Goal: Task Accomplishment & Management: Use online tool/utility

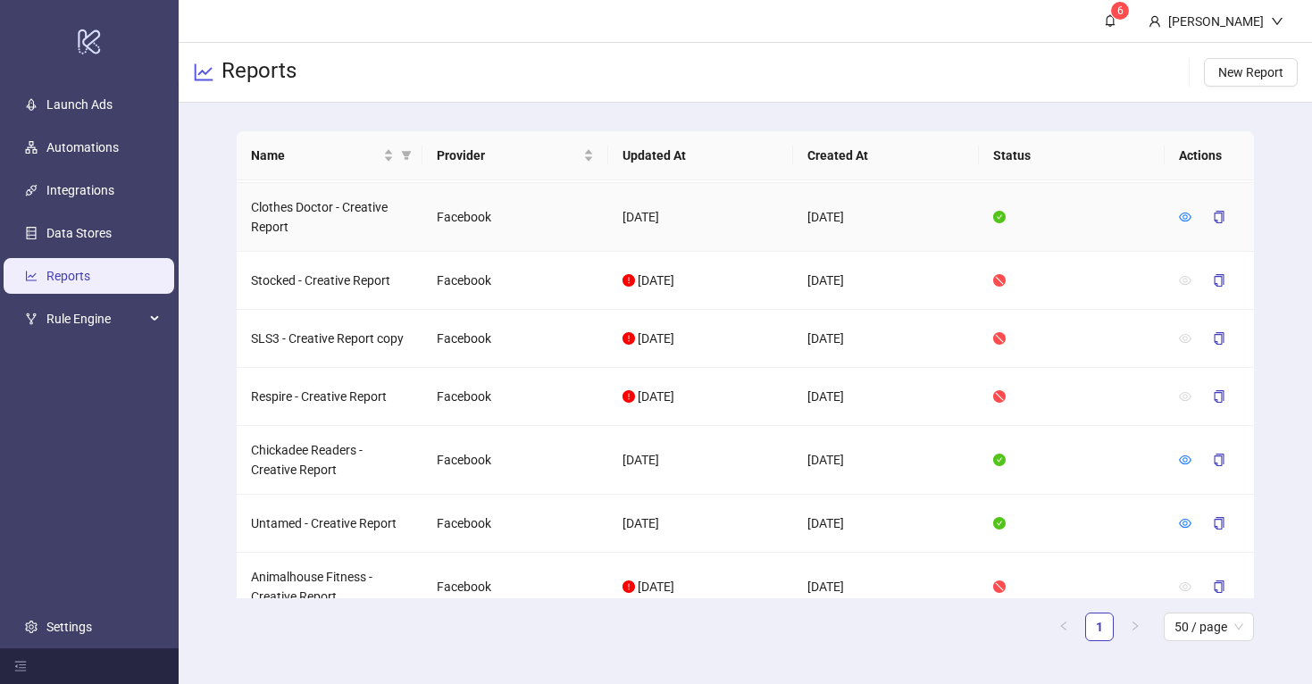
scroll to position [68, 0]
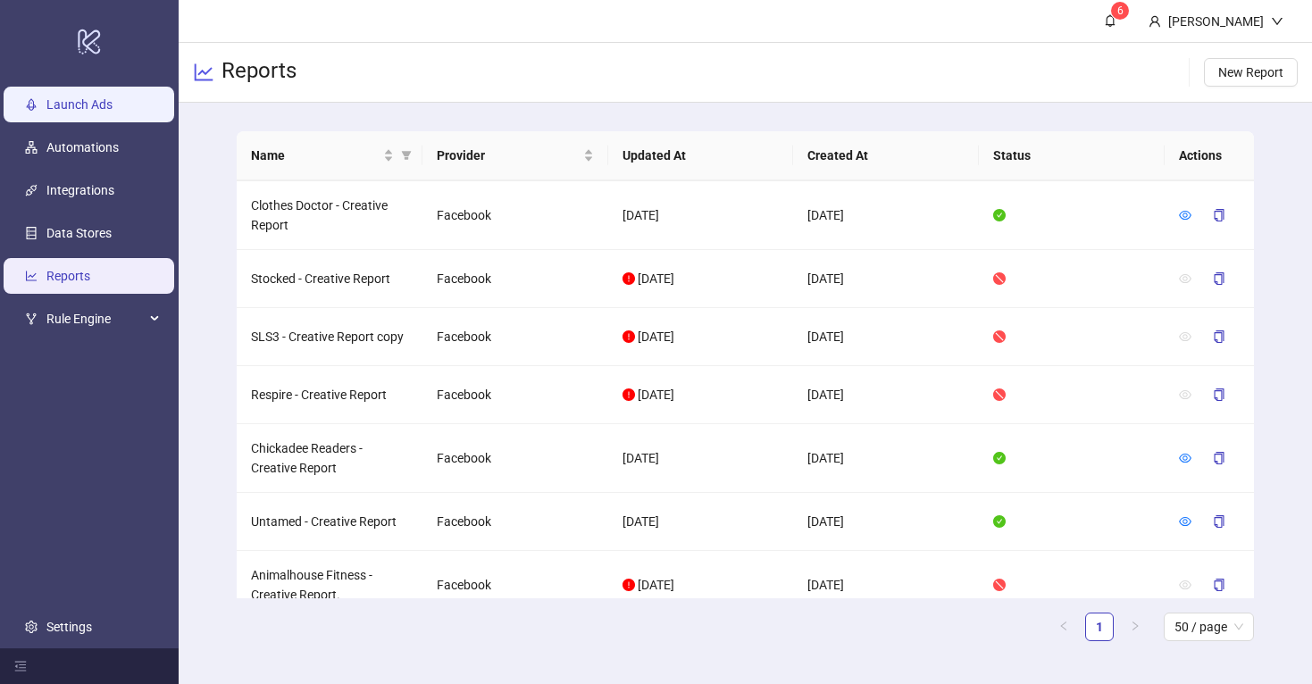
click at [88, 111] on link "Launch Ads" at bounding box center [79, 104] width 66 height 14
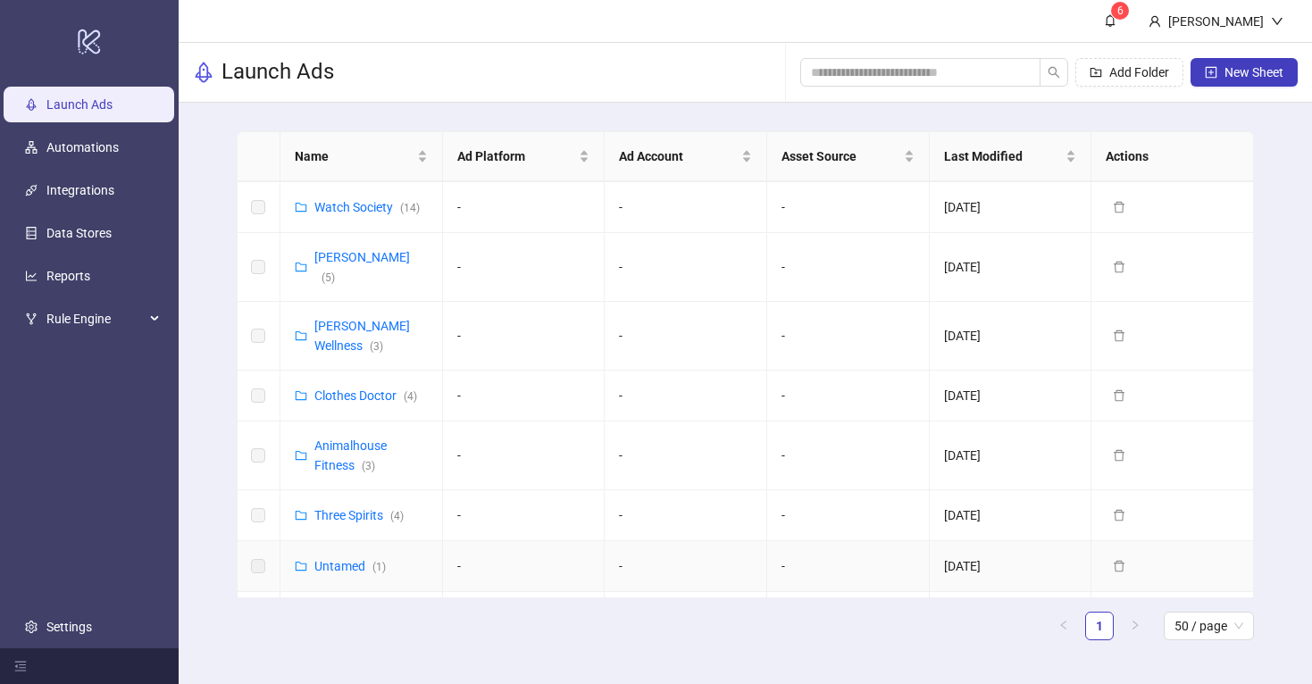
scroll to position [245, 0]
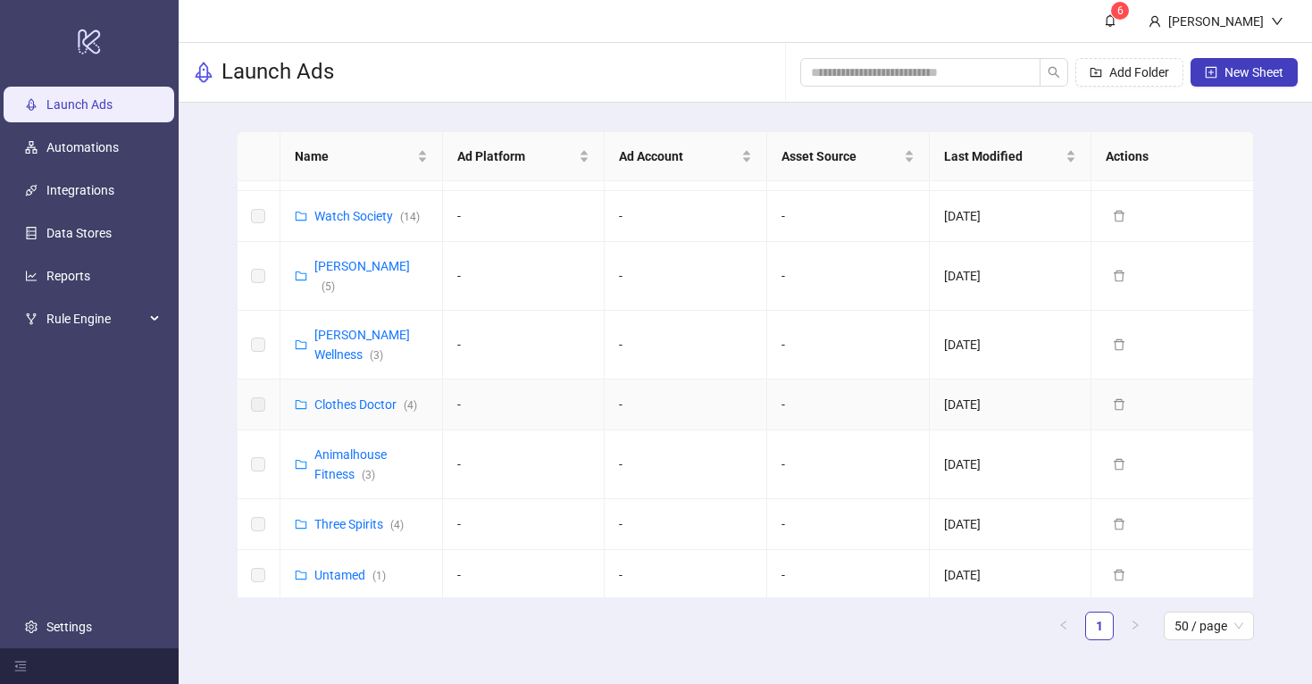
click at [365, 395] on div "Clothes Doctor ( 4 )" at bounding box center [365, 405] width 103 height 20
click at [365, 397] on link "Clothes Doctor ( 4 )" at bounding box center [365, 404] width 103 height 14
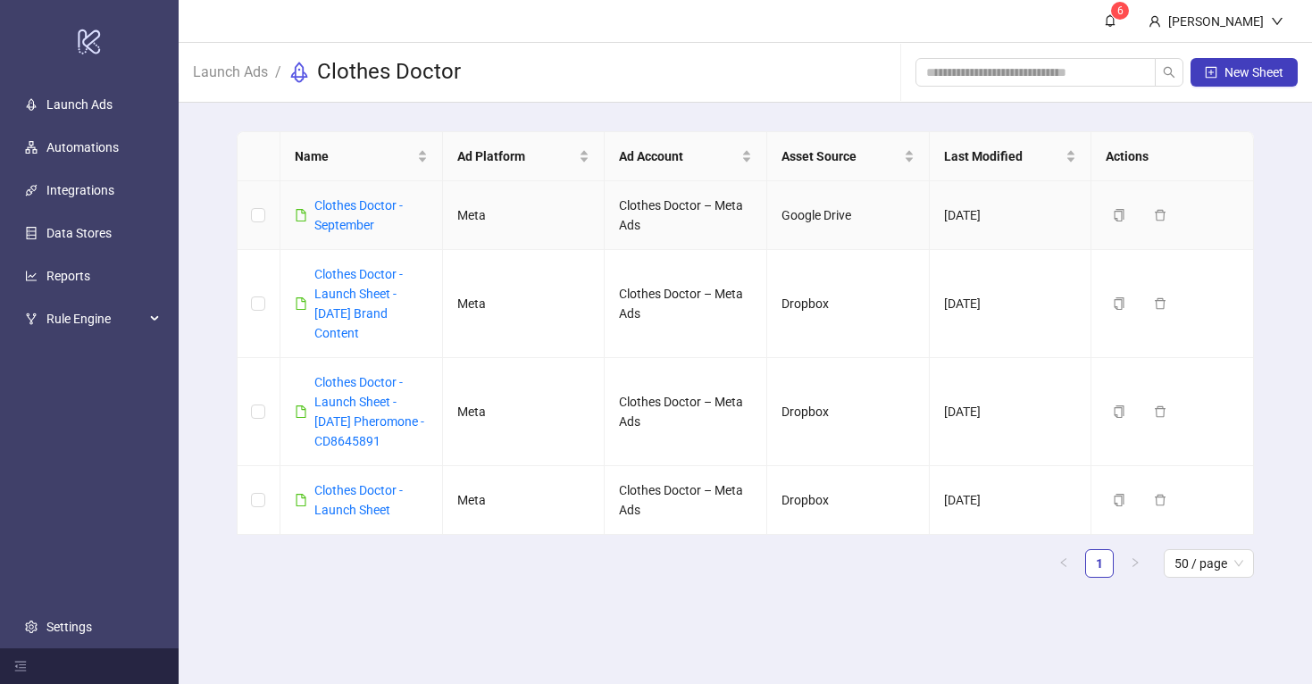
click at [348, 216] on div "Clothes Doctor - September" at bounding box center [370, 215] width 113 height 39
click at [351, 205] on link "Clothes Doctor - September" at bounding box center [358, 215] width 88 height 34
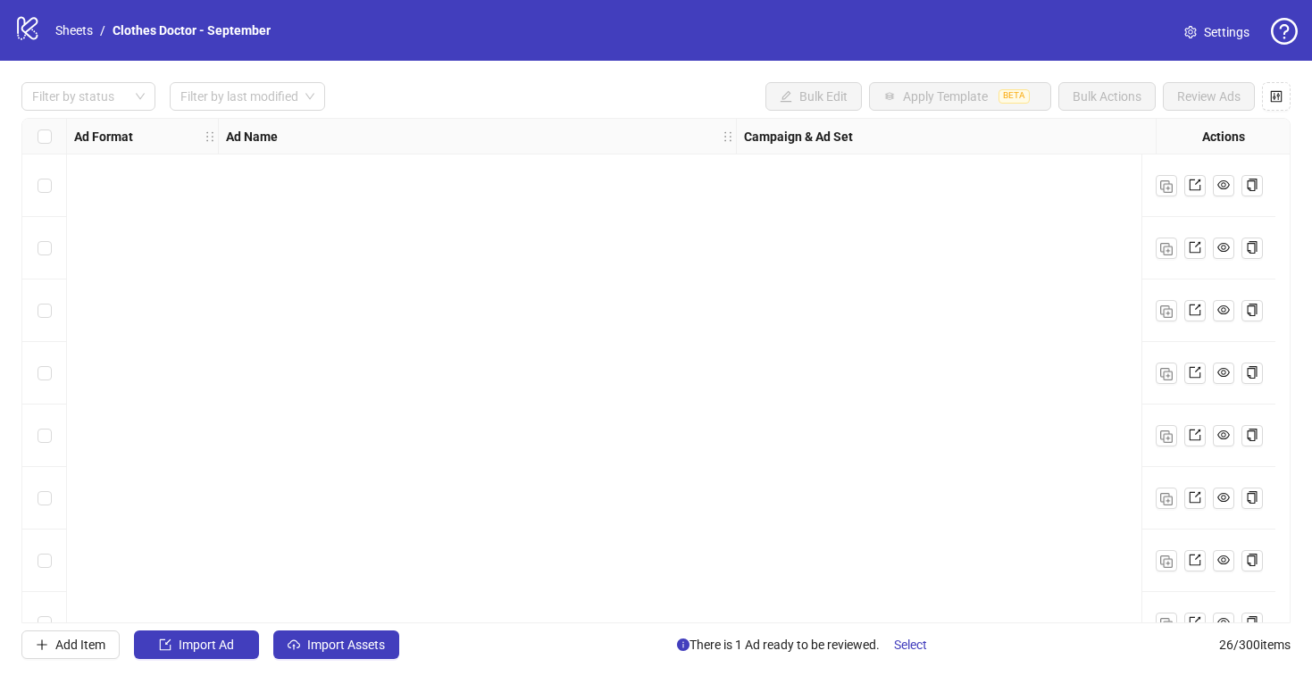
scroll to position [1165, 0]
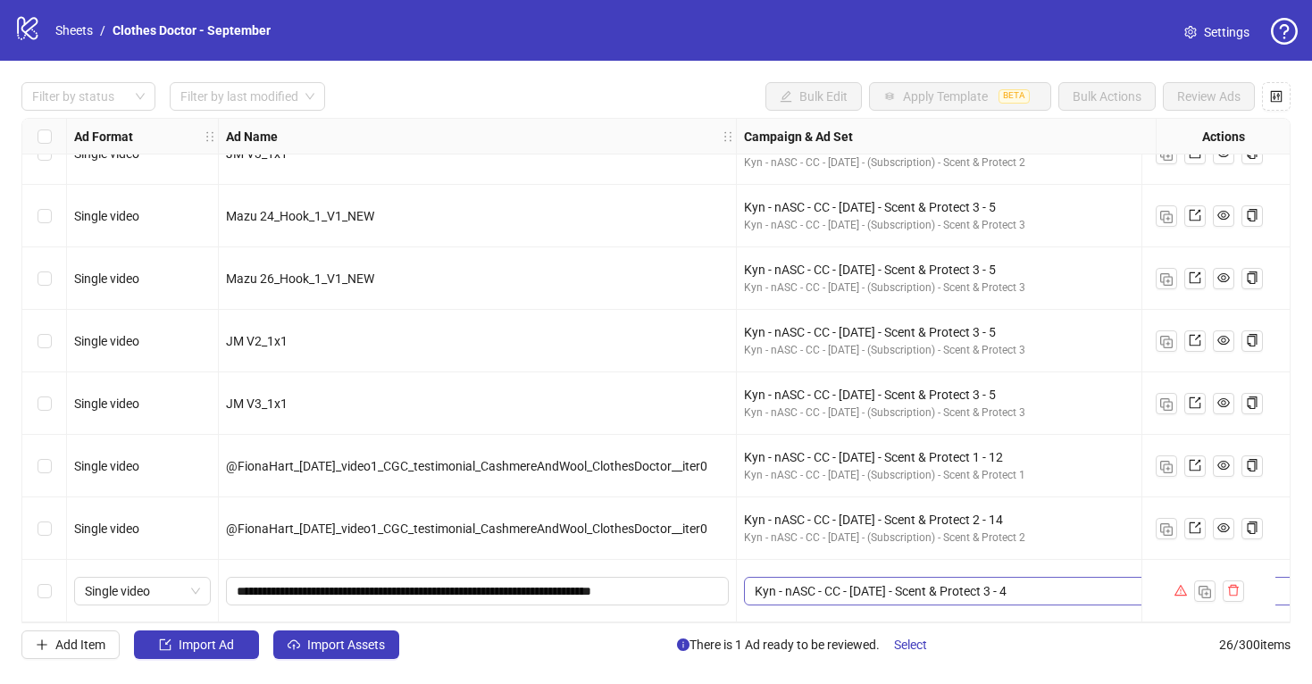
click at [1047, 589] on span "Kyn - nASC - CC - [DATE] - Scent & Protect 3 - 4" at bounding box center [1219, 591] width 929 height 27
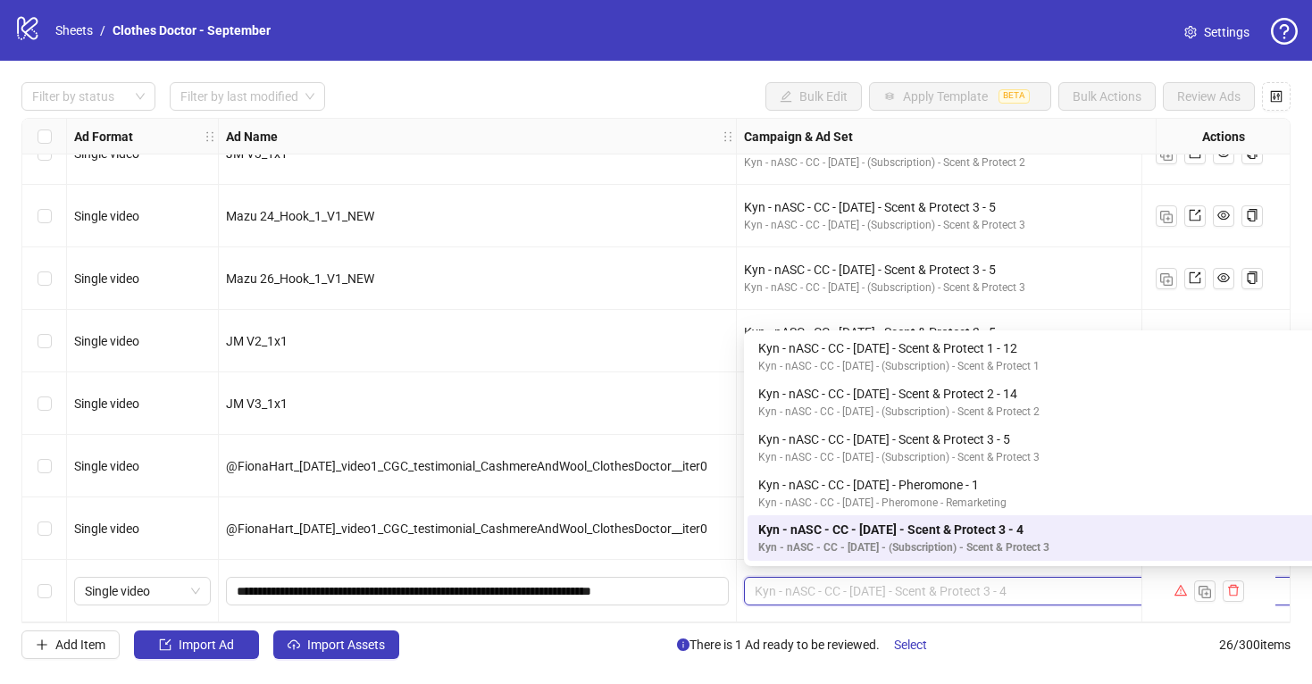
scroll to position [1165, 392]
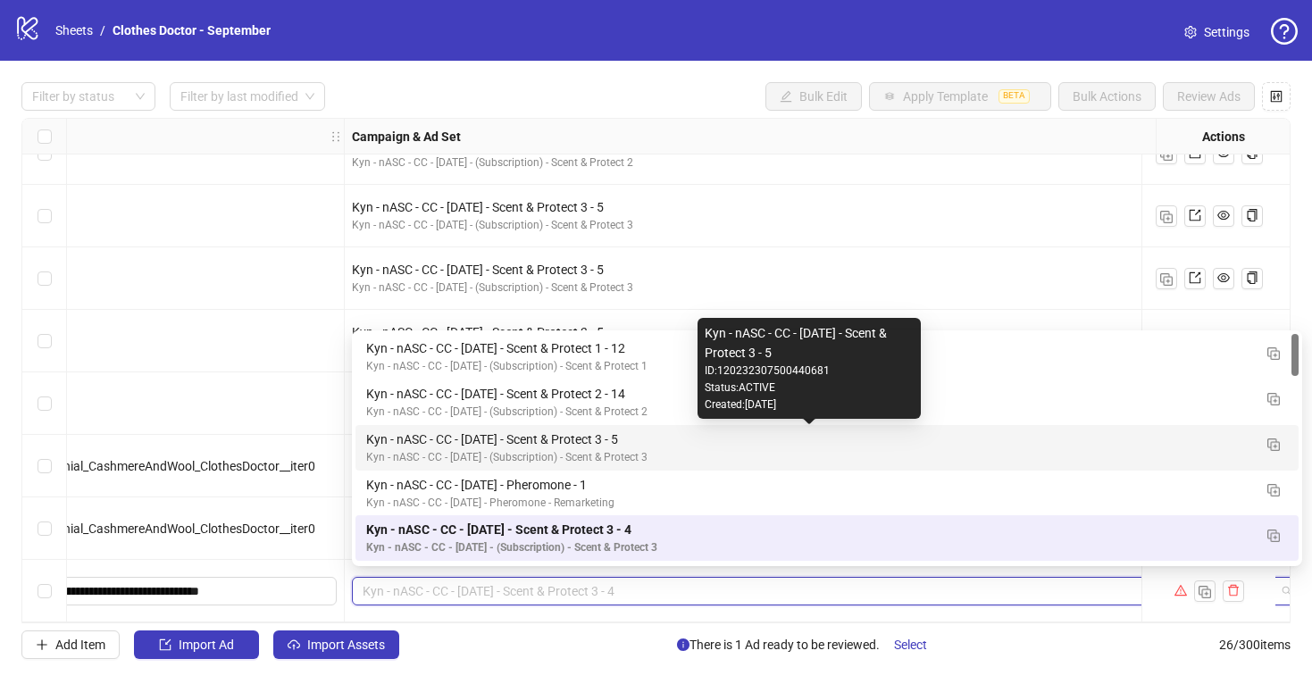
click at [733, 446] on div "Kyn - nASC - CC - [DATE] - Scent & Protect 3 - 5" at bounding box center [809, 440] width 886 height 20
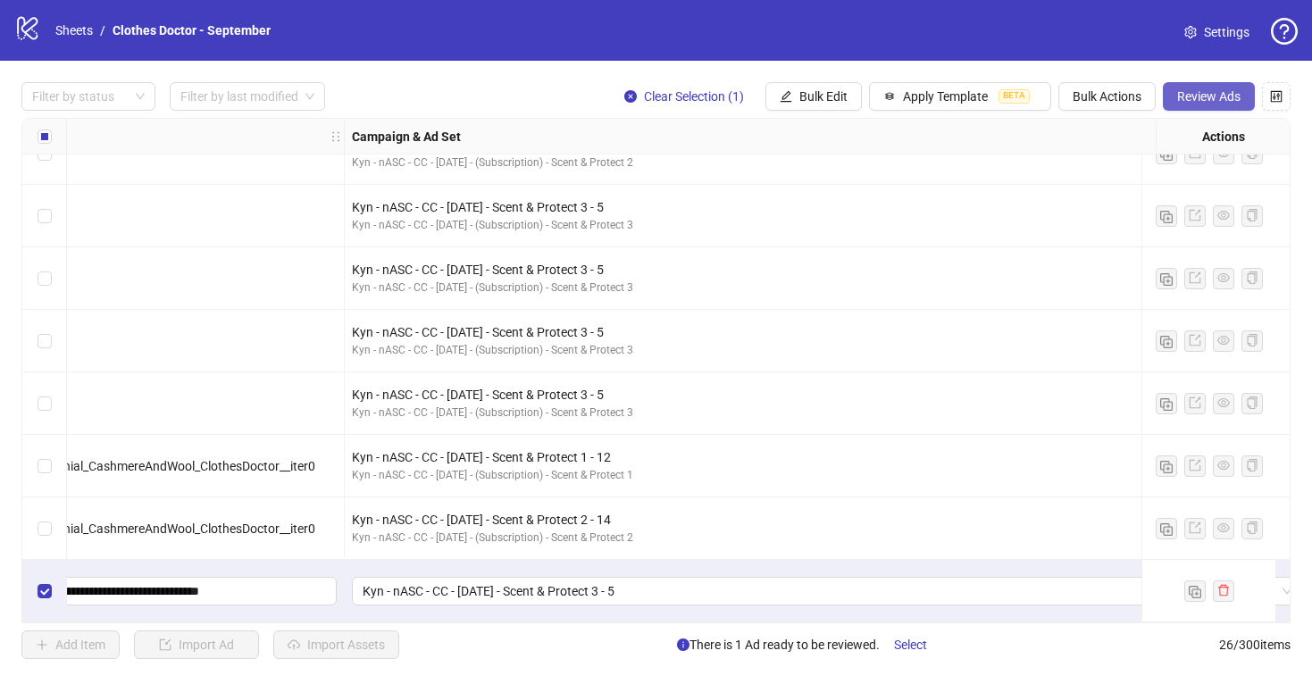
click at [1197, 97] on span "Review Ads" at bounding box center [1208, 96] width 63 height 14
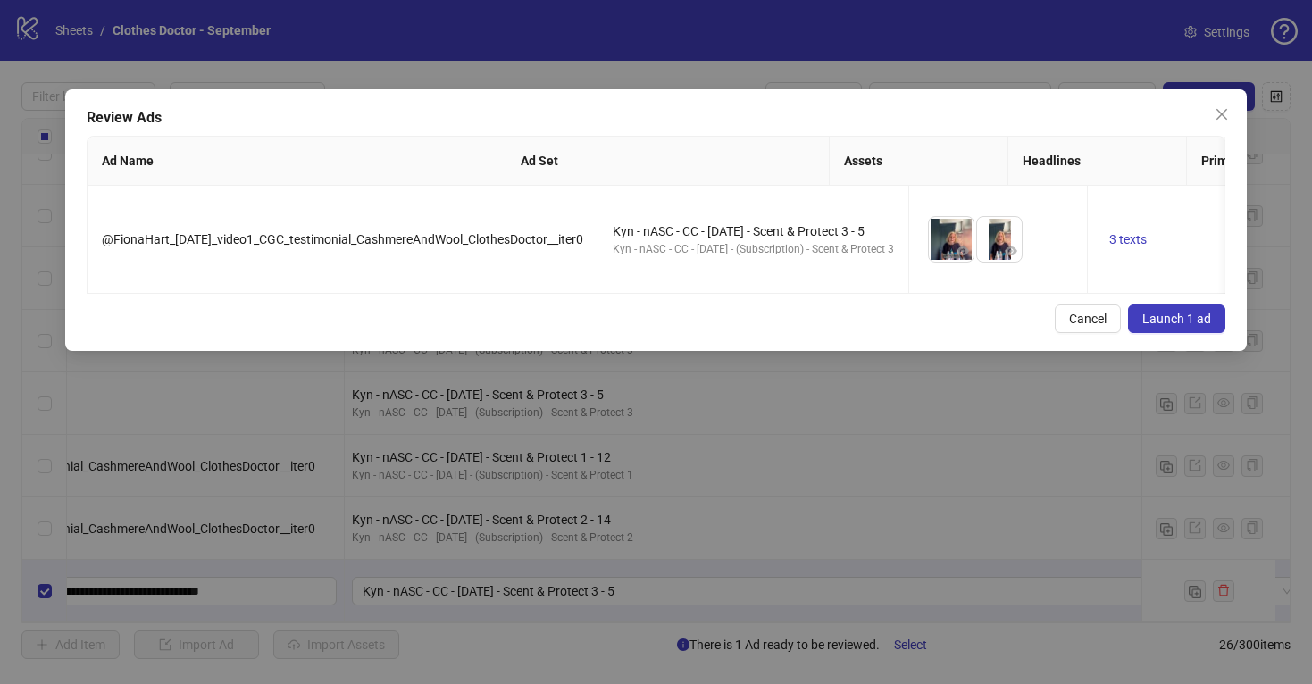
click at [1173, 315] on span "Launch 1 ad" at bounding box center [1176, 319] width 69 height 14
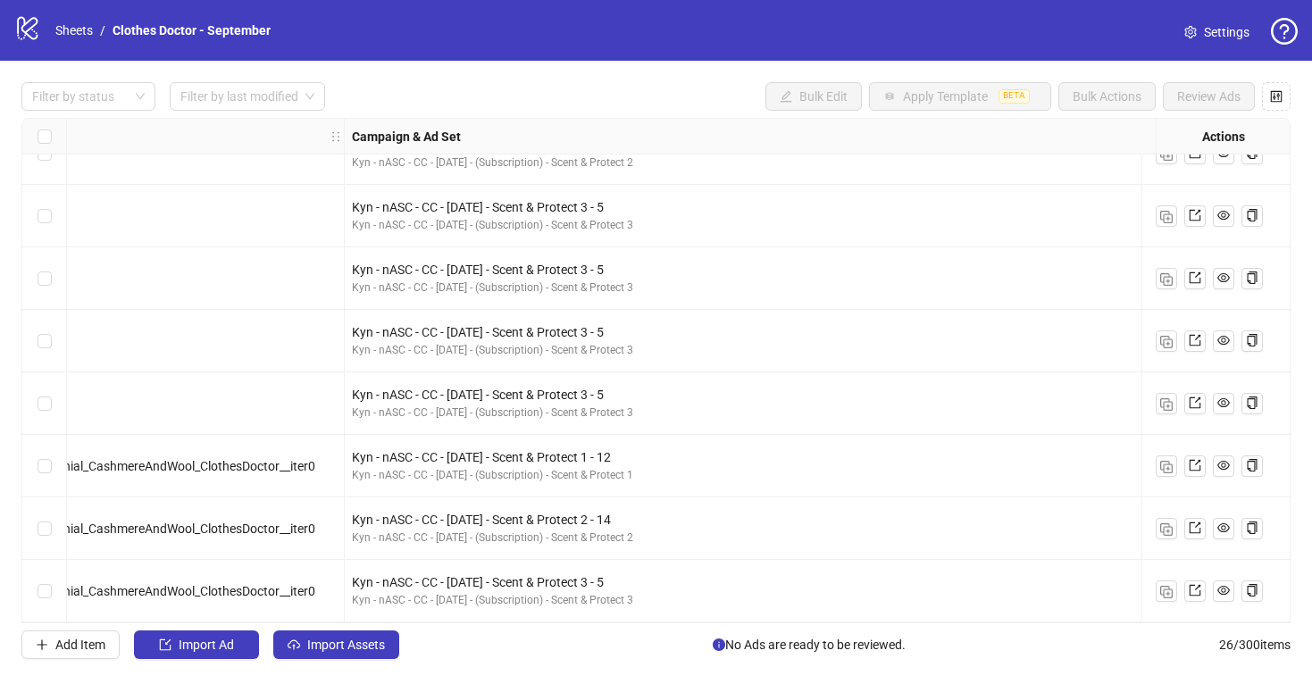
click at [27, 36] on icon "logo/logo-mobile" at bounding box center [27, 27] width 27 height 27
click at [79, 28] on link "Sheets" at bounding box center [74, 31] width 45 height 20
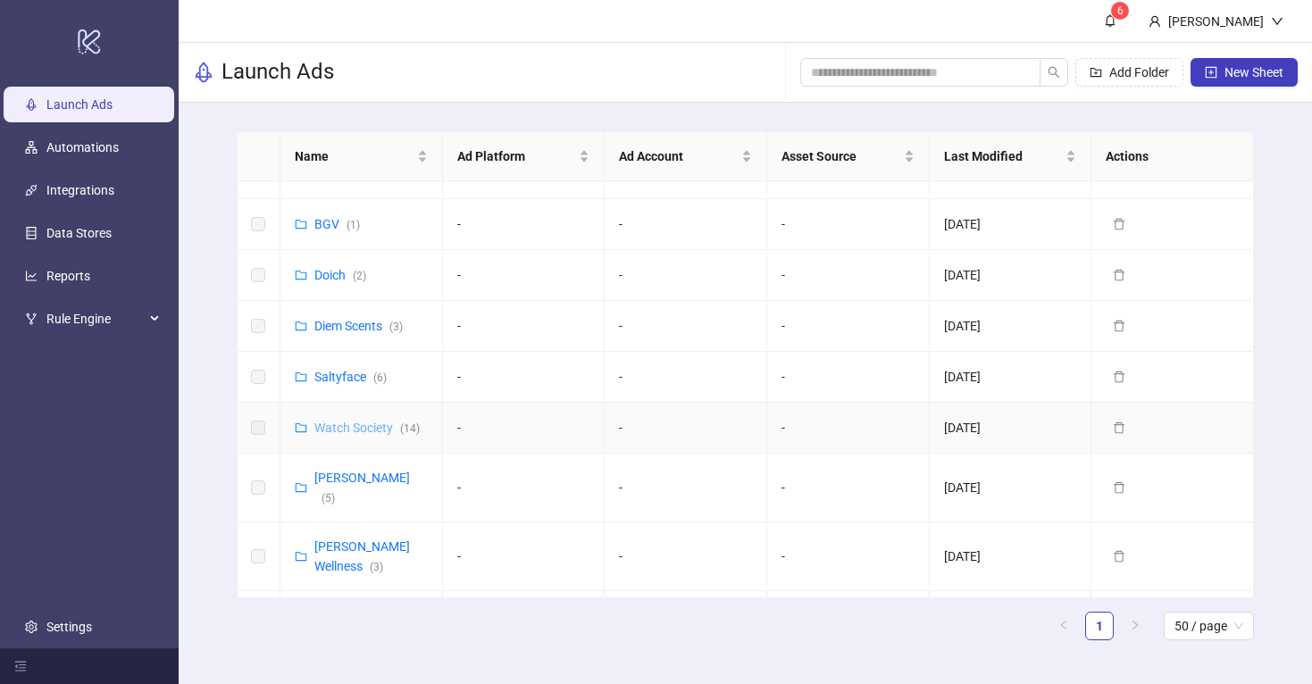
scroll to position [34, 0]
click at [364, 426] on link "Watch Society ( 14 )" at bounding box center [366, 427] width 105 height 14
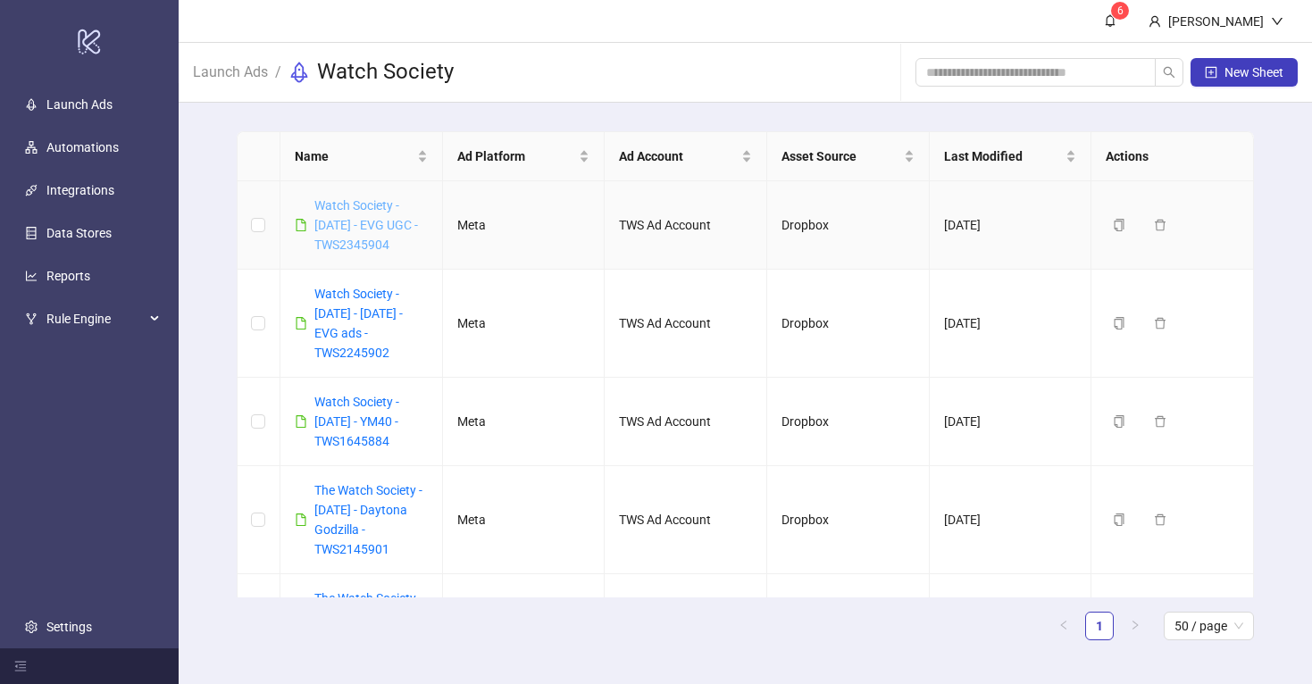
click at [352, 222] on link "Watch Society - [DATE] - EVG UGC - TWS2345904" at bounding box center [366, 225] width 104 height 54
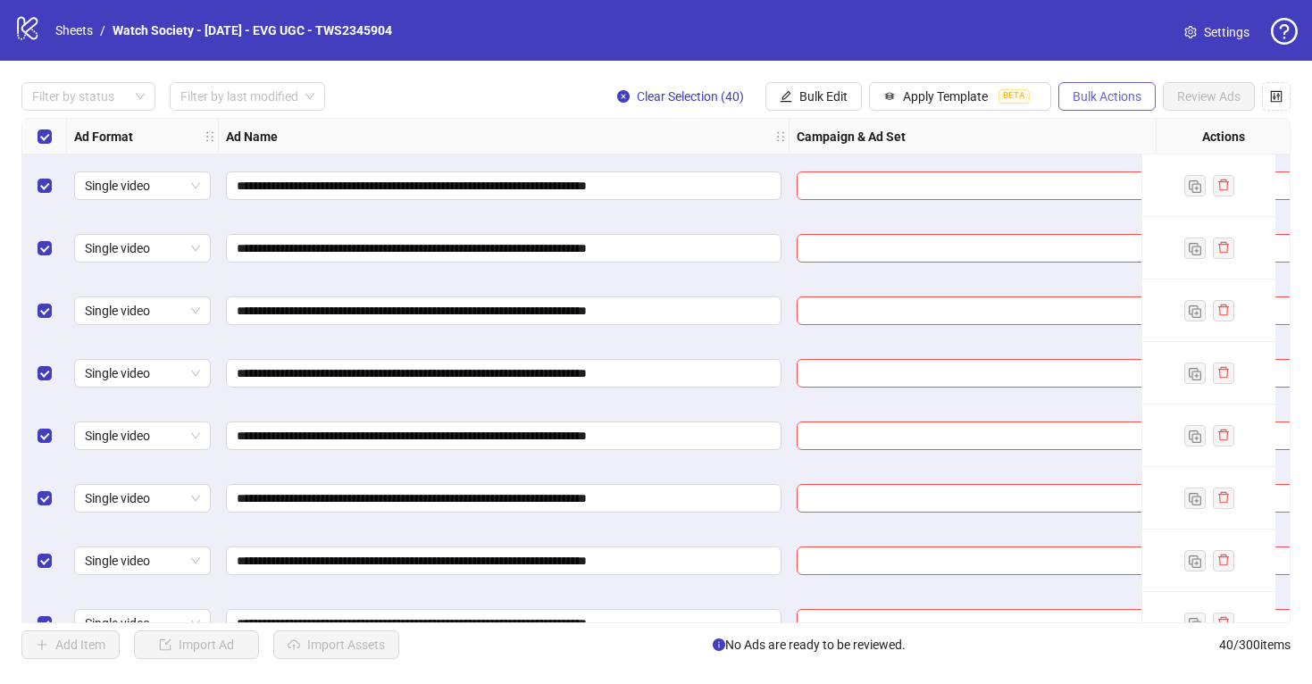
click at [1104, 101] on span "Bulk Actions" at bounding box center [1107, 96] width 69 height 14
click at [721, 146] on div "Ad Name" at bounding box center [504, 137] width 571 height 36
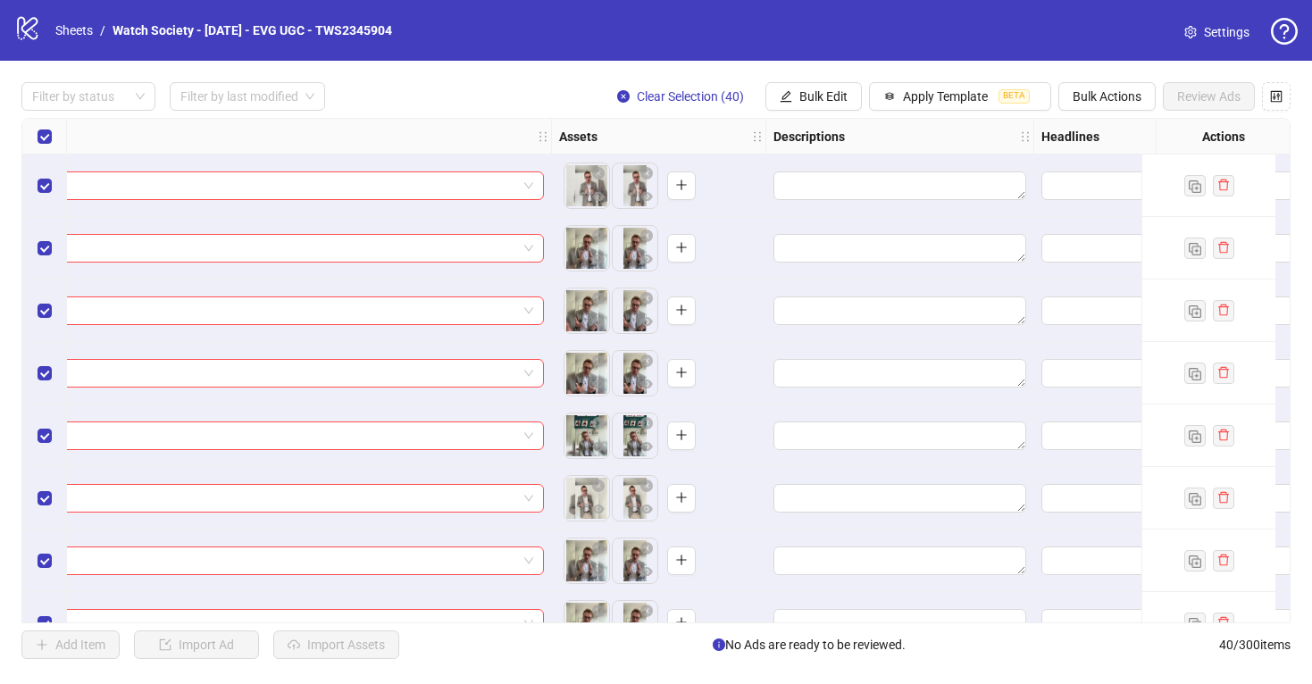
scroll to position [0, 1139]
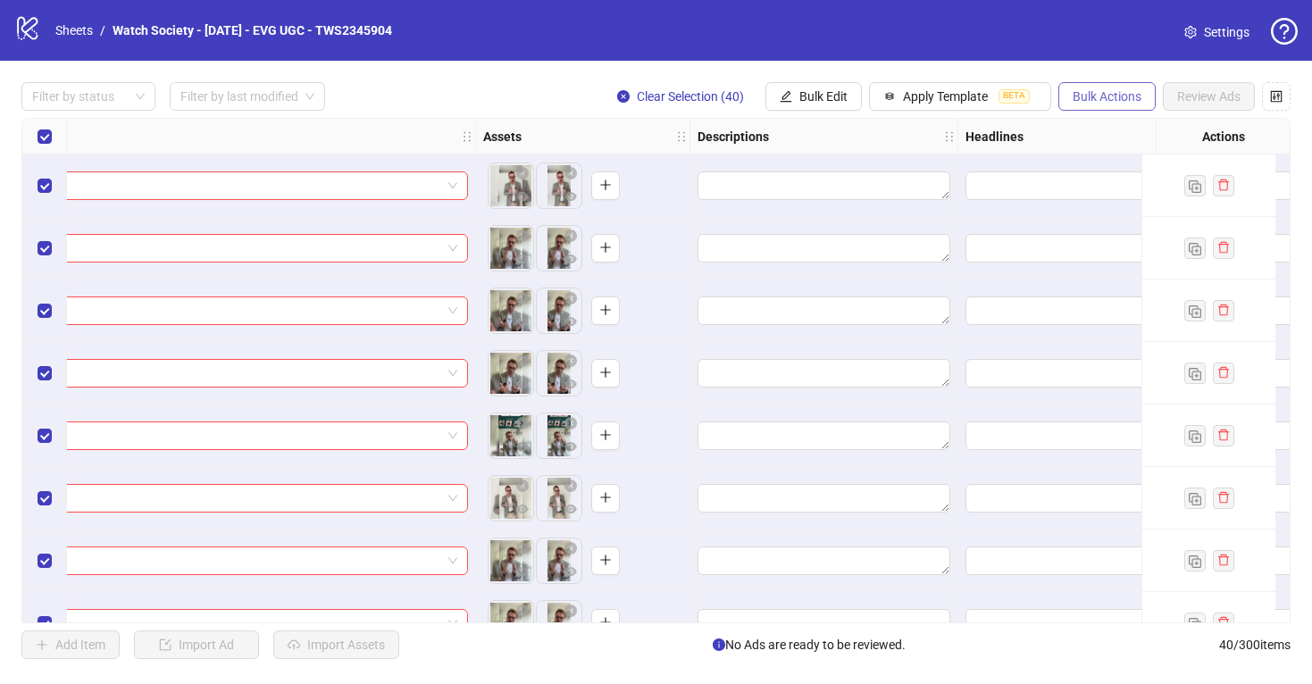
click at [1110, 97] on span "Bulk Actions" at bounding box center [1107, 96] width 69 height 14
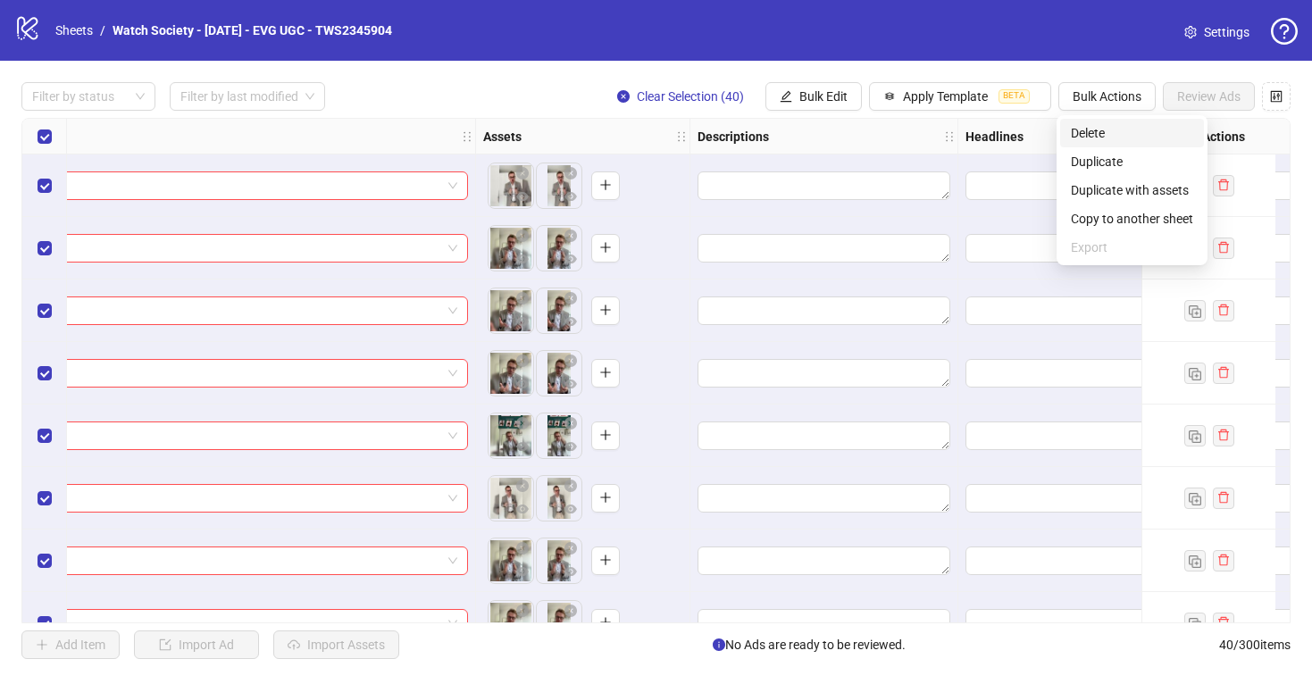
click at [1092, 128] on span "Delete" at bounding box center [1132, 133] width 122 height 20
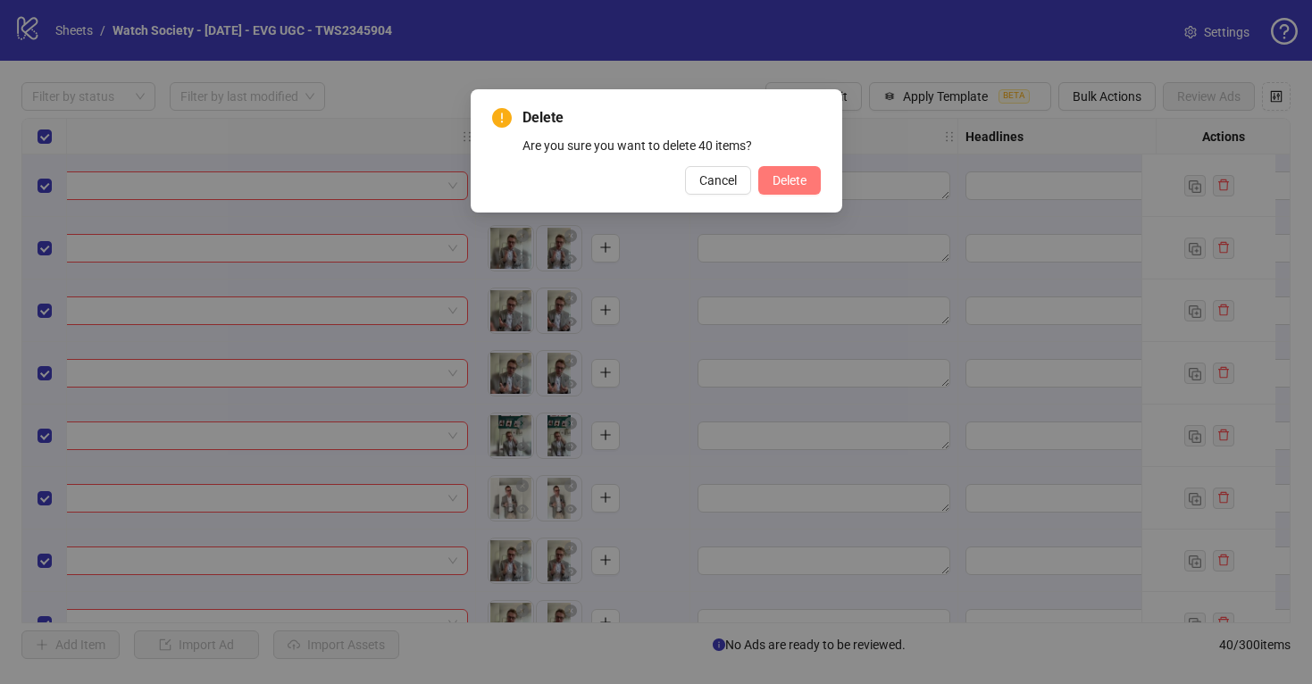
click at [784, 178] on span "Delete" at bounding box center [790, 180] width 34 height 14
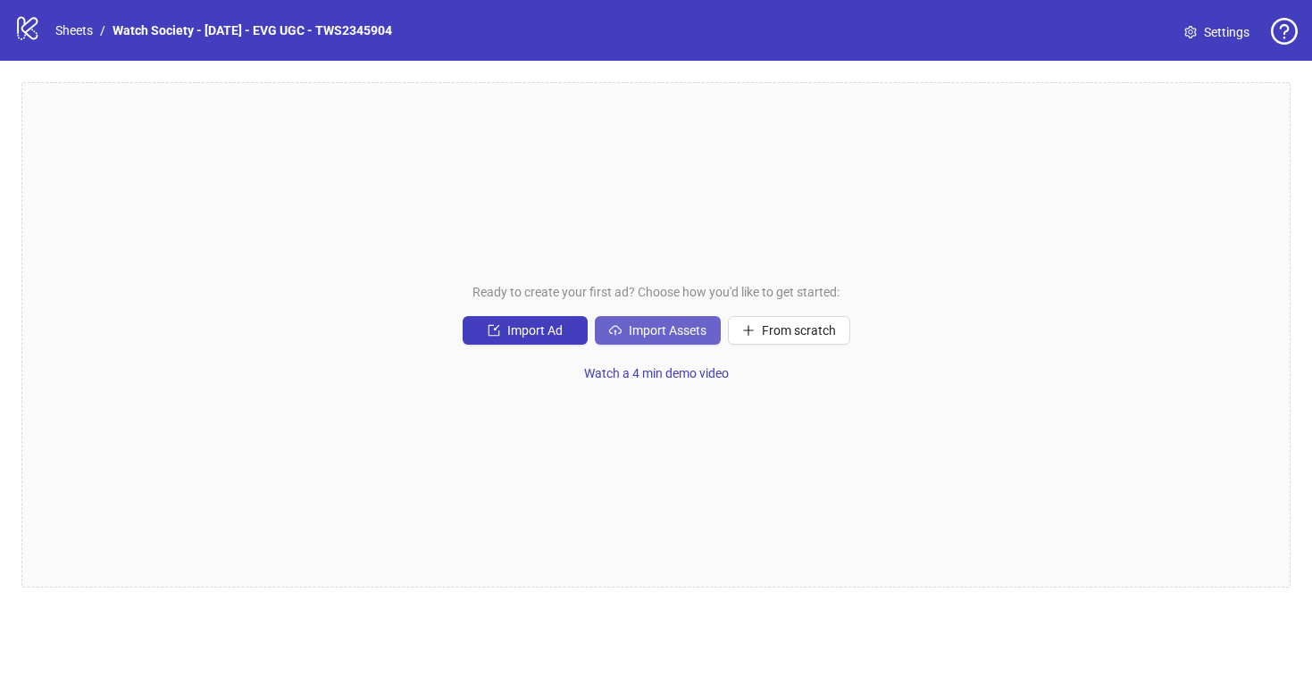
click at [655, 330] on span "Import Assets" at bounding box center [668, 330] width 78 height 14
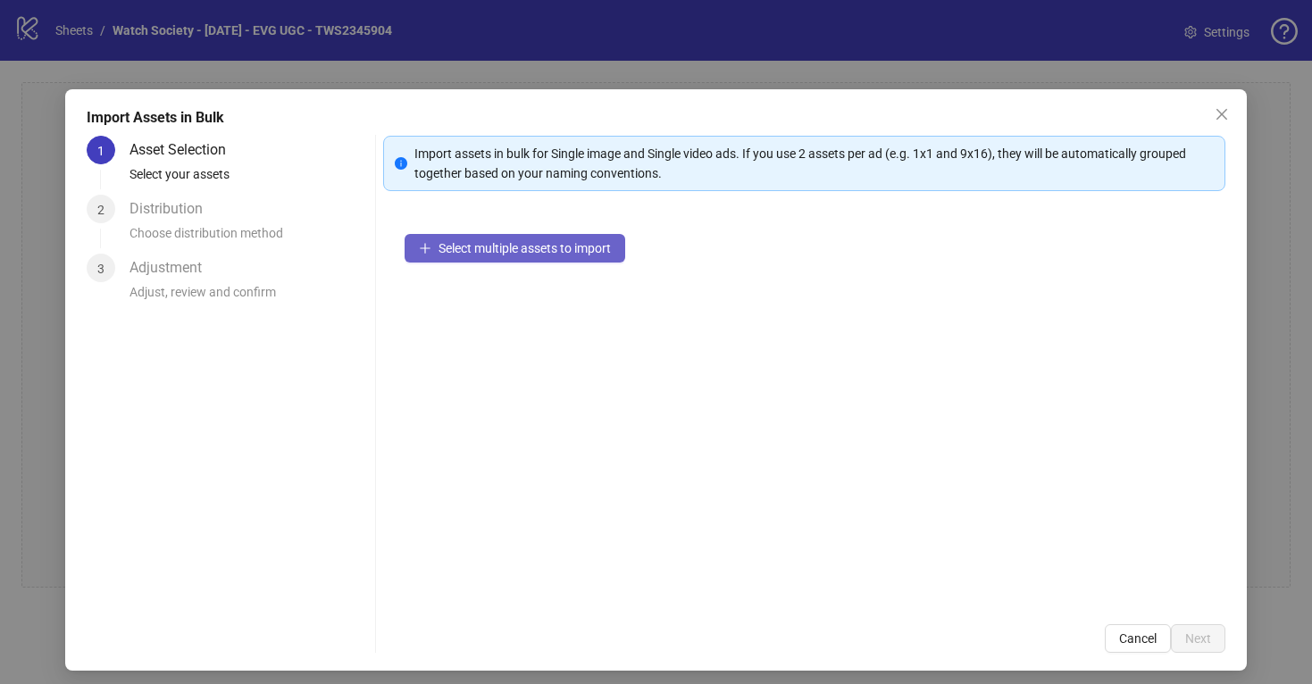
click at [528, 243] on span "Select multiple assets to import" at bounding box center [525, 248] width 172 height 14
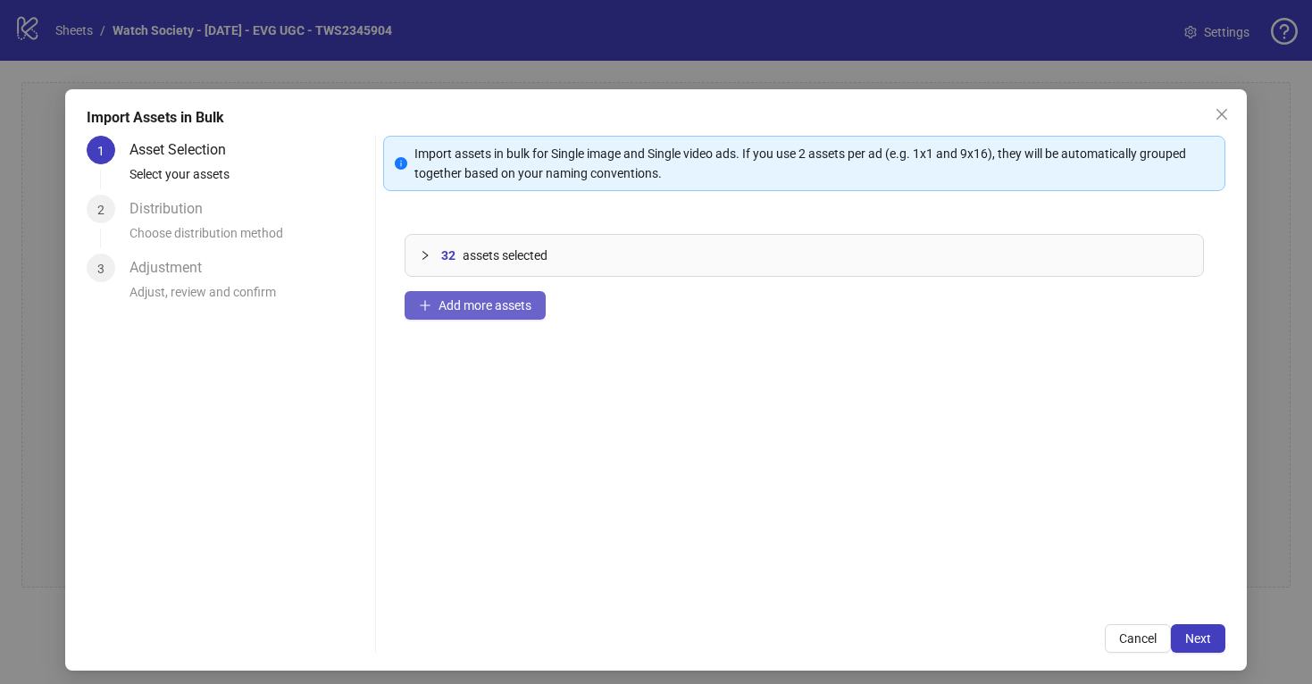
click at [482, 311] on span "Add more assets" at bounding box center [485, 305] width 93 height 14
click at [1194, 639] on span "Next" at bounding box center [1198, 638] width 26 height 14
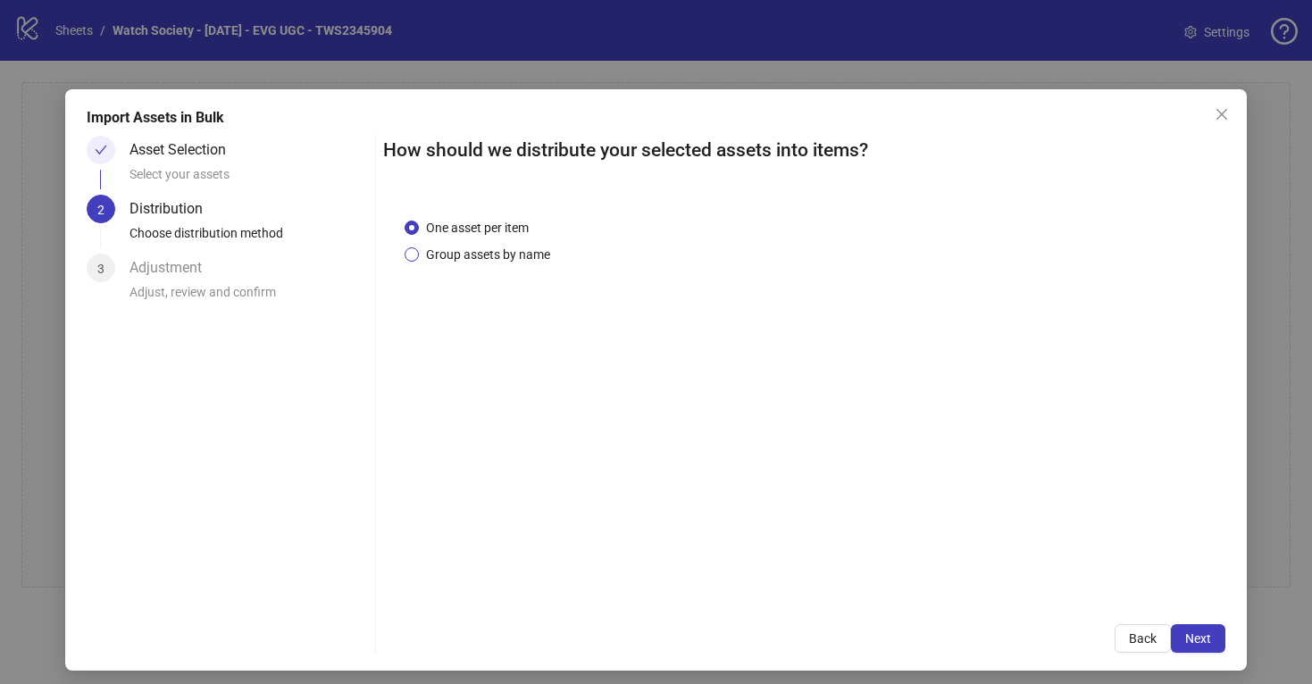
click at [434, 253] on span "Group assets by name" at bounding box center [488, 255] width 138 height 20
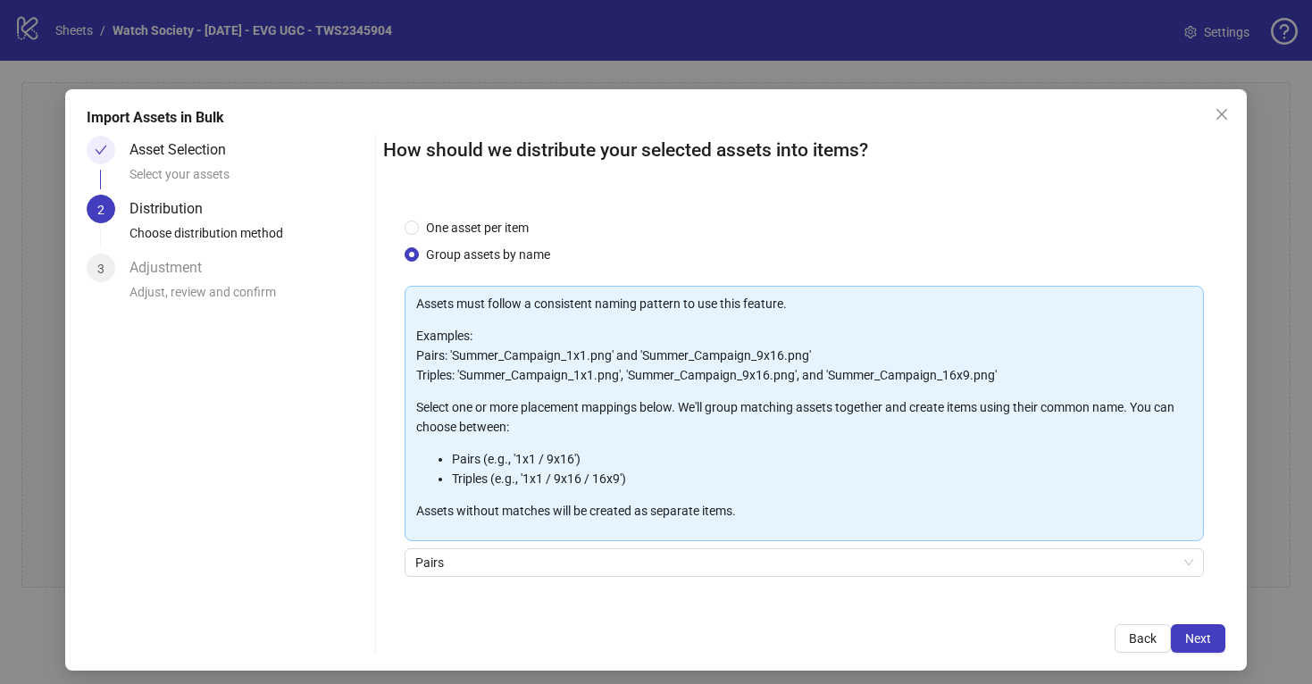
scroll to position [116, 0]
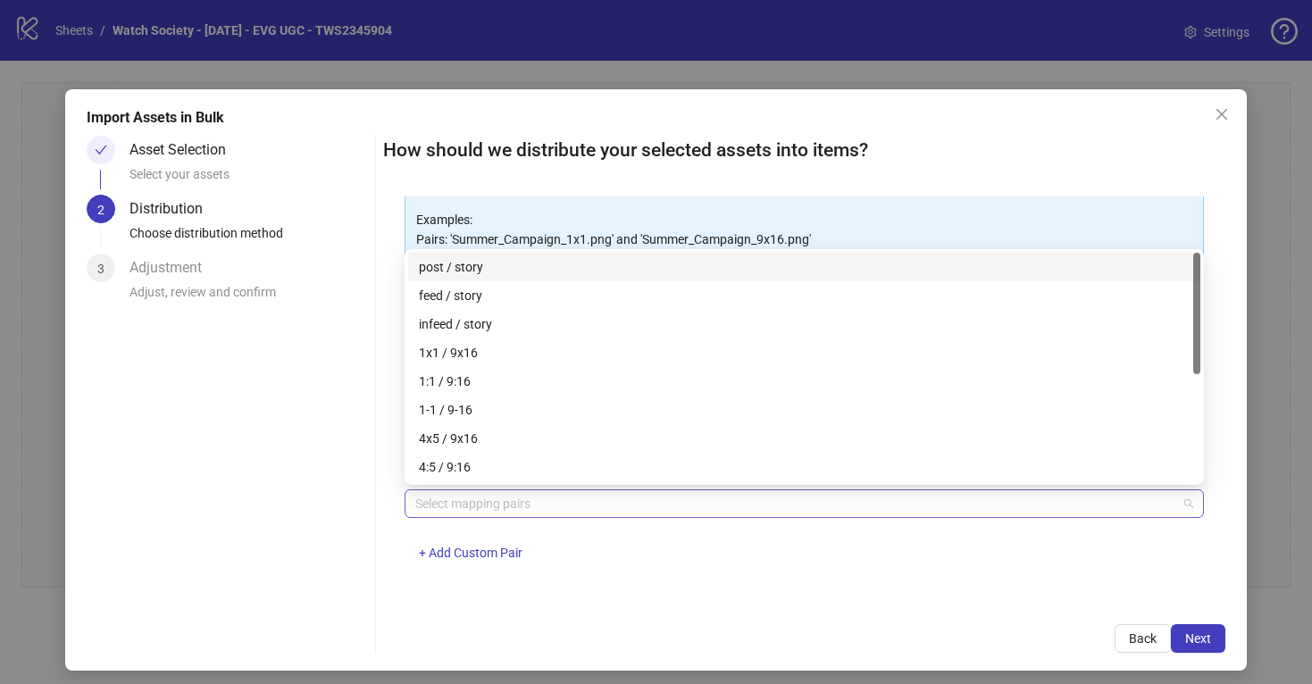
click at [457, 499] on div at bounding box center [794, 503] width 773 height 25
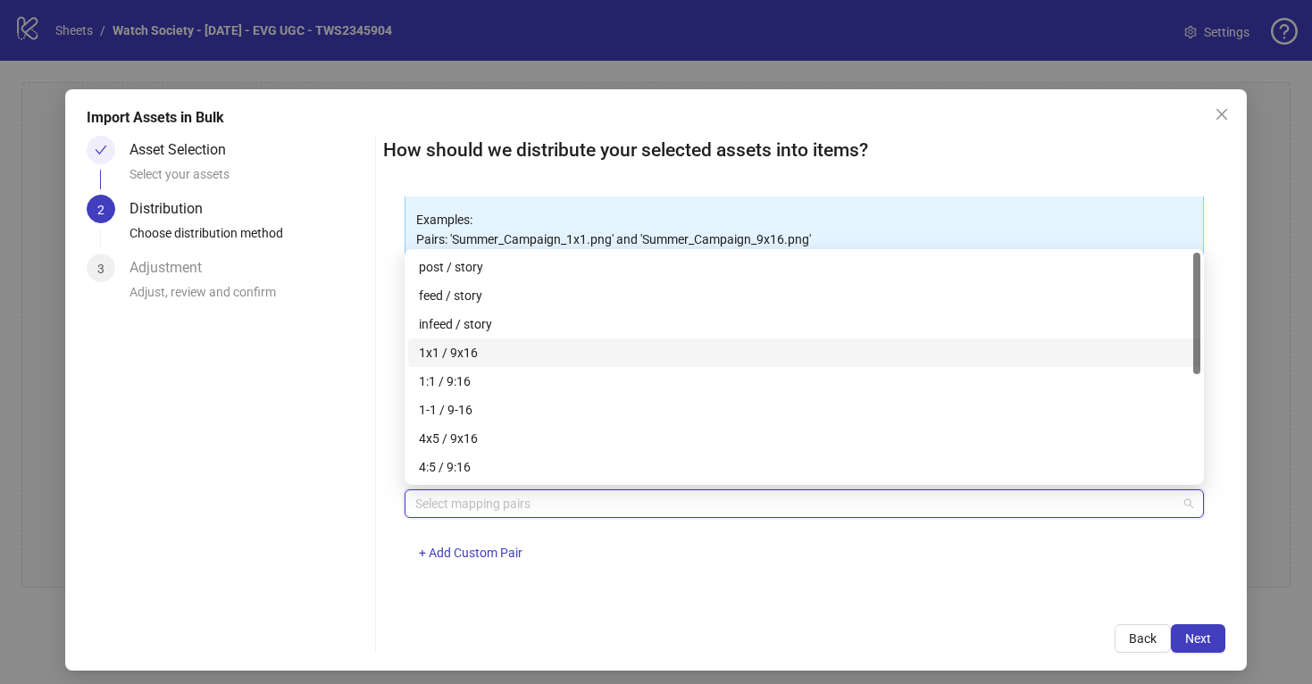
click at [477, 347] on div "1x1 / 9x16" at bounding box center [804, 353] width 771 height 20
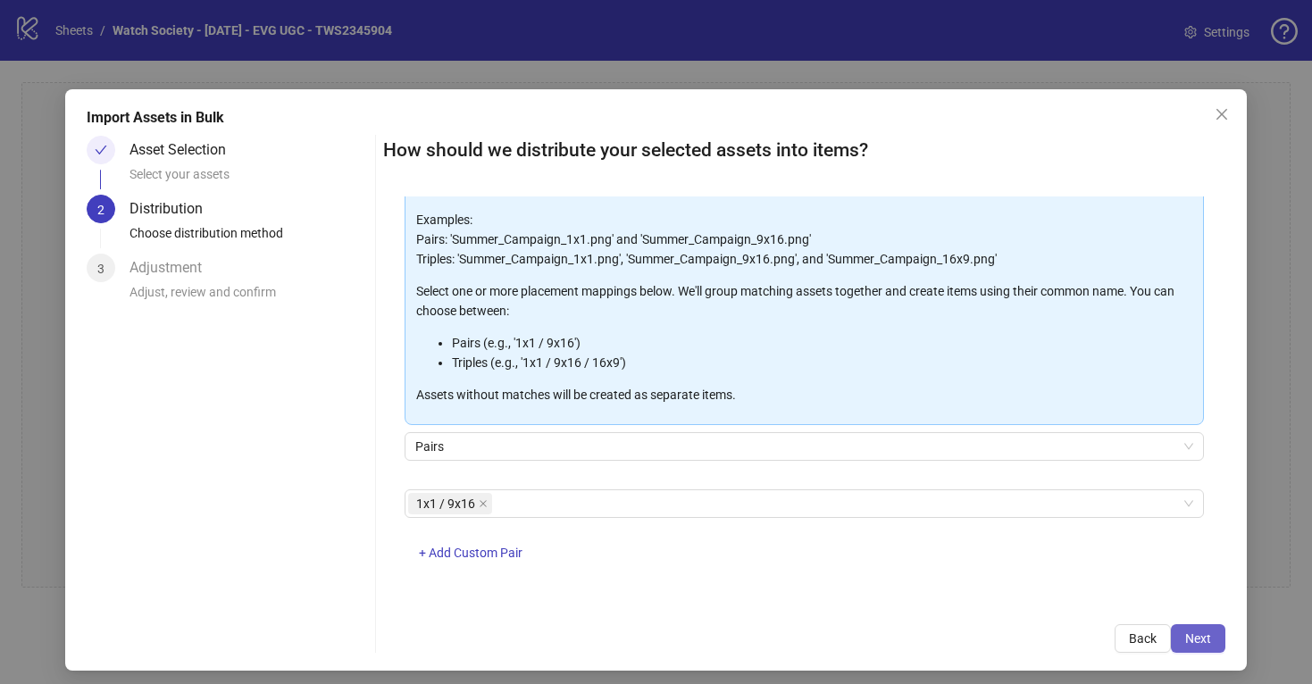
click at [1204, 639] on span "Next" at bounding box center [1198, 638] width 26 height 14
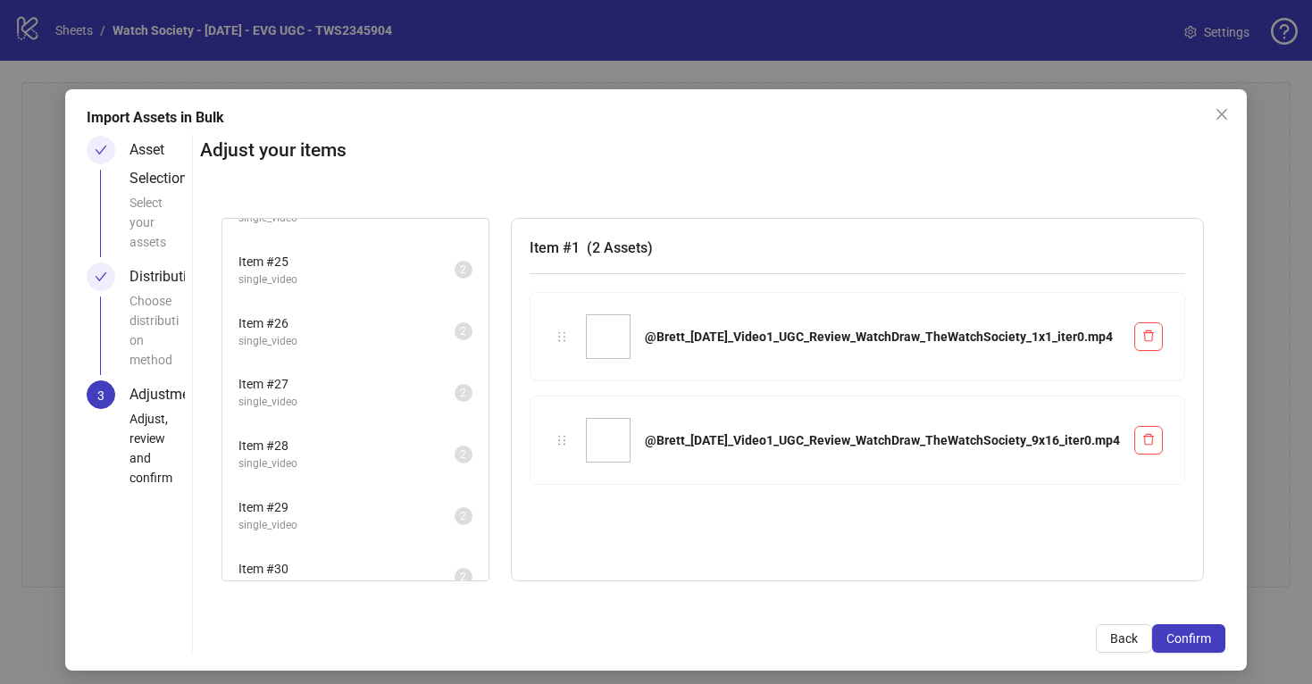
scroll to position [1728, 0]
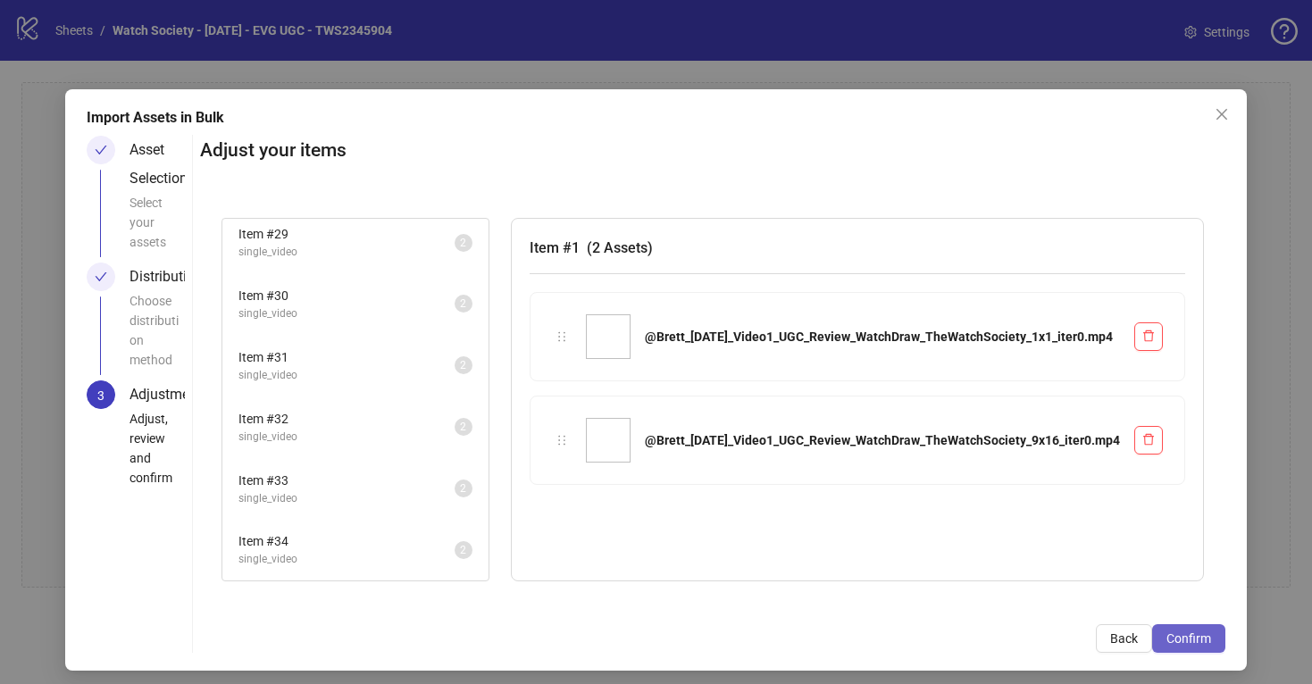
click at [1185, 634] on span "Confirm" at bounding box center [1188, 638] width 45 height 14
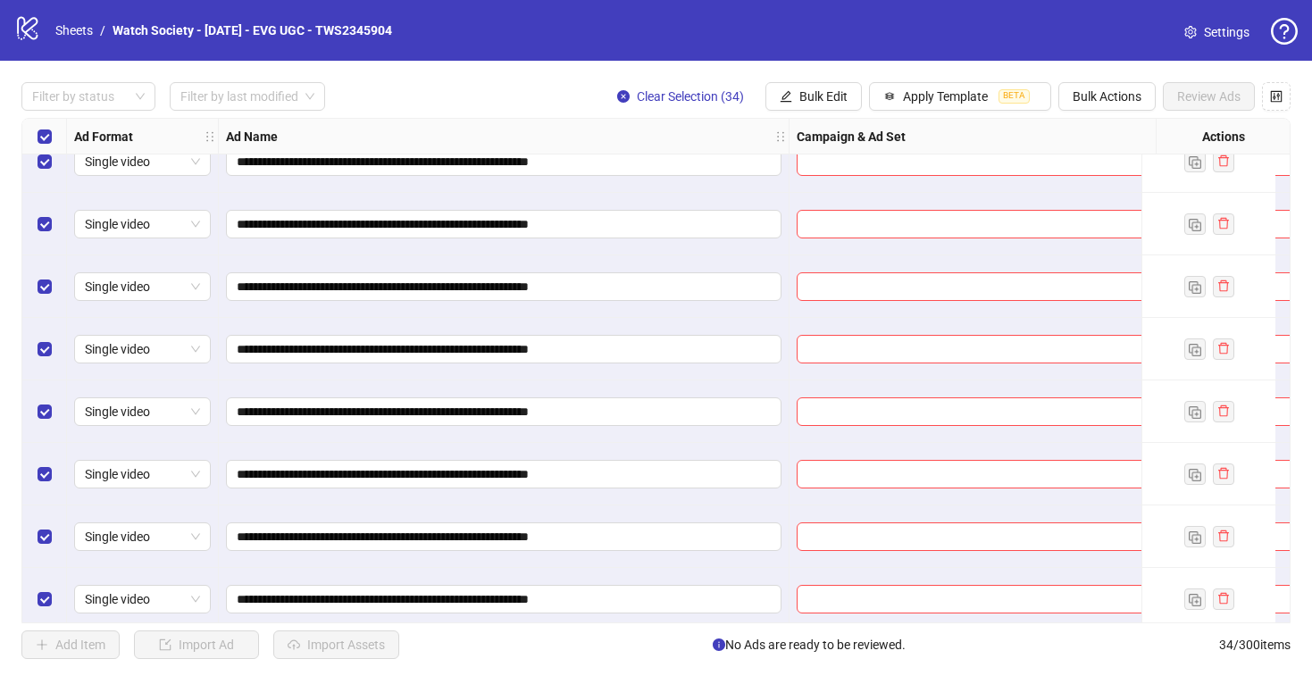
scroll to position [0, 0]
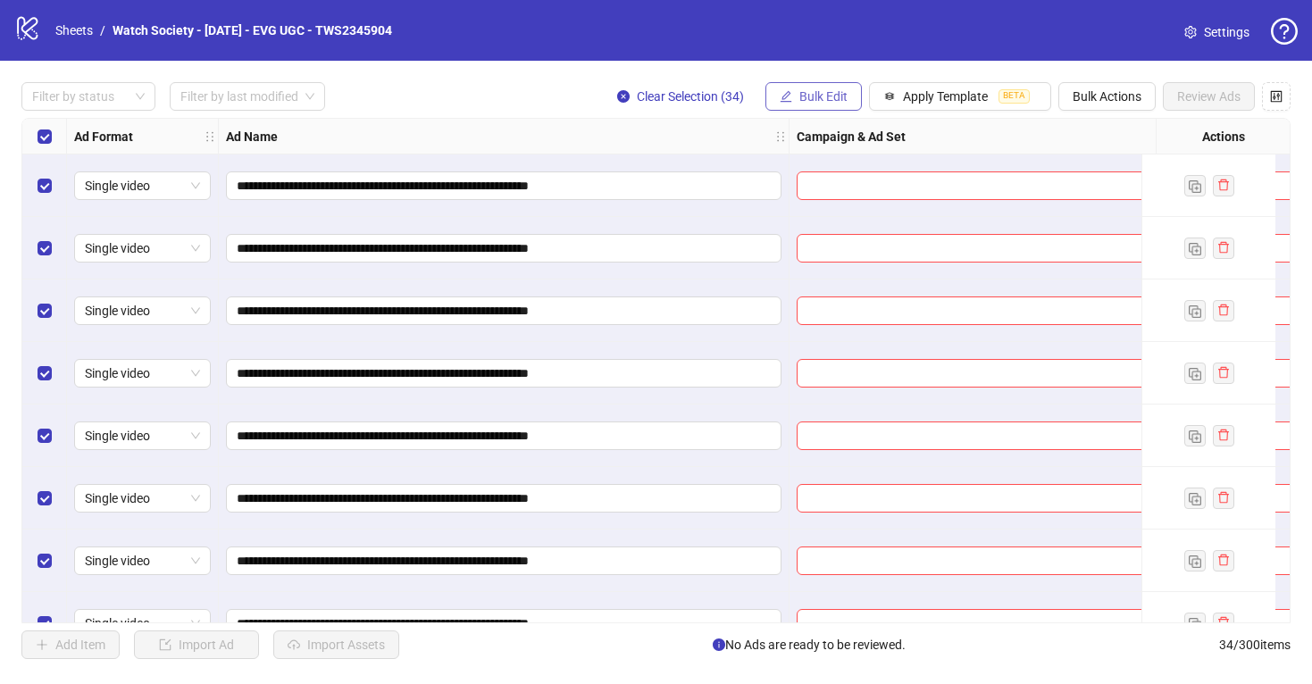
click at [807, 91] on span "Bulk Edit" at bounding box center [823, 96] width 48 height 14
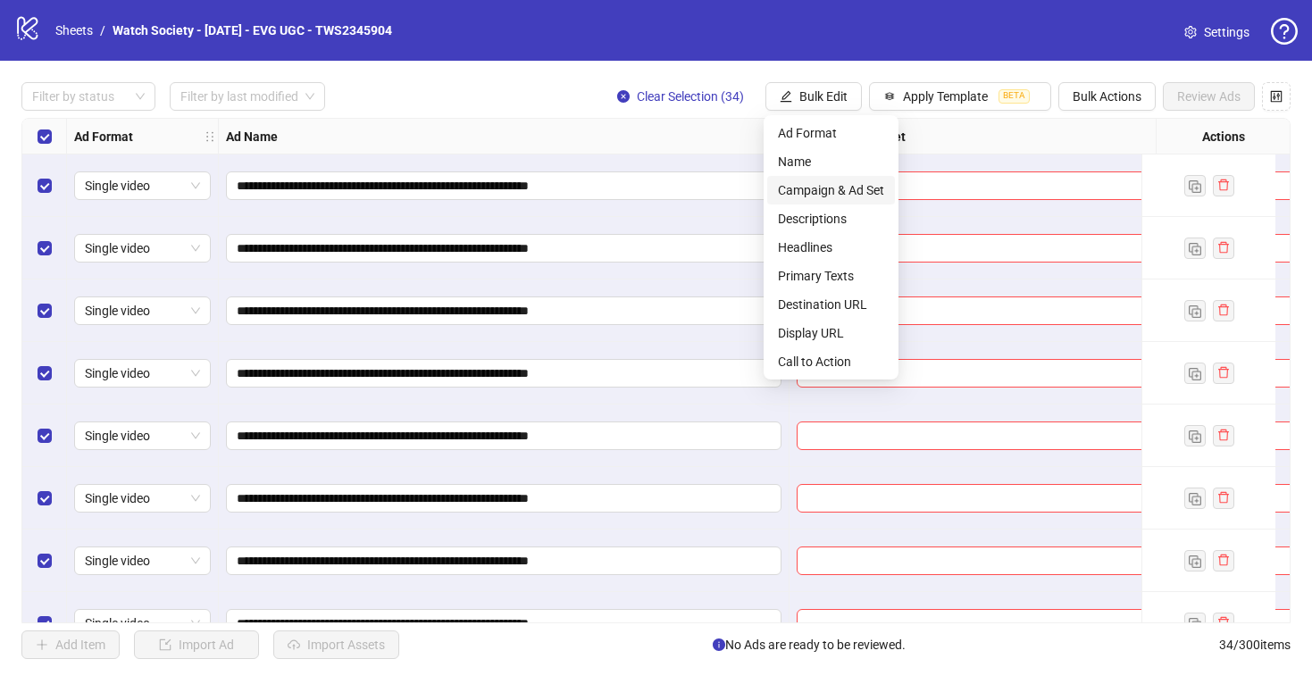
click at [832, 185] on span "Campaign & Ad Set" at bounding box center [831, 190] width 106 height 20
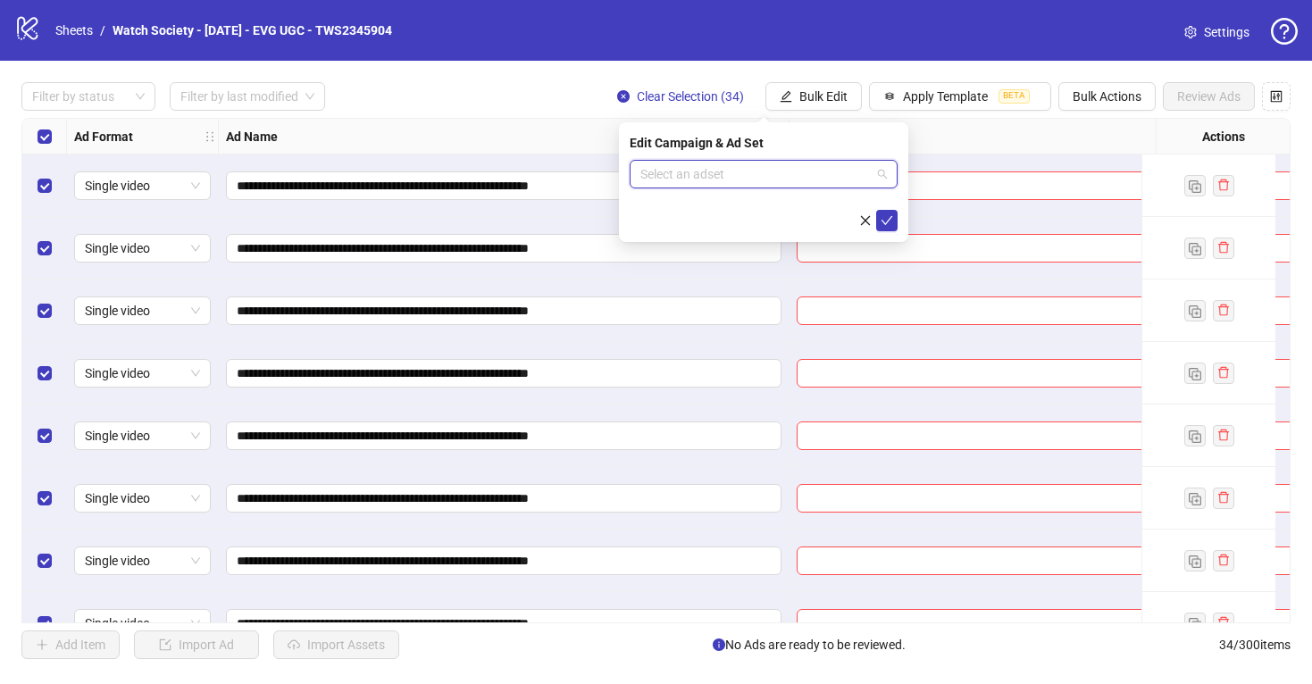
click at [768, 161] on input "search" at bounding box center [755, 174] width 230 height 27
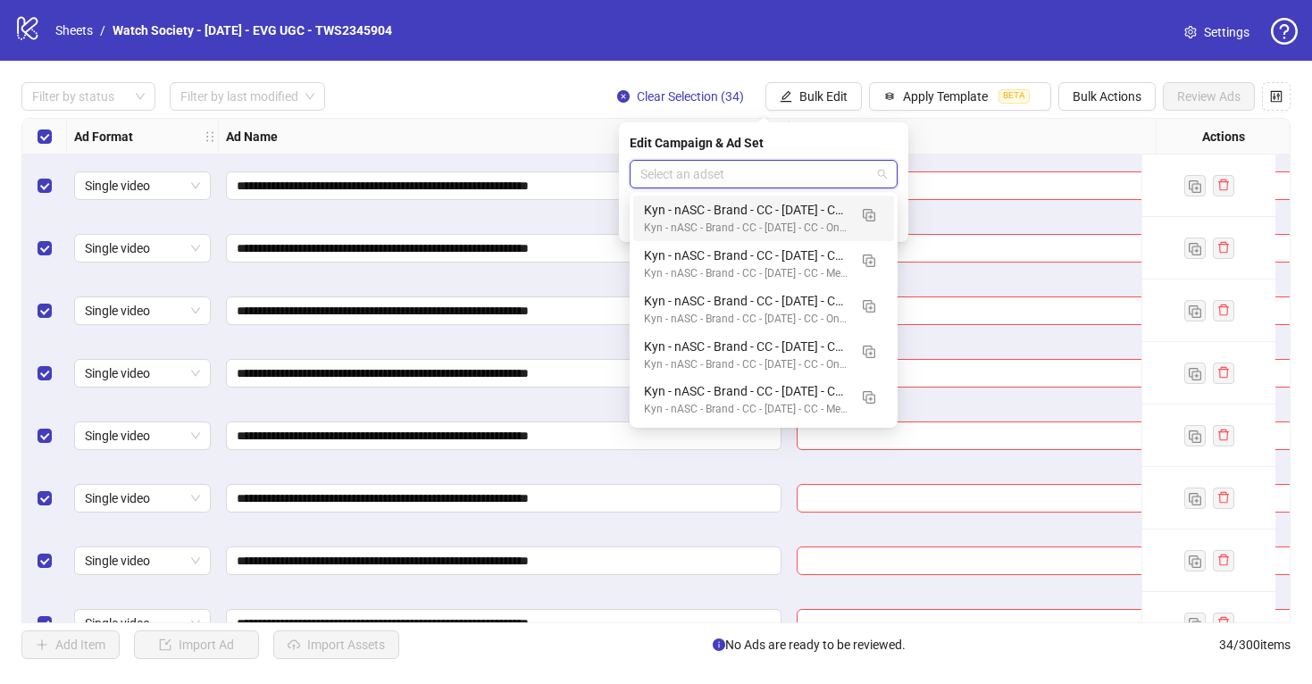
click at [531, 97] on div "Filter by status Filter by last modified Clear Selection (34) Bulk Edit Apply T…" at bounding box center [655, 96] width 1269 height 29
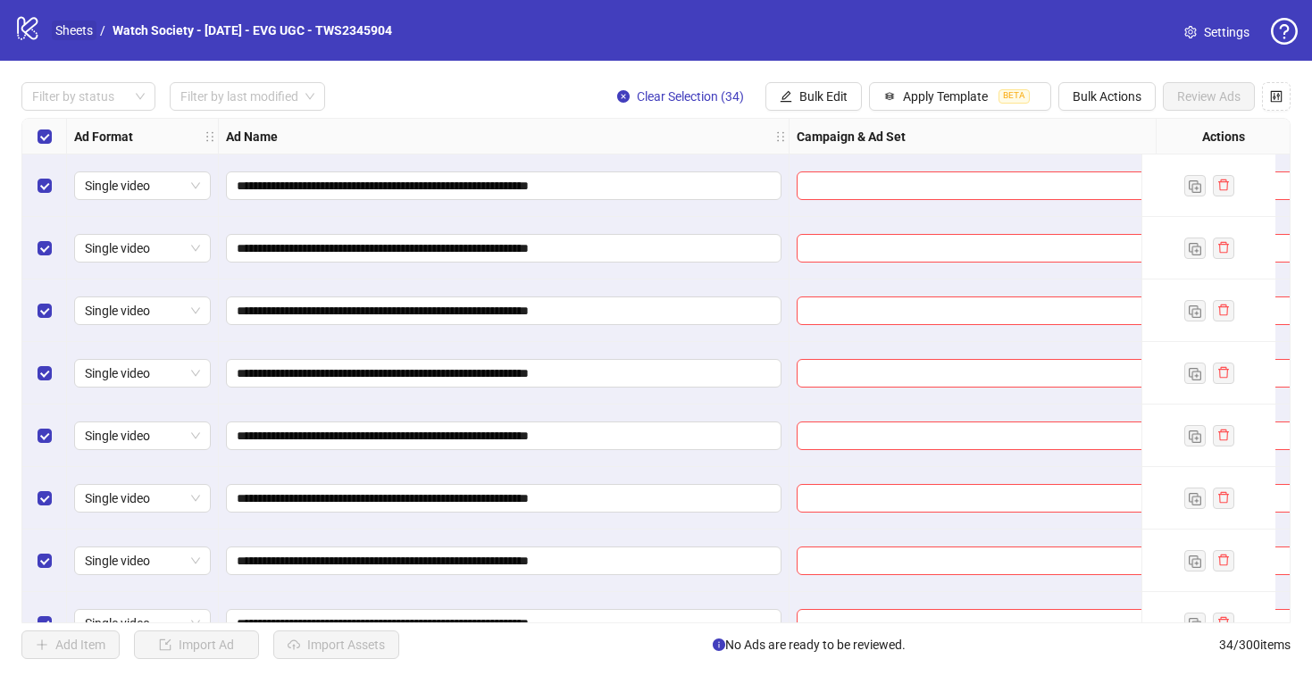
click at [70, 29] on link "Sheets" at bounding box center [74, 31] width 45 height 20
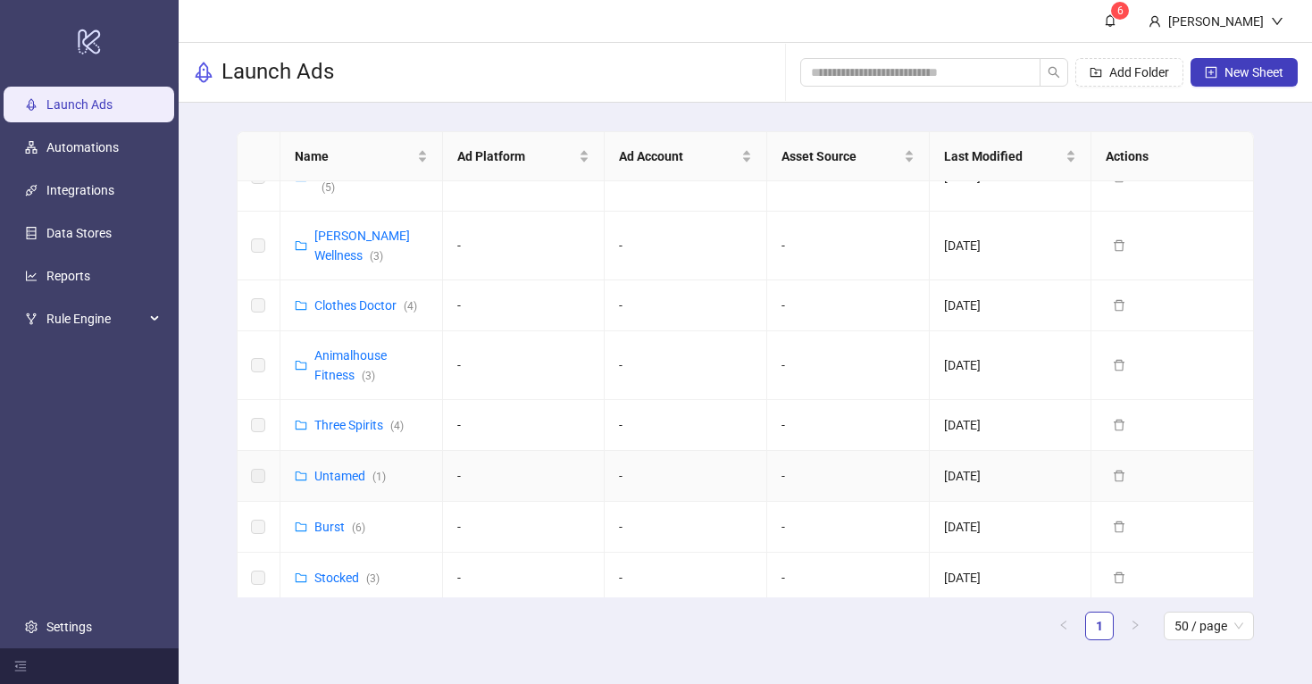
scroll to position [345, 0]
click at [335, 347] on link "Animalhouse Fitness ( 3 )" at bounding box center [350, 364] width 72 height 34
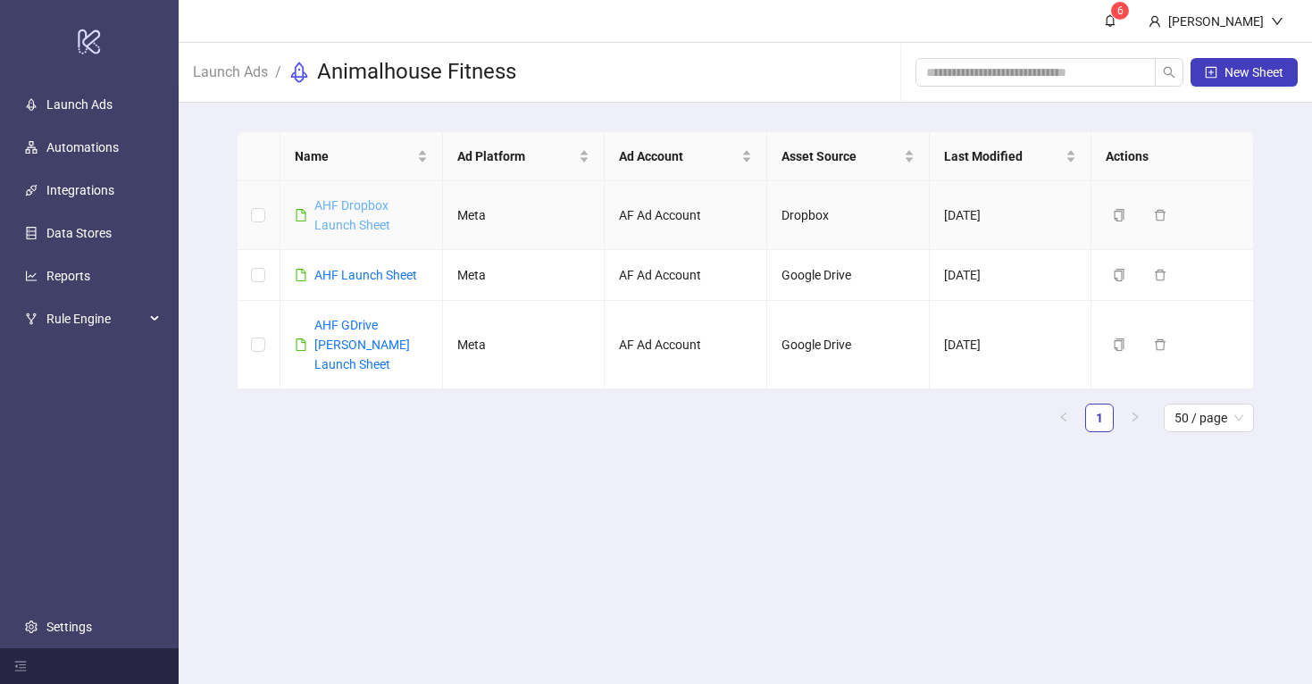
click at [347, 205] on link "AHF Dropbox Launch Sheet" at bounding box center [352, 215] width 76 height 34
click at [380, 272] on link "AHF Launch Sheet" at bounding box center [365, 275] width 103 height 14
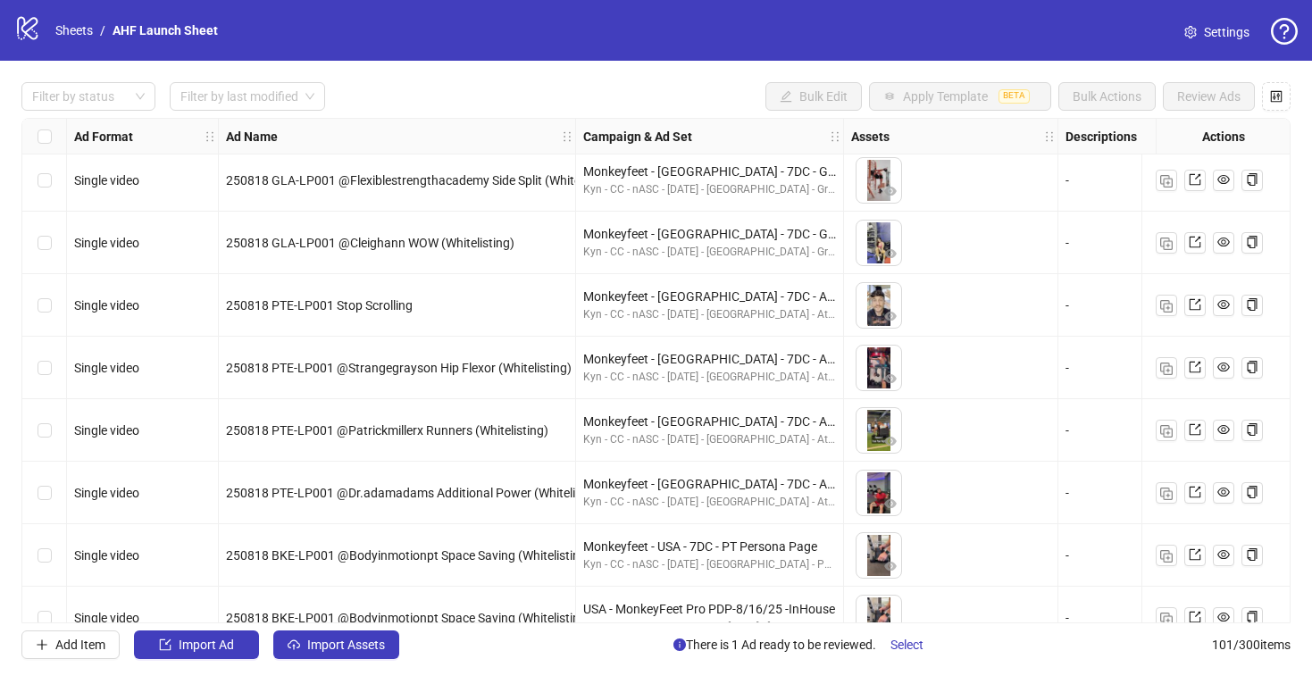
scroll to position [5854, 0]
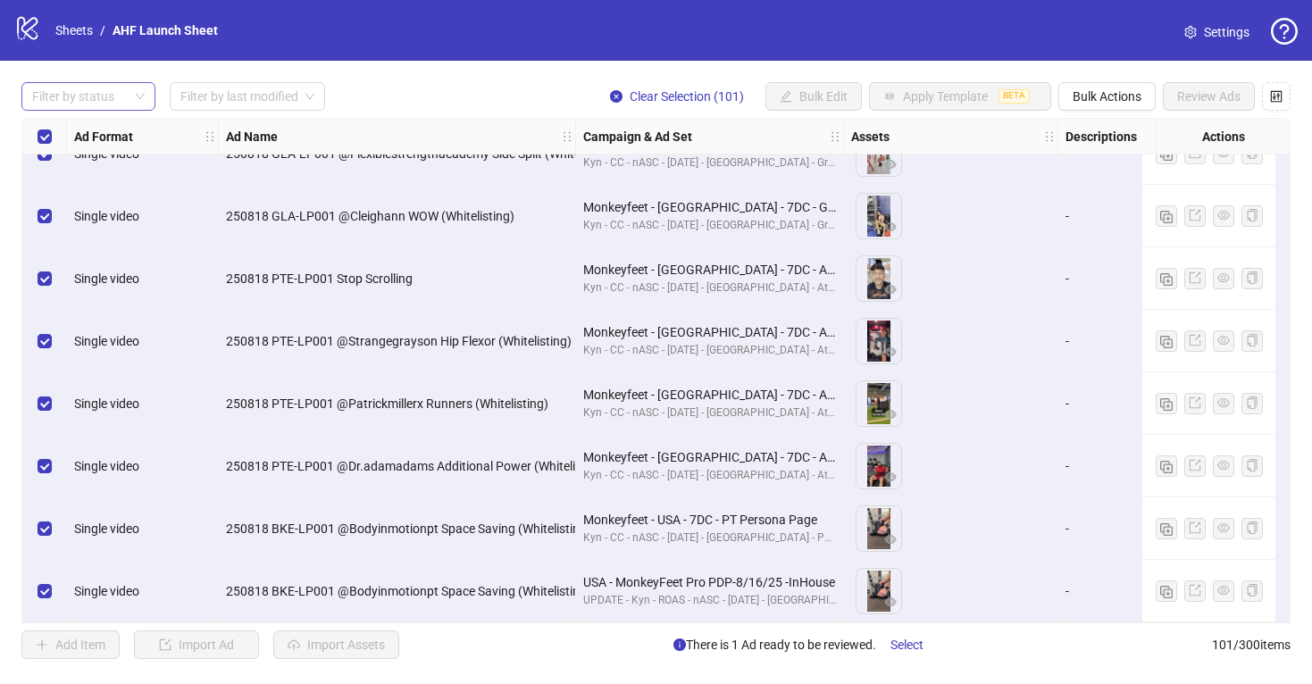
click at [48, 82] on div "Filter by status" at bounding box center [88, 96] width 134 height 29
click at [49, 130] on div "Draft" at bounding box center [88, 133] width 105 height 20
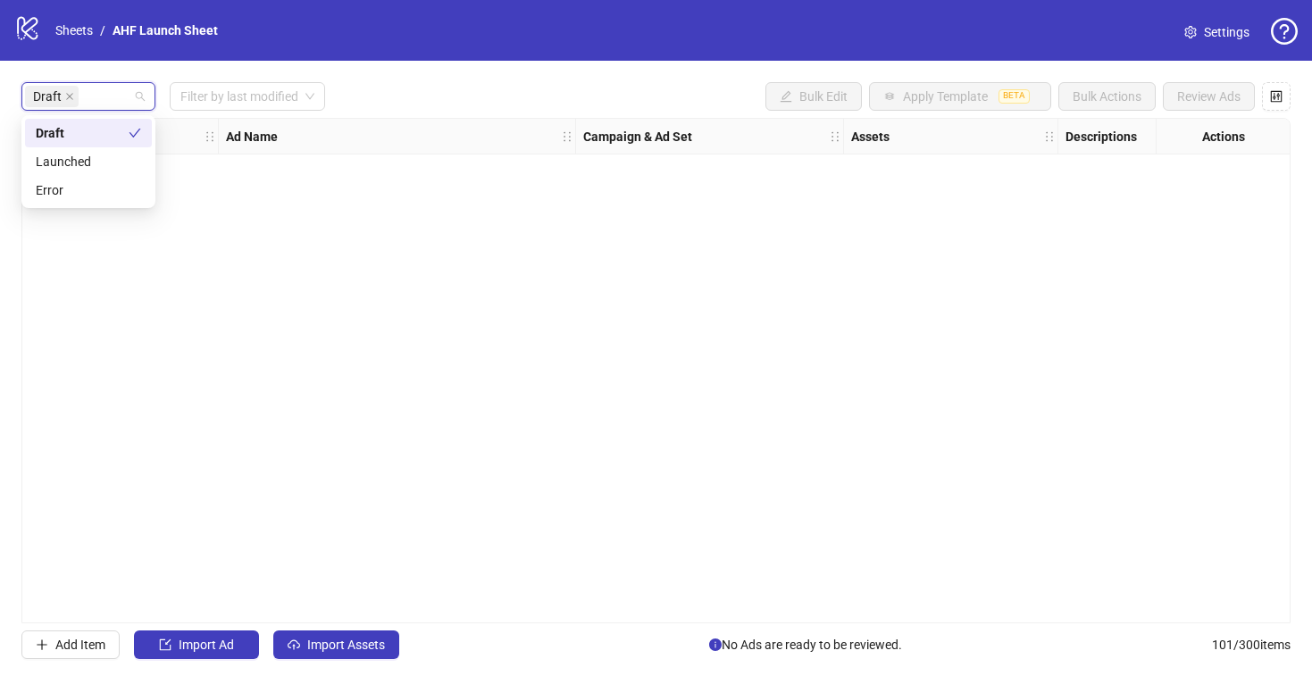
scroll to position [0, 0]
click at [270, 280] on div "Ad Format Ad Name Campaign & Ad Set Assets Descriptions Headlines Primary Texts…" at bounding box center [655, 371] width 1269 height 506
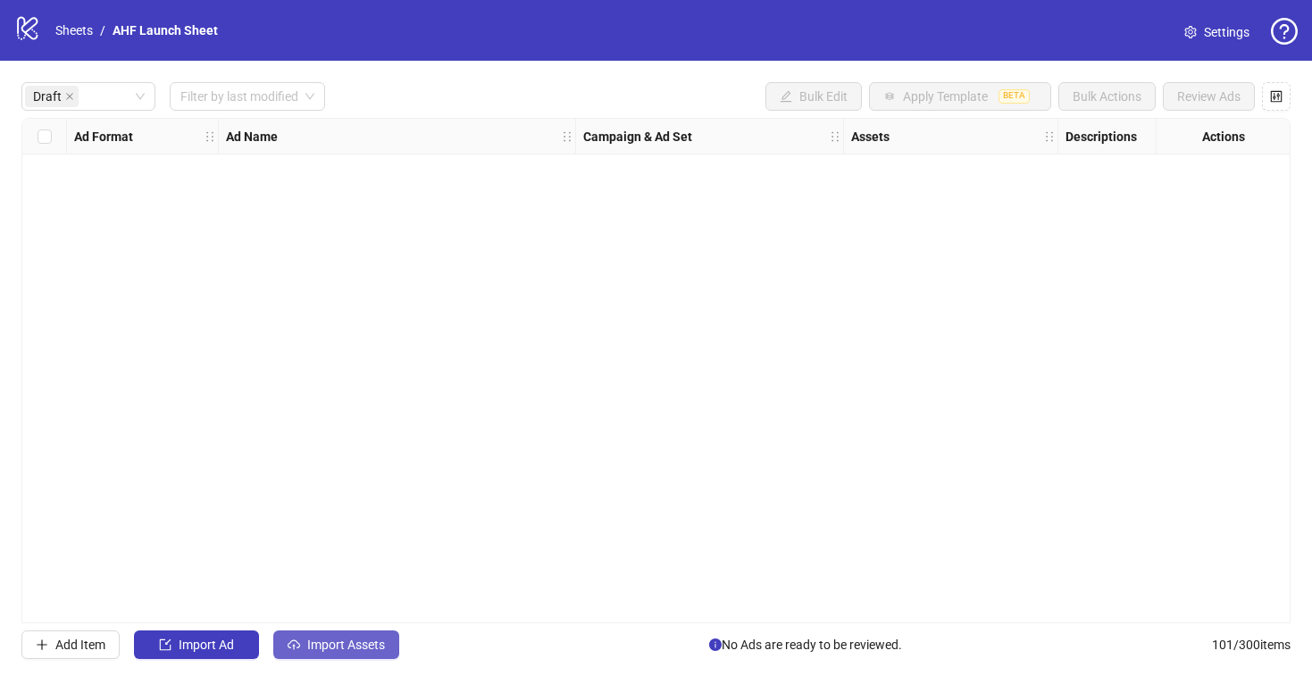
click at [331, 644] on span "Import Assets" at bounding box center [346, 645] width 78 height 14
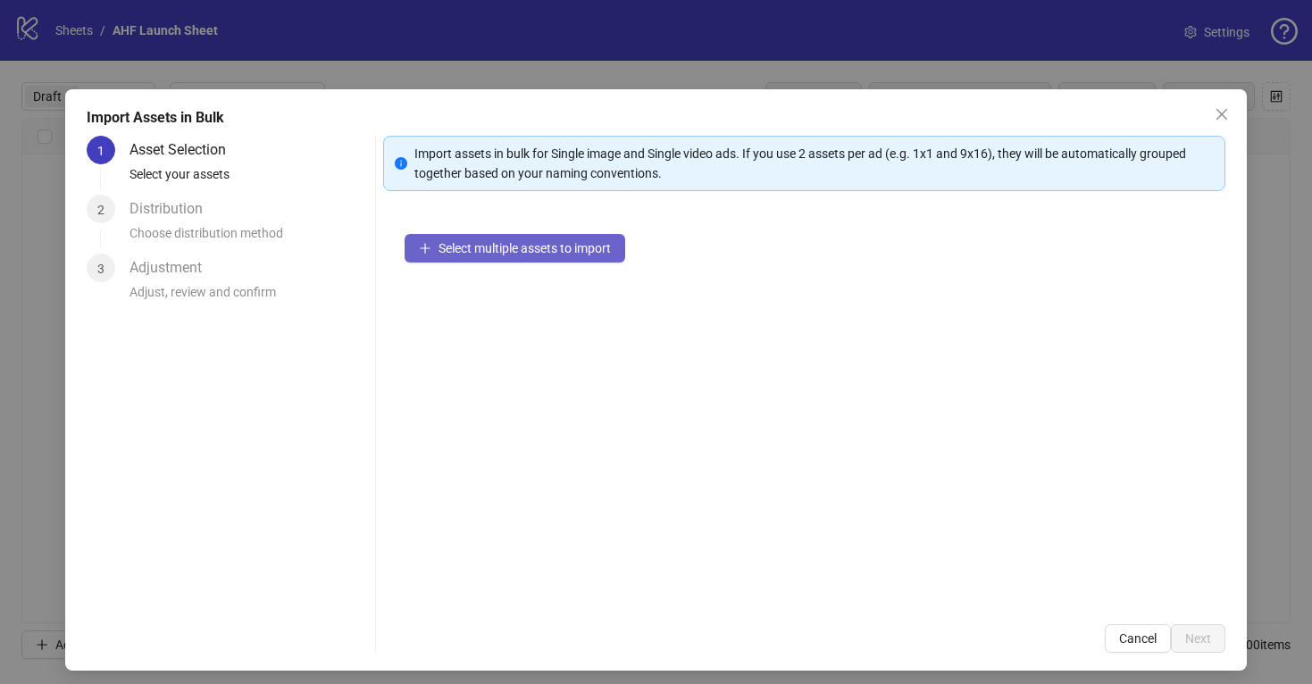
click at [448, 241] on span "Select multiple assets to import" at bounding box center [525, 248] width 172 height 14
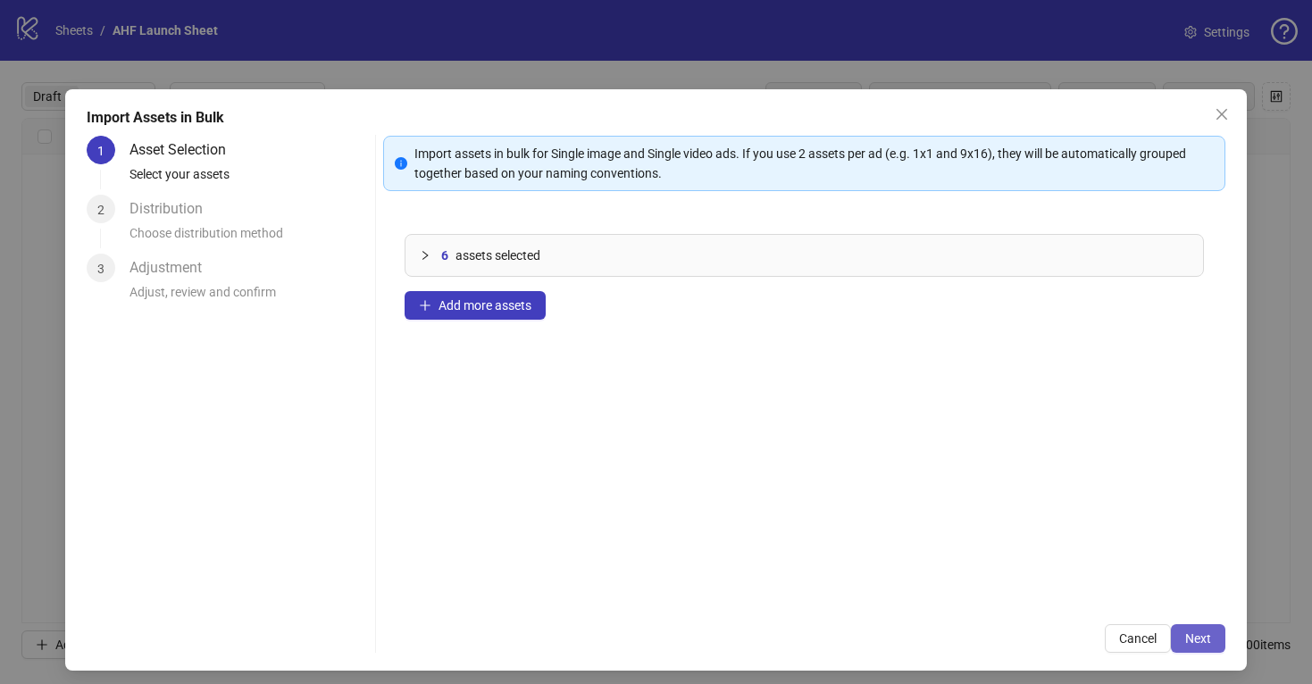
click at [1199, 633] on span "Next" at bounding box center [1198, 638] width 26 height 14
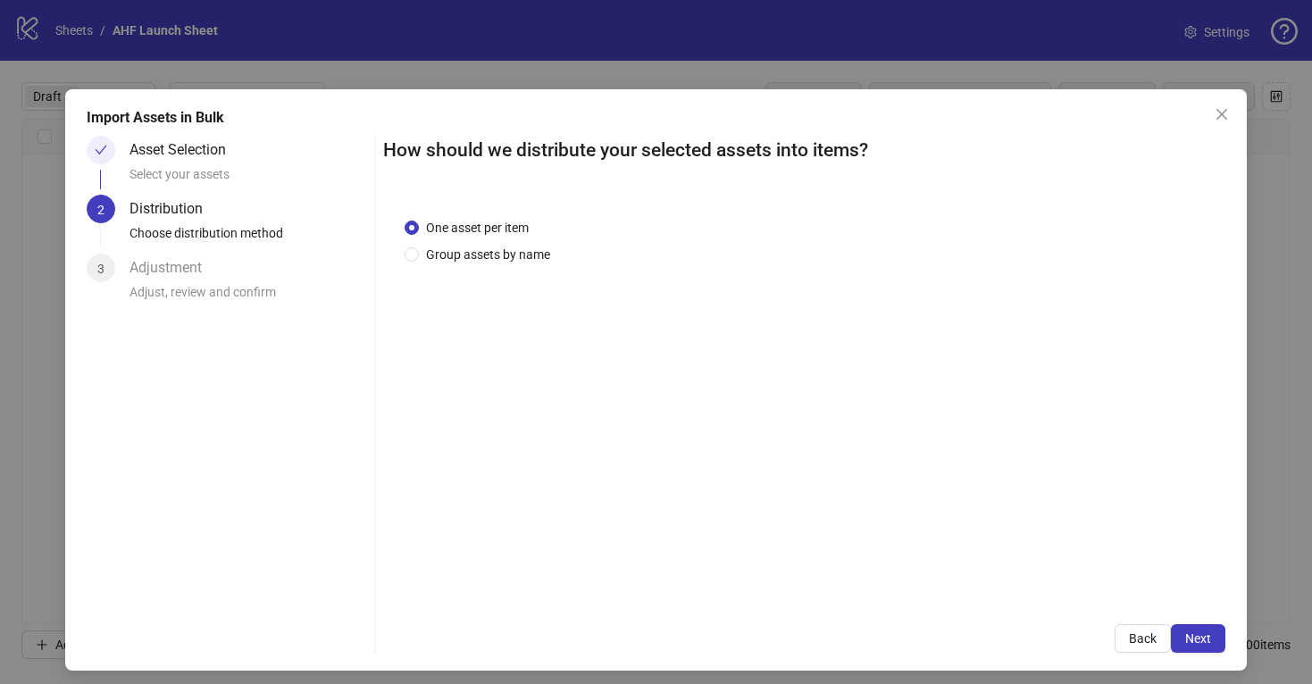
click at [1199, 633] on span "Next" at bounding box center [1198, 638] width 26 height 14
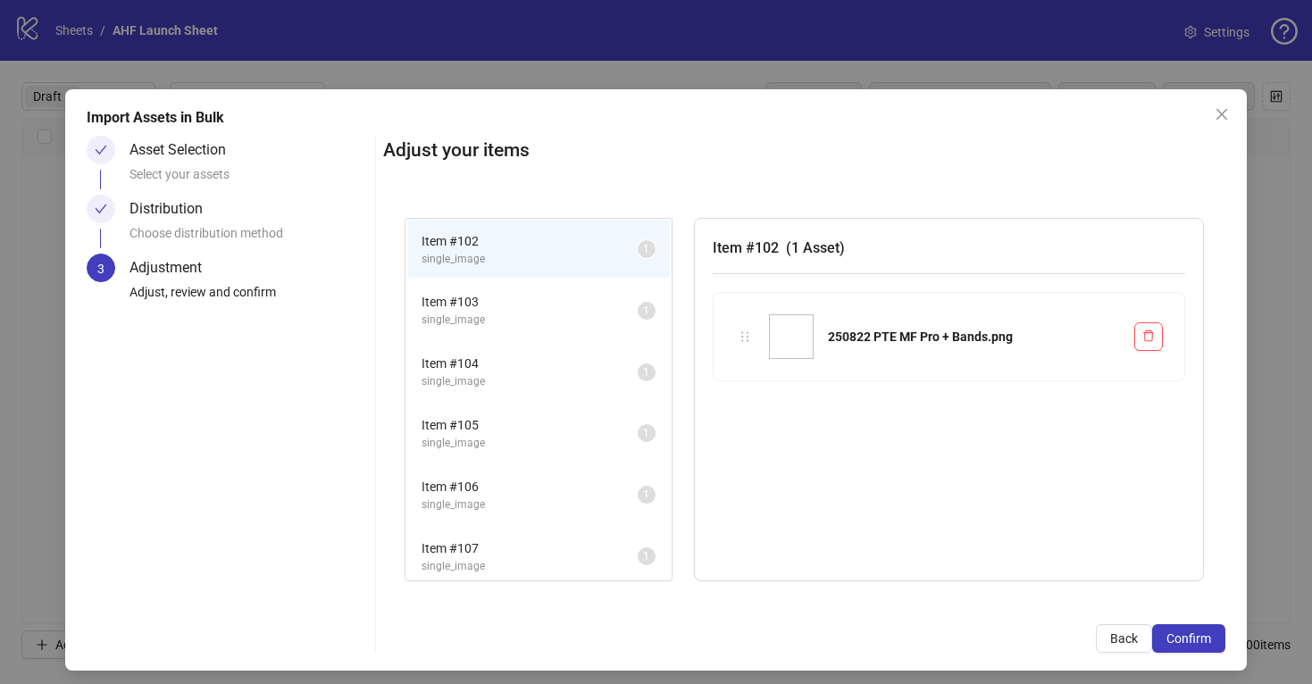
click at [573, 303] on span "Item # 103" at bounding box center [530, 302] width 216 height 20
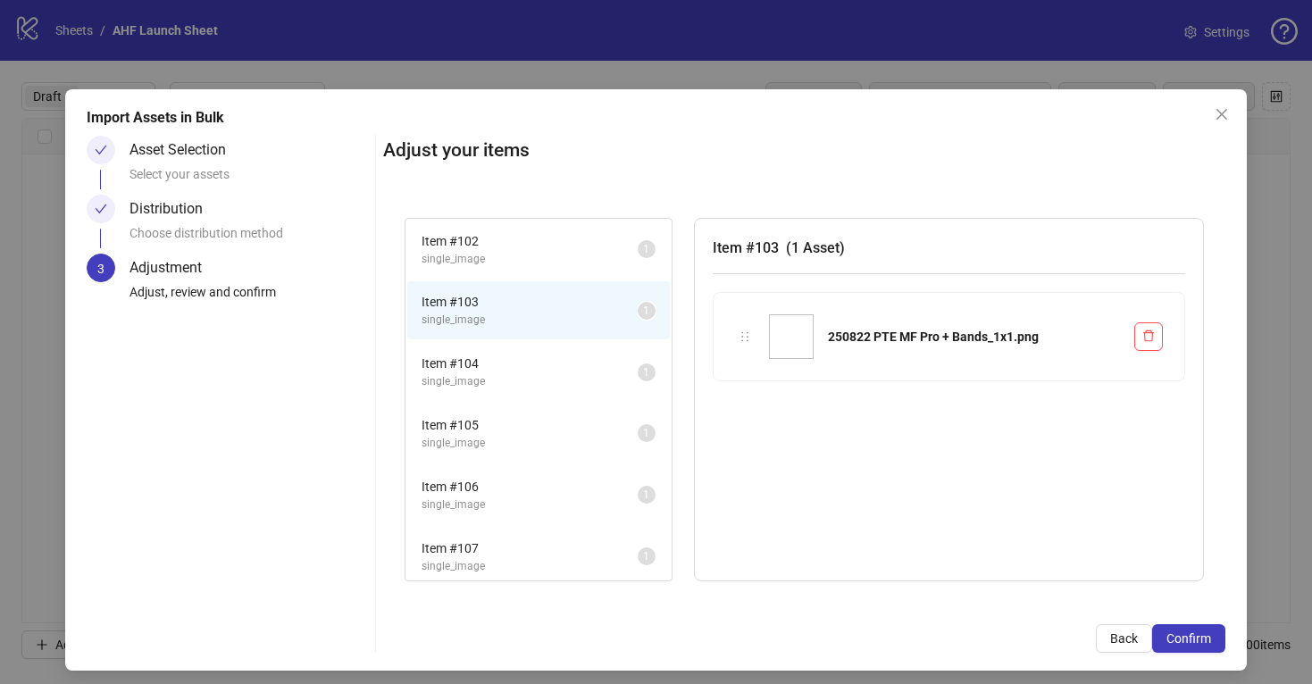
click at [593, 247] on span "Item # 102" at bounding box center [530, 241] width 216 height 20
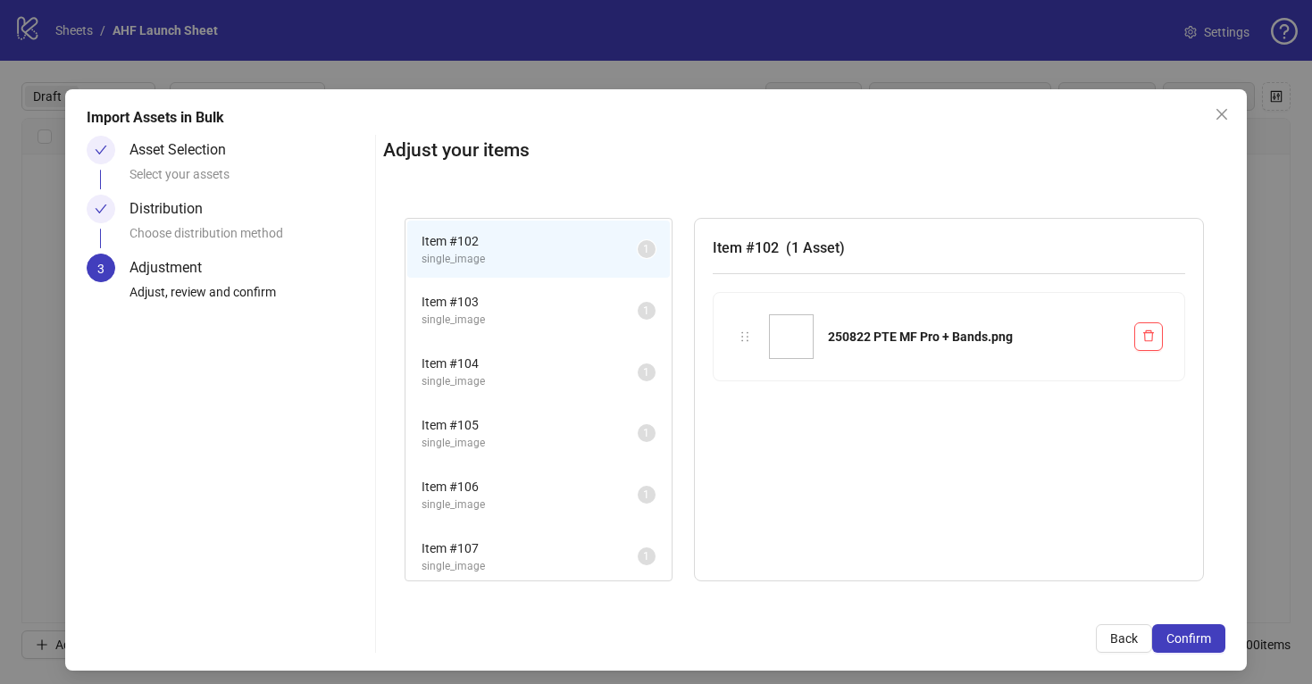
click at [600, 314] on span "single_image" at bounding box center [530, 320] width 216 height 17
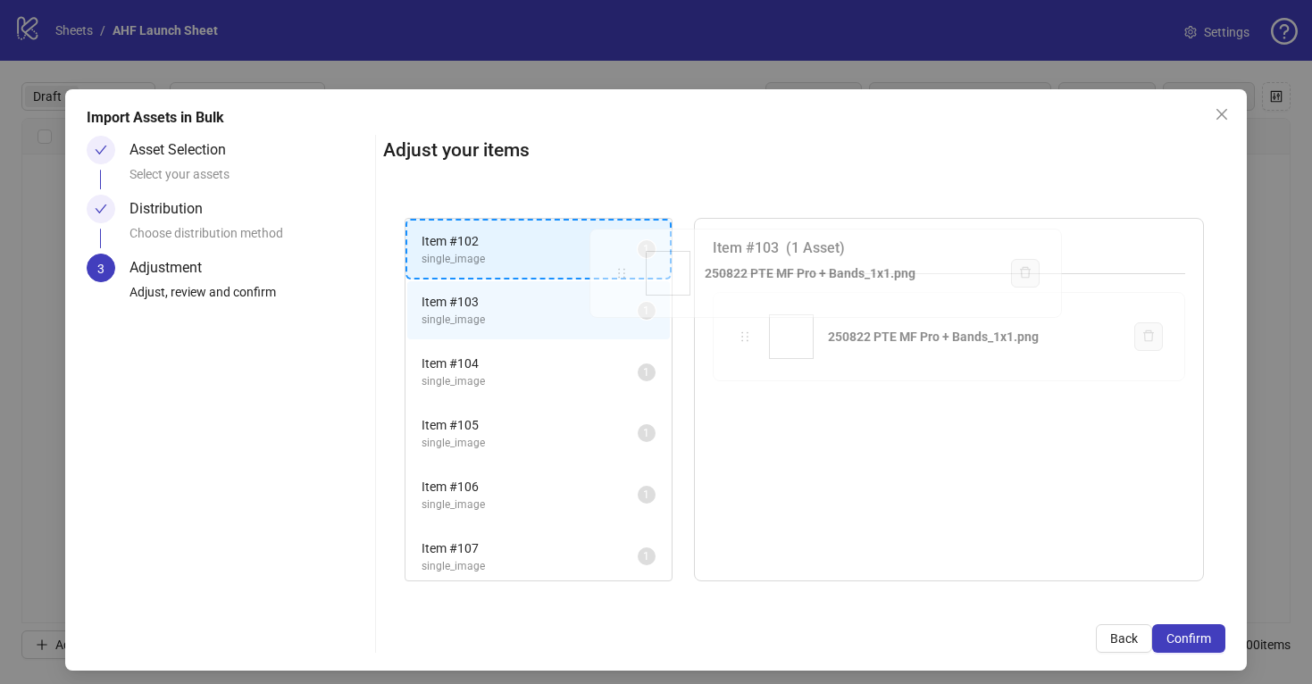
click at [624, 274] on div "Item # 102 single_image 1 Item # 103 single_image 1 Item # 104 single_image 1 I…" at bounding box center [804, 399] width 842 height 407
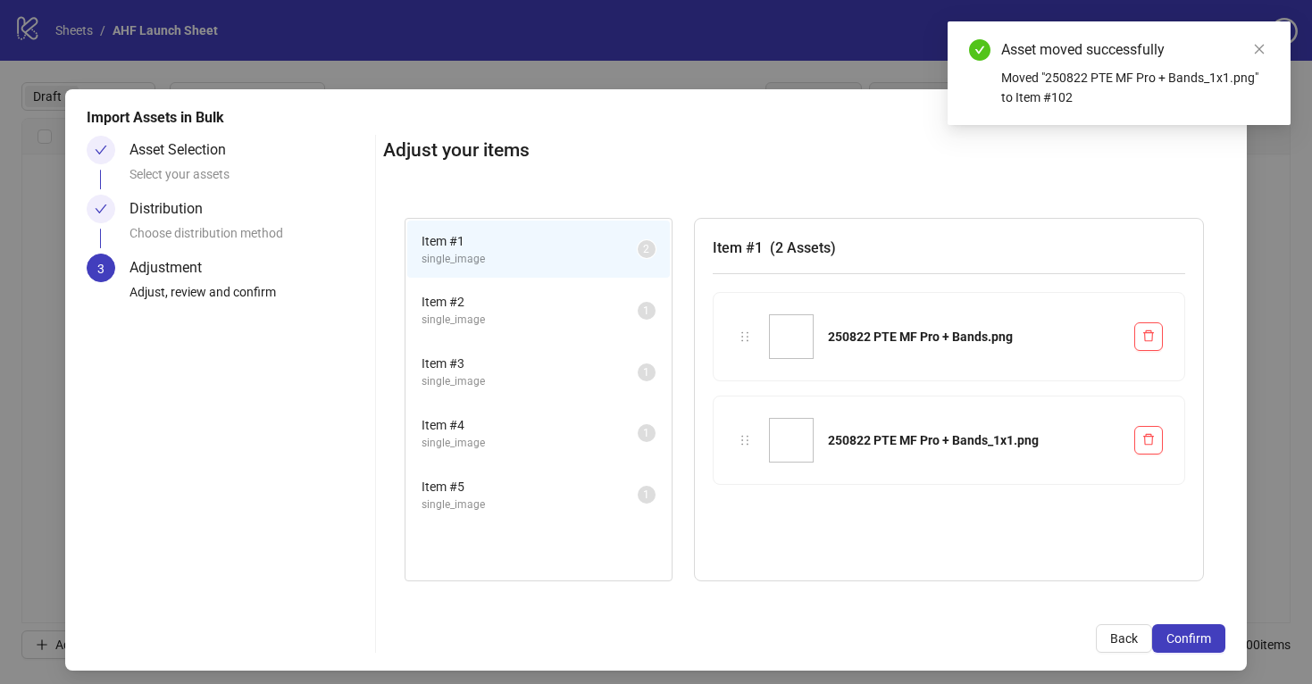
click at [598, 309] on span "Item # 2" at bounding box center [530, 302] width 216 height 20
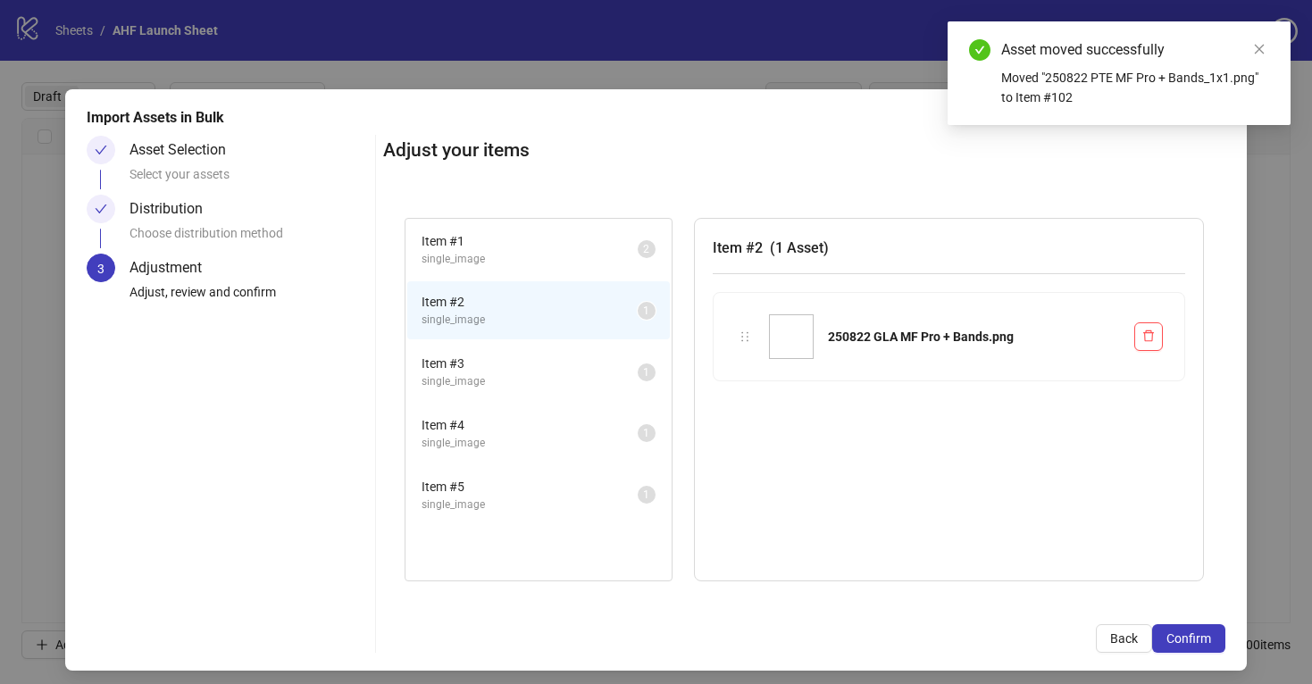
click at [598, 360] on span "Item # 3" at bounding box center [530, 364] width 216 height 20
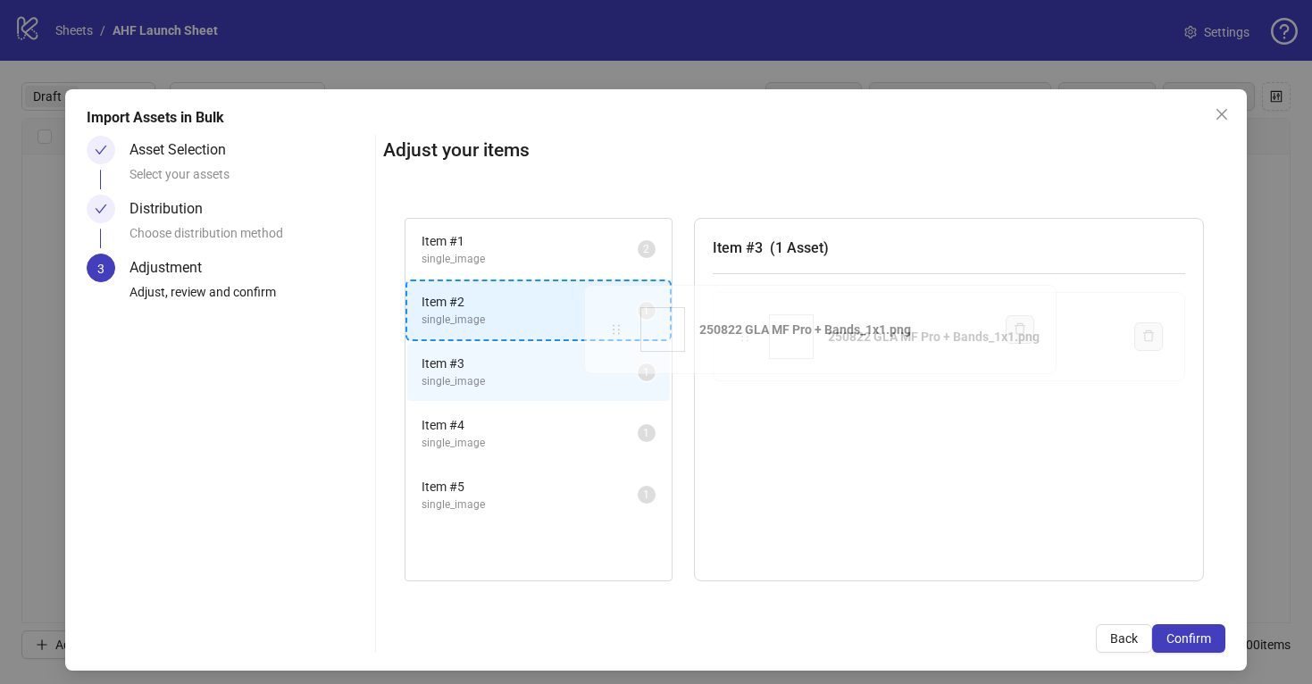
drag, startPoint x: 689, startPoint y: 330, endPoint x: 610, endPoint y: 330, distance: 78.6
click at [610, 330] on div "Item # 1 single_image 2 Item # 2 single_image 1 Item # 3 single_image 1 Item # …" at bounding box center [804, 399] width 842 height 407
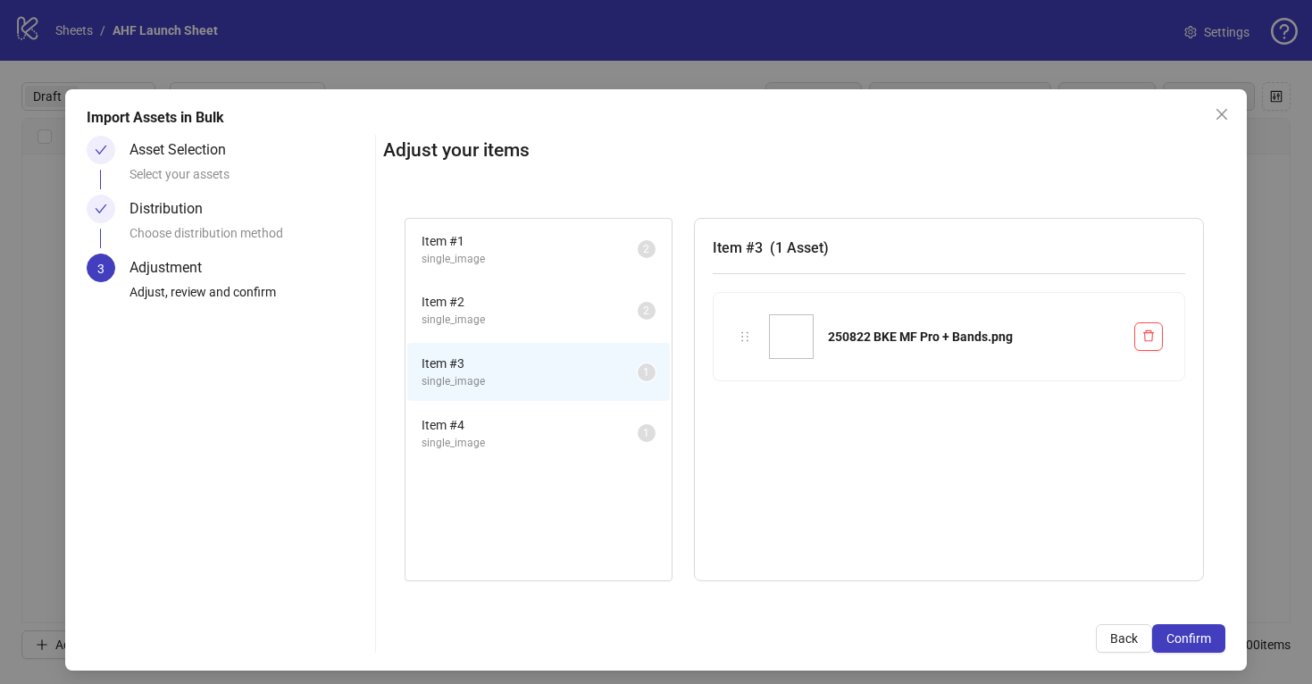
click at [589, 420] on span "Item # 4" at bounding box center [530, 425] width 216 height 20
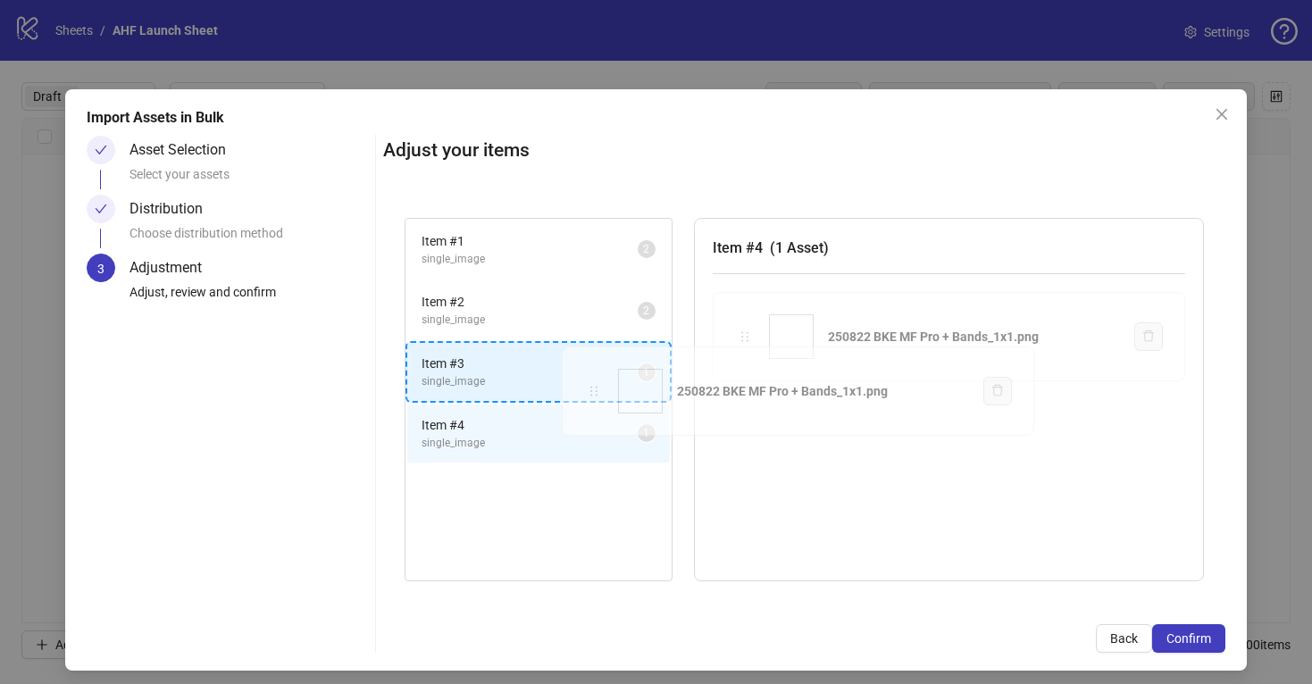
drag, startPoint x: 745, startPoint y: 336, endPoint x: 587, endPoint y: 382, distance: 164.8
click at [587, 382] on div "Item # 1 single_image 2 Item # 2 single_image 2 Item # 3 single_image 1 Item # …" at bounding box center [804, 399] width 842 height 407
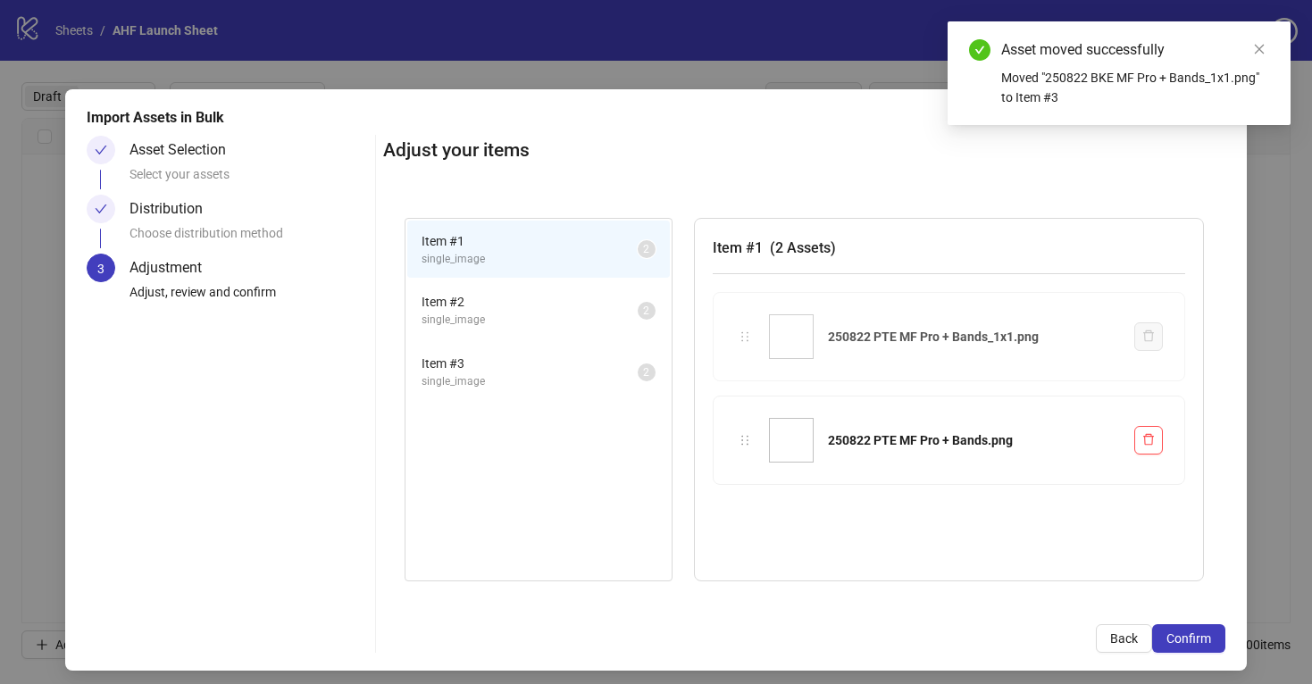
drag, startPoint x: 744, startPoint y: 436, endPoint x: 744, endPoint y: 330, distance: 106.3
click at [744, 330] on div "Item # 1 single_image 2 Item # 2 single_image 2 Item # 3 single_image 2 Item # …" at bounding box center [804, 399] width 842 height 407
click at [597, 382] on span "single_image" at bounding box center [530, 381] width 216 height 17
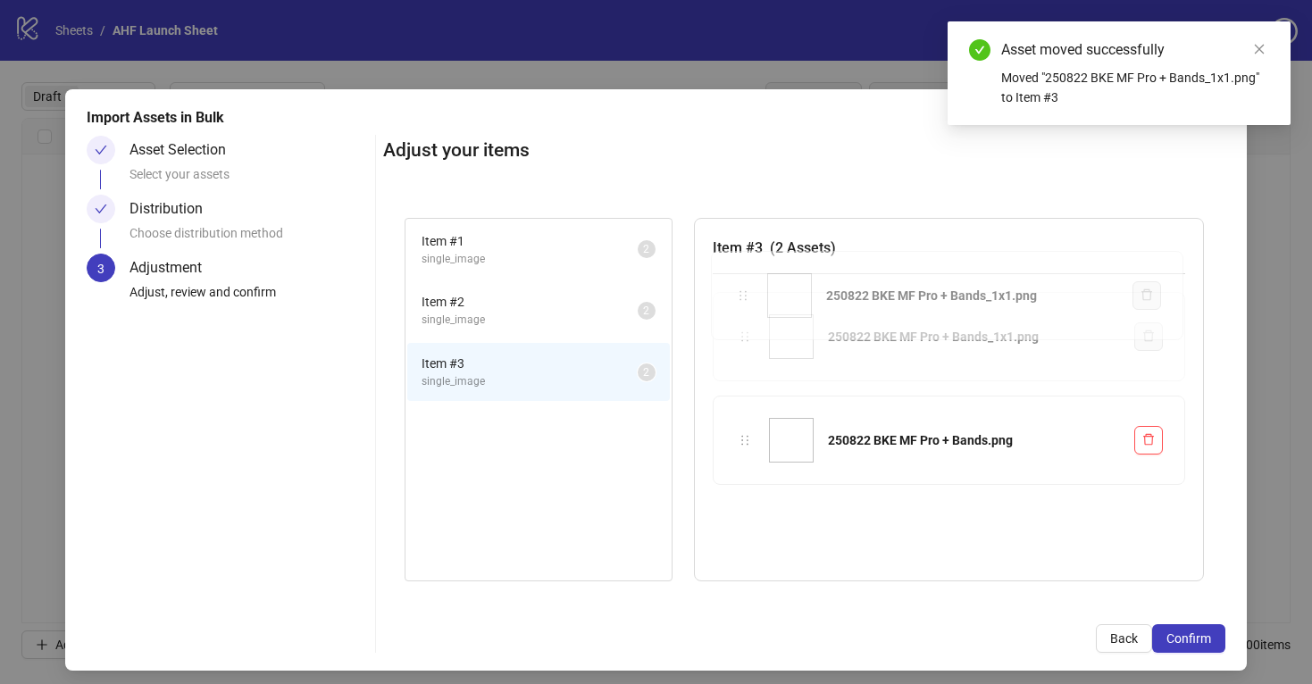
drag, startPoint x: 748, startPoint y: 439, endPoint x: 747, endPoint y: 296, distance: 142.9
click at [747, 296] on div "Item # 1 single_image 2 Item # 2 single_image 2 Item # 3 single_image 2 Item # …" at bounding box center [804, 399] width 842 height 407
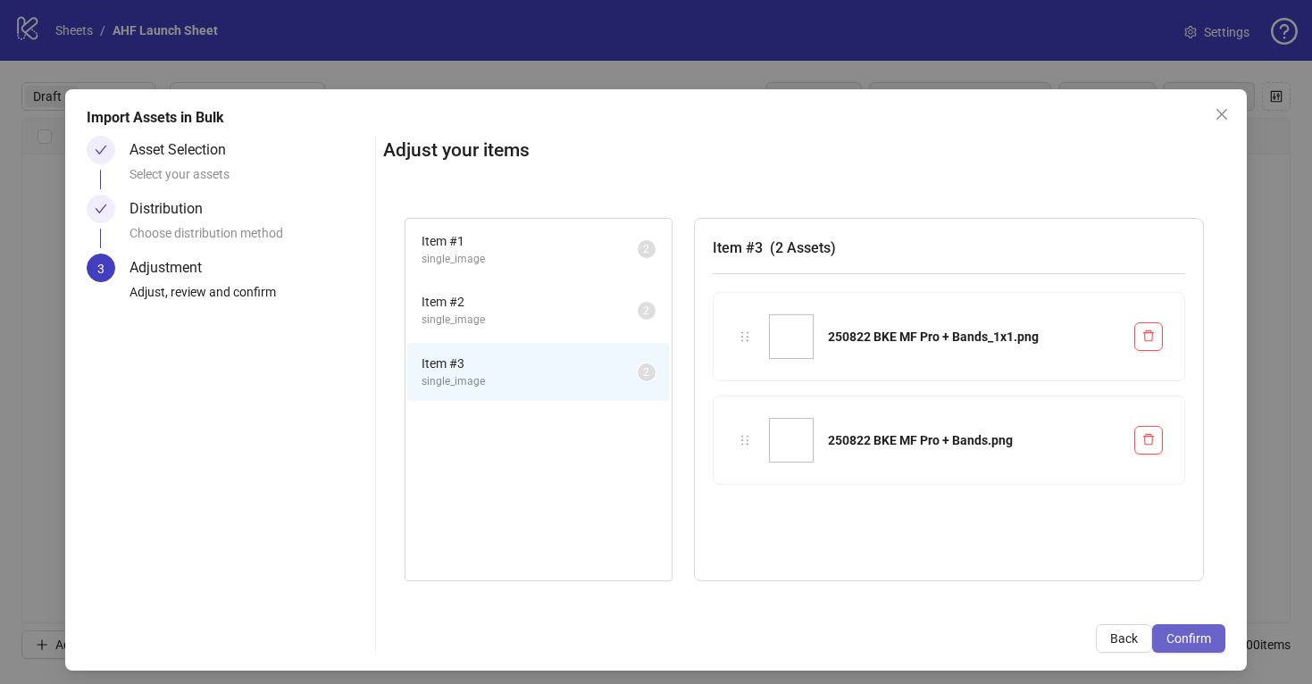
click at [1189, 640] on span "Confirm" at bounding box center [1188, 638] width 45 height 14
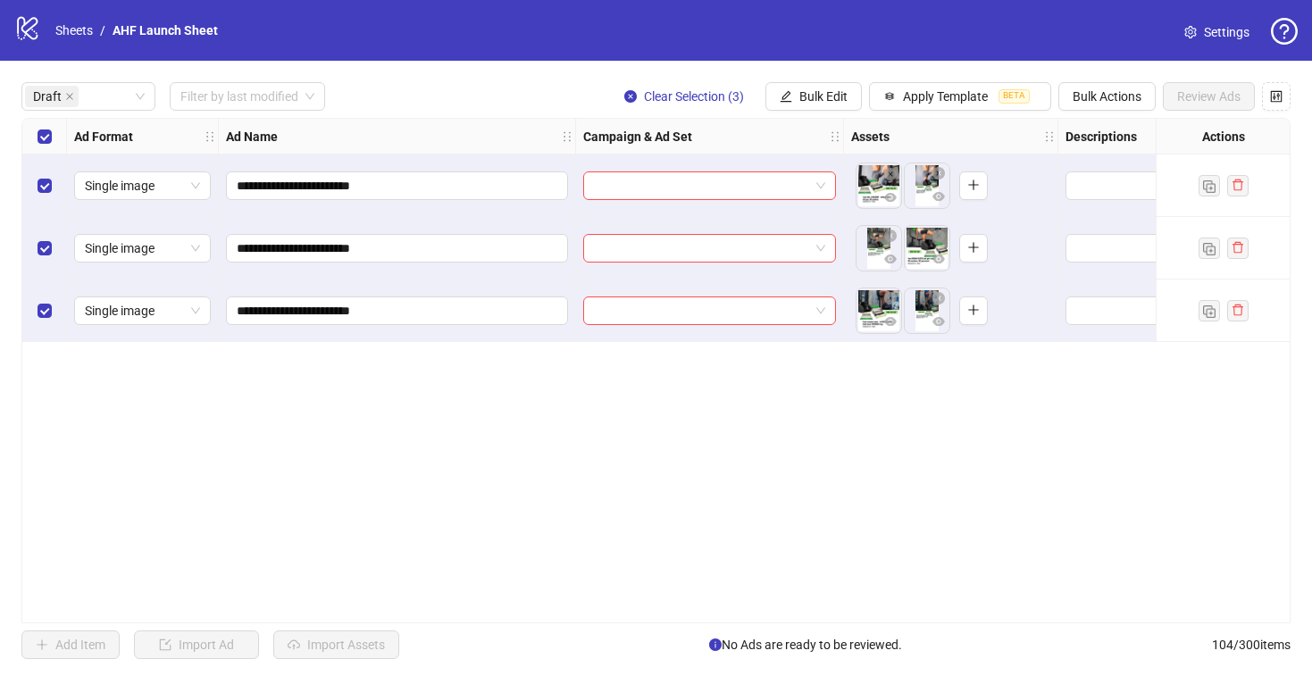
click at [859, 140] on body "**********" at bounding box center [656, 342] width 1312 height 684
click at [1106, 104] on span "Bulk Actions" at bounding box center [1107, 96] width 69 height 14
click at [1102, 131] on span "Delete" at bounding box center [1132, 133] width 122 height 20
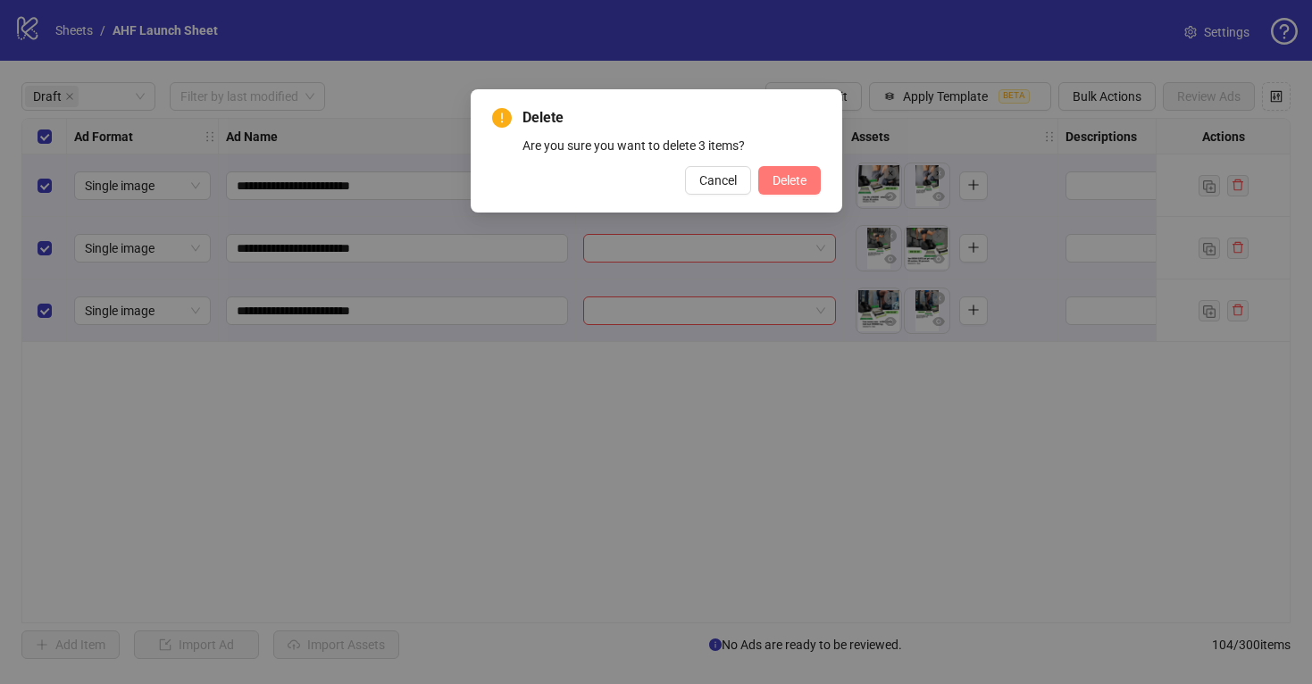
click at [782, 176] on span "Delete" at bounding box center [790, 180] width 34 height 14
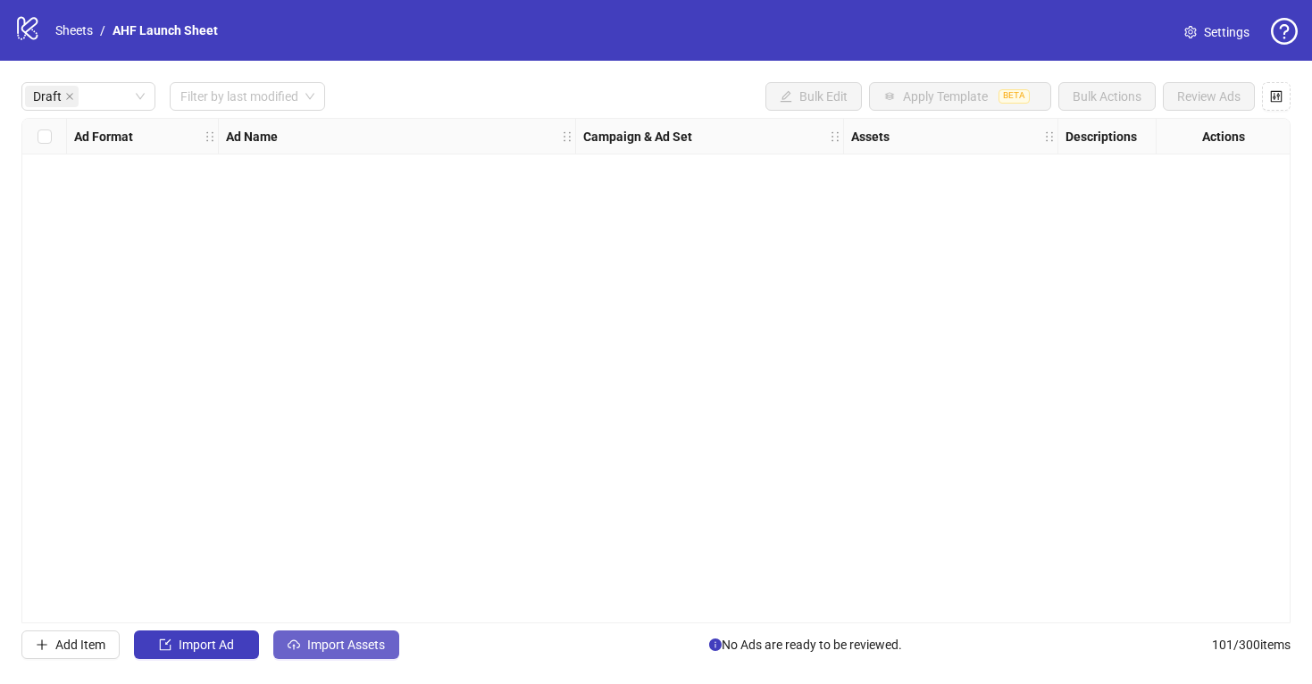
click at [322, 639] on span "Import Assets" at bounding box center [346, 645] width 78 height 14
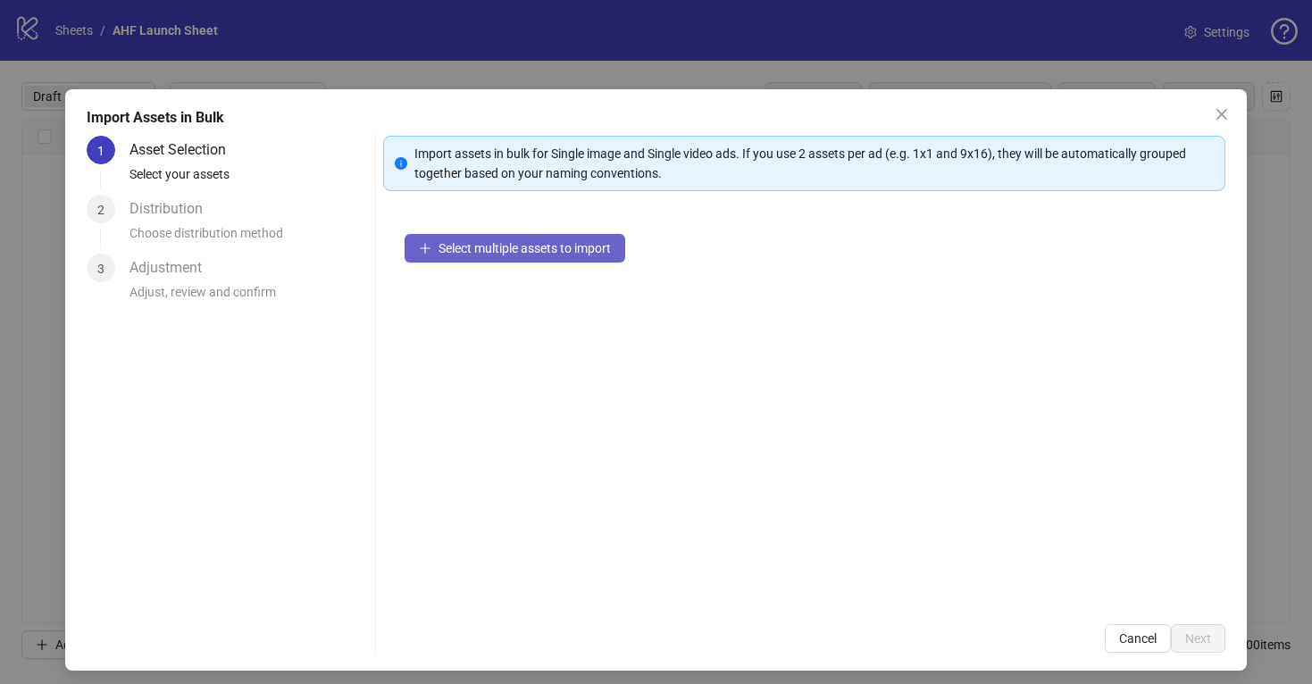
click at [558, 238] on button "Select multiple assets to import" at bounding box center [515, 248] width 221 height 29
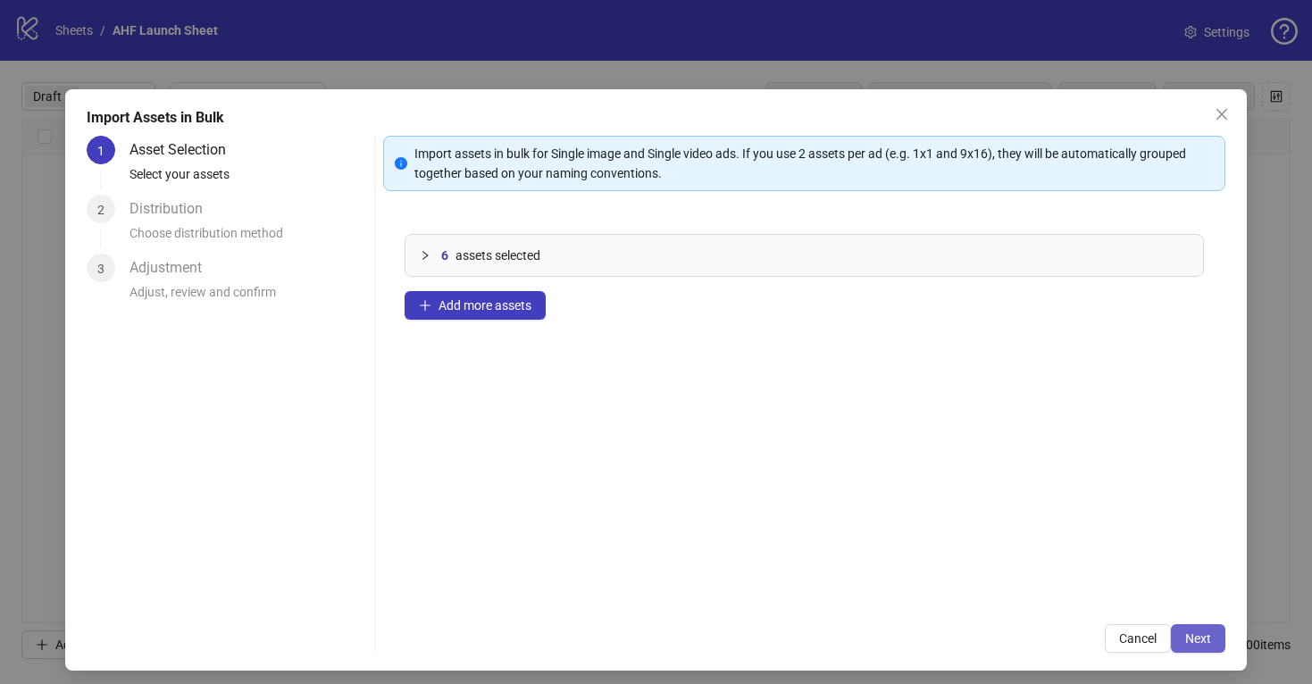
click at [1208, 645] on span "Next" at bounding box center [1198, 638] width 26 height 14
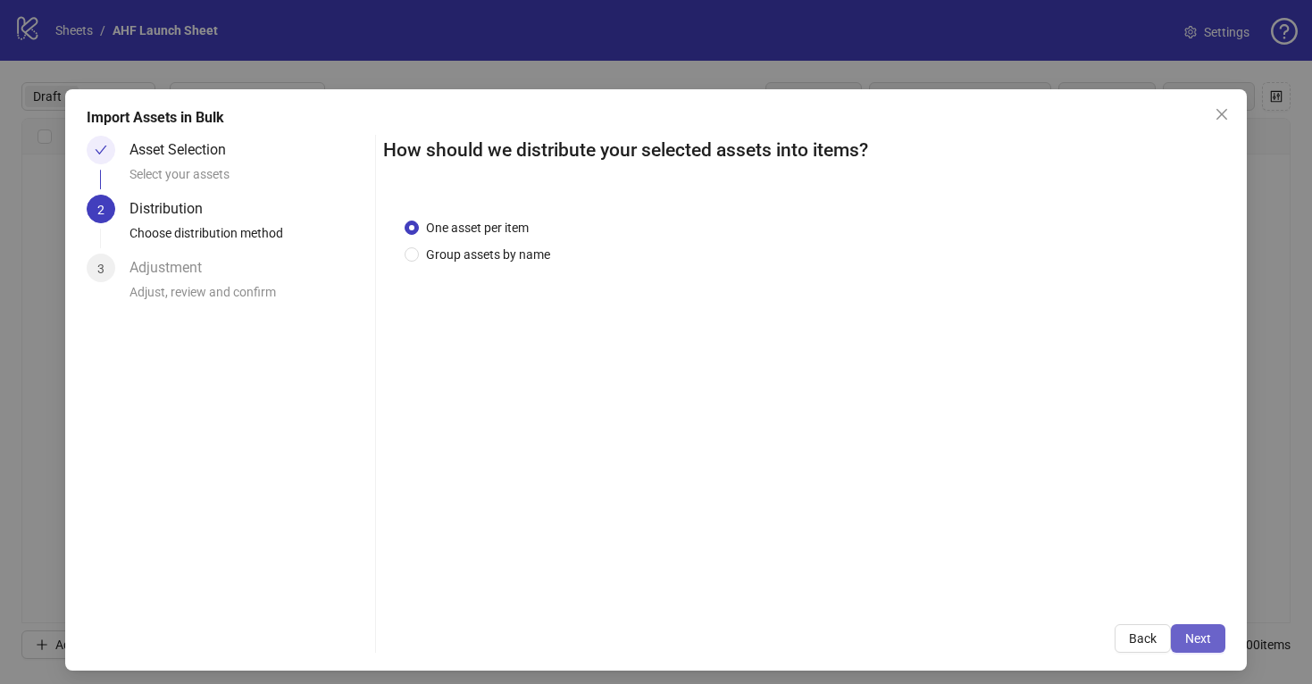
click at [1202, 640] on span "Next" at bounding box center [1198, 638] width 26 height 14
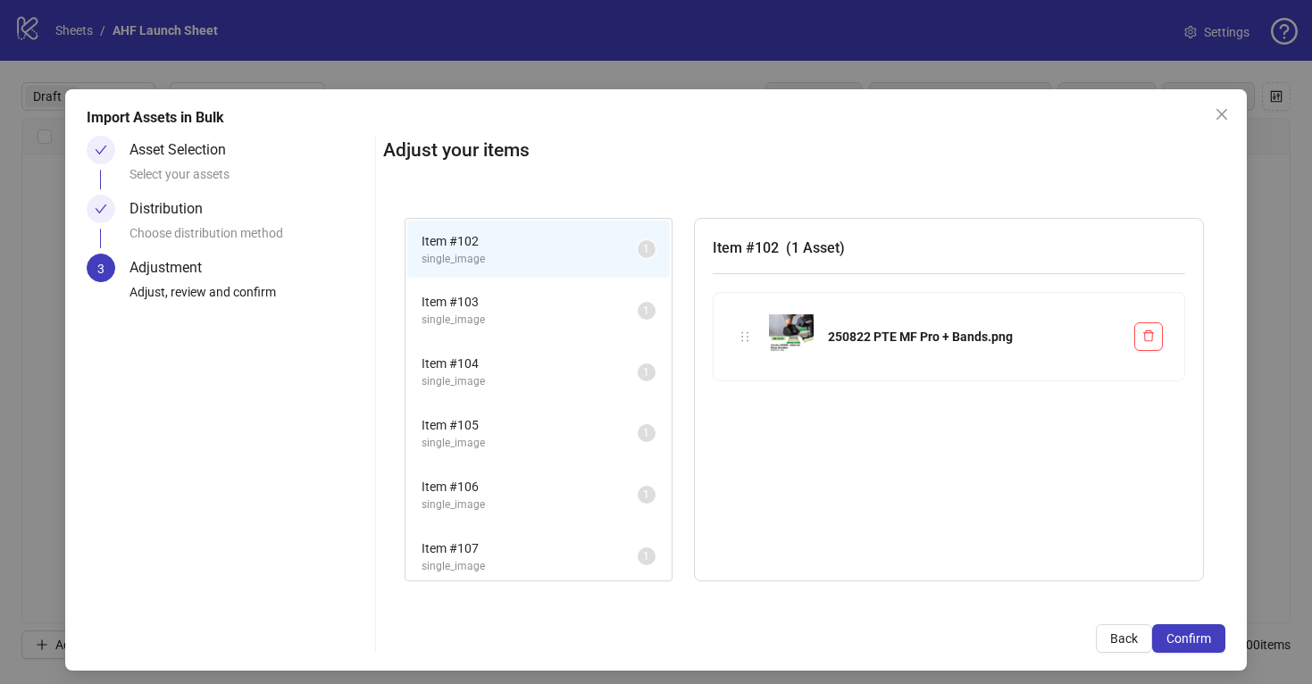
click at [522, 298] on span "Item # 103" at bounding box center [530, 302] width 216 height 20
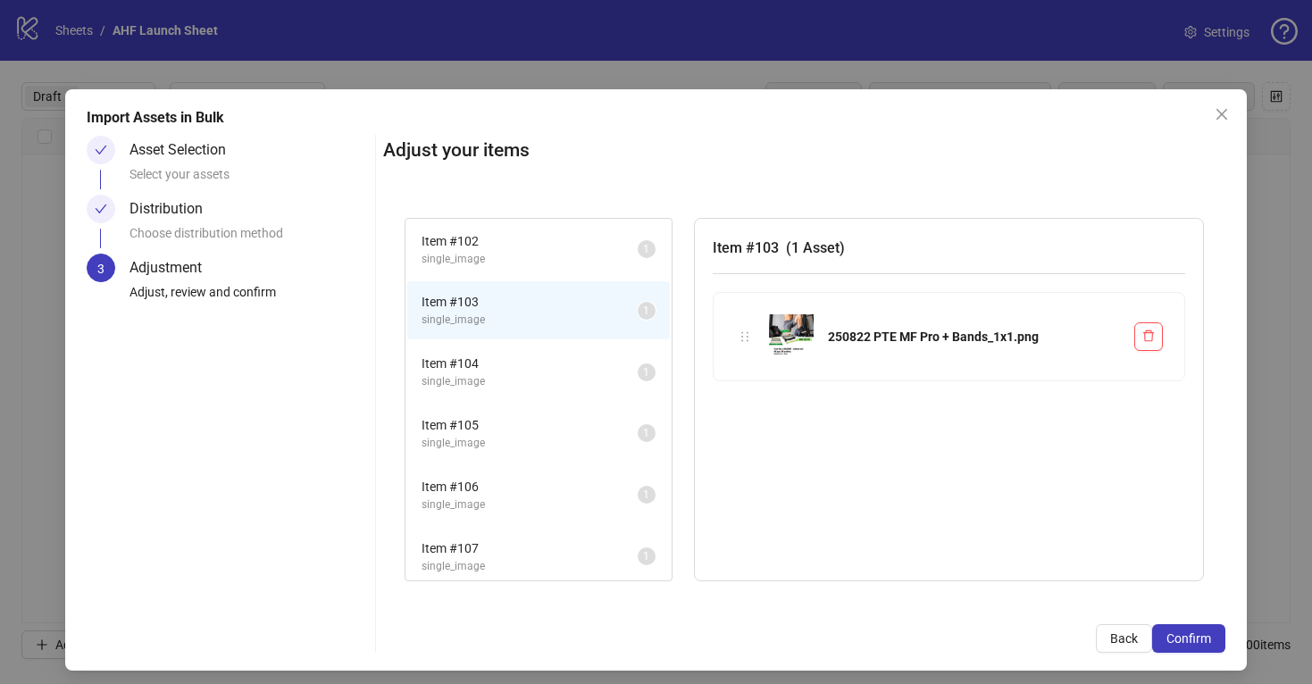
click at [533, 358] on span "Item # 104" at bounding box center [530, 364] width 216 height 20
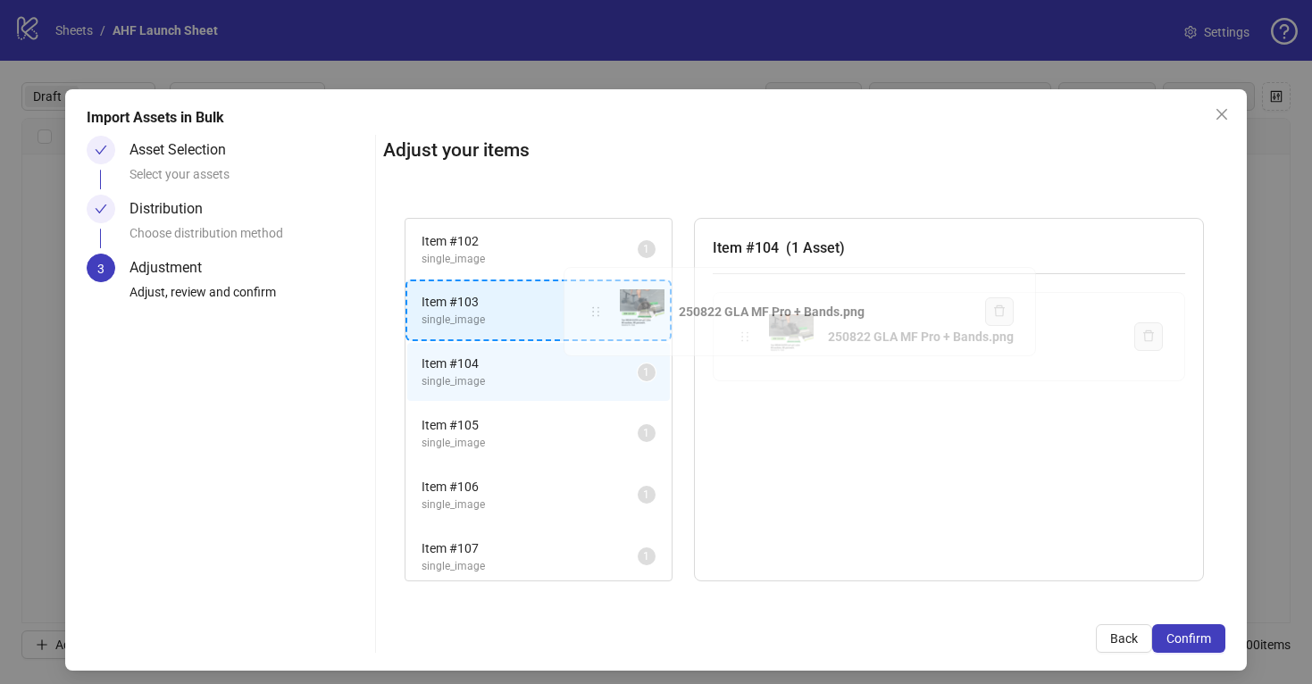
drag, startPoint x: 746, startPoint y: 340, endPoint x: 597, endPoint y: 316, distance: 151.1
click at [597, 316] on div "Item # 102 single_image 1 Item # 103 single_image 1 Item # 104 single_image 1 I…" at bounding box center [804, 399] width 842 height 407
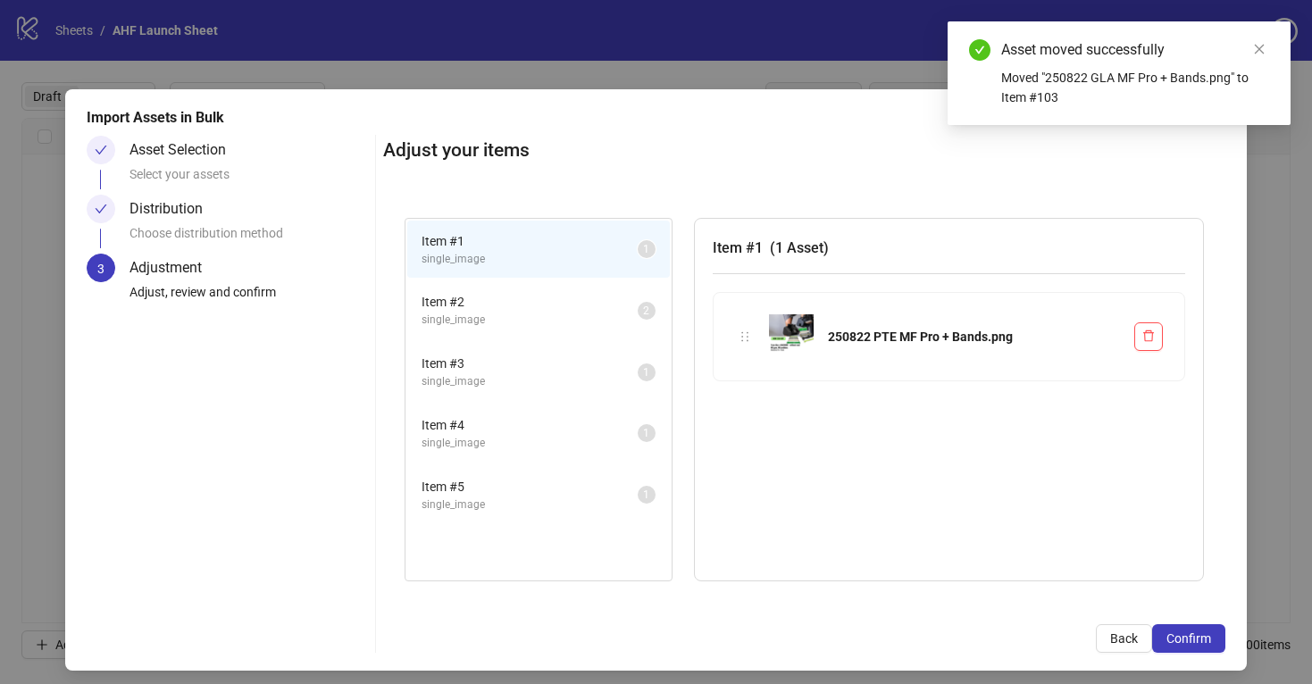
click at [597, 316] on span "single_image" at bounding box center [530, 320] width 216 height 17
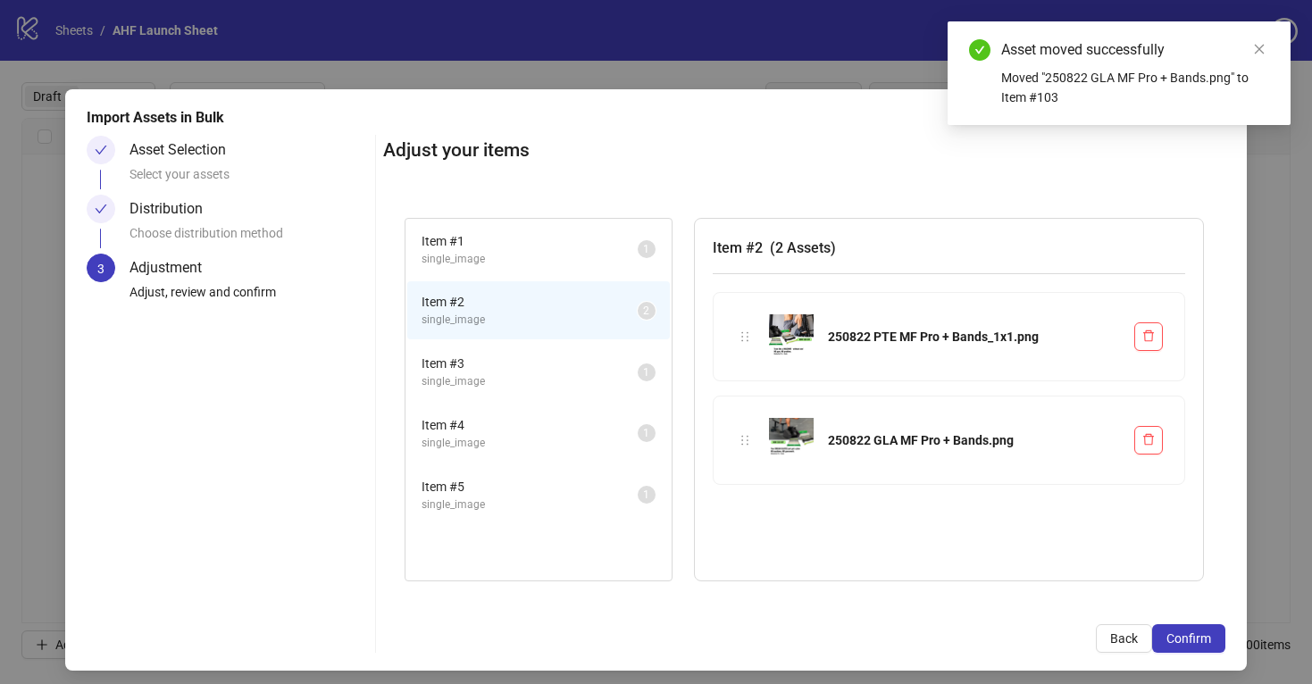
click at [598, 368] on span "Item # 3" at bounding box center [530, 364] width 216 height 20
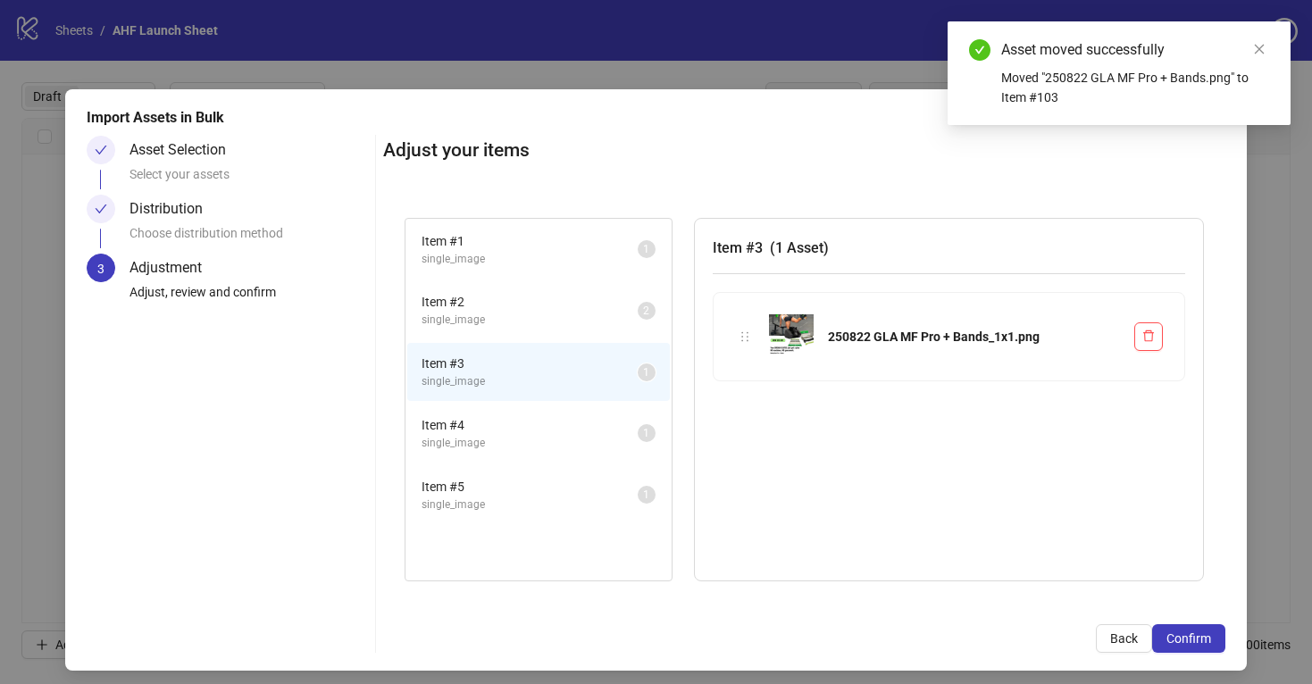
click at [599, 414] on li "Item # 4 single_image 1" at bounding box center [538, 434] width 263 height 58
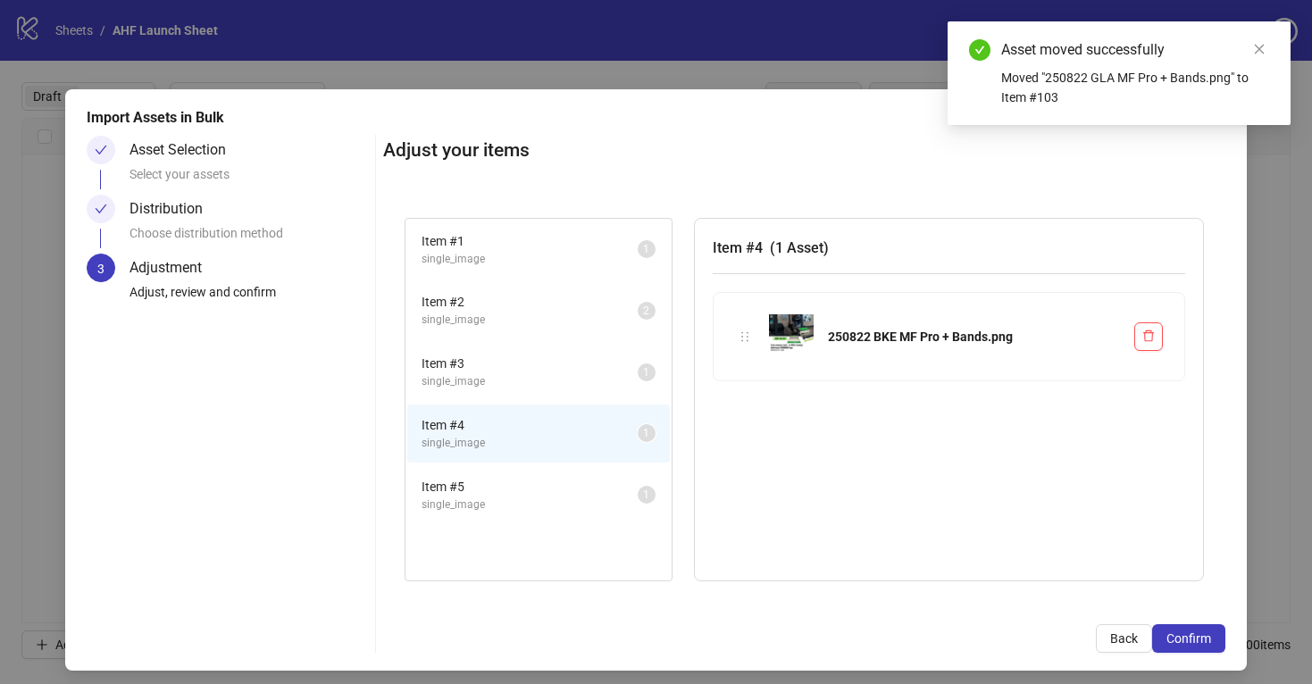
click at [598, 472] on li "Item # 5 single_image 1" at bounding box center [538, 495] width 263 height 58
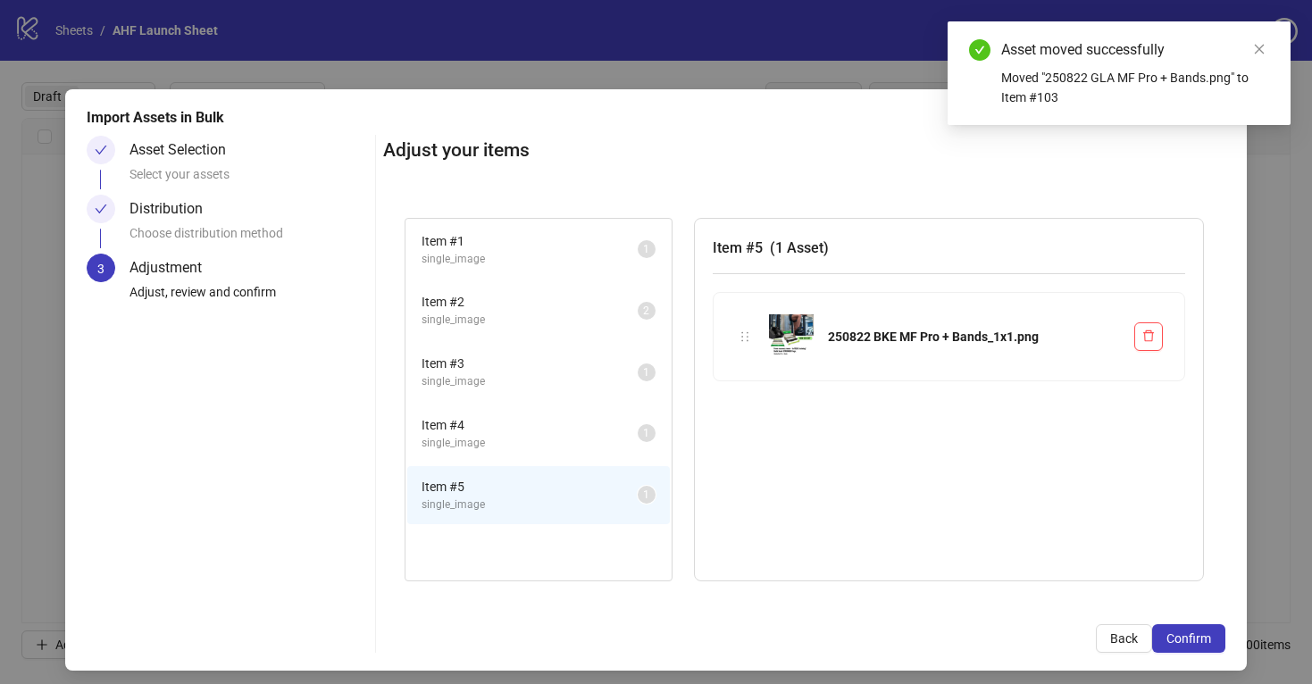
click at [595, 369] on span "Item # 3" at bounding box center [530, 364] width 216 height 20
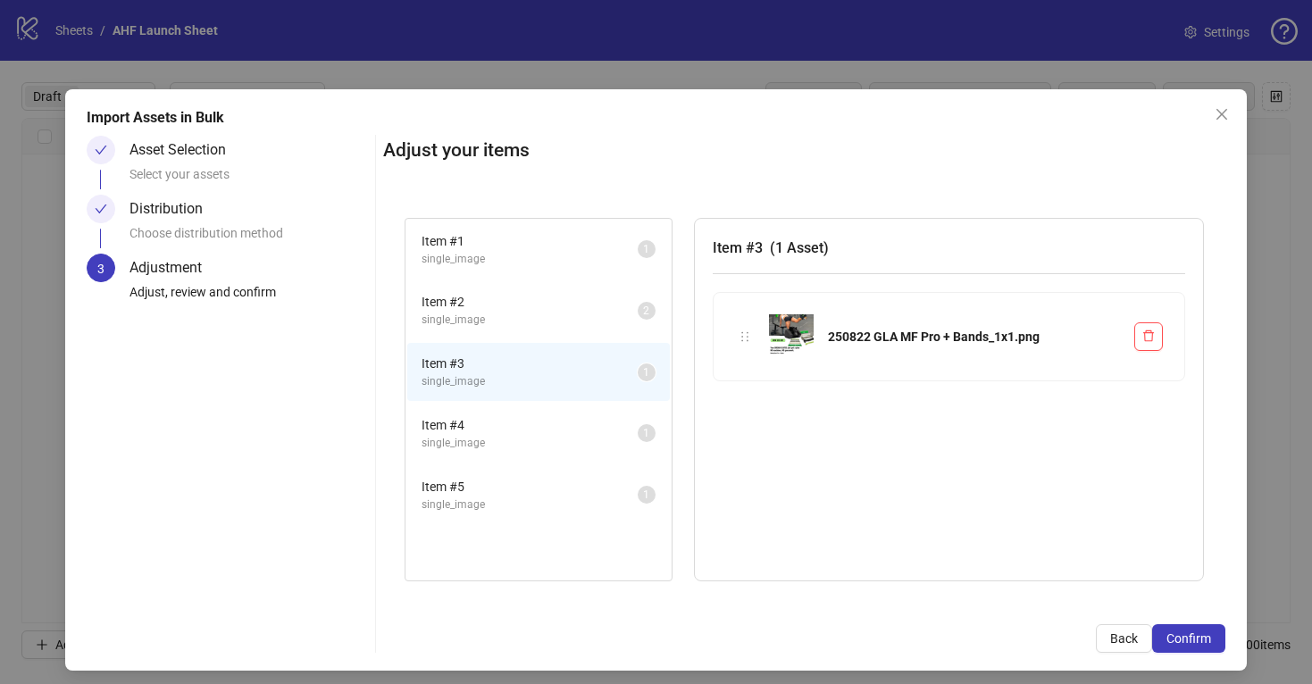
click at [594, 251] on span "single_image" at bounding box center [530, 259] width 216 height 17
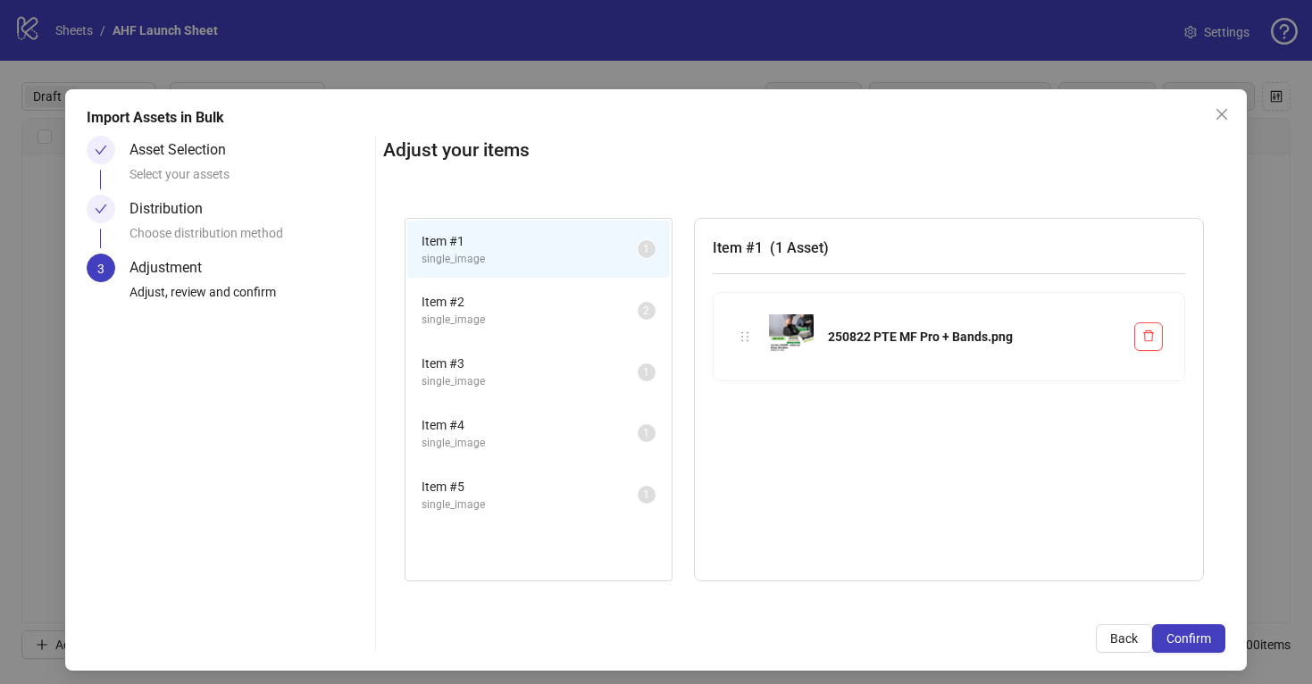
click at [605, 437] on span "single_image" at bounding box center [530, 443] width 216 height 17
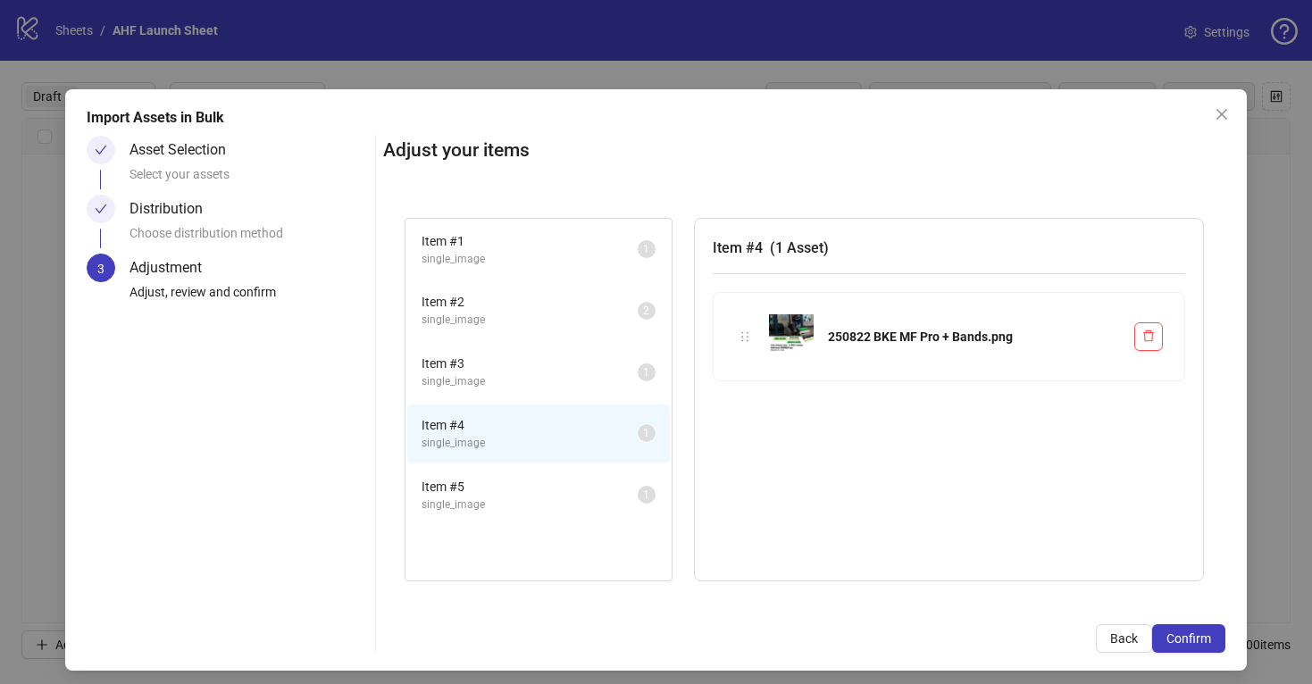
click at [607, 497] on span "single_image" at bounding box center [530, 505] width 216 height 17
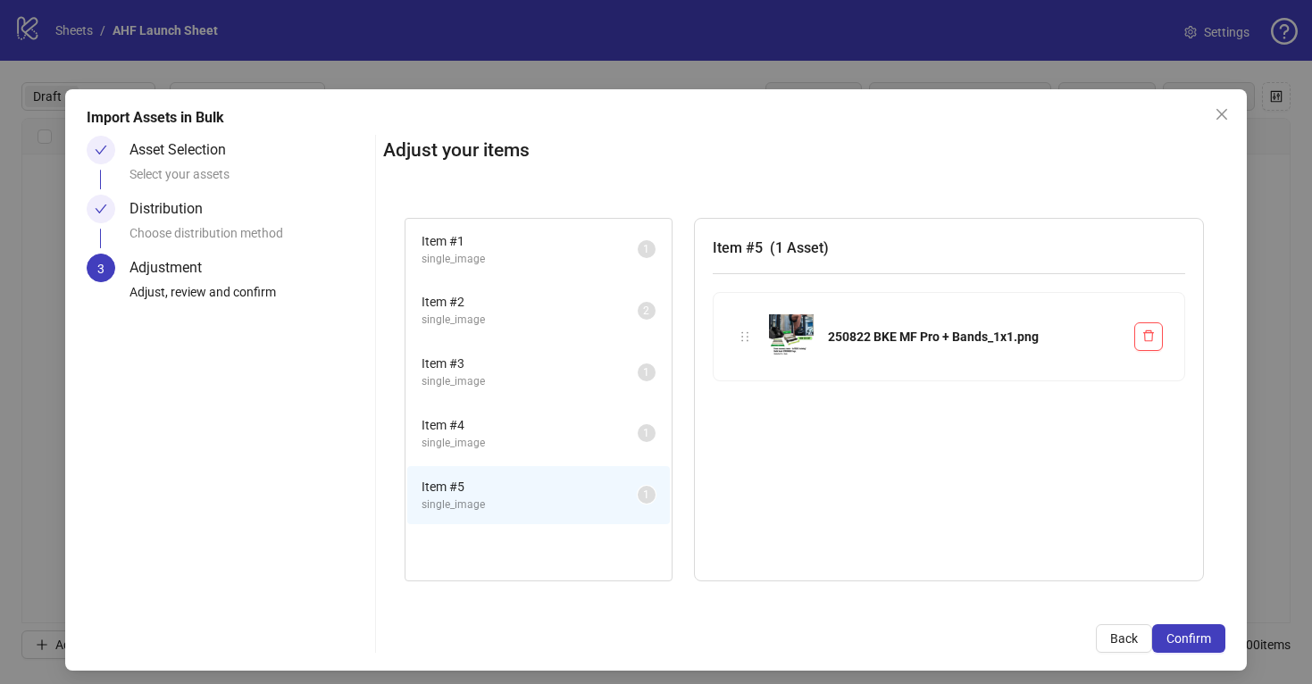
click at [601, 425] on span "Item # 4" at bounding box center [530, 425] width 216 height 20
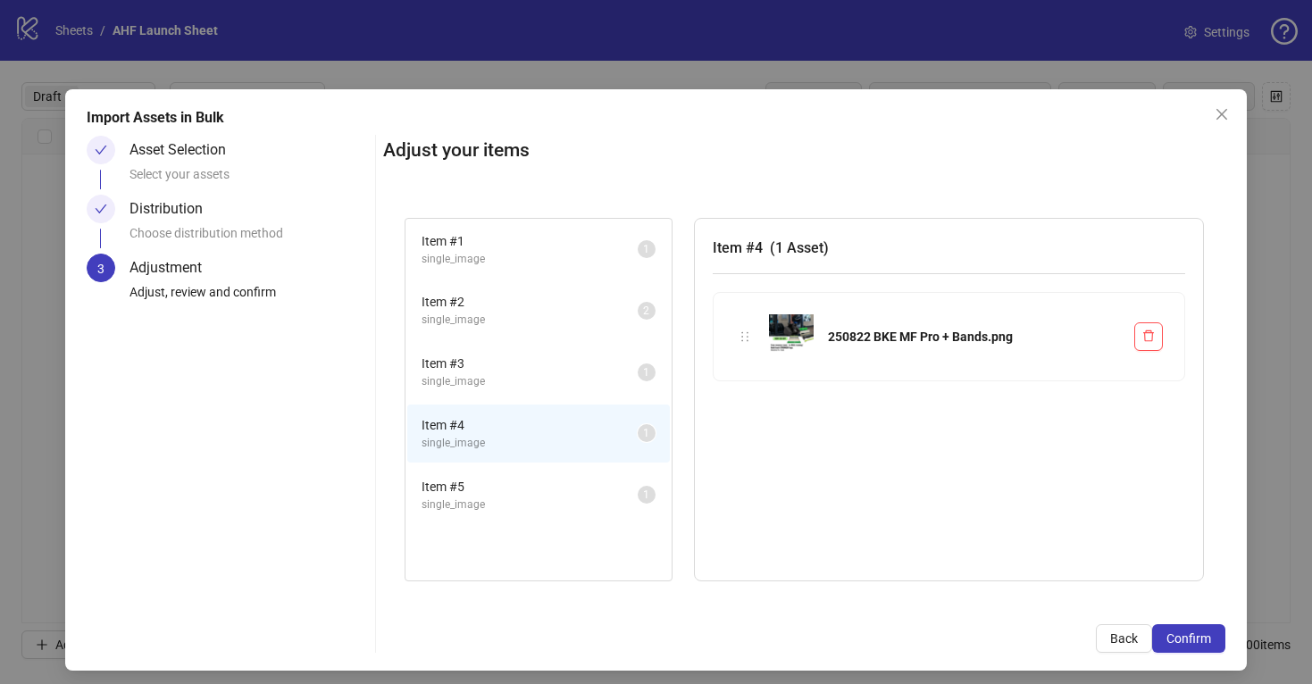
click at [601, 313] on span "single_image" at bounding box center [530, 320] width 216 height 17
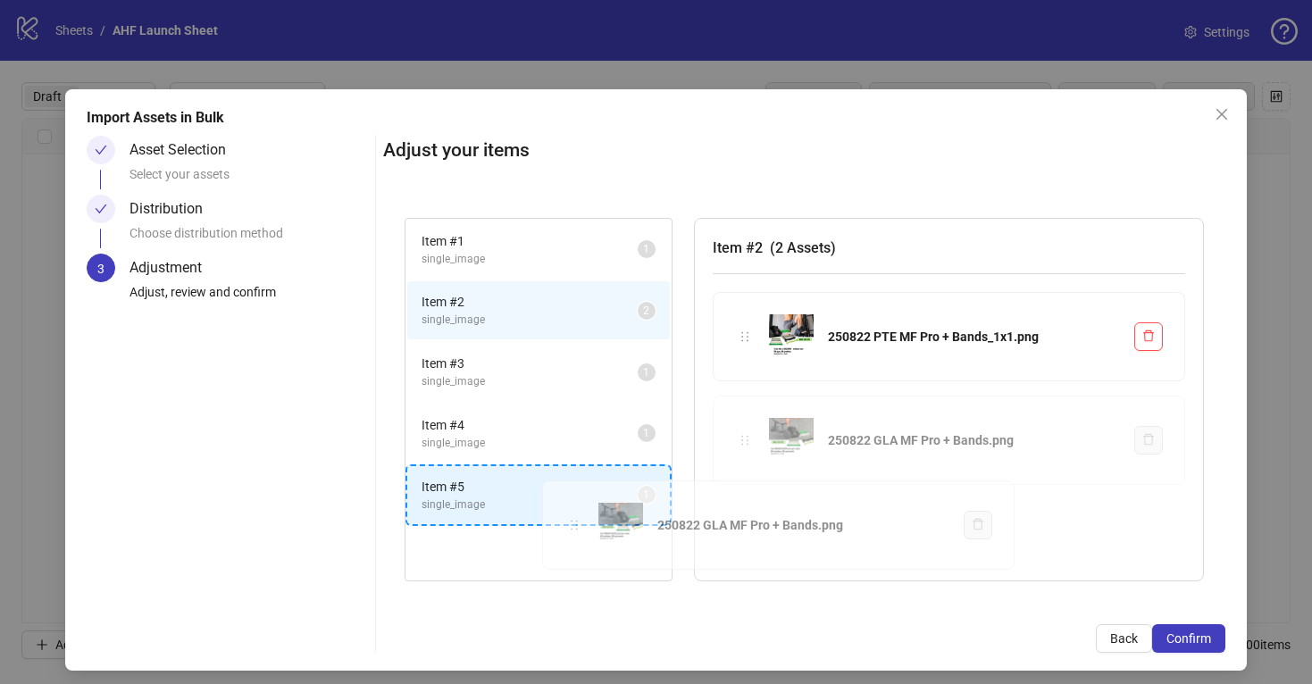
drag, startPoint x: 744, startPoint y: 438, endPoint x: 573, endPoint y: 523, distance: 191.7
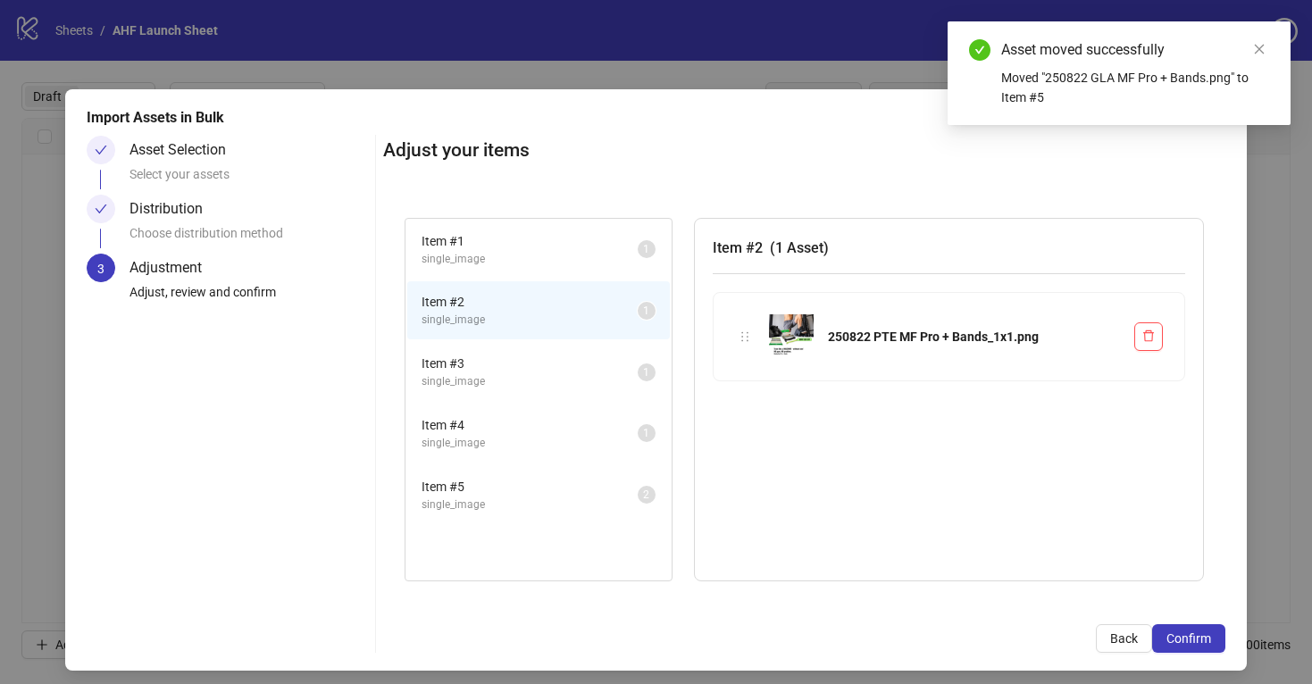
click at [590, 255] on span "single_image" at bounding box center [530, 259] width 216 height 17
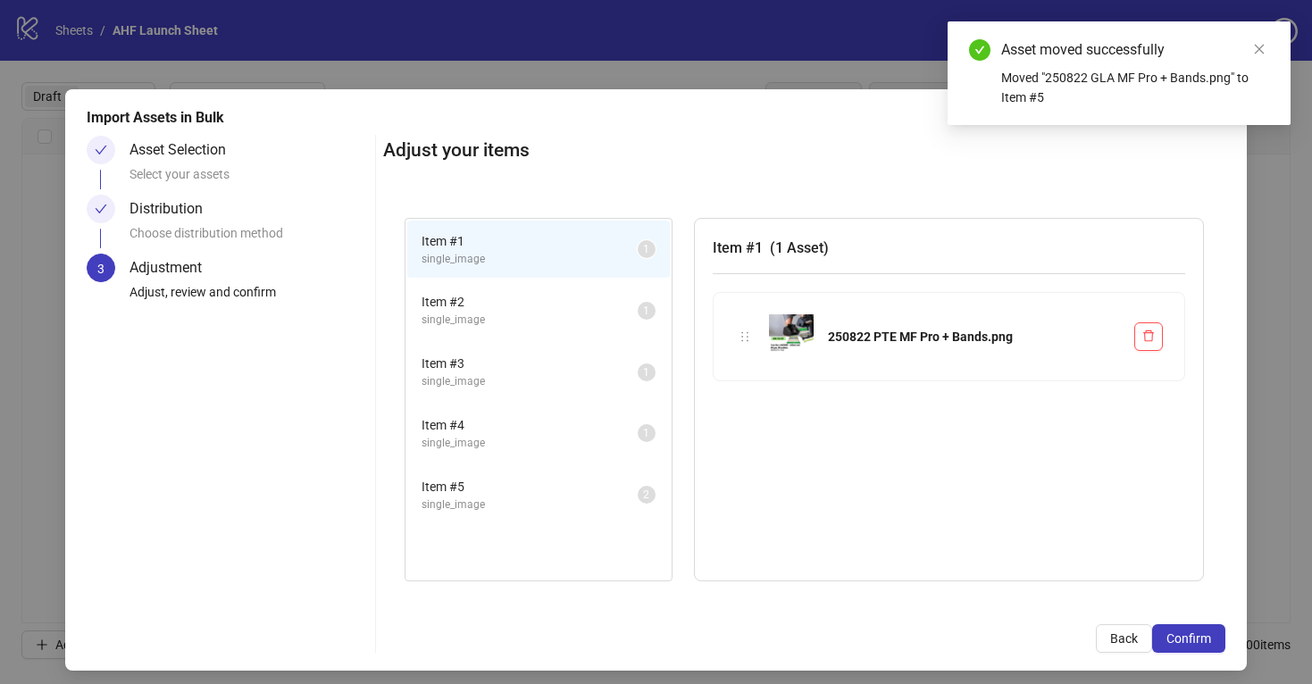
click at [594, 310] on span "Item # 2" at bounding box center [530, 302] width 216 height 20
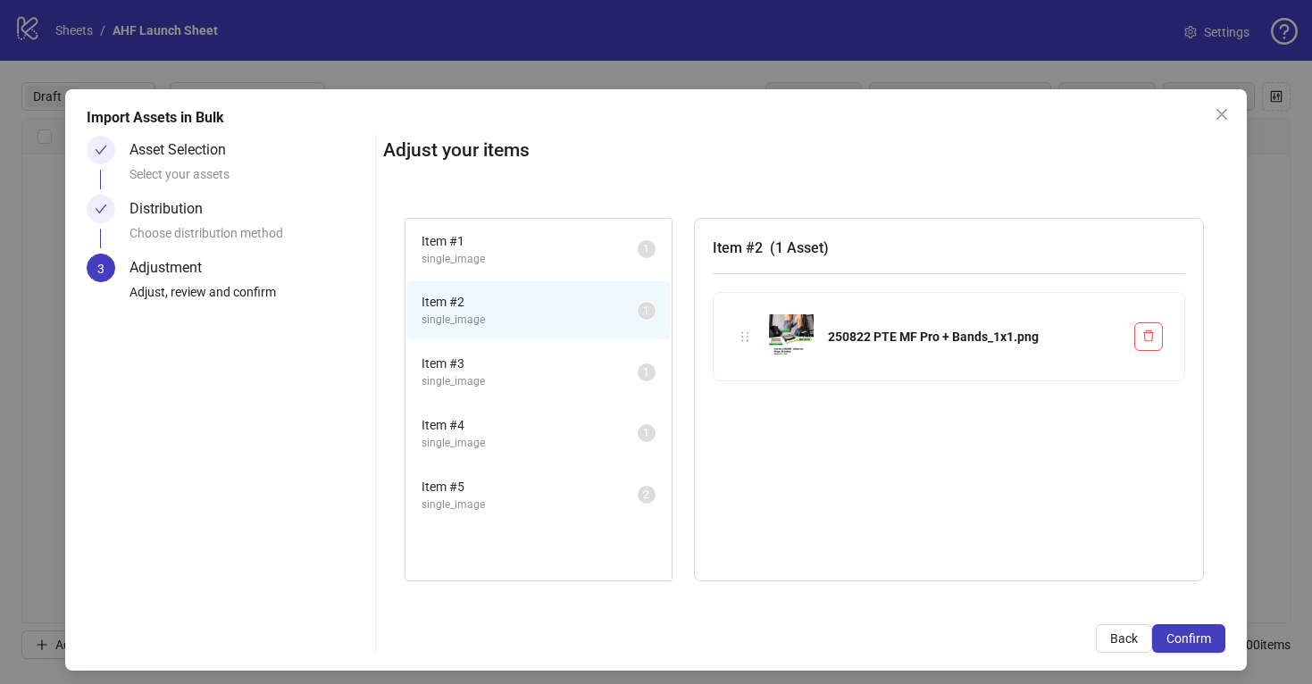
click at [589, 247] on span "Item # 1" at bounding box center [530, 241] width 216 height 20
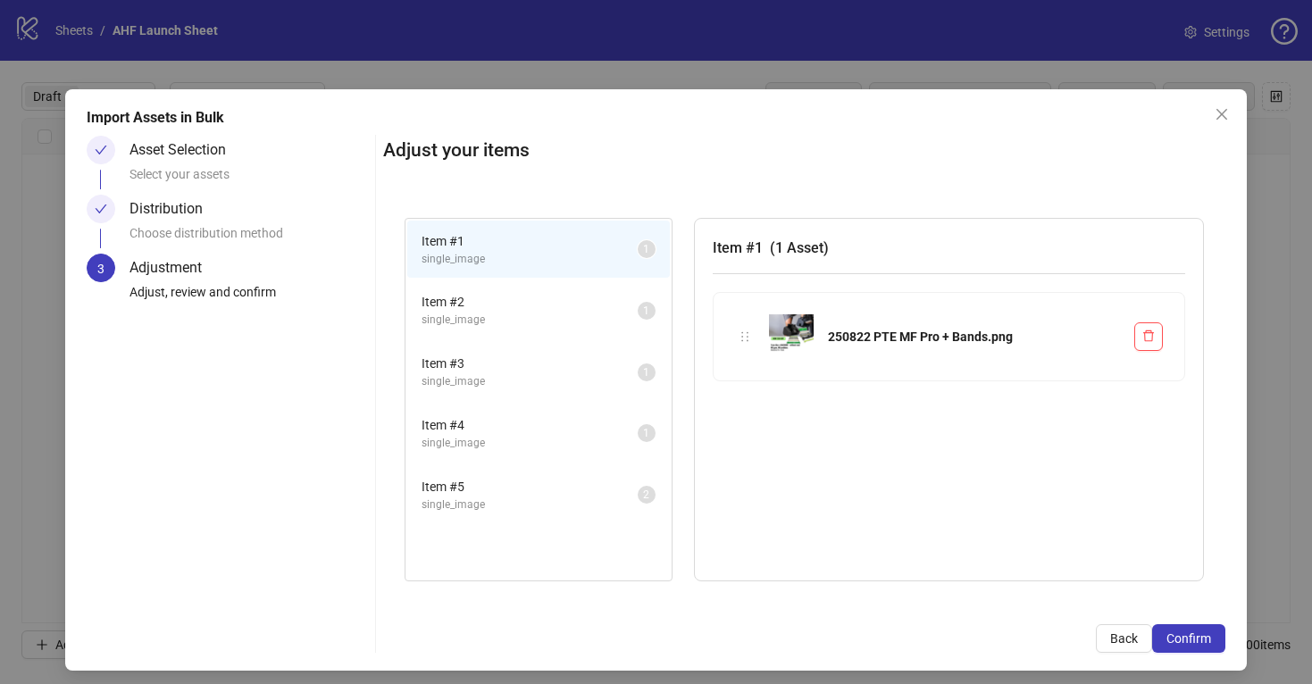
click at [589, 306] on span "Item # 2" at bounding box center [530, 302] width 216 height 20
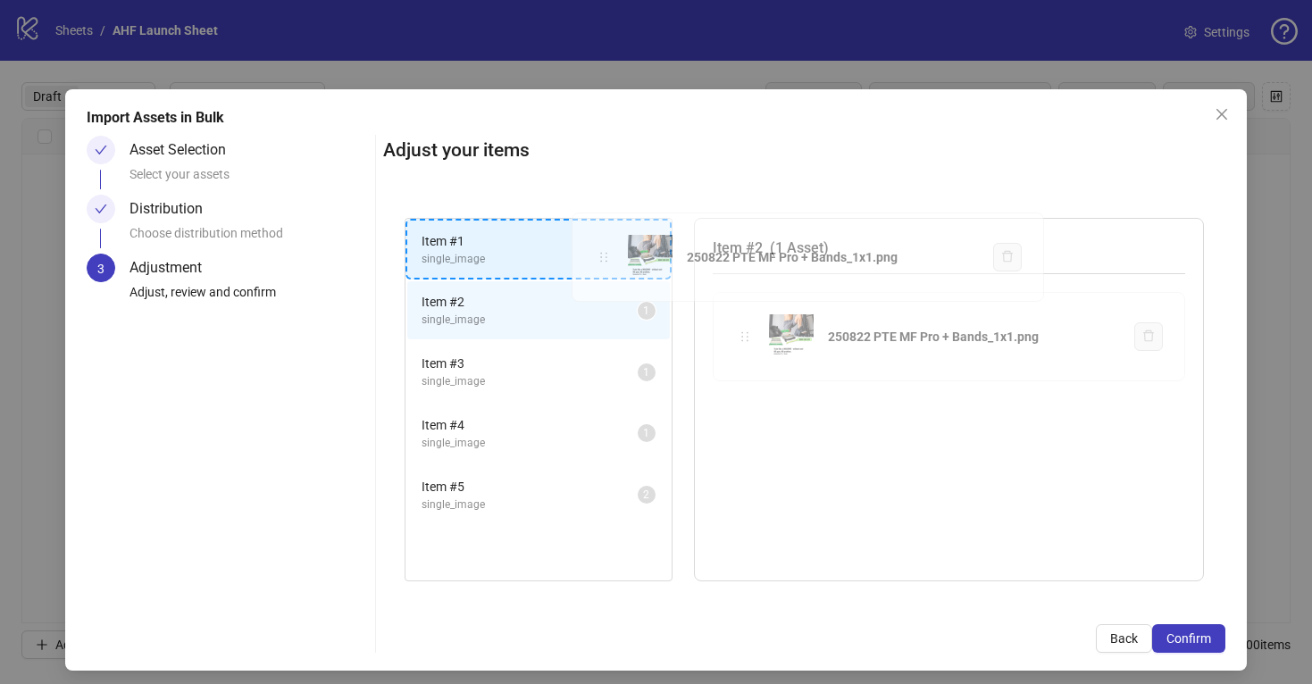
drag, startPoint x: 740, startPoint y: 334, endPoint x: 727, endPoint y: 322, distance: 17.1
click at [598, 255] on div "Item # 1 single_image 1 Item # 2 single_image 1 Item # 3 single_image 1 Item # …" at bounding box center [804, 399] width 842 height 407
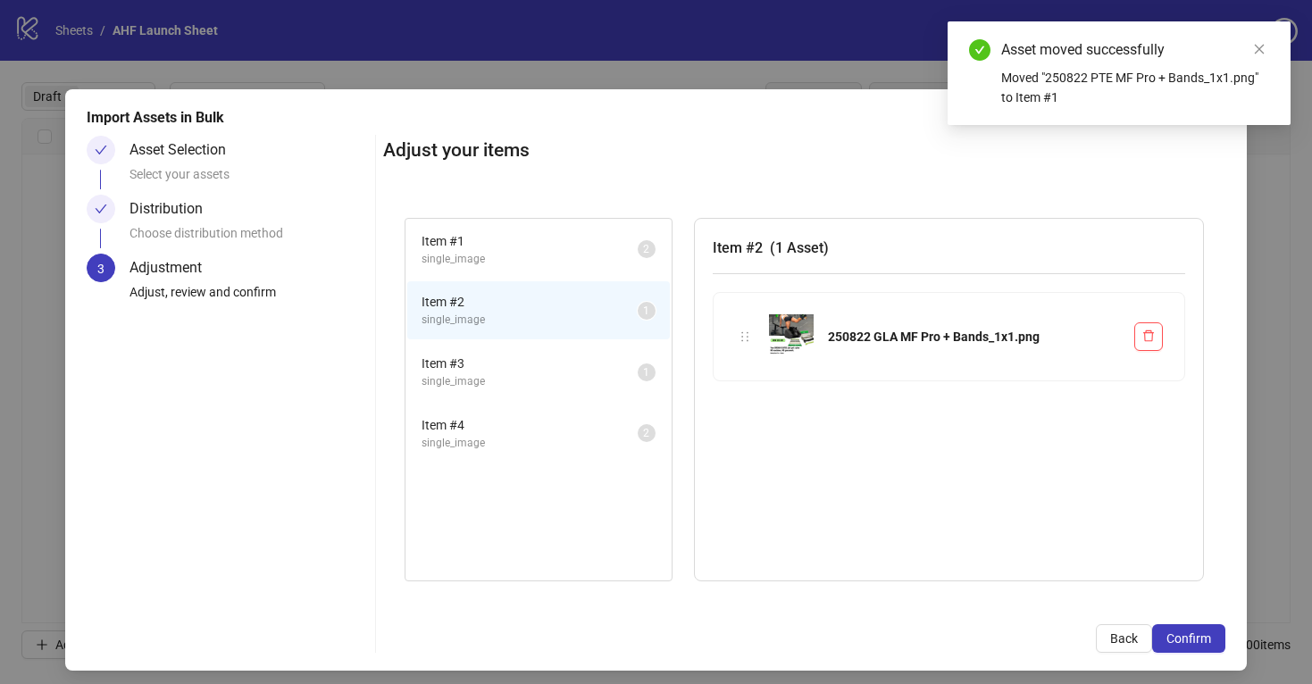
click at [590, 381] on span "single_image" at bounding box center [530, 381] width 216 height 17
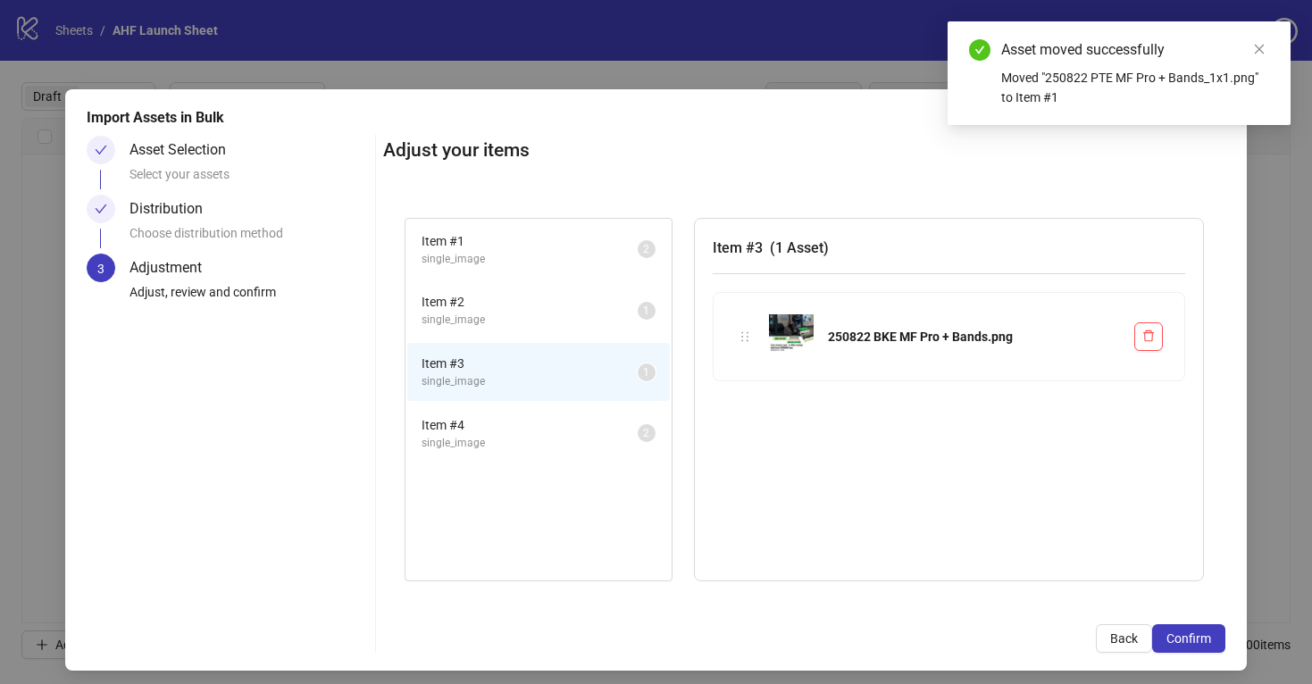
click at [594, 441] on span "single_image" at bounding box center [530, 443] width 216 height 17
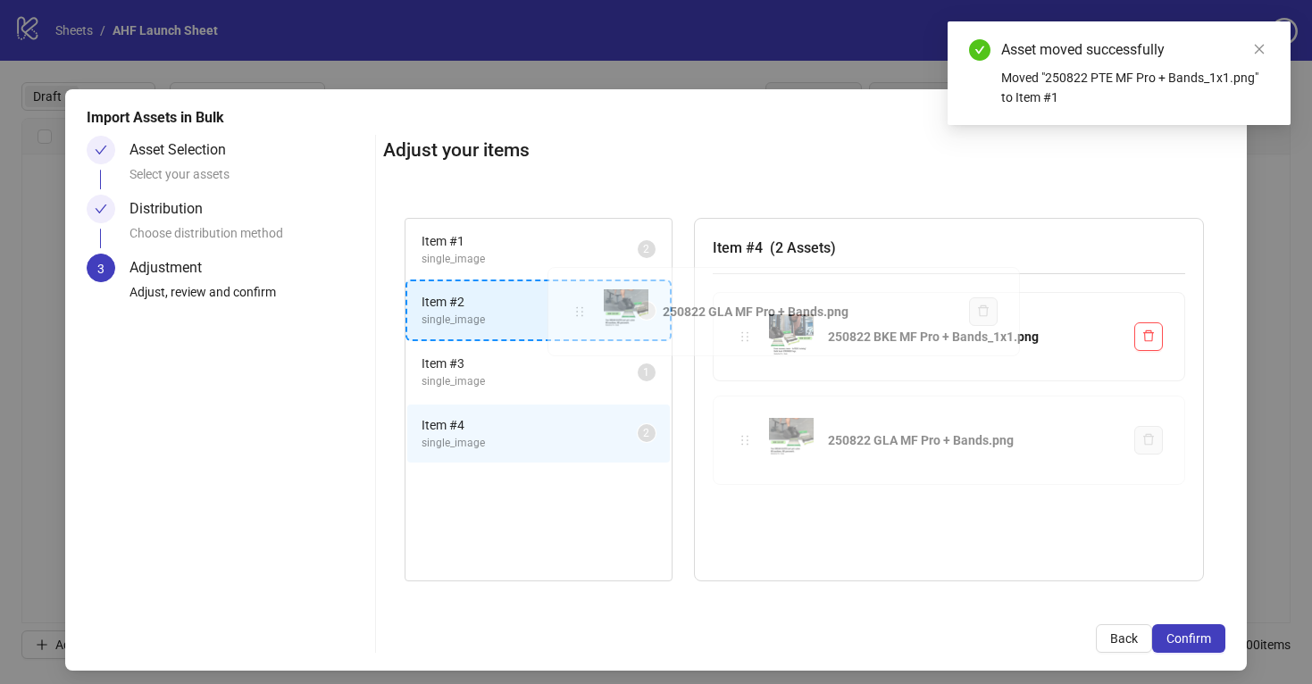
drag, startPoint x: 742, startPoint y: 434, endPoint x: 577, endPoint y: 305, distance: 209.4
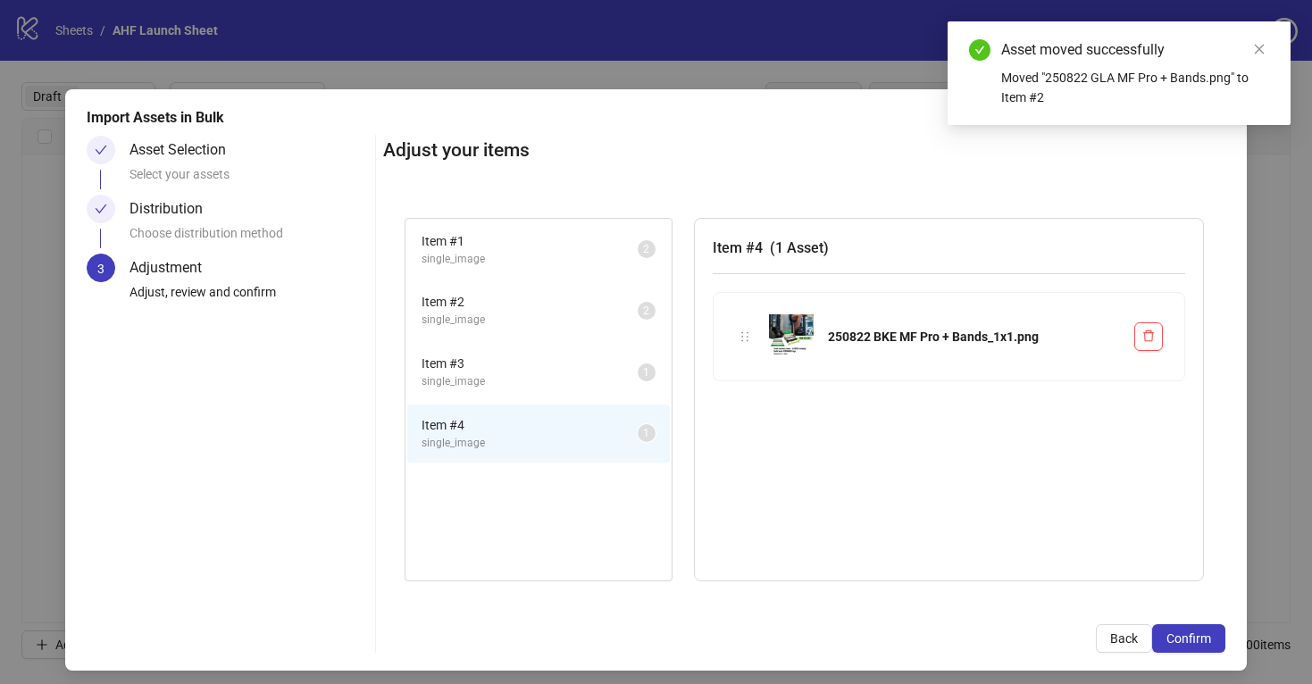
click at [576, 370] on span "Item # 3" at bounding box center [530, 364] width 216 height 20
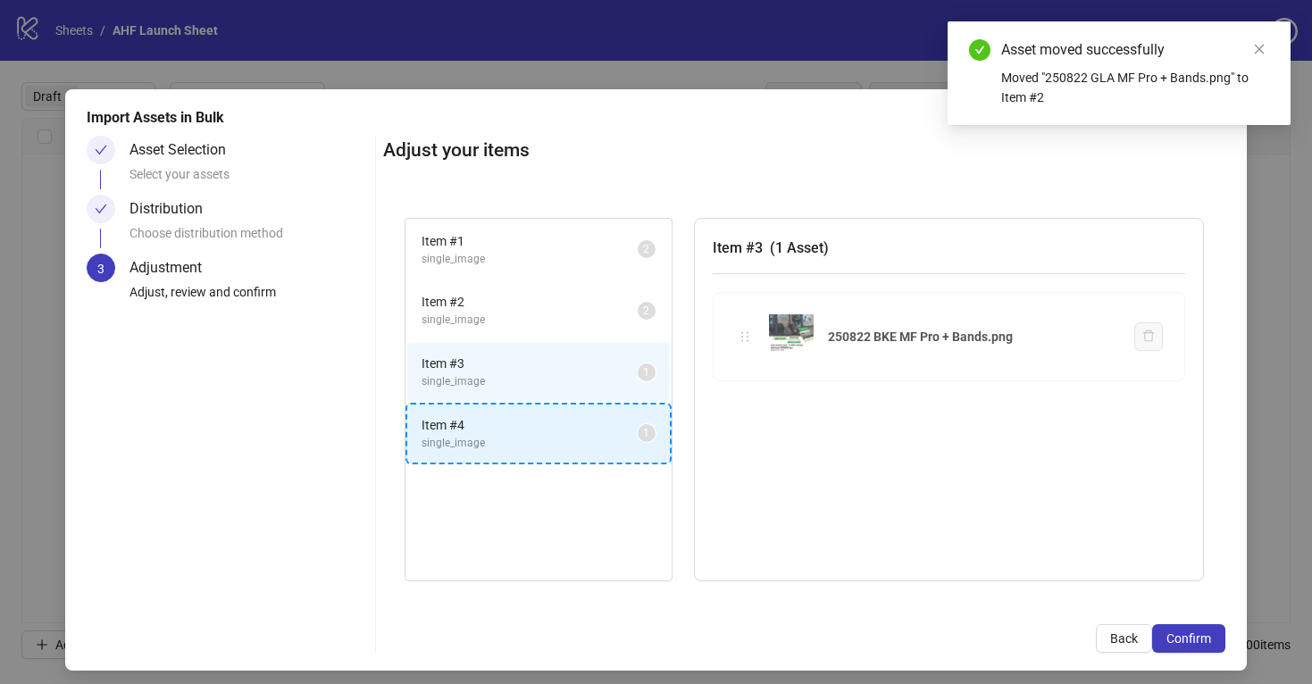
drag, startPoint x: 743, startPoint y: 338, endPoint x: 557, endPoint y: 385, distance: 191.7
click at [557, 385] on div "Item # 1 single_image 2 Item # 2 single_image 2 Item # 3 single_image 1 Item # …" at bounding box center [804, 399] width 842 height 407
drag, startPoint x: 748, startPoint y: 337, endPoint x: 577, endPoint y: 419, distance: 190.2
click at [577, 419] on div "Item # 1 single_image 2 Item # 2 single_image 2 Item # 3 single_image 1 Item # …" at bounding box center [804, 399] width 842 height 407
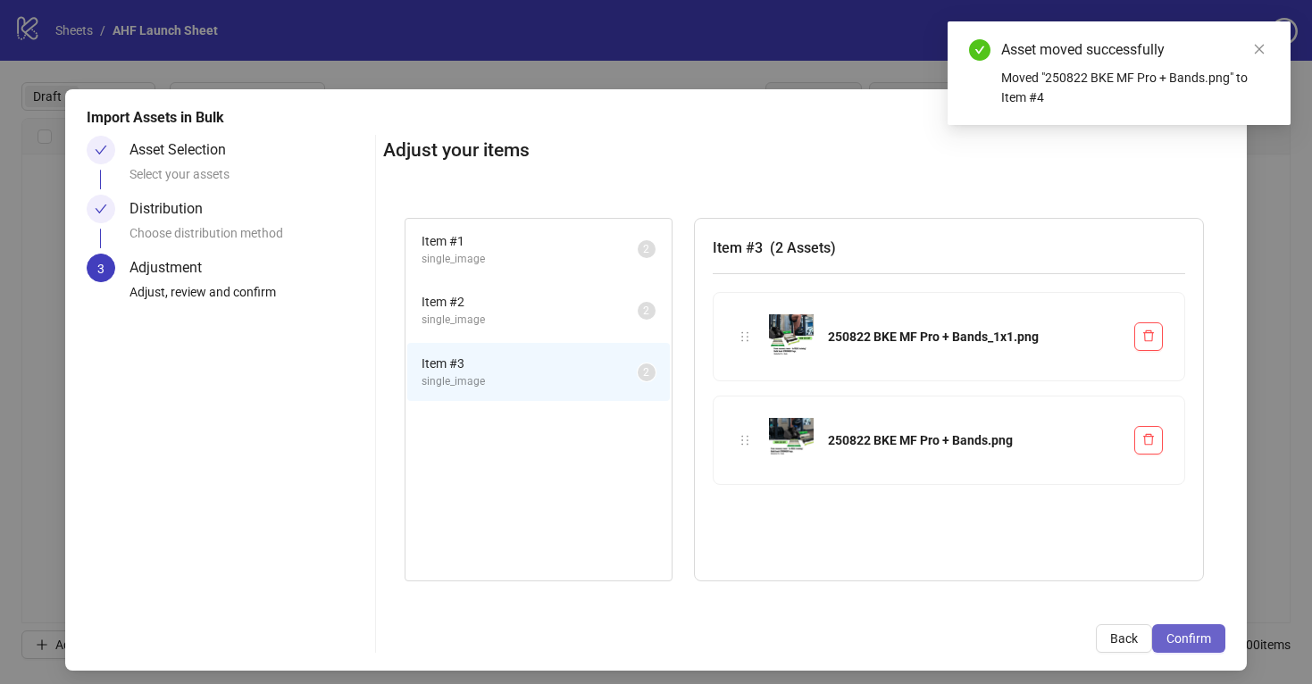
click at [1189, 639] on span "Confirm" at bounding box center [1188, 638] width 45 height 14
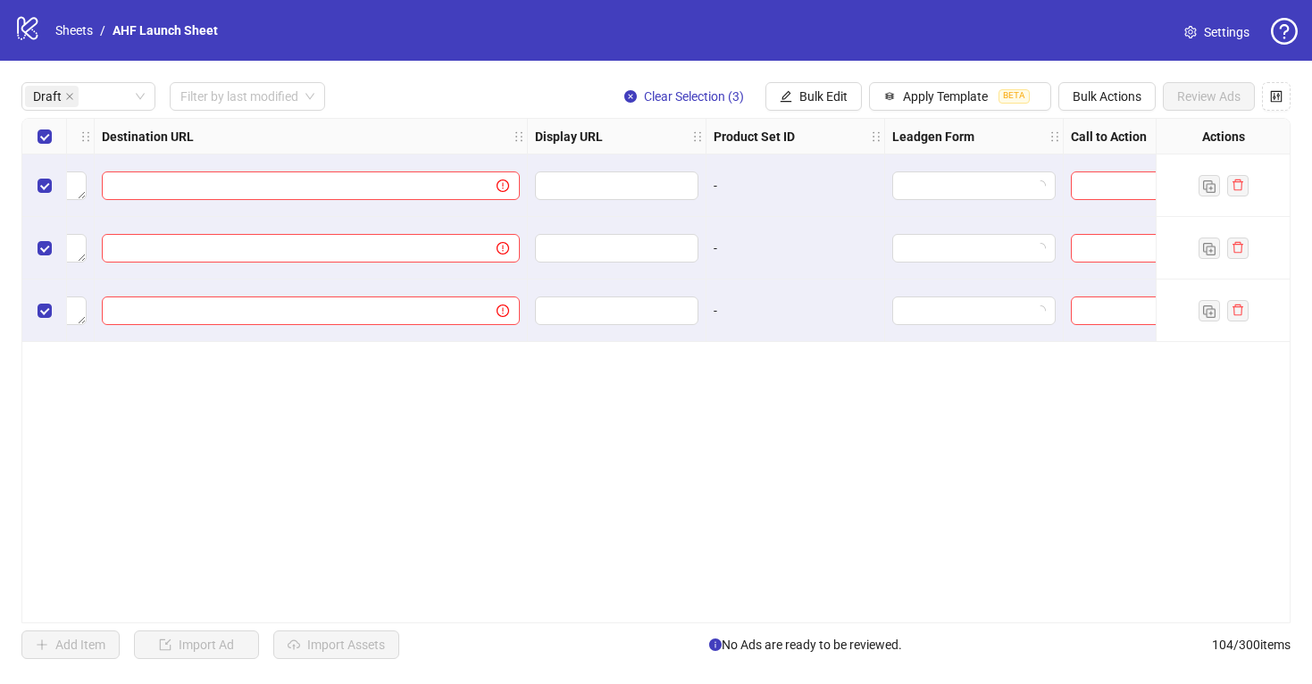
scroll to position [0, 1731]
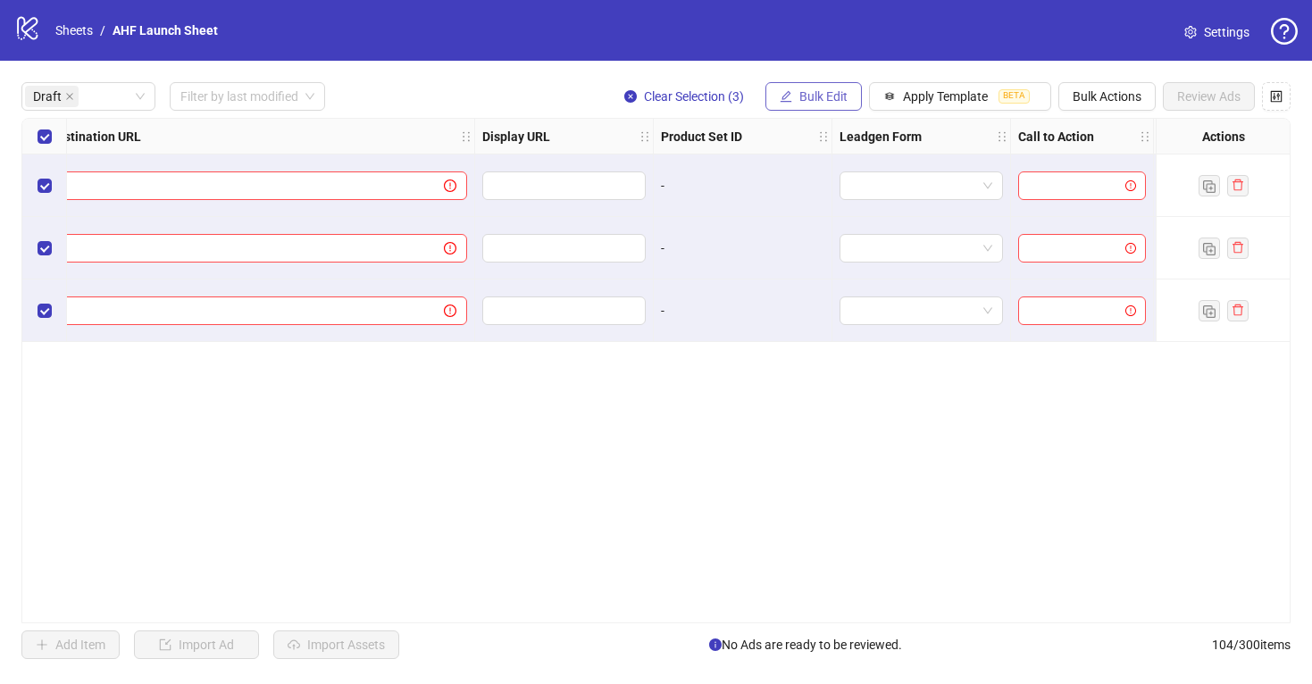
click at [809, 94] on span "Bulk Edit" at bounding box center [823, 96] width 48 height 14
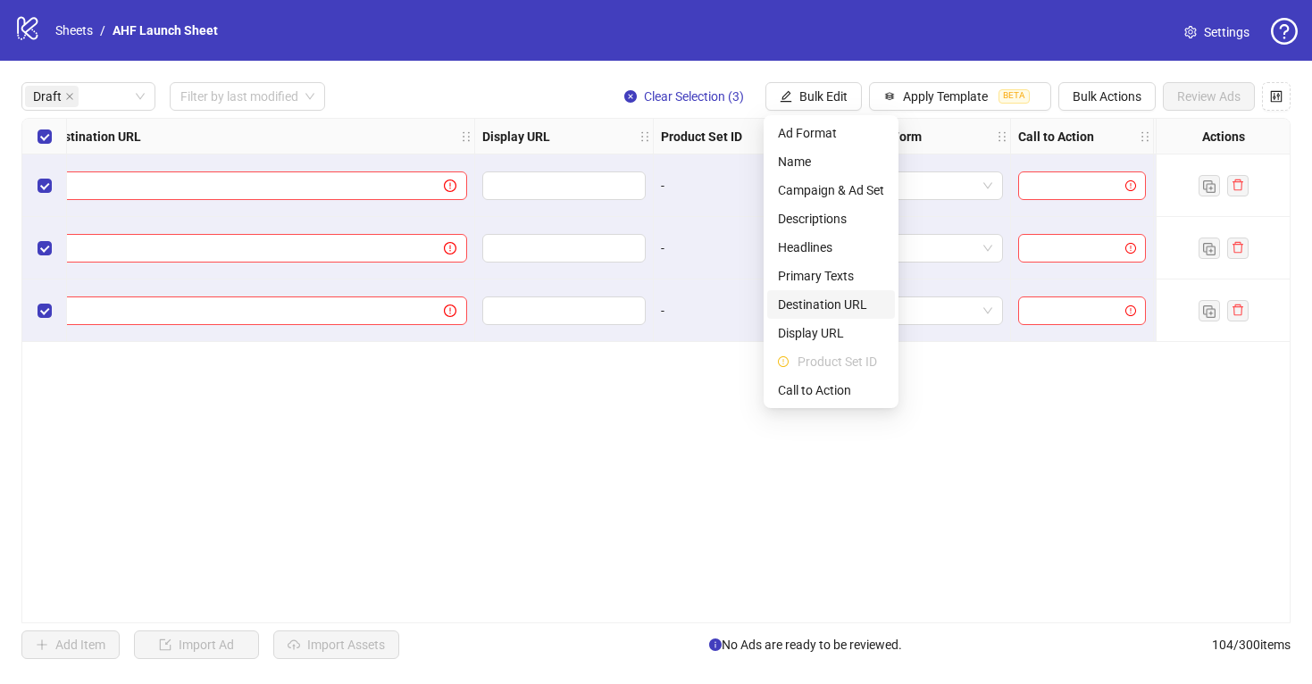
click at [825, 305] on span "Destination URL" at bounding box center [831, 305] width 106 height 20
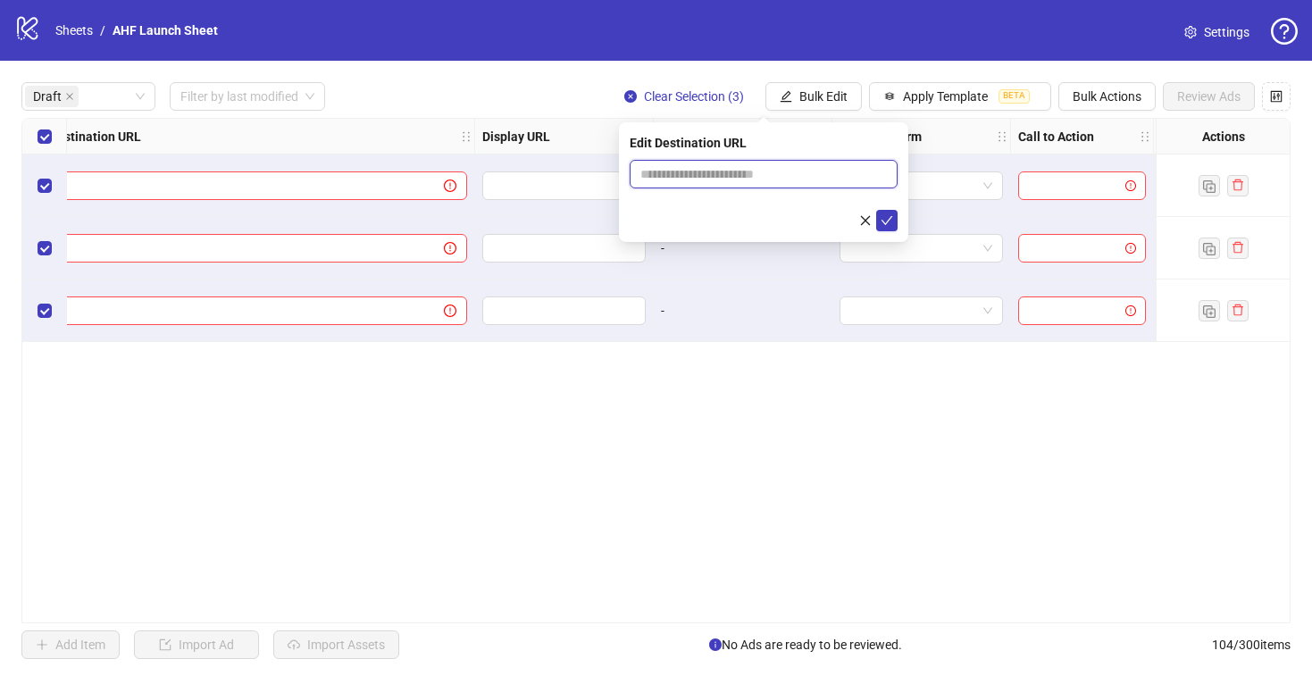
click at [783, 173] on input "text" at bounding box center [756, 174] width 232 height 20
paste input "**********"
type input "**********"
click at [886, 218] on icon "check" at bounding box center [887, 220] width 13 height 13
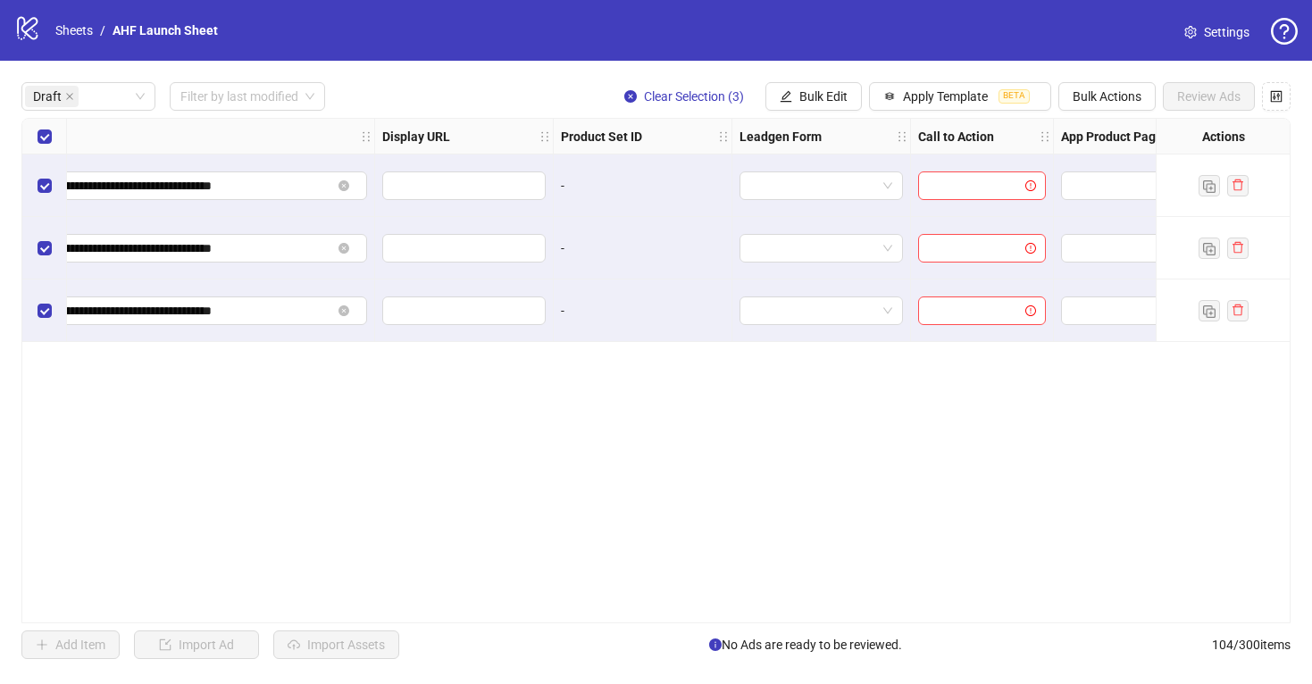
scroll to position [0, 1908]
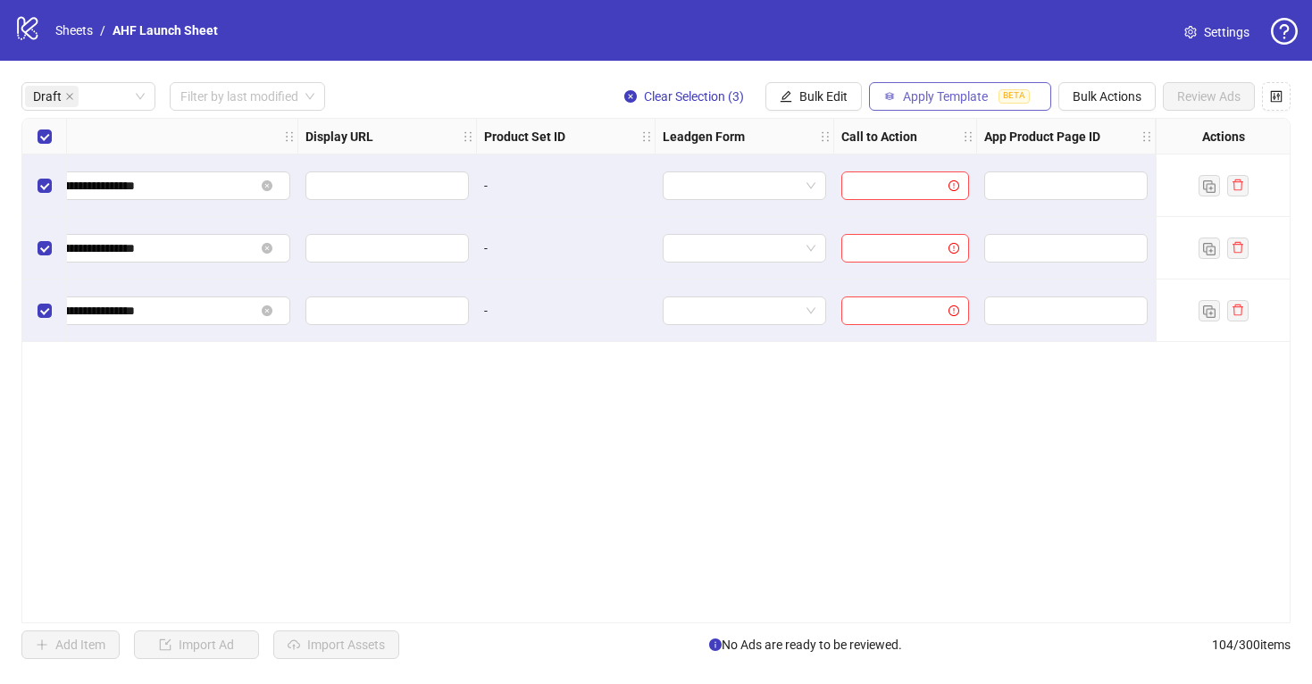
click at [948, 98] on span "Apply Template" at bounding box center [945, 96] width 85 height 14
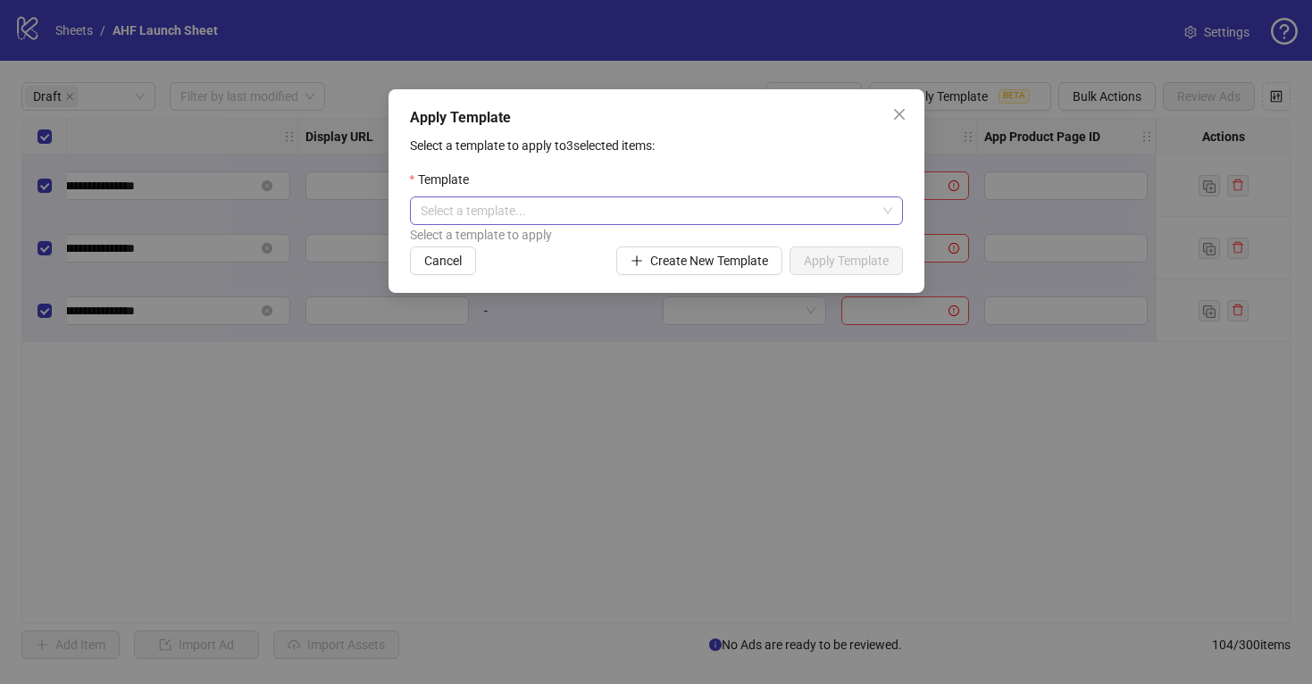
click at [598, 208] on input "search" at bounding box center [649, 210] width 456 height 27
click at [566, 244] on div "Monkeyfeet General" at bounding box center [656, 248] width 464 height 20
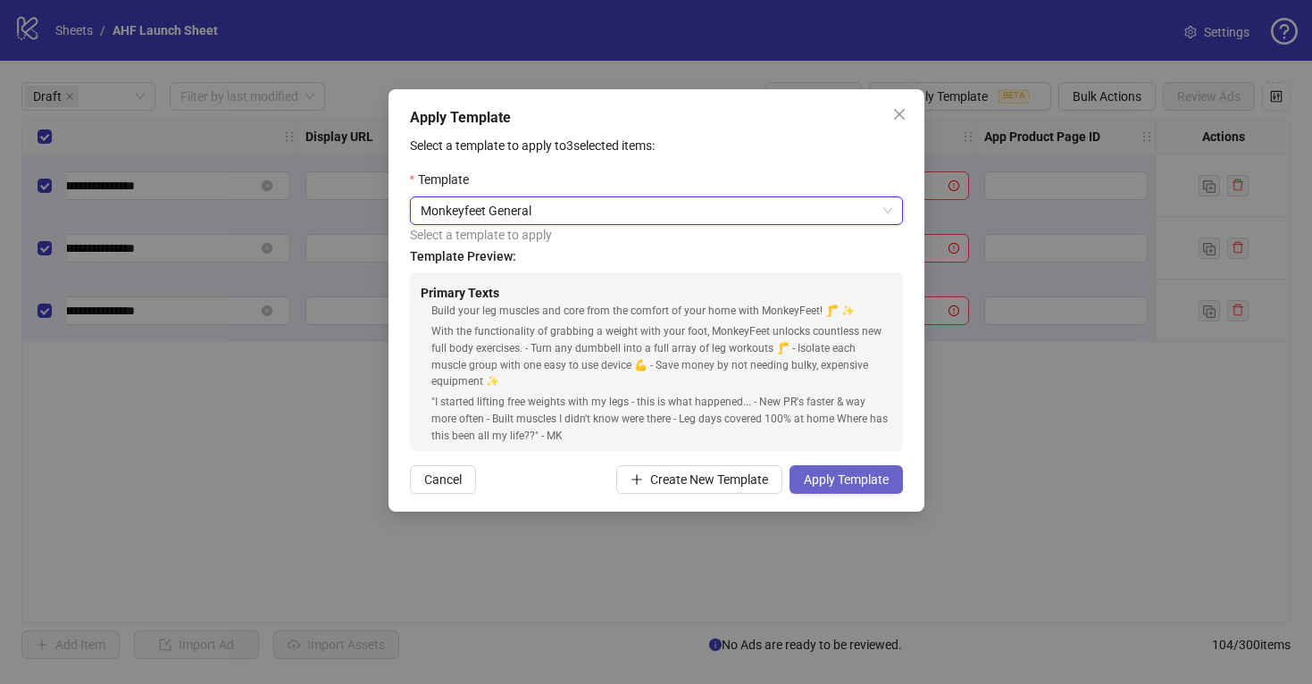
click at [826, 475] on span "Apply Template" at bounding box center [846, 479] width 85 height 14
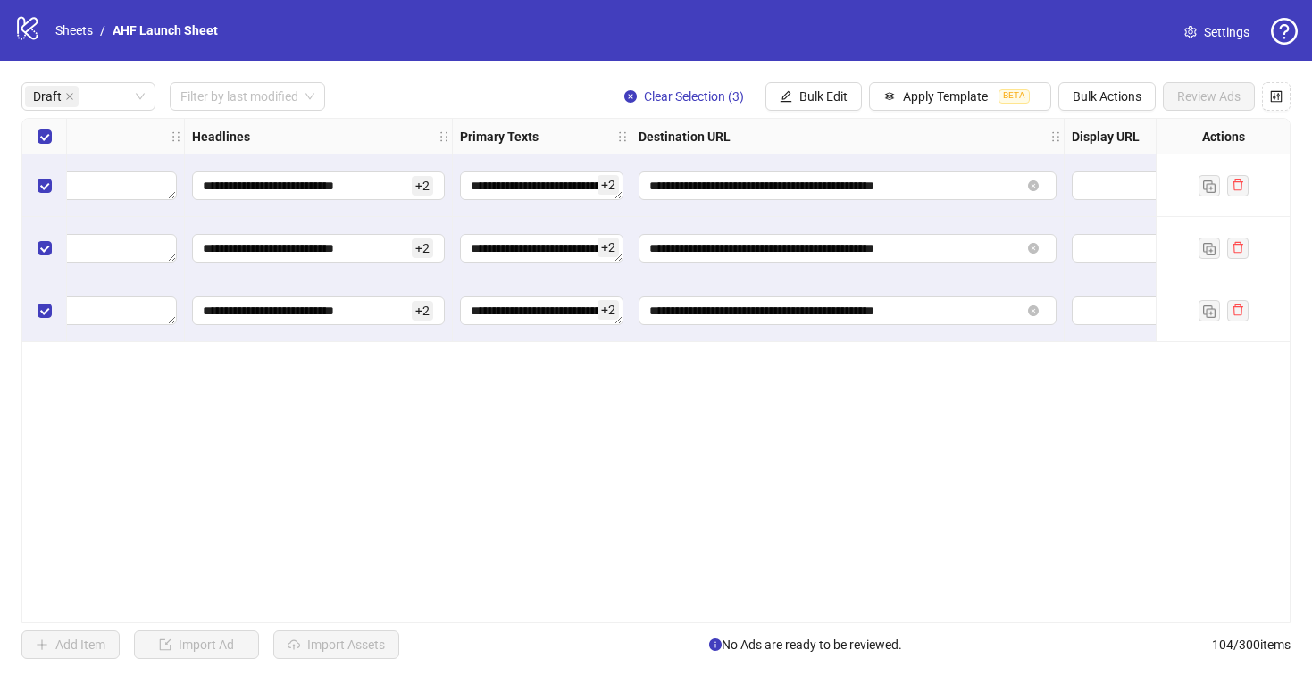
scroll to position [0, 1139]
click at [806, 96] on span "Bulk Edit" at bounding box center [823, 96] width 48 height 14
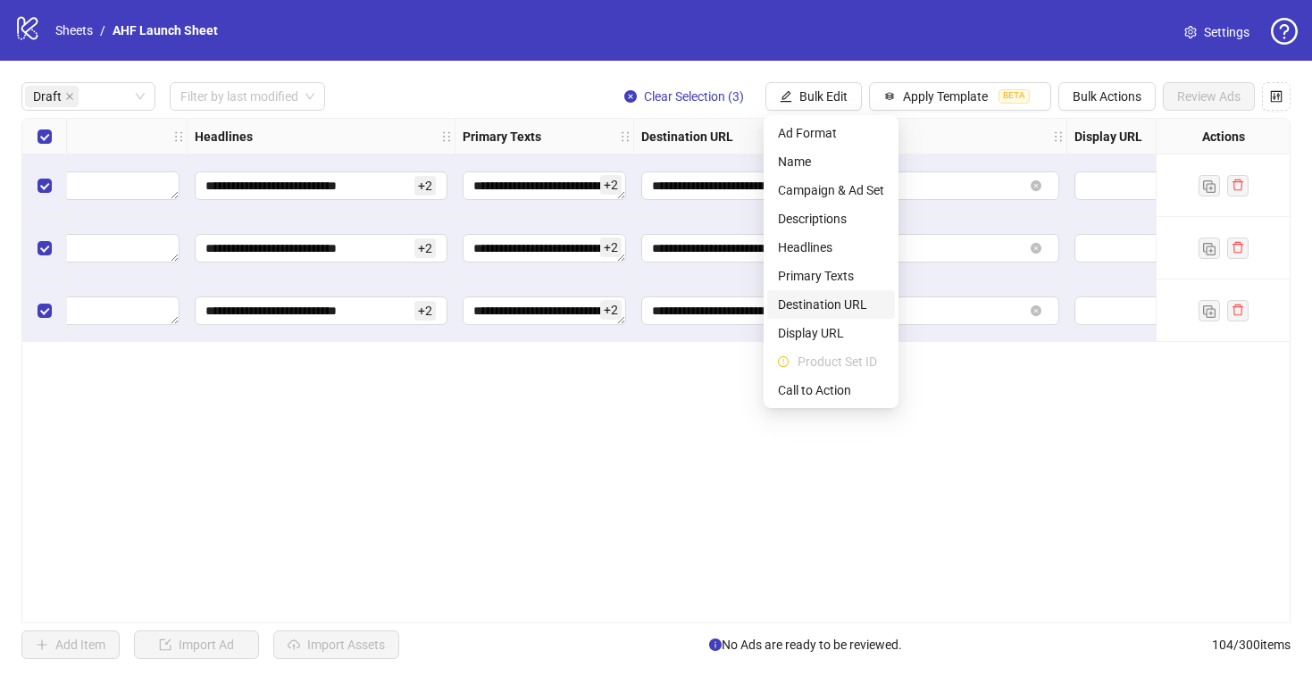
click at [836, 301] on span "Destination URL" at bounding box center [831, 305] width 106 height 20
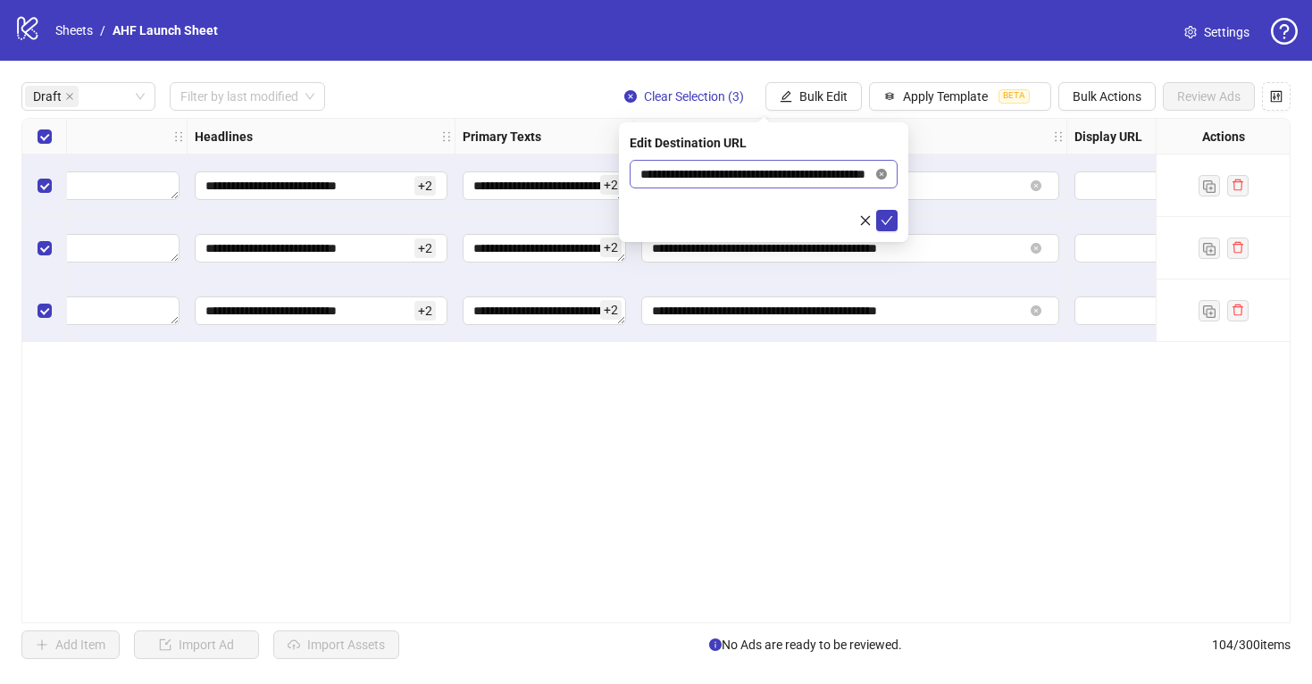
click at [879, 171] on icon "close-circle" at bounding box center [881, 174] width 11 height 11
paste input "**********"
type input "**********"
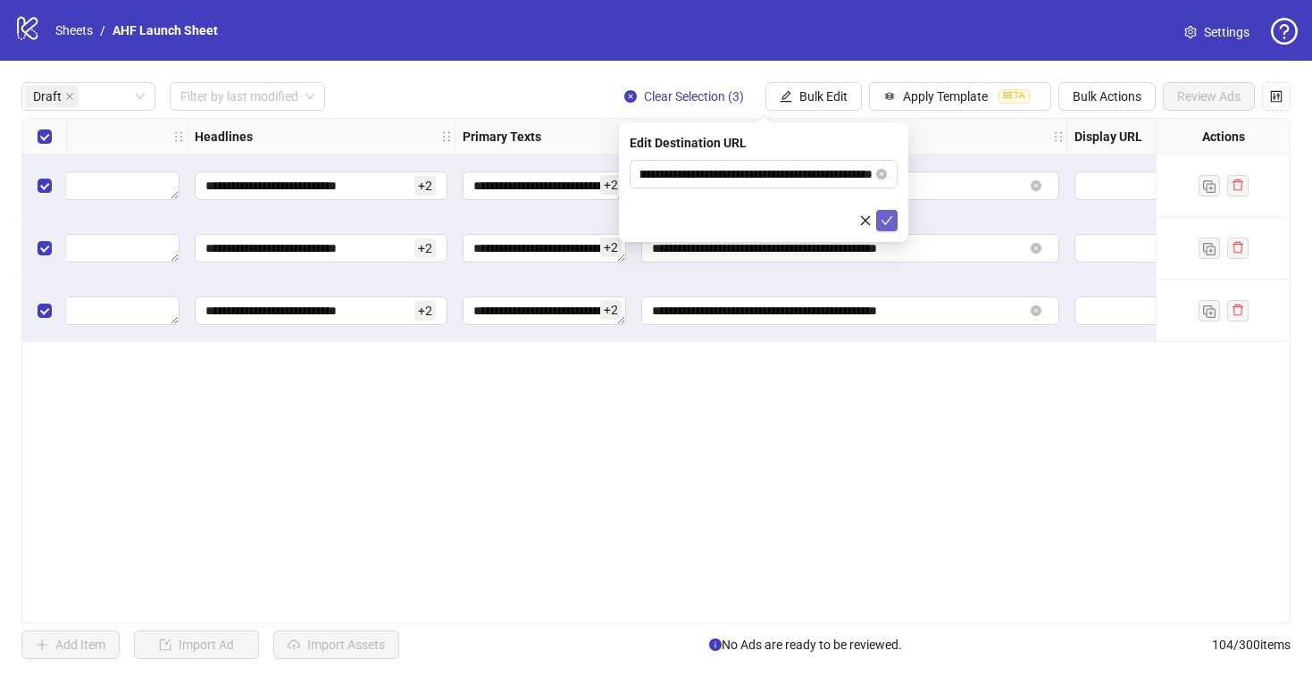
click at [881, 219] on icon "check" at bounding box center [887, 220] width 13 height 13
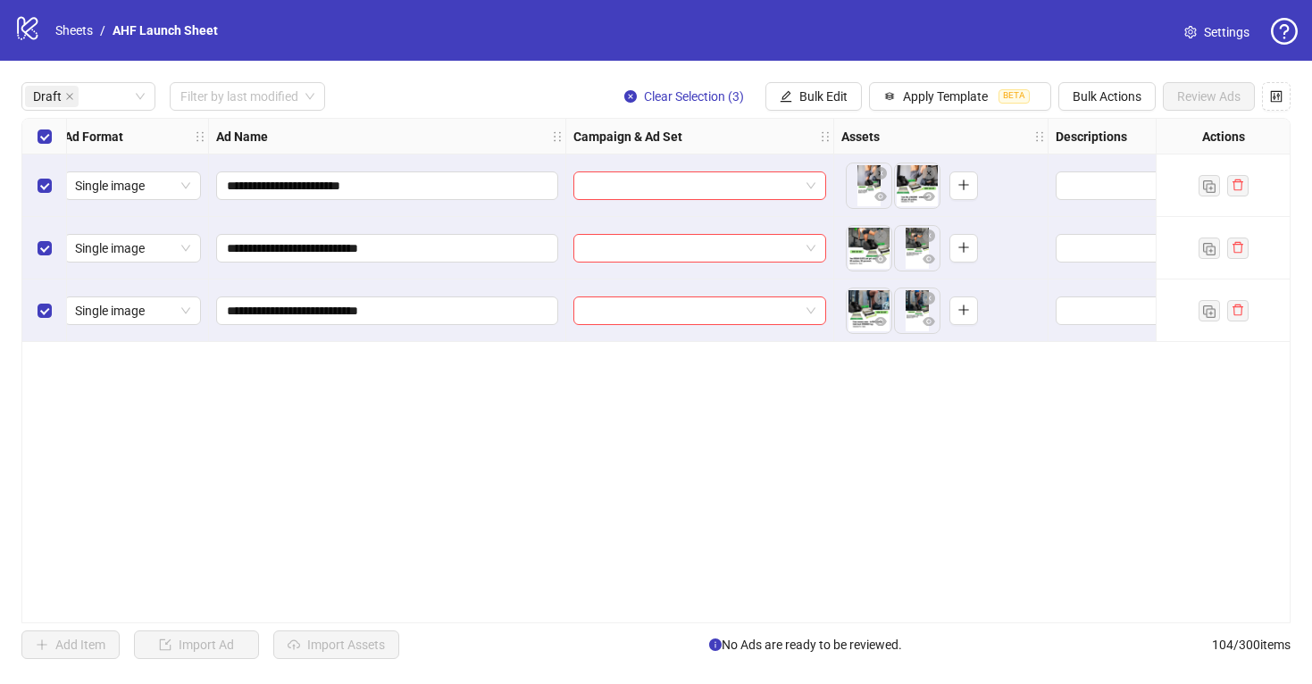
scroll to position [0, 0]
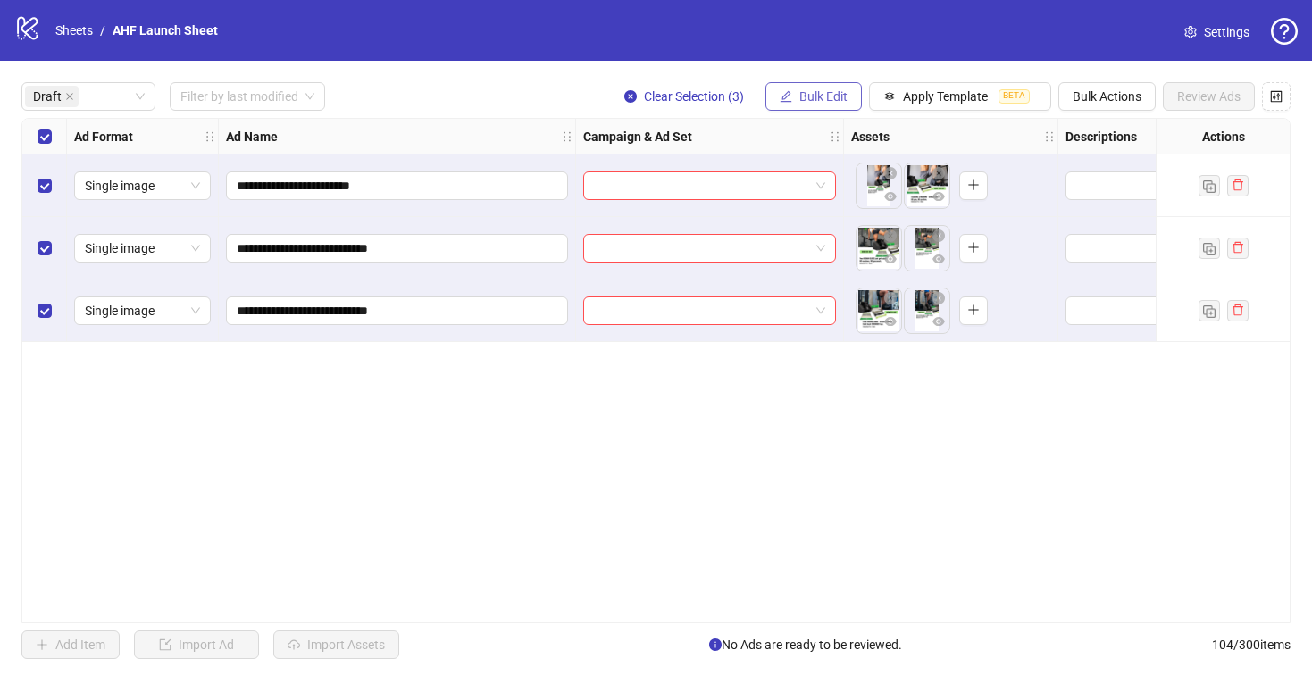
click at [805, 96] on span "Bulk Edit" at bounding box center [823, 96] width 48 height 14
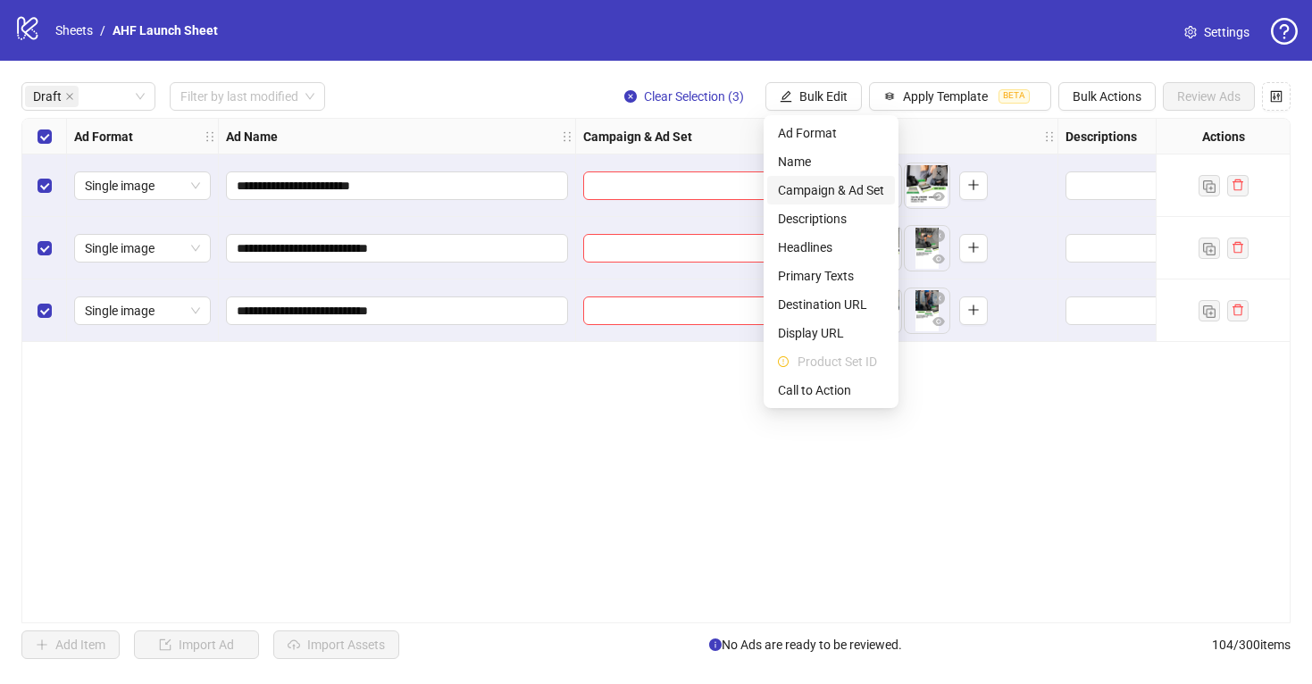
click at [835, 193] on span "Campaign & Ad Set" at bounding box center [831, 190] width 106 height 20
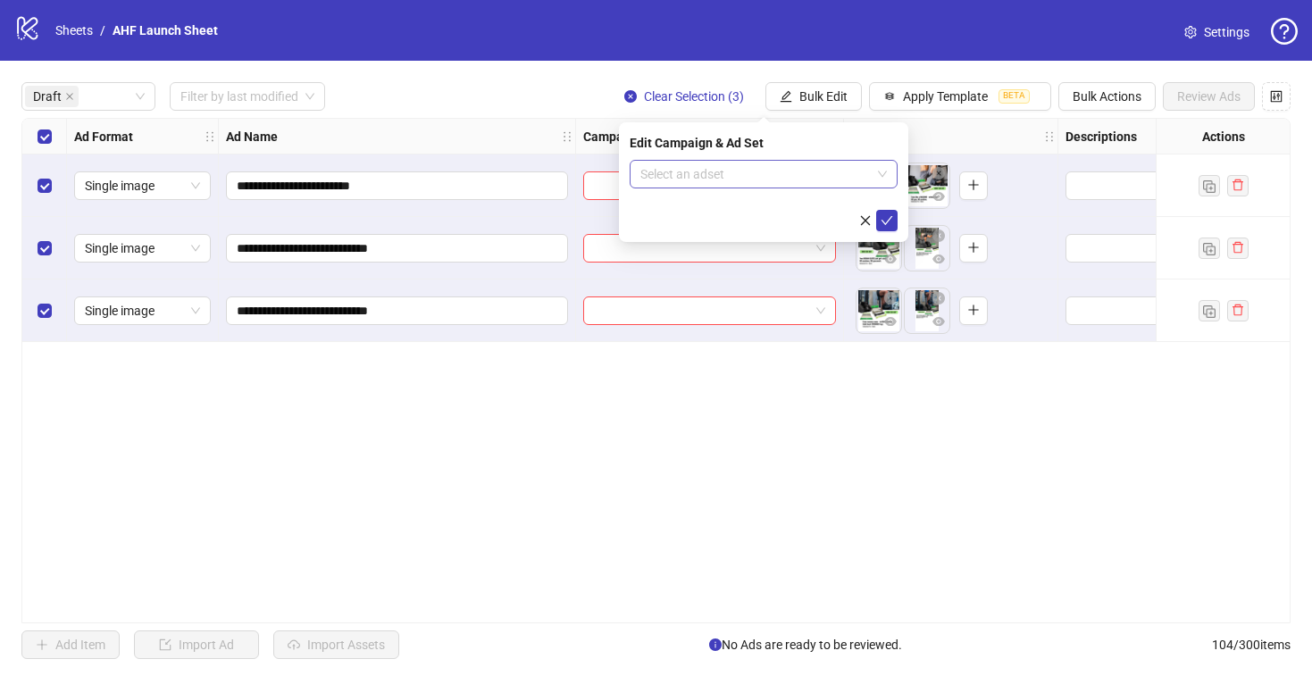
click at [829, 172] on input "search" at bounding box center [755, 174] width 230 height 27
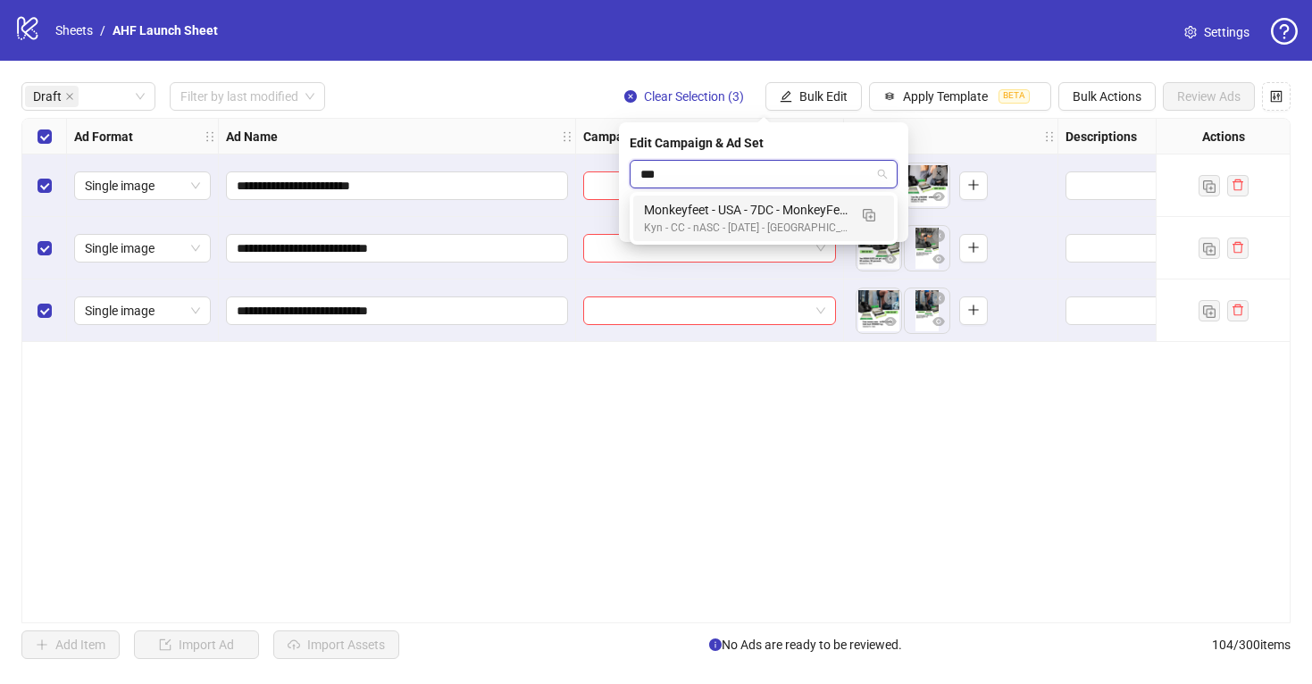
type input "****"
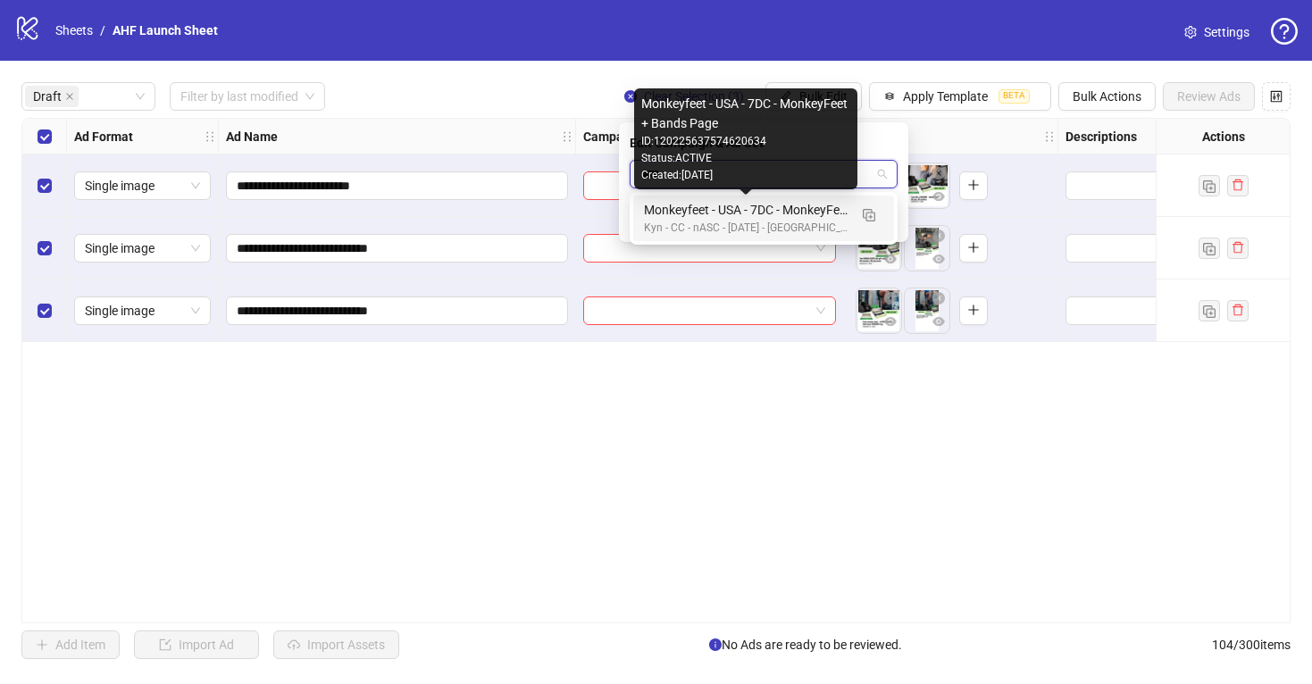
click at [816, 205] on div "Monkeyfeet - USA - 7DC - MonkeyFeet + Bands Page" at bounding box center [746, 210] width 204 height 20
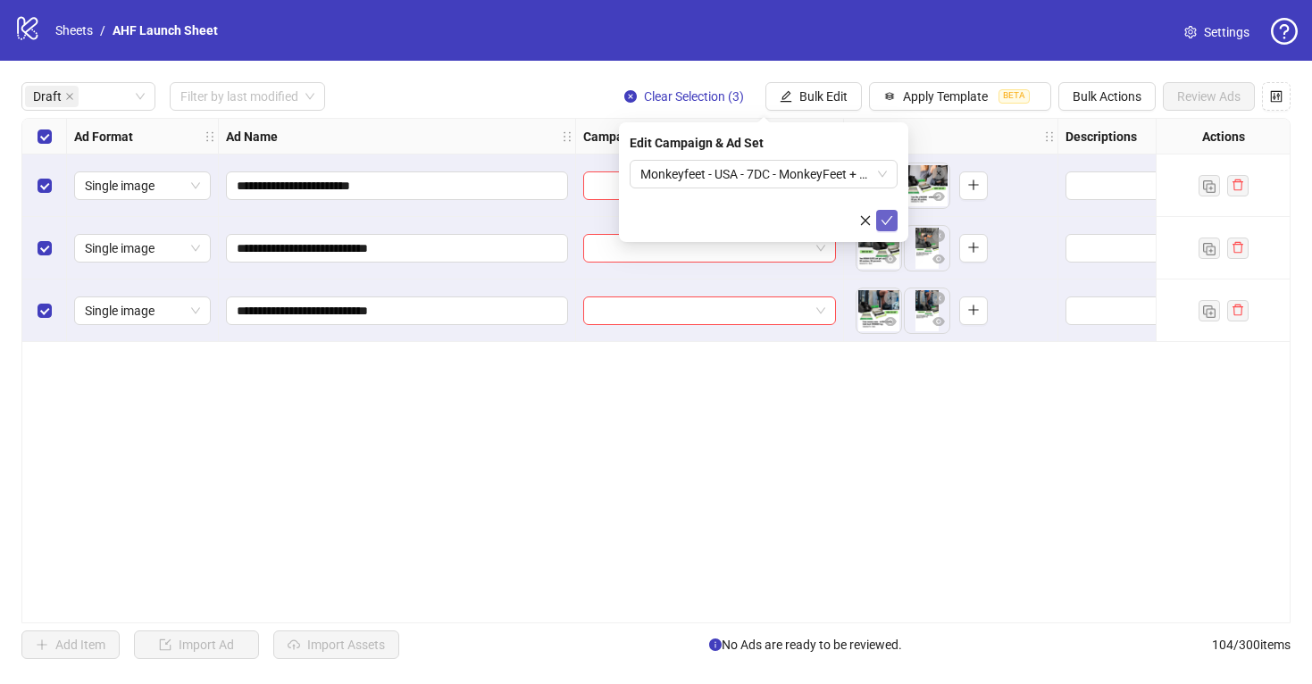
click at [895, 218] on button "submit" at bounding box center [886, 220] width 21 height 21
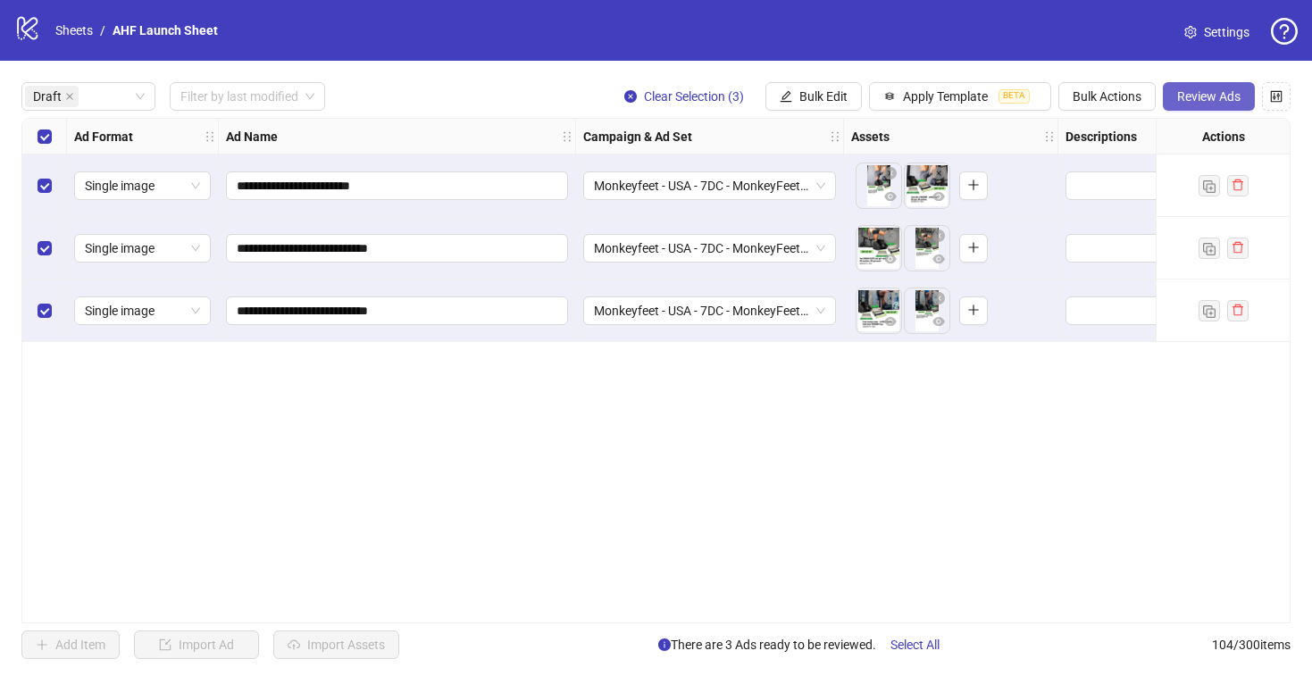
click at [1212, 94] on span "Review Ads" at bounding box center [1208, 96] width 63 height 14
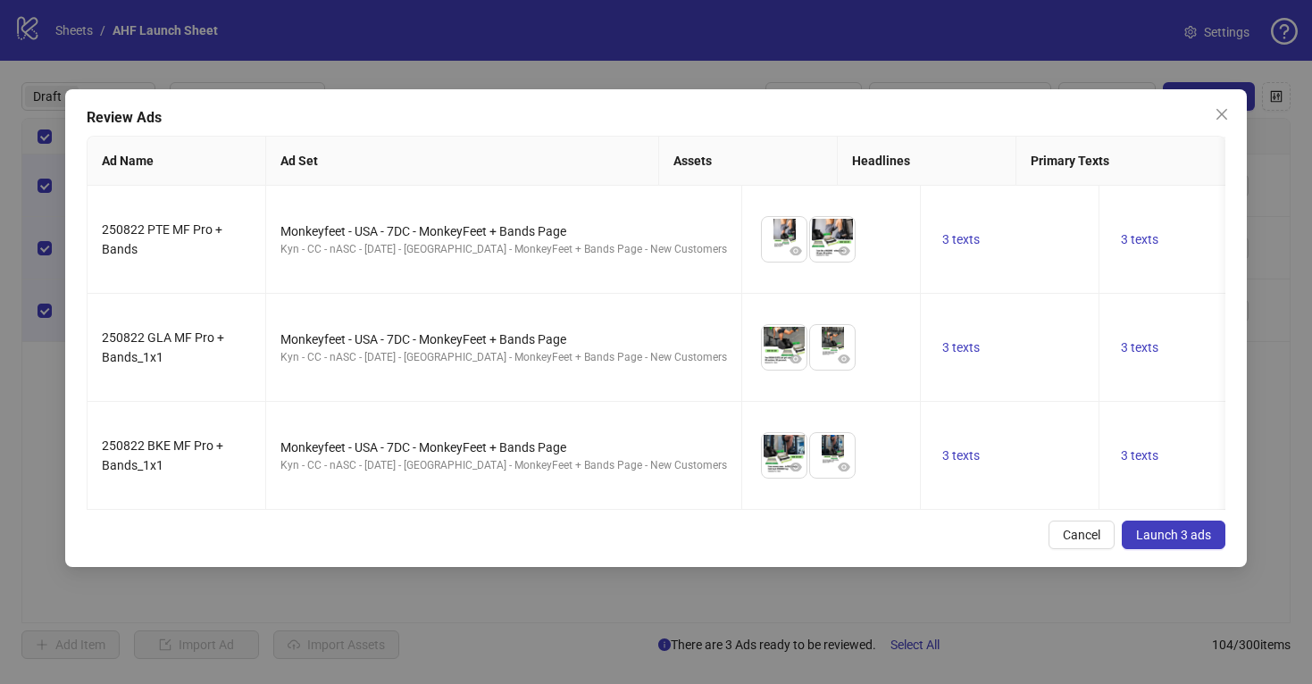
click at [1172, 532] on span "Launch 3 ads" at bounding box center [1173, 535] width 75 height 14
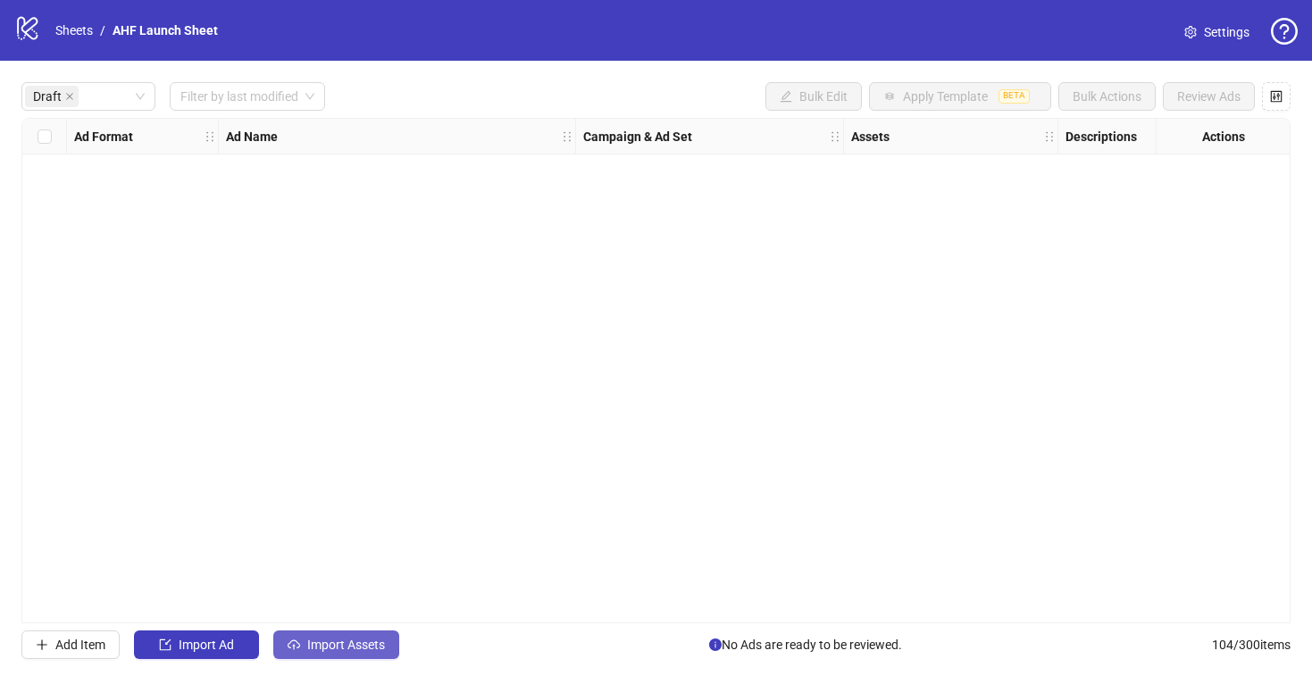
click at [369, 648] on span "Import Assets" at bounding box center [346, 645] width 78 height 14
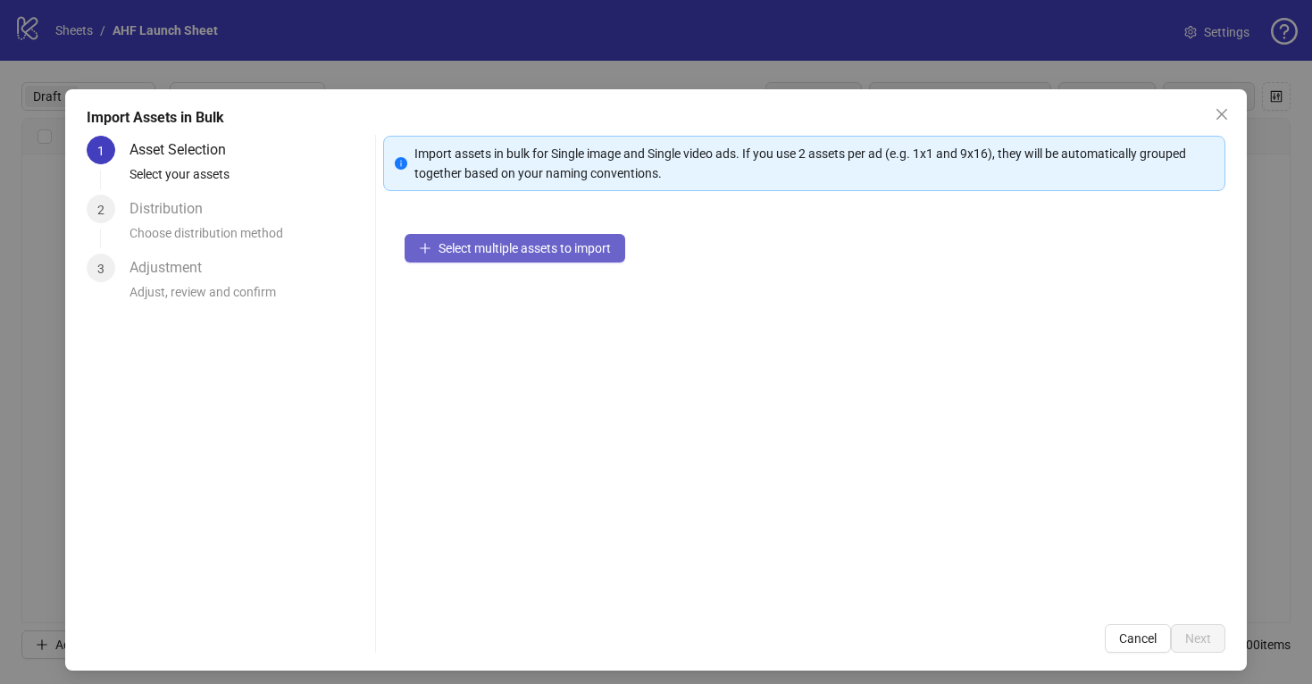
click at [503, 249] on span "Select multiple assets to import" at bounding box center [525, 248] width 172 height 14
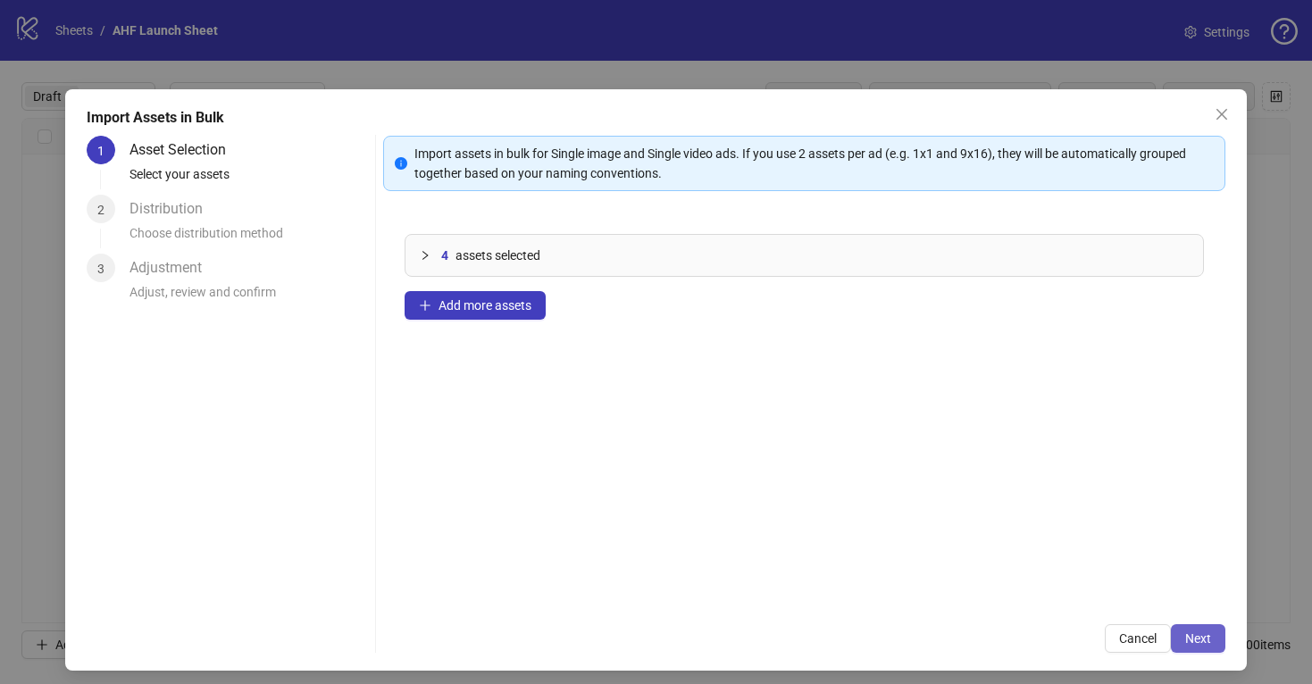
click at [1197, 639] on span "Next" at bounding box center [1198, 638] width 26 height 14
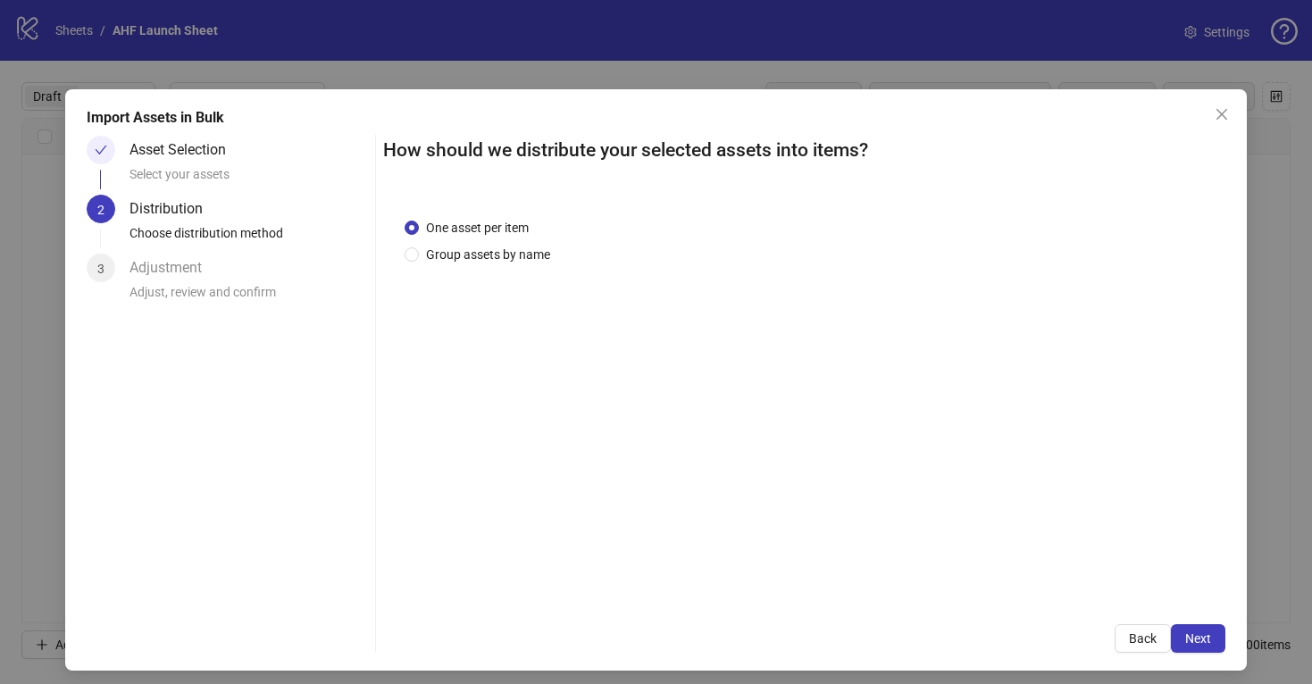
click at [1197, 638] on span "Next" at bounding box center [1198, 638] width 26 height 14
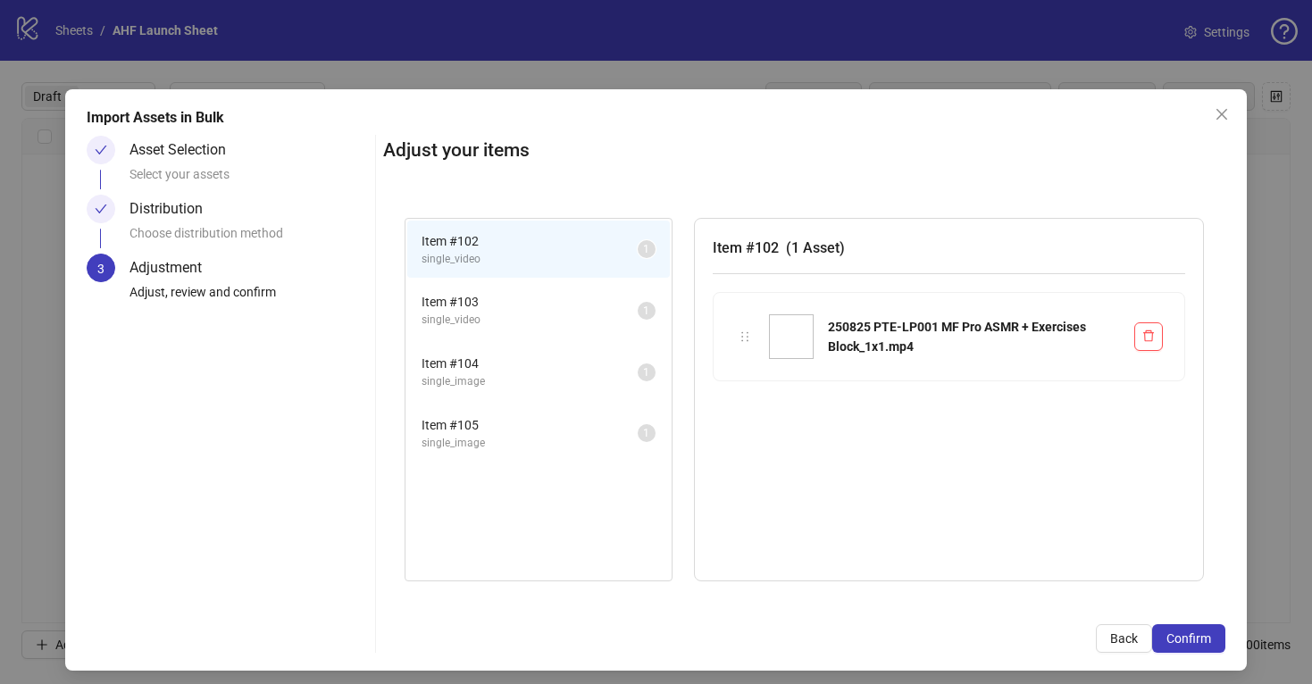
click at [548, 289] on li "Item # 103 single_video 1" at bounding box center [538, 310] width 263 height 58
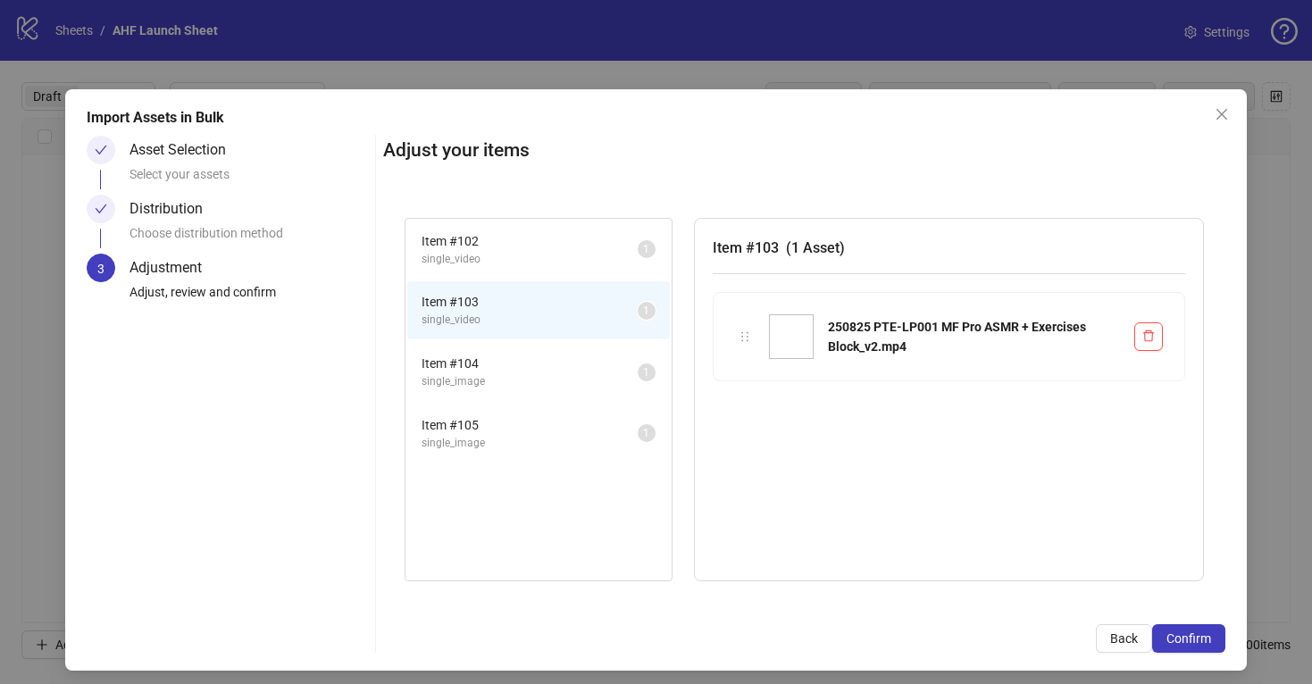
click at [547, 356] on span "Item # 104" at bounding box center [530, 364] width 216 height 20
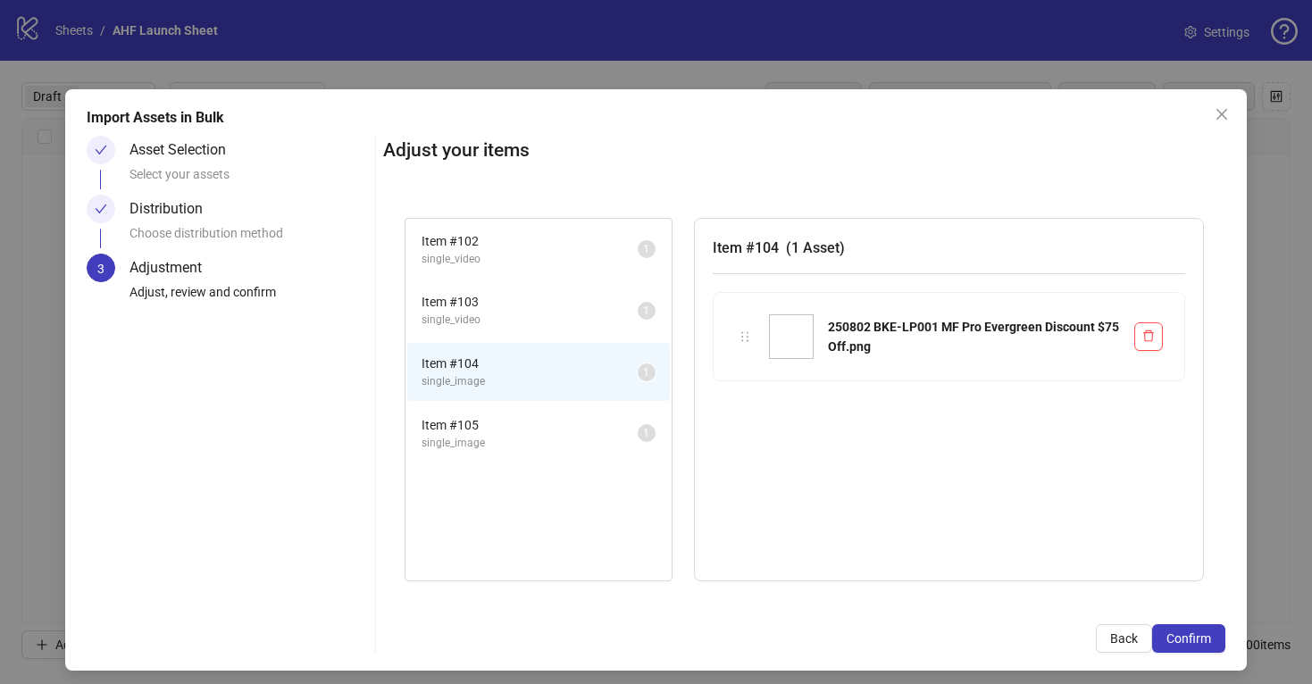
click at [549, 419] on span "Item # 105" at bounding box center [530, 425] width 216 height 20
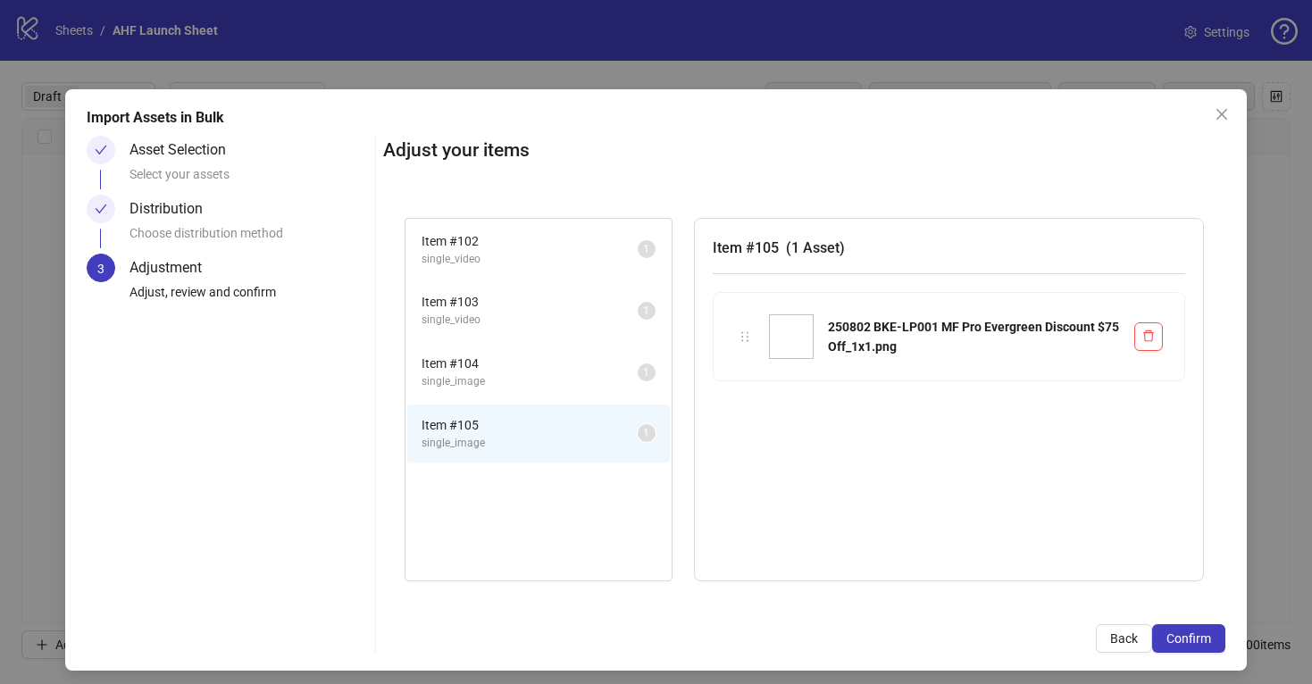
click at [552, 373] on span "single_image" at bounding box center [530, 381] width 216 height 17
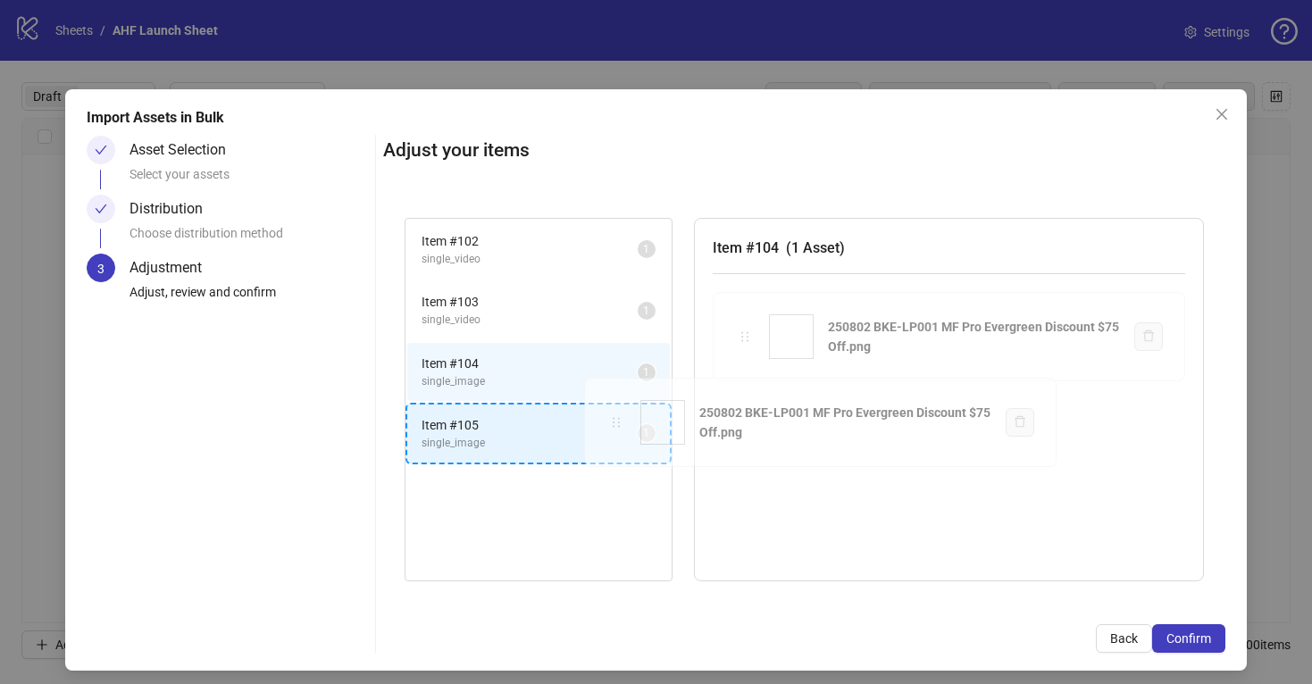
drag, startPoint x: 746, startPoint y: 335, endPoint x: 611, endPoint y: 431, distance: 165.8
click at [611, 431] on div "Item # 102 single_video 1 Item # 103 single_video 1 Item # 104 single_image 1 I…" at bounding box center [804, 399] width 842 height 407
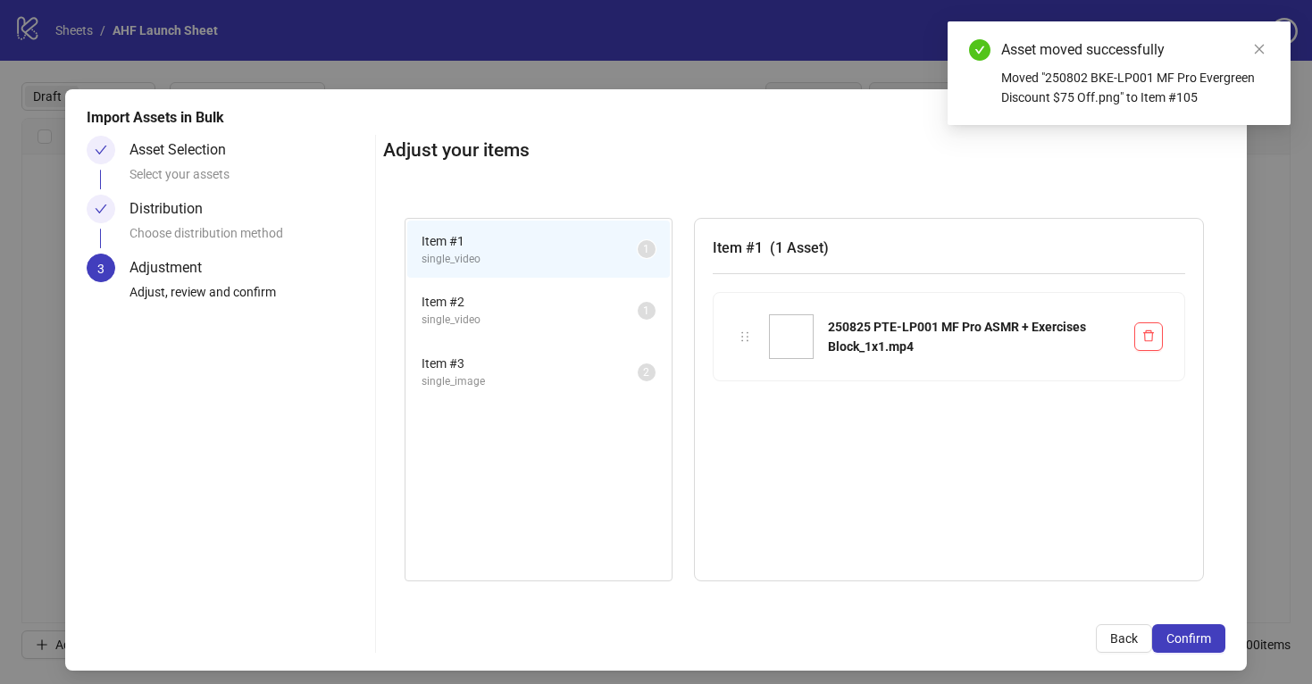
click at [603, 300] on span "Item # 2" at bounding box center [530, 302] width 216 height 20
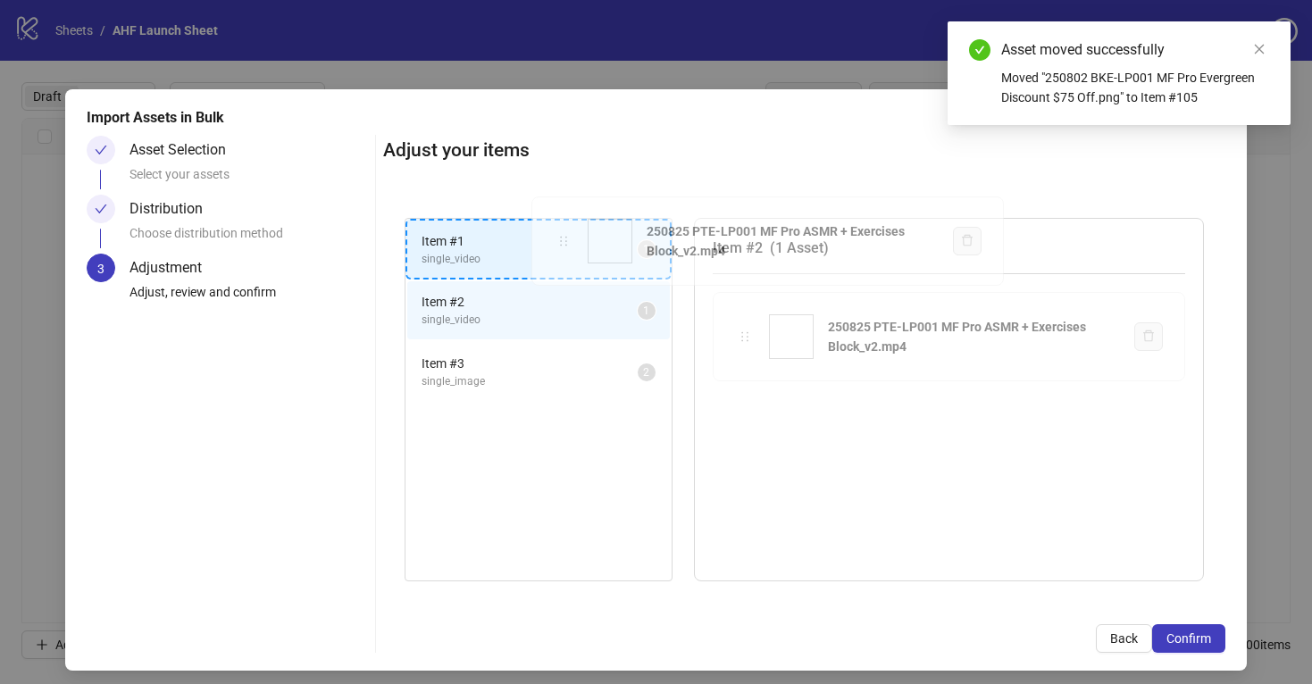
drag, startPoint x: 753, startPoint y: 338, endPoint x: 572, endPoint y: 243, distance: 204.5
click at [572, 242] on div "Item # 1 single_video 1 Item # 2 single_video 1 Item # 3 single_image 2 Item # …" at bounding box center [804, 399] width 842 height 407
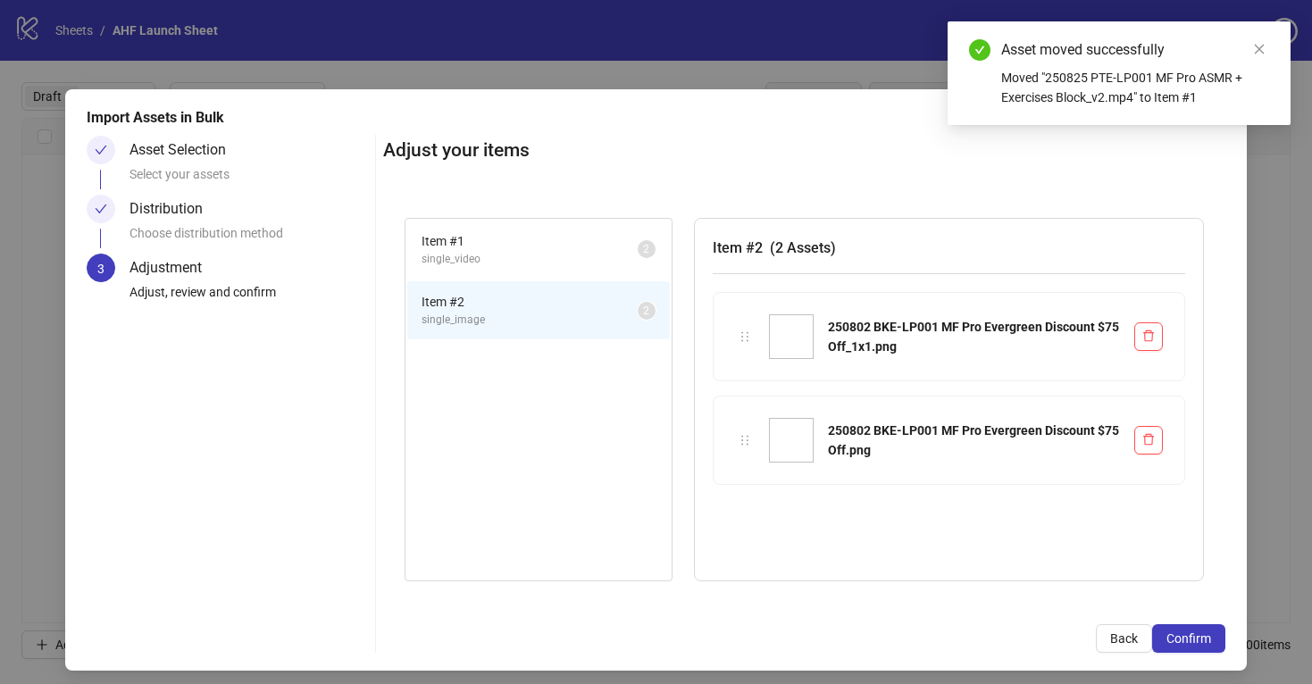
click at [572, 243] on span "Item # 1" at bounding box center [530, 241] width 216 height 20
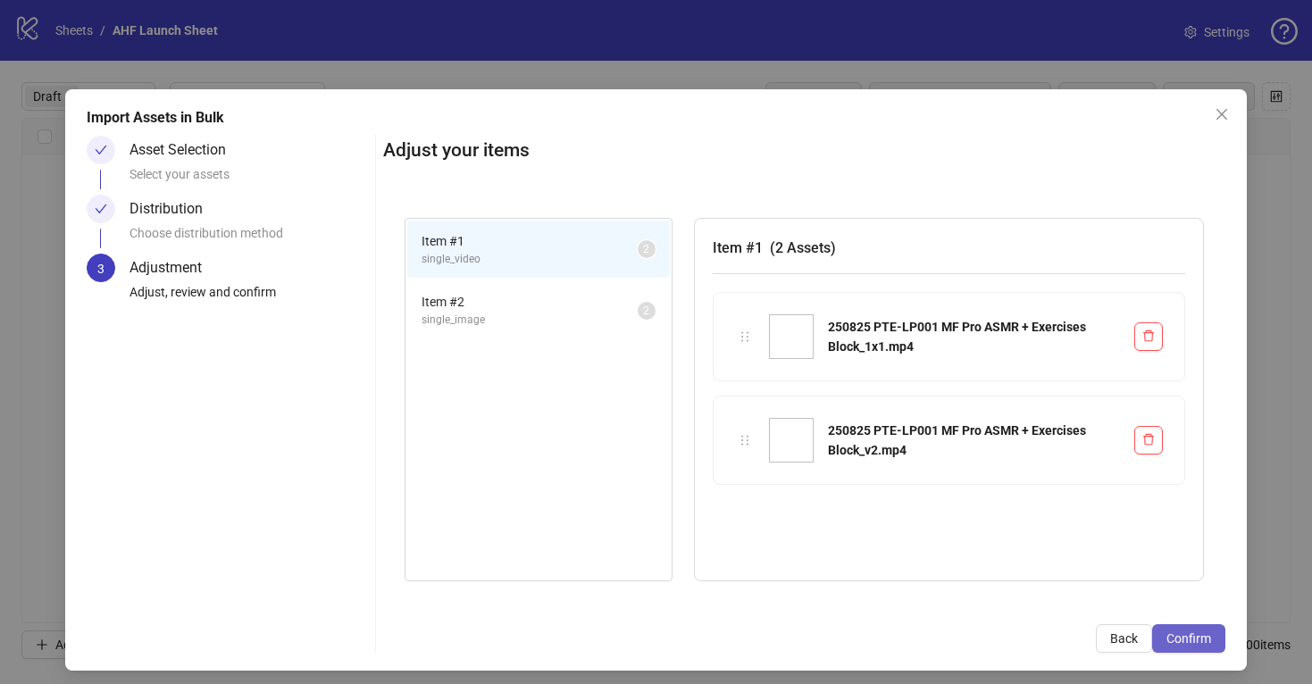
click at [1192, 631] on span "Confirm" at bounding box center [1188, 638] width 45 height 14
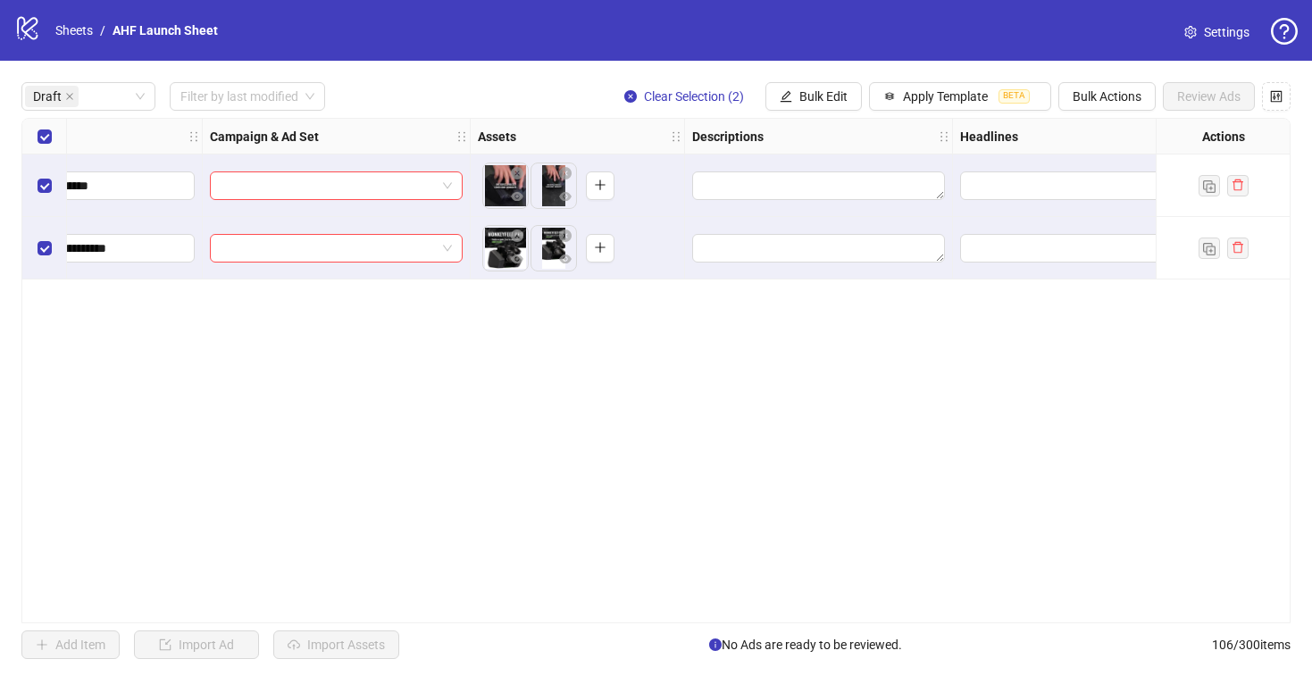
scroll to position [0, 379]
click at [802, 97] on span "Bulk Edit" at bounding box center [823, 96] width 48 height 14
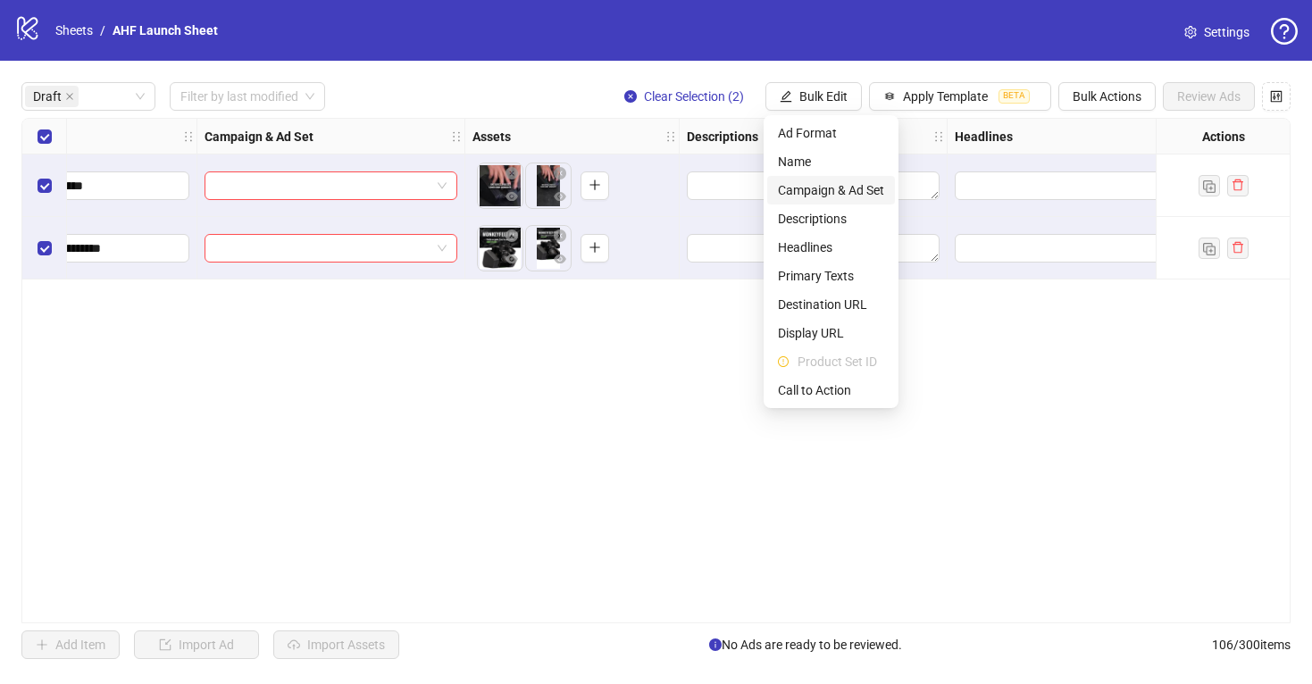
click at [838, 190] on span "Campaign & Ad Set" at bounding box center [831, 190] width 106 height 20
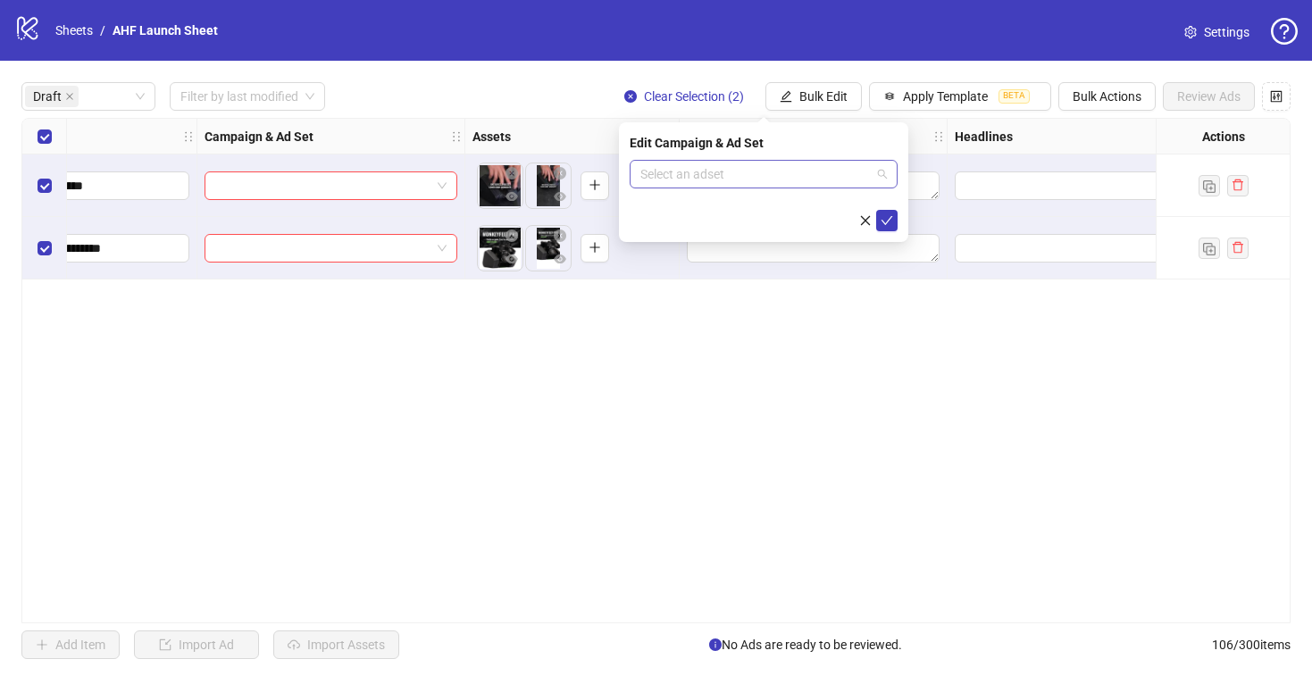
click at [726, 179] on input "search" at bounding box center [755, 174] width 230 height 27
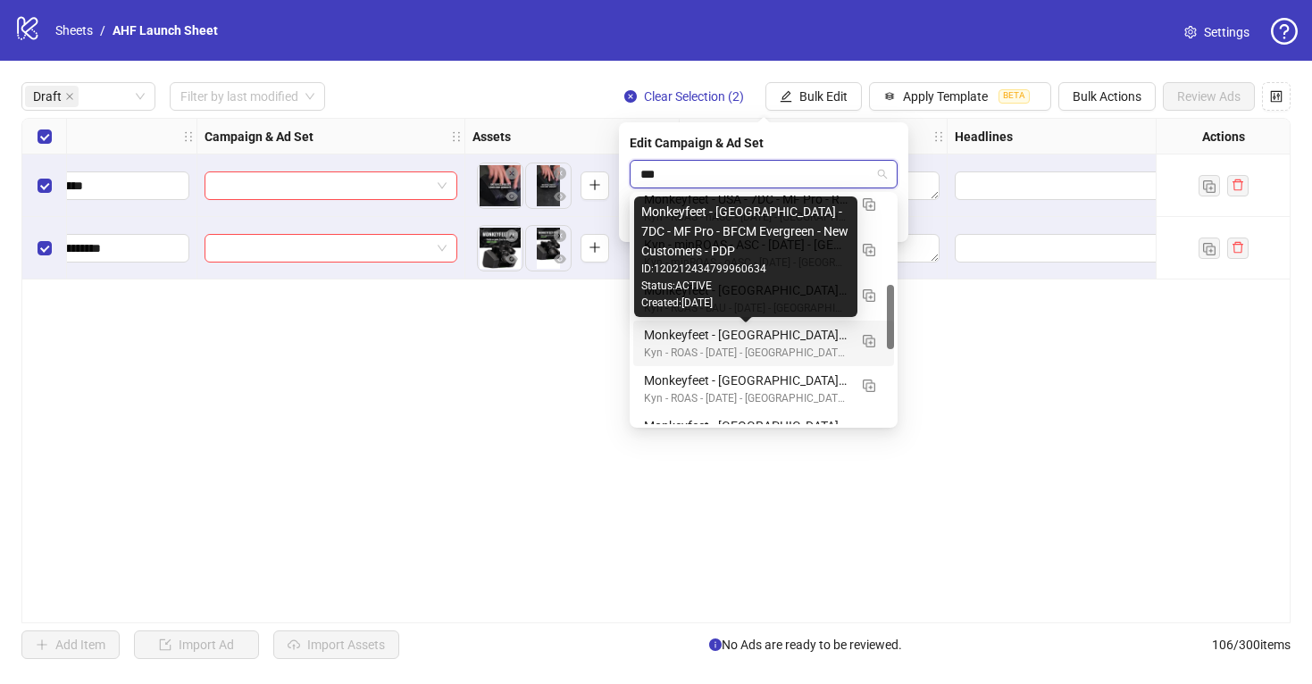
scroll to position [270, 0]
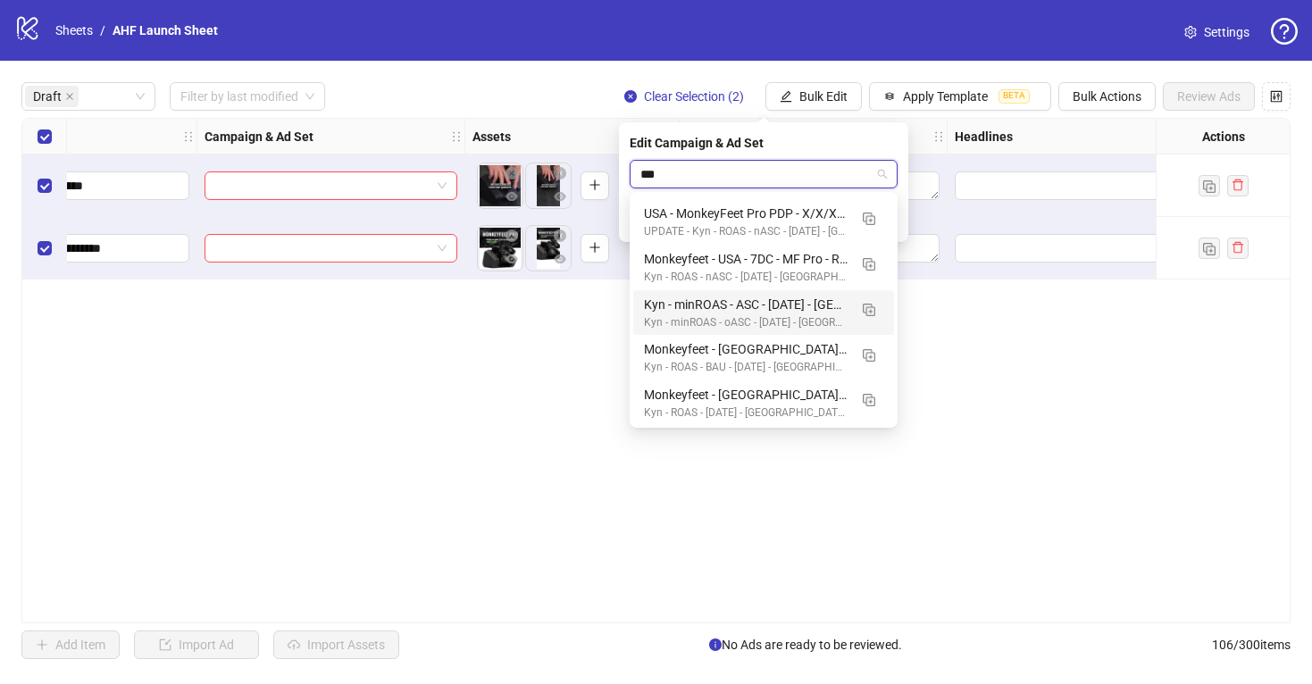
type input "***"
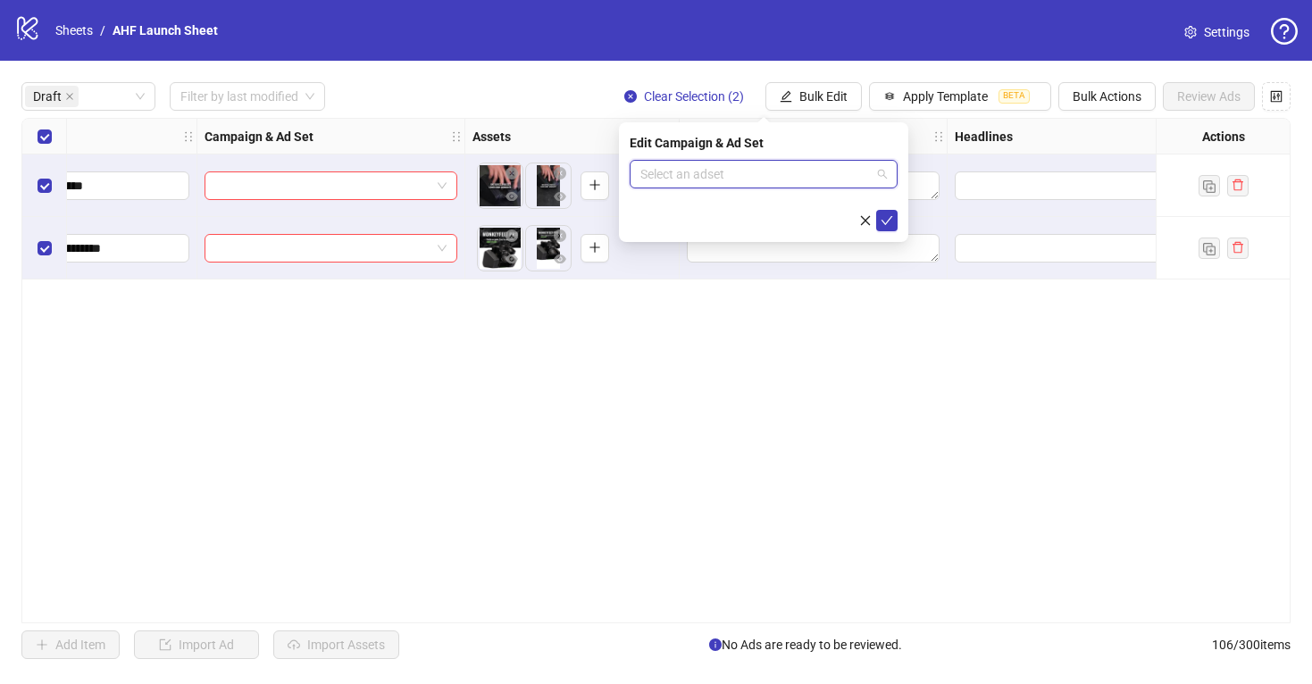
click at [805, 173] on input "search" at bounding box center [755, 174] width 230 height 27
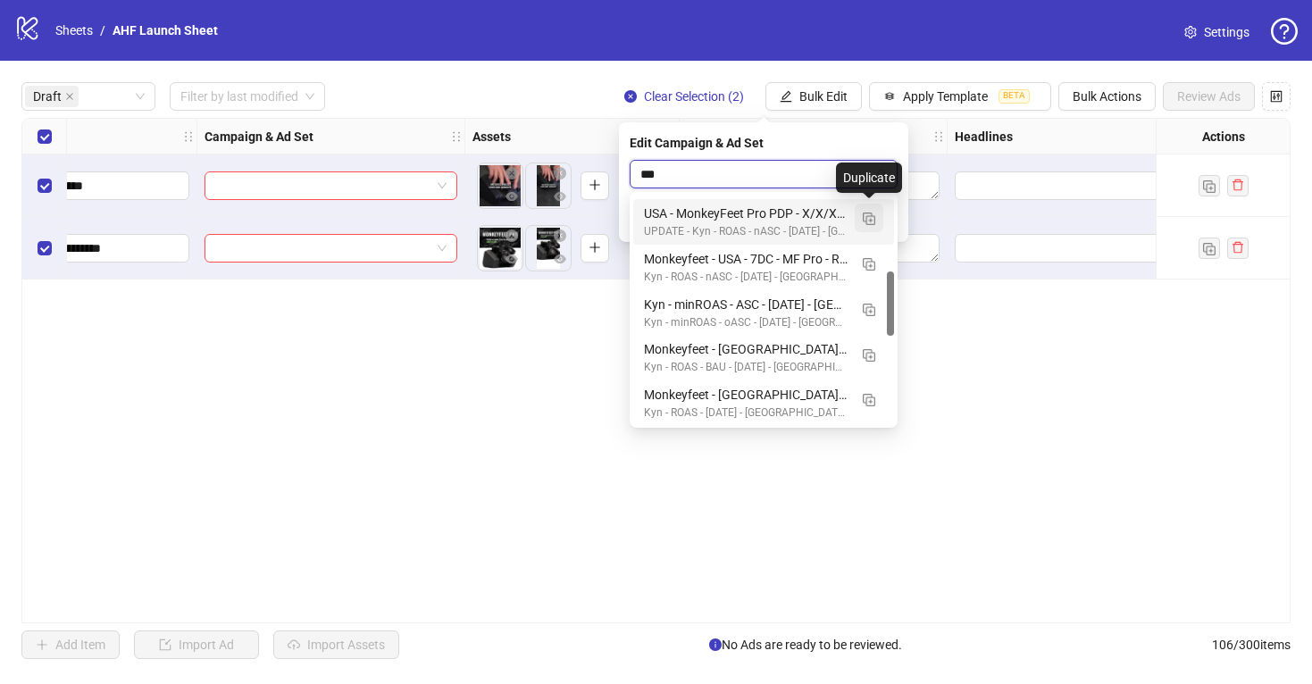
click at [868, 217] on img "button" at bounding box center [869, 219] width 13 height 13
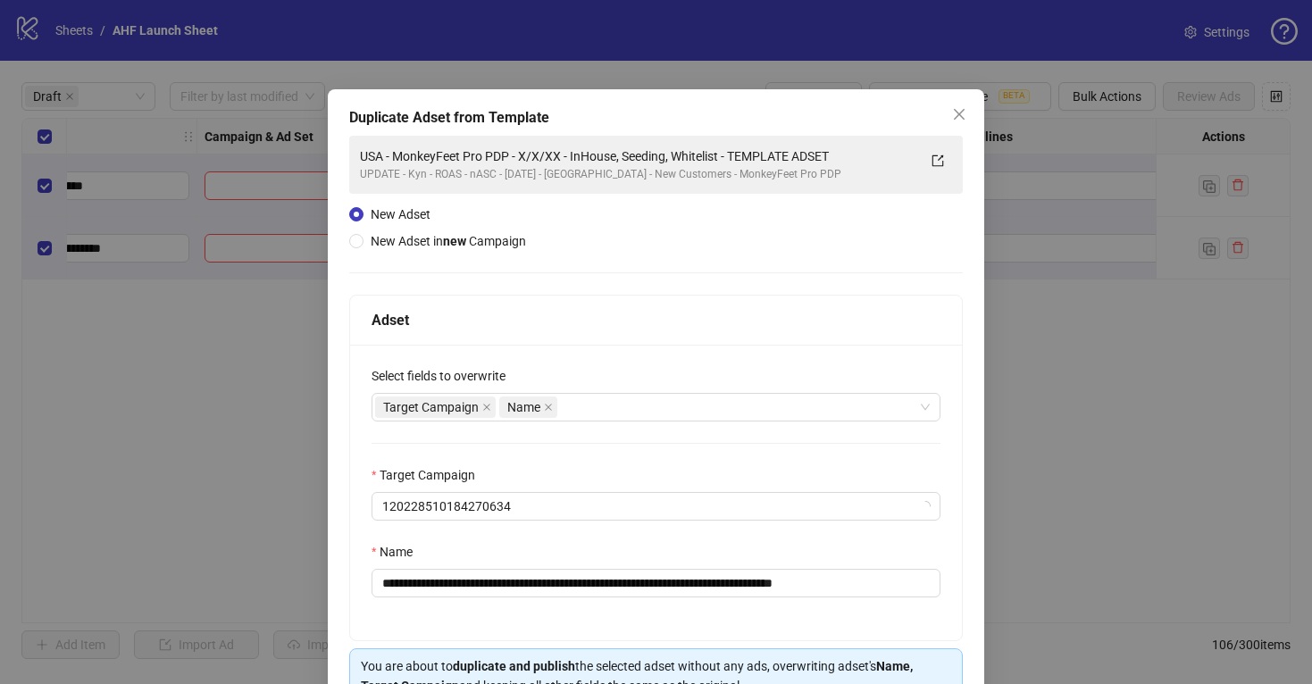
type input "***"
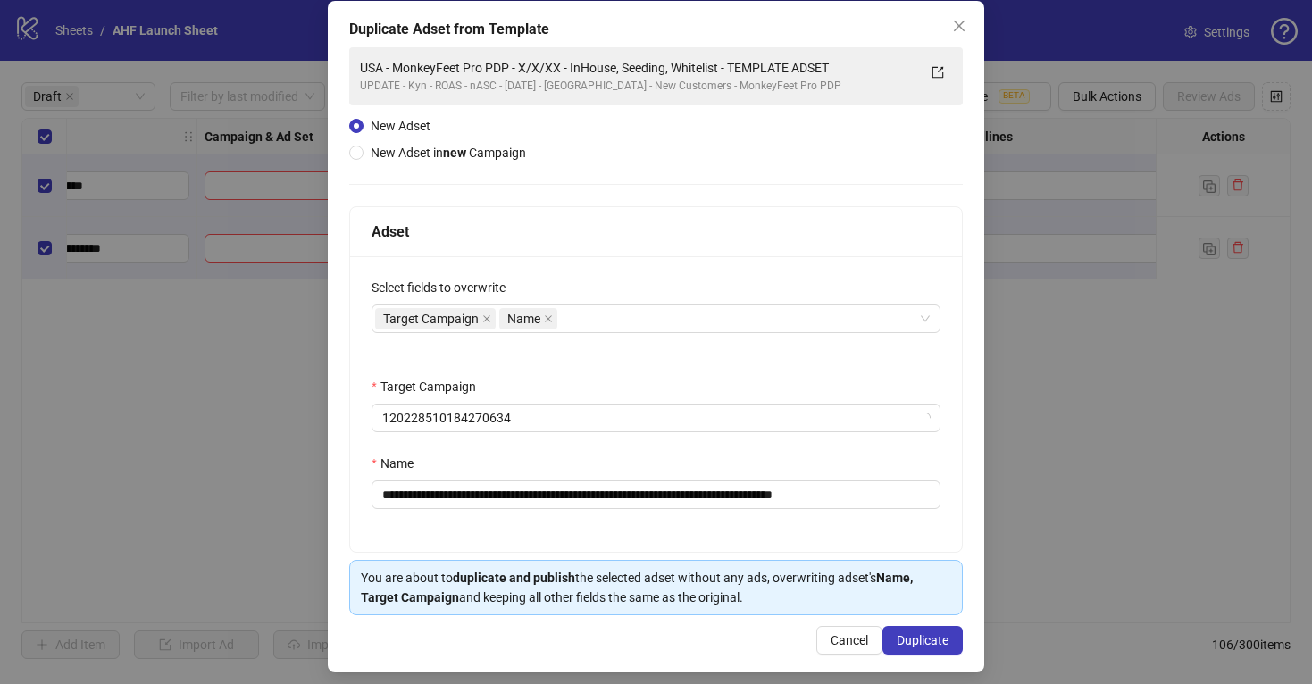
scroll to position [99, 0]
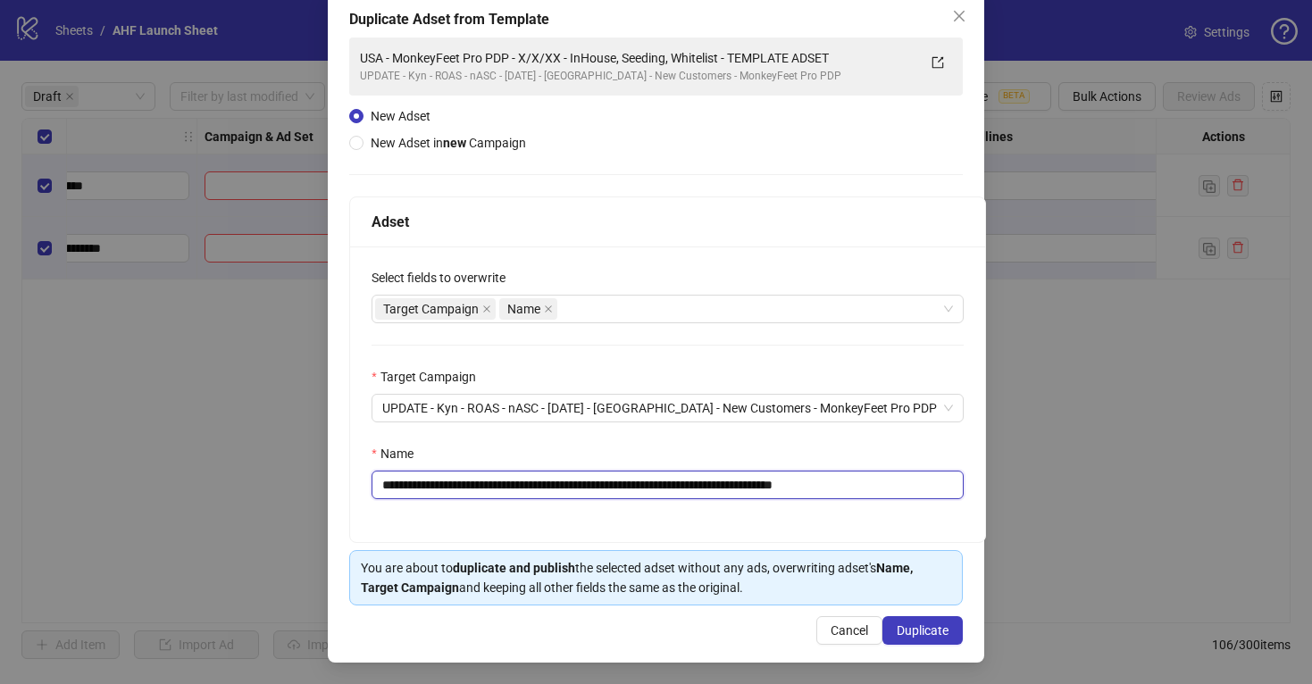
drag, startPoint x: 911, startPoint y: 481, endPoint x: 639, endPoint y: 484, distance: 272.4
click at [639, 484] on input "**********" at bounding box center [668, 485] width 592 height 29
drag, startPoint x: 581, startPoint y: 483, endPoint x: 545, endPoint y: 483, distance: 36.6
click at [545, 483] on input "**********" at bounding box center [668, 485] width 592 height 29
drag, startPoint x: 560, startPoint y: 485, endPoint x: 545, endPoint y: 486, distance: 15.2
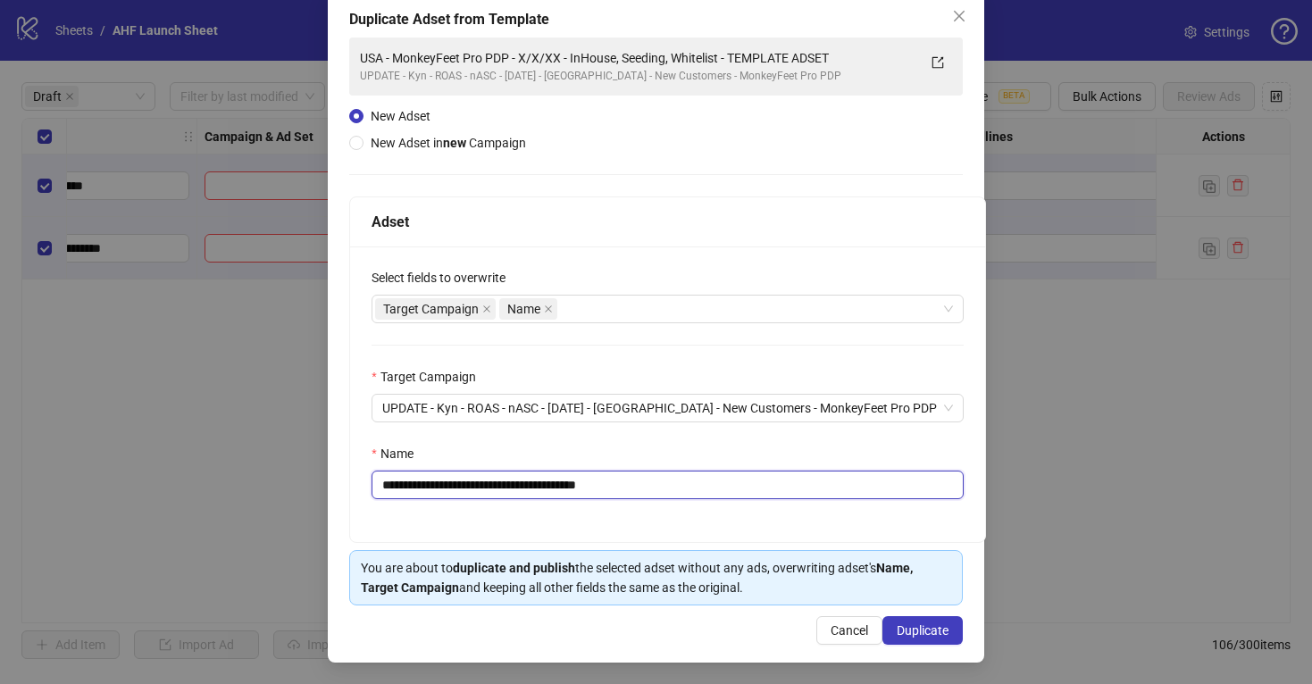
click at [545, 486] on input "**********" at bounding box center [668, 485] width 592 height 29
type input "**********"
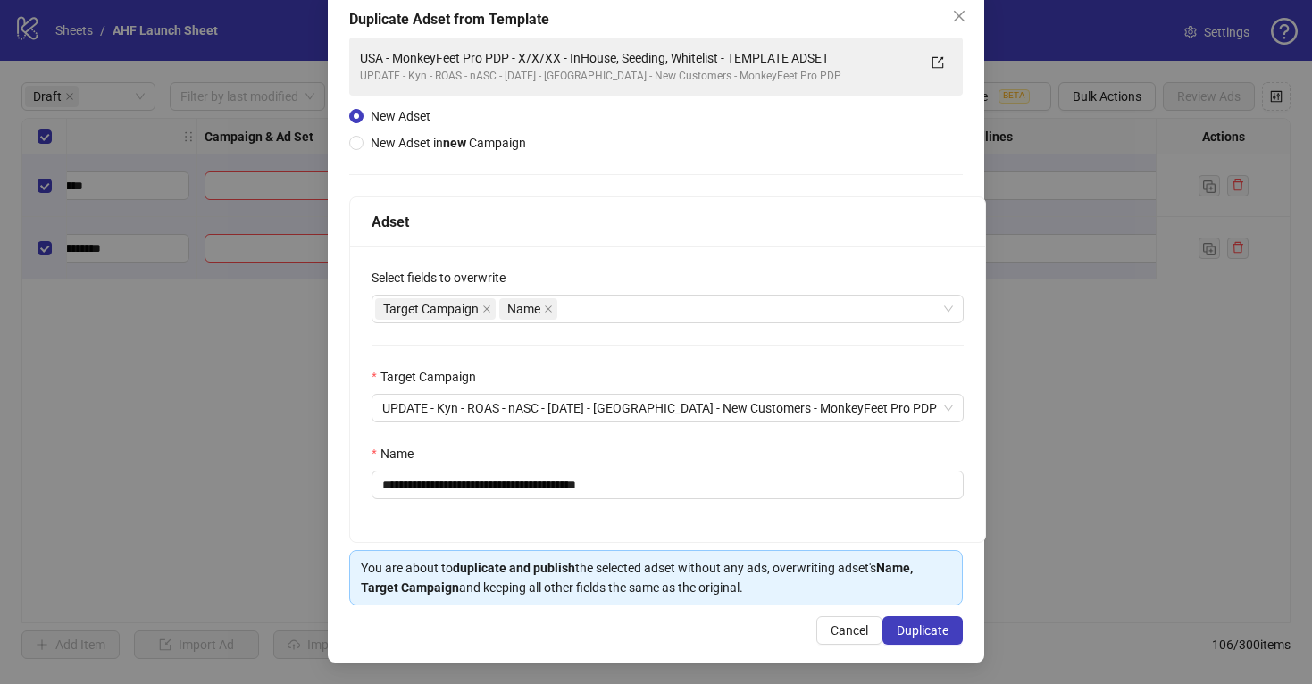
click at [681, 515] on div "**********" at bounding box center [667, 395] width 635 height 296
click at [920, 626] on span "Duplicate" at bounding box center [923, 630] width 52 height 14
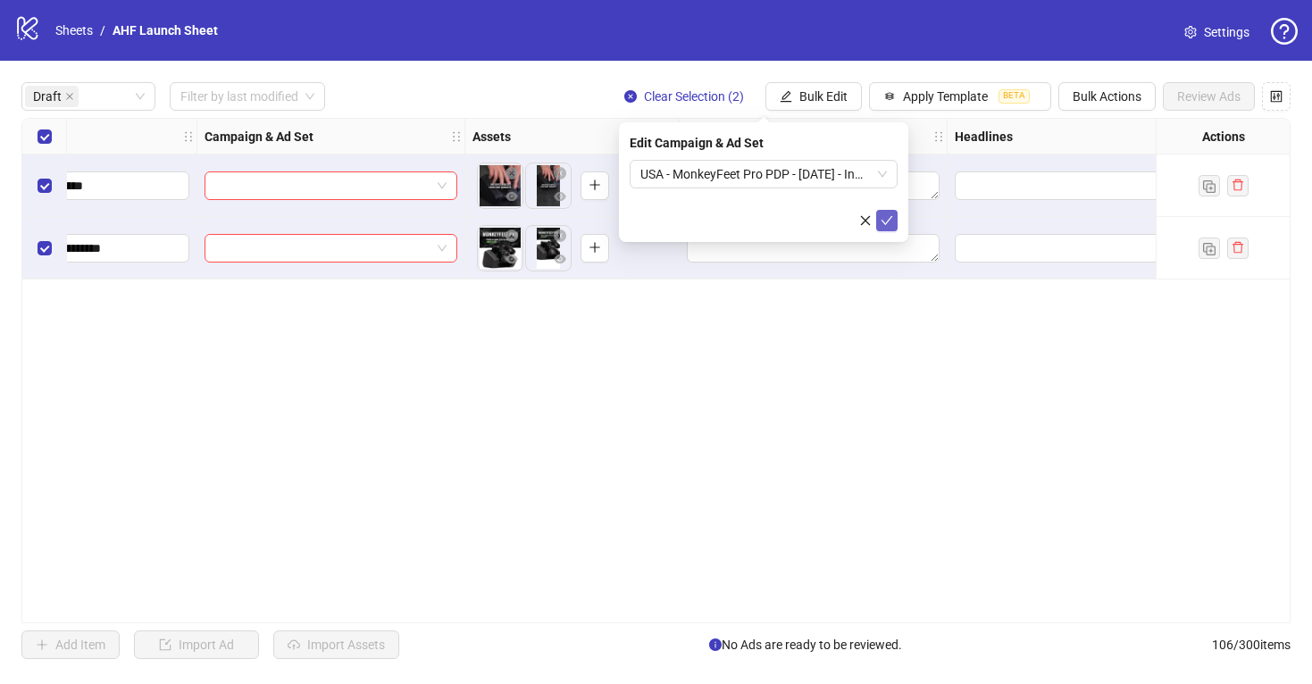
click at [887, 221] on icon "check" at bounding box center [888, 220] width 12 height 9
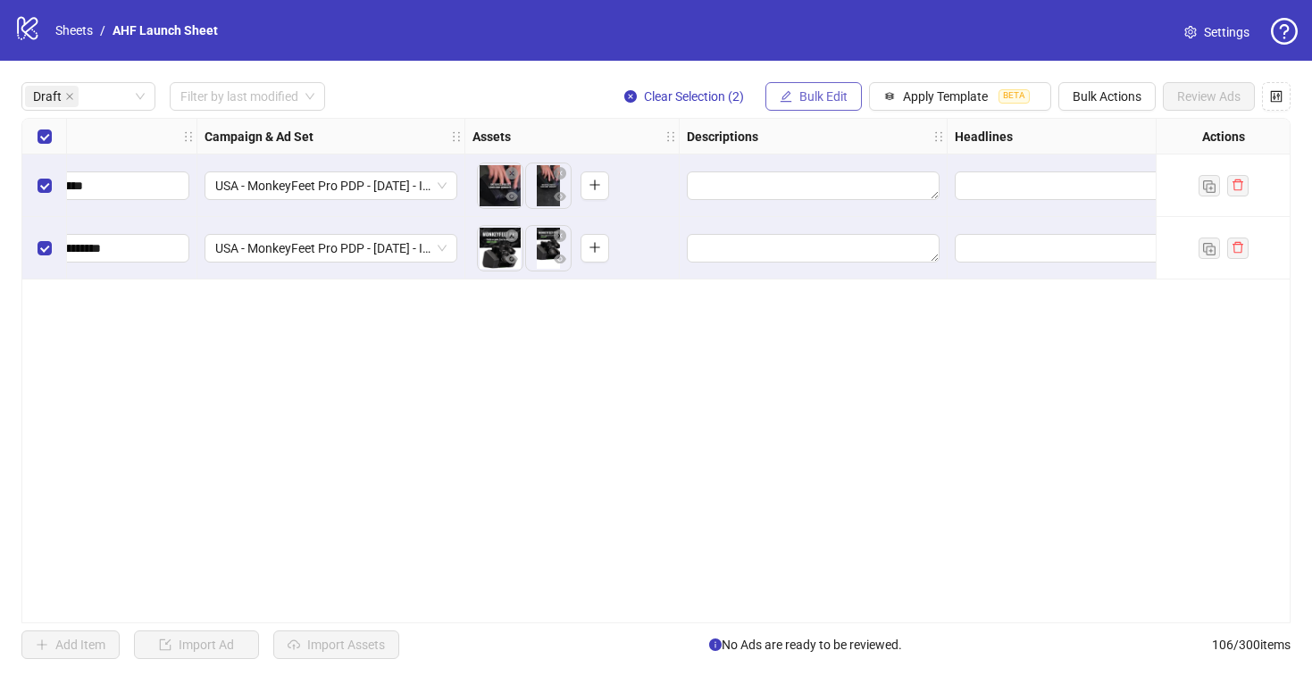
click at [829, 90] on span "Bulk Edit" at bounding box center [823, 96] width 48 height 14
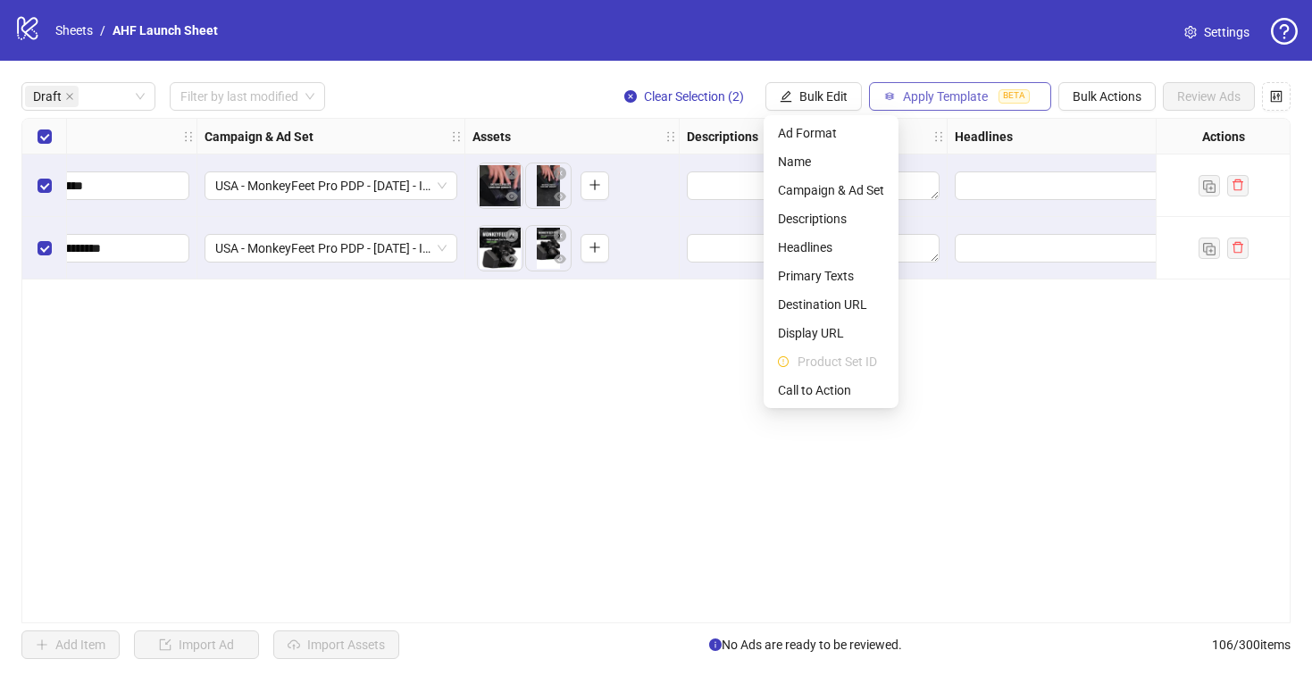
click at [898, 95] on button "Apply Template BETA" at bounding box center [960, 96] width 182 height 29
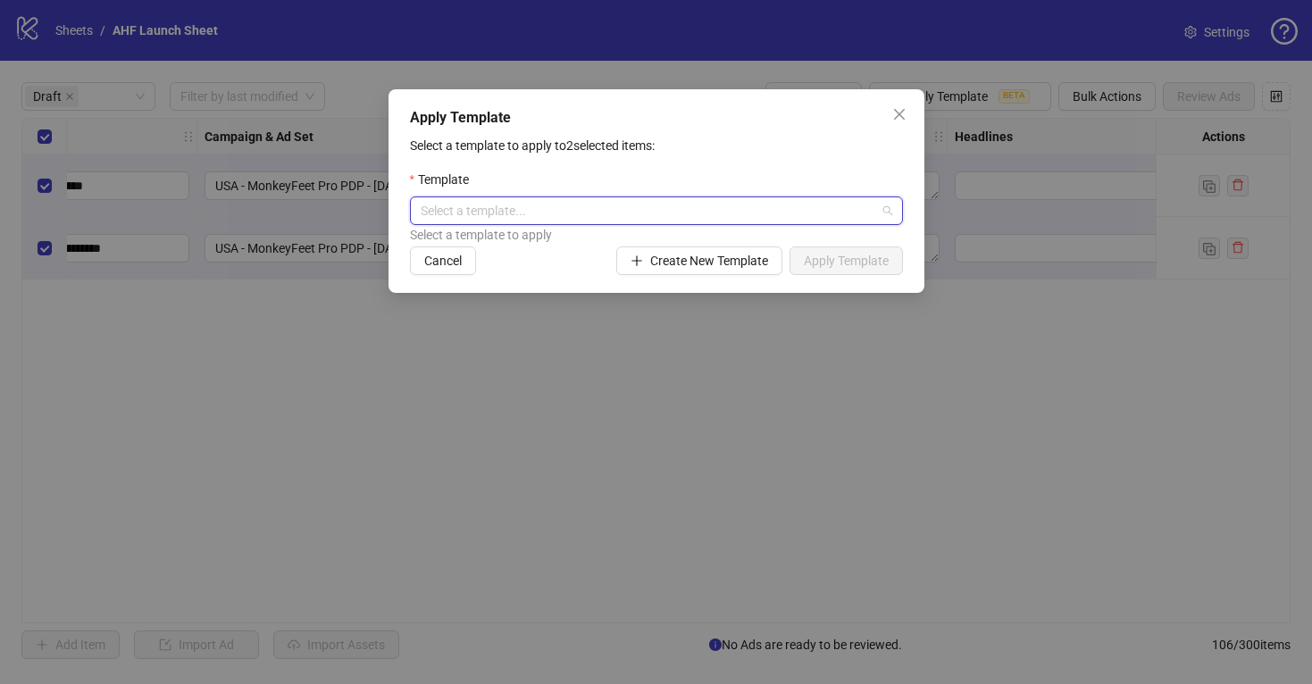
click at [660, 217] on input "search" at bounding box center [649, 210] width 456 height 27
click at [622, 242] on div "Monkeyfeet General" at bounding box center [656, 248] width 464 height 20
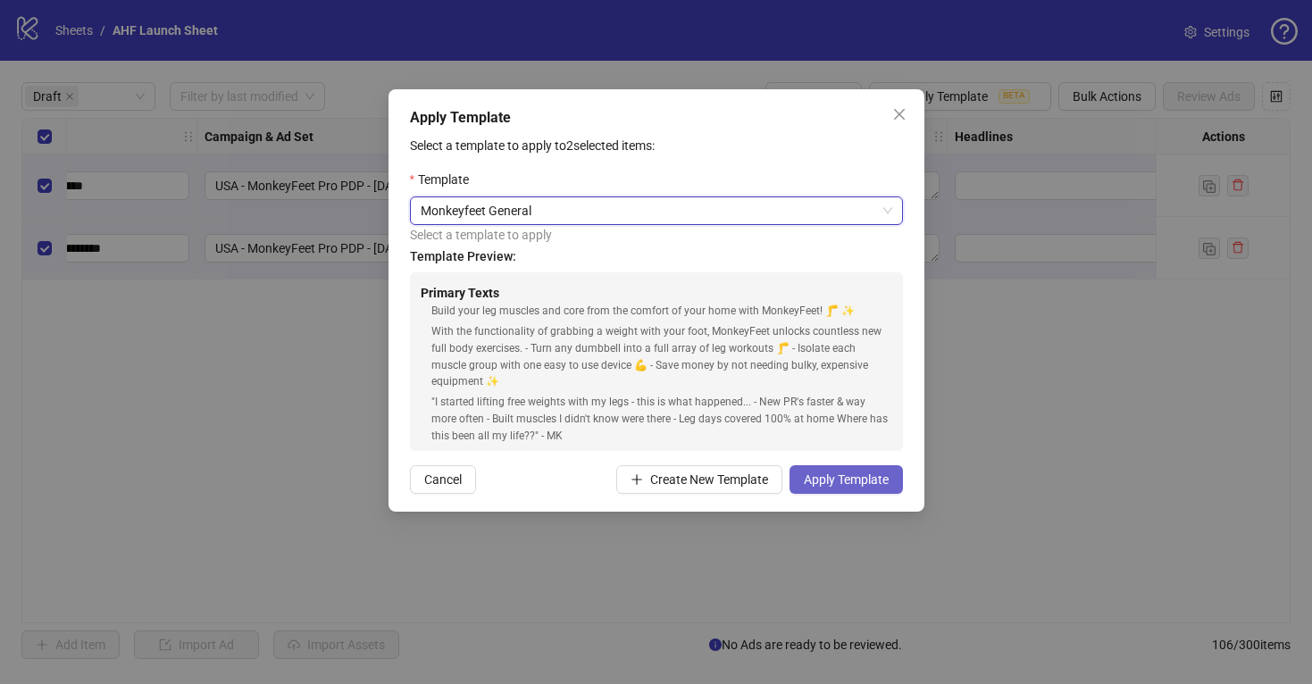
click at [833, 474] on span "Apply Template" at bounding box center [846, 479] width 85 height 14
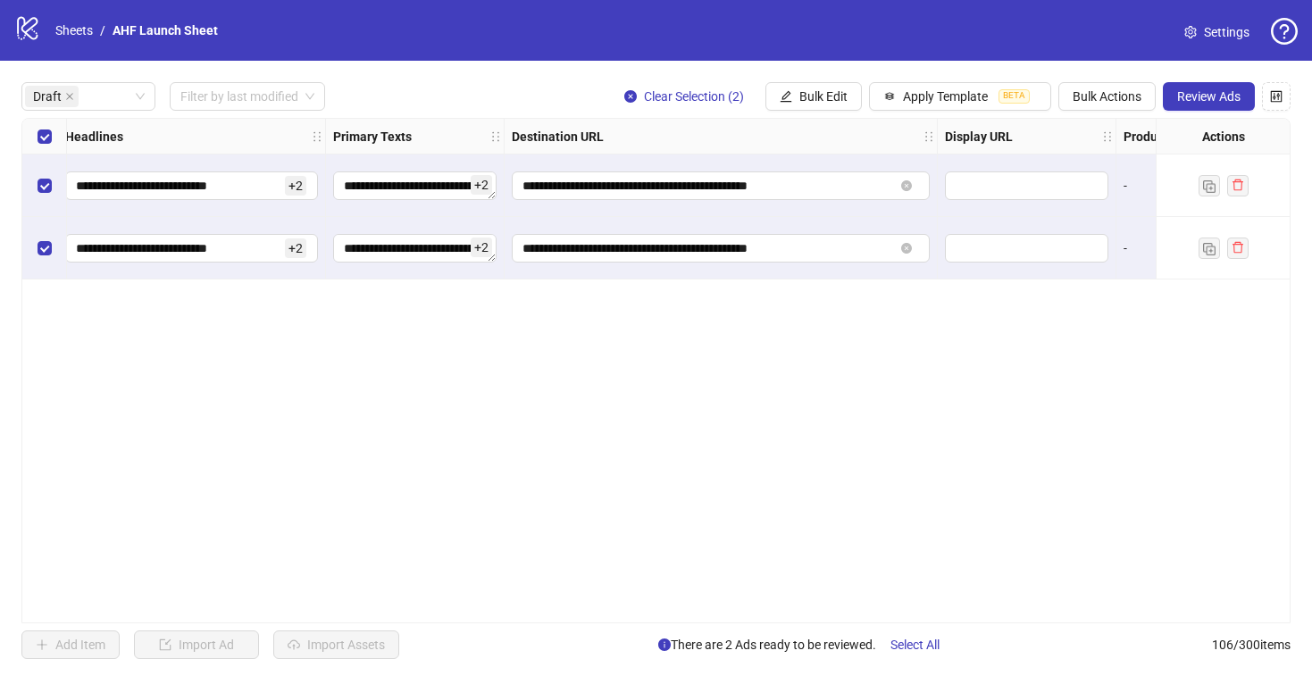
scroll to position [0, 1267]
click at [819, 91] on span "Bulk Edit" at bounding box center [823, 96] width 48 height 14
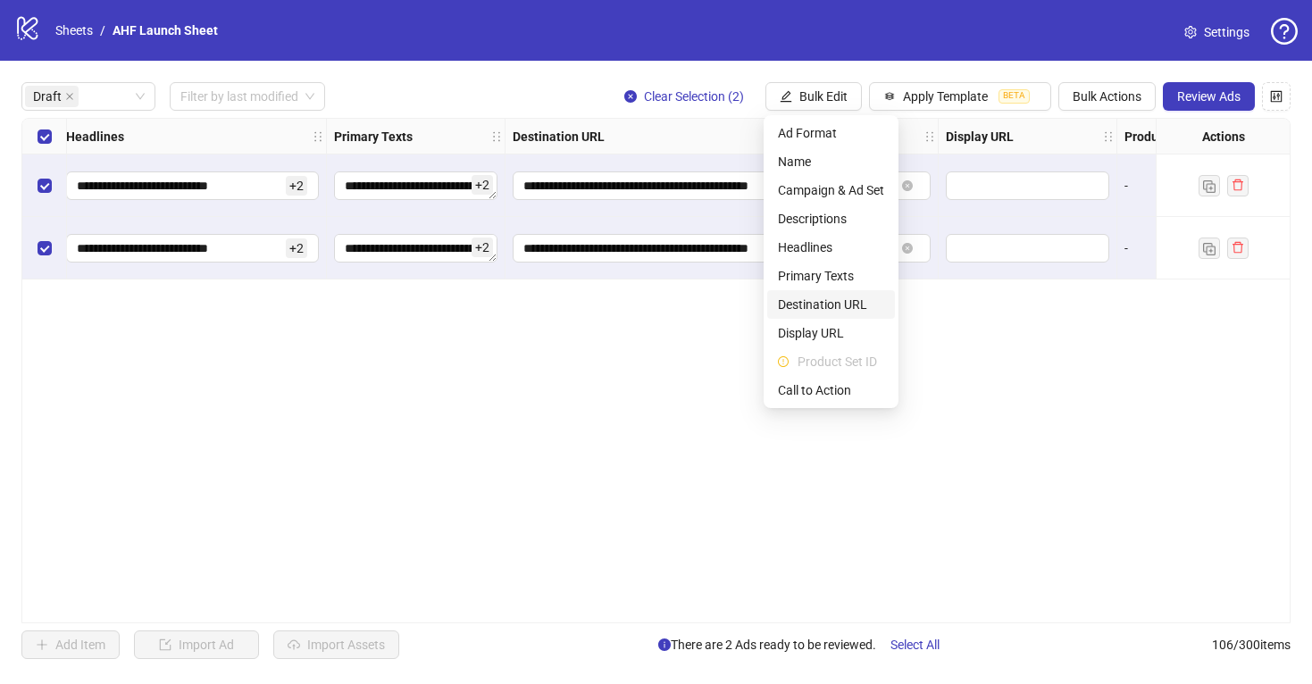
click at [842, 304] on span "Destination URL" at bounding box center [831, 305] width 106 height 20
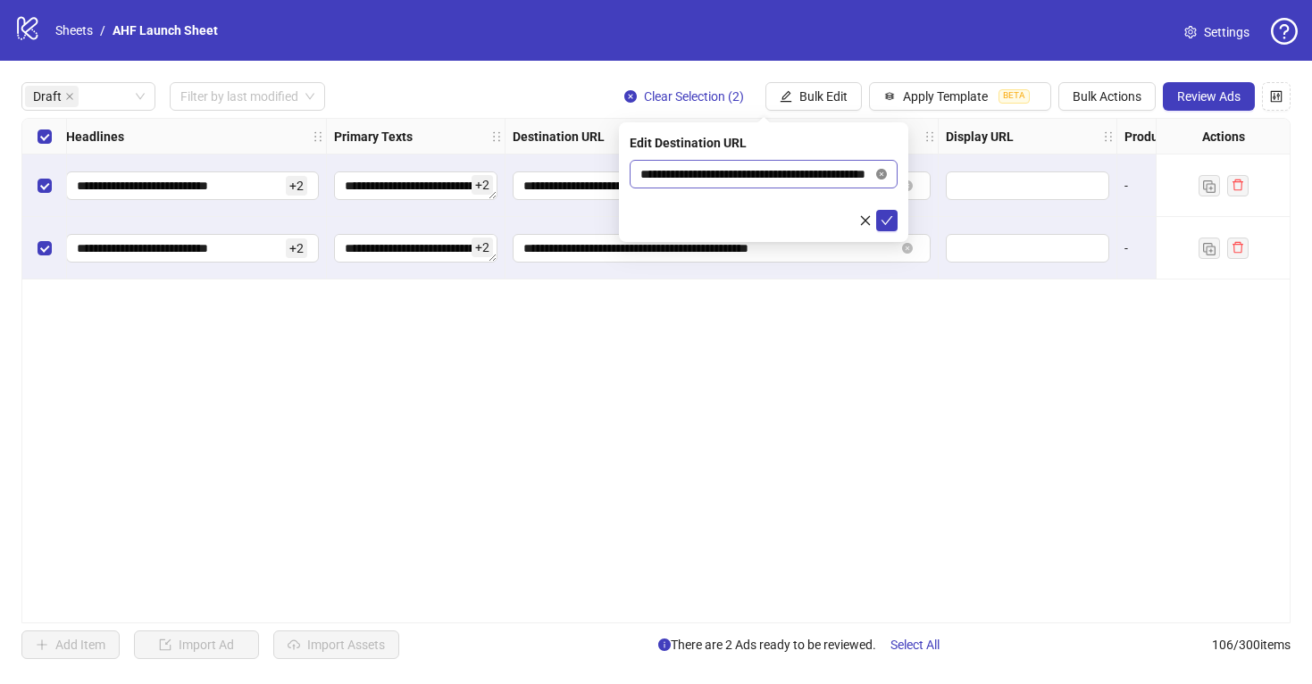
click at [881, 174] on icon "close-circle" at bounding box center [881, 174] width 11 height 11
paste input "**********"
type input "**********"
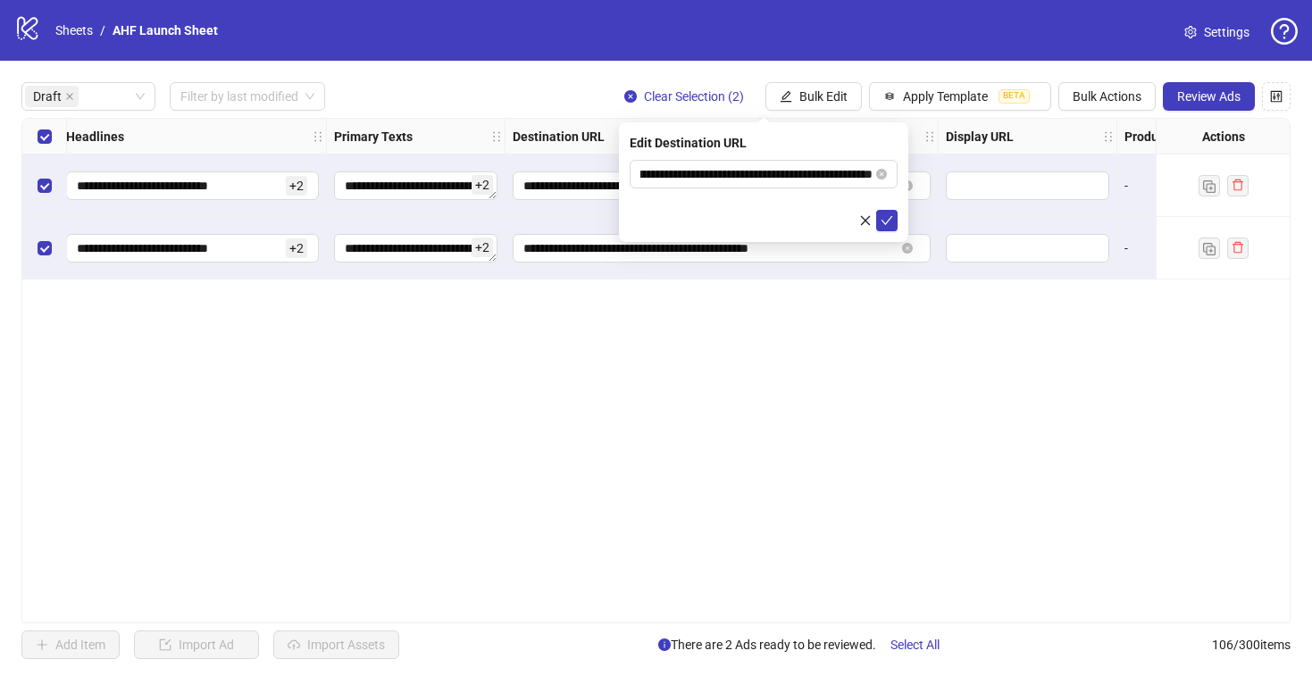
click at [849, 135] on div "Edit Destination URL" at bounding box center [764, 143] width 268 height 20
click at [886, 223] on icon "check" at bounding box center [888, 220] width 12 height 9
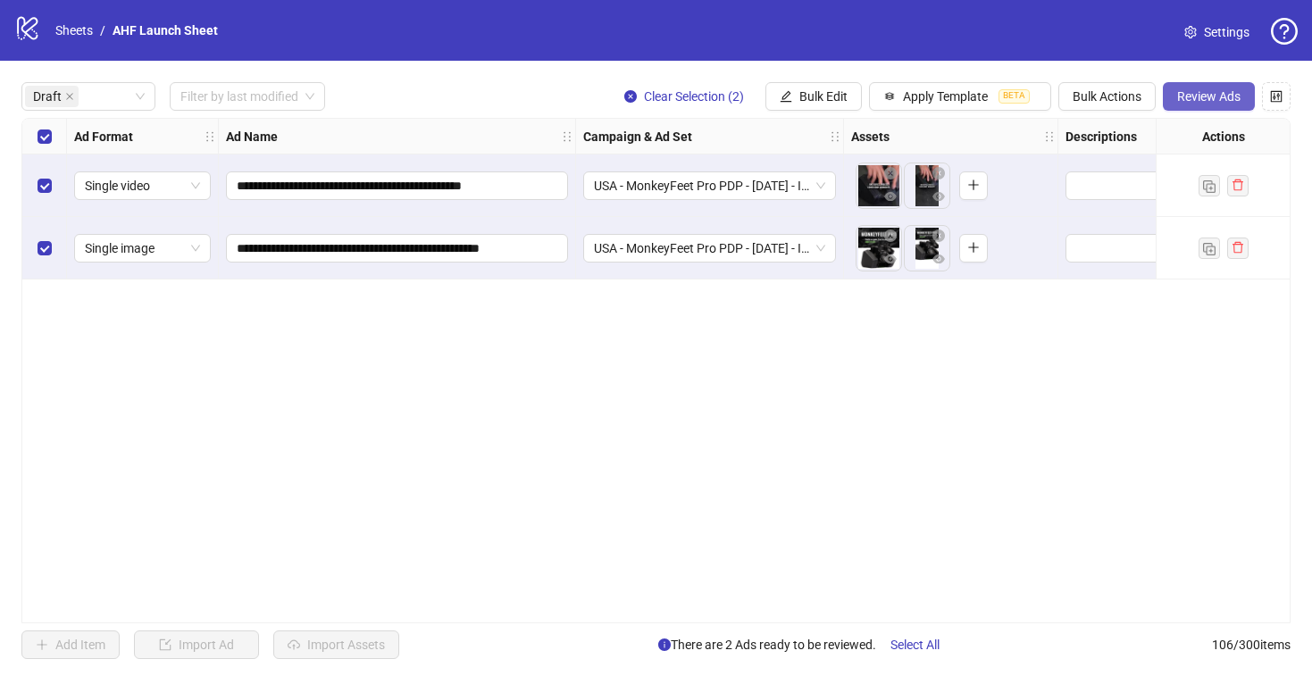
click at [1203, 92] on span "Review Ads" at bounding box center [1208, 96] width 63 height 14
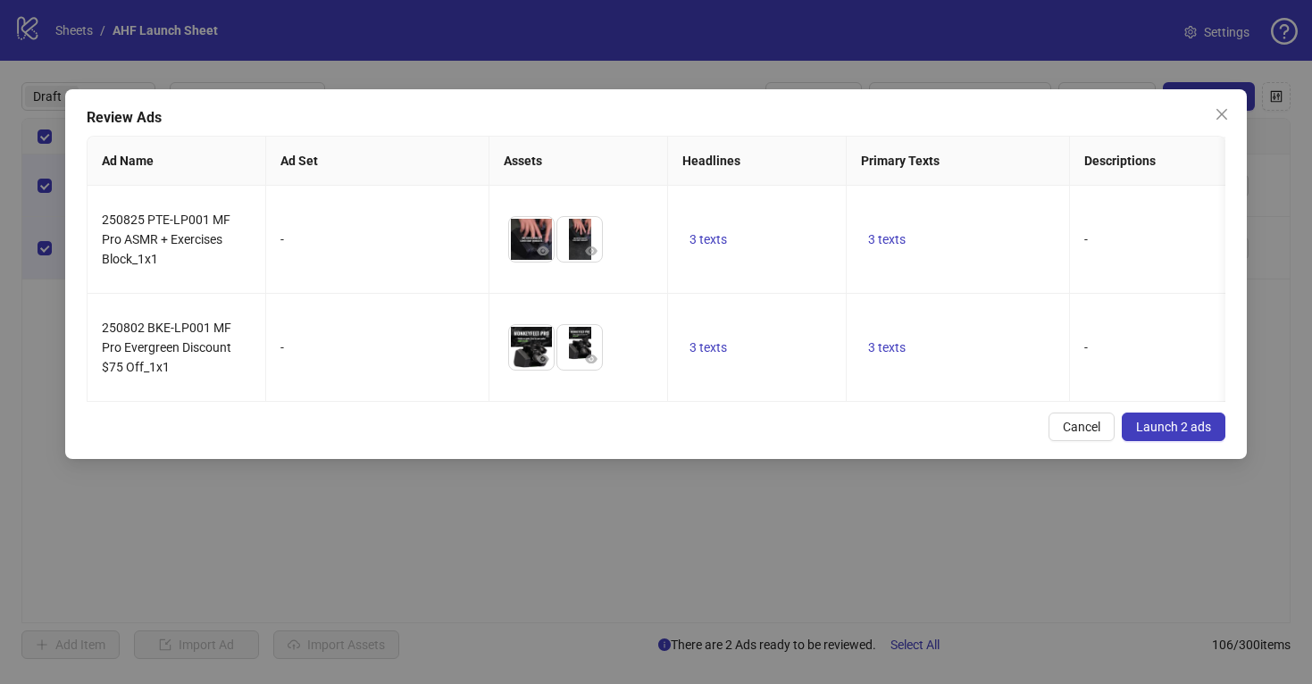
click at [1171, 424] on span "Launch 2 ads" at bounding box center [1173, 427] width 75 height 14
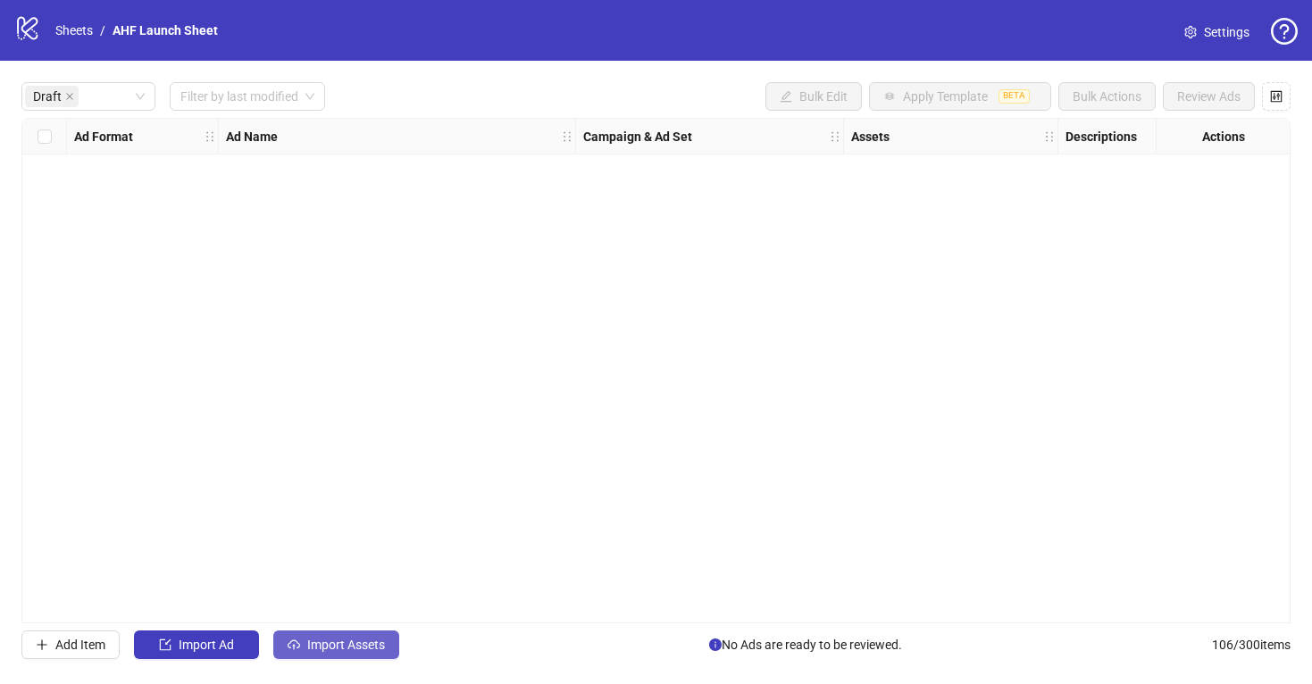
click at [331, 645] on span "Import Assets" at bounding box center [346, 645] width 78 height 14
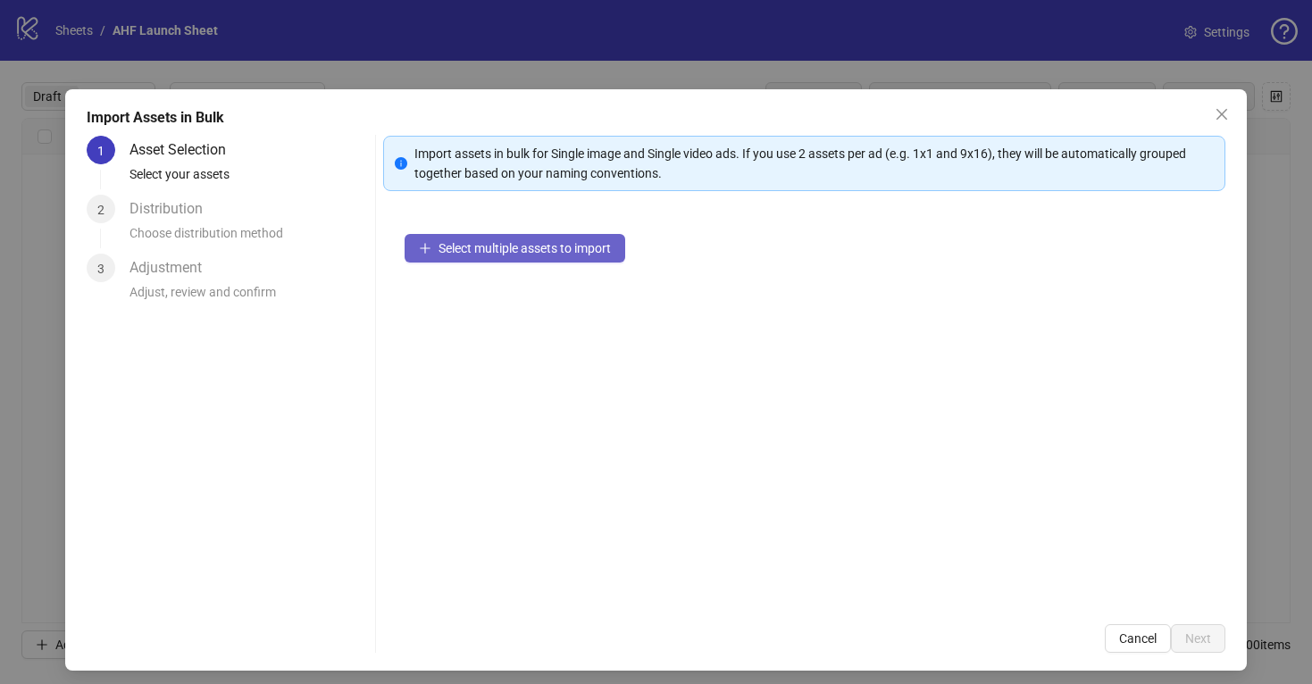
click at [496, 249] on span "Select multiple assets to import" at bounding box center [525, 248] width 172 height 14
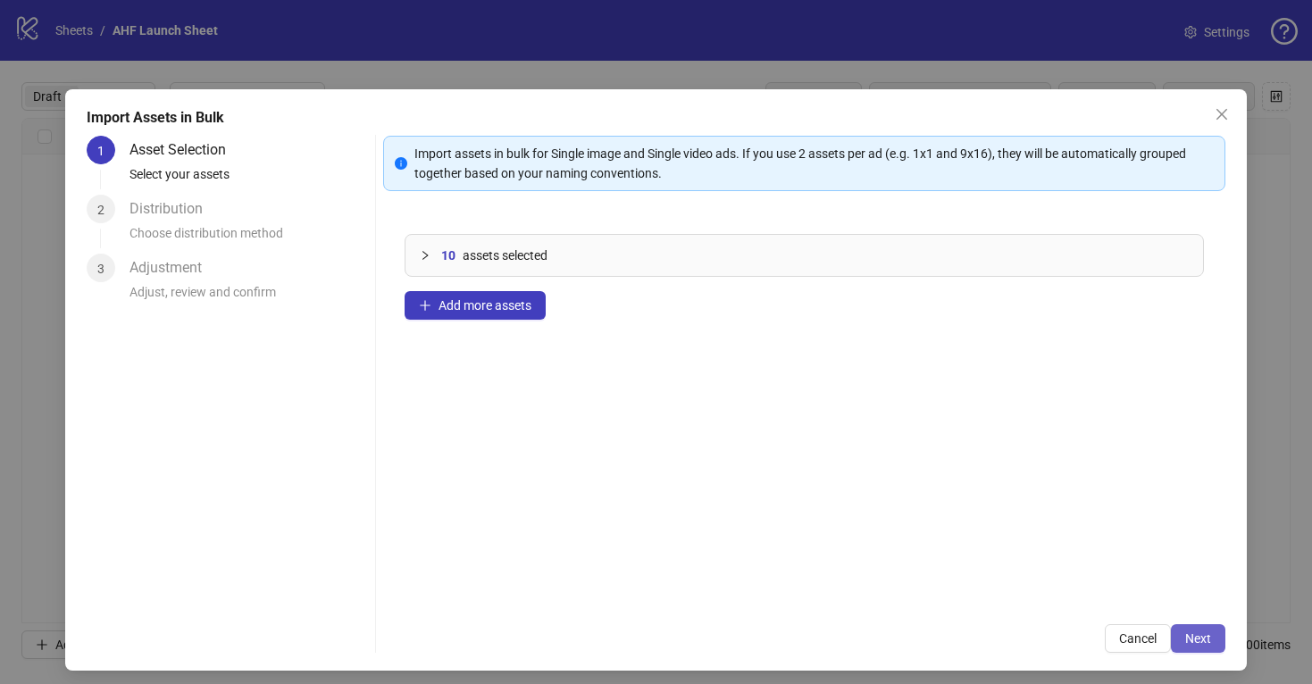
click at [1207, 638] on span "Next" at bounding box center [1198, 638] width 26 height 14
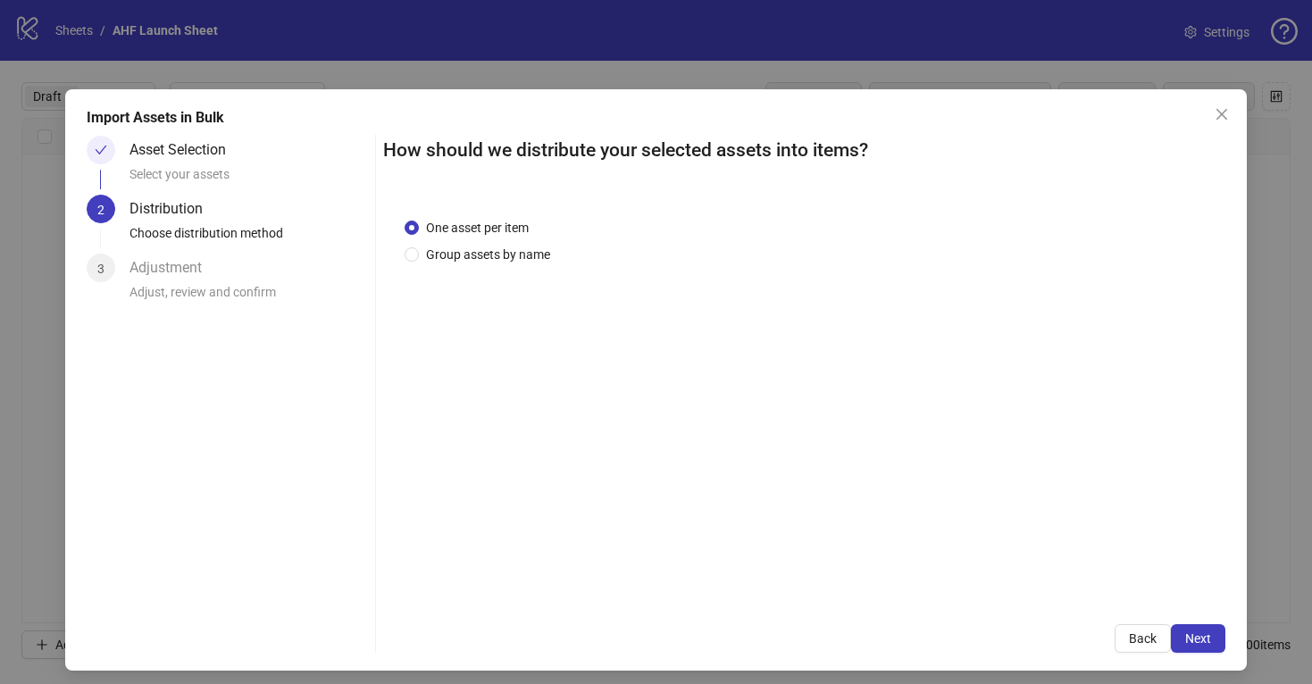
click at [1207, 638] on span "Next" at bounding box center [1198, 638] width 26 height 14
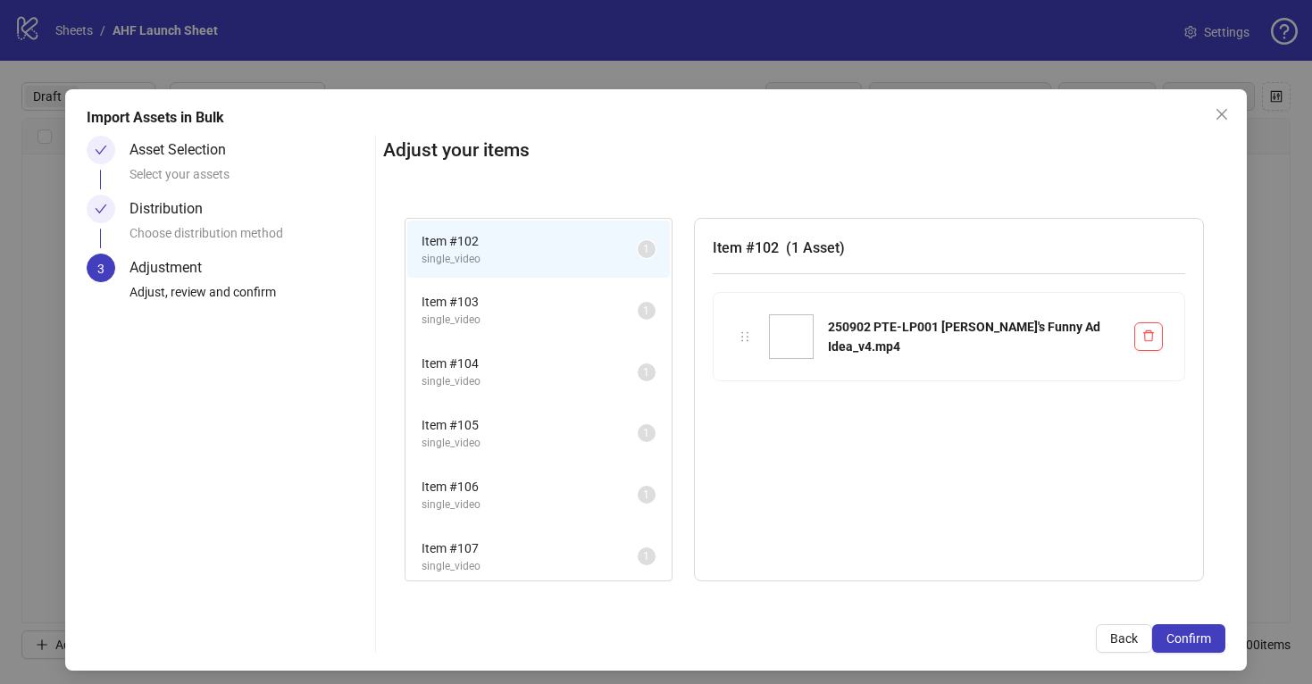
click at [556, 305] on span "Item # 103" at bounding box center [530, 302] width 216 height 20
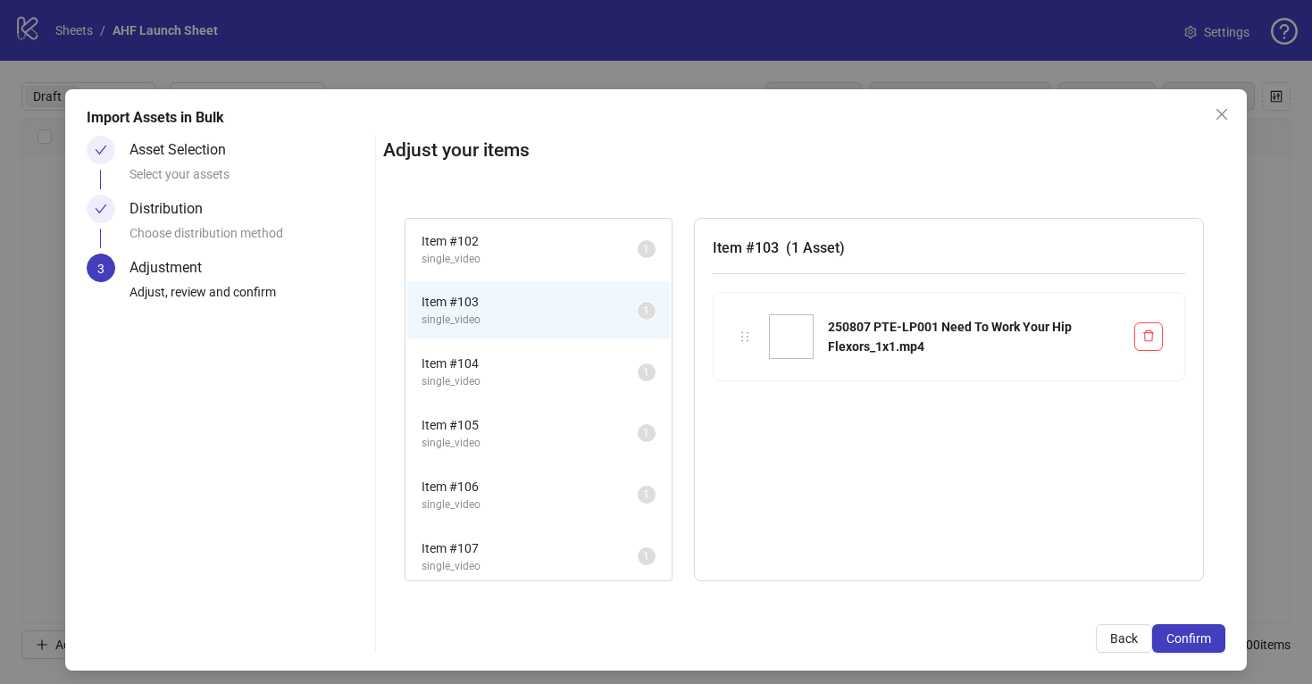
click at [580, 362] on span "Item # 104" at bounding box center [530, 364] width 216 height 20
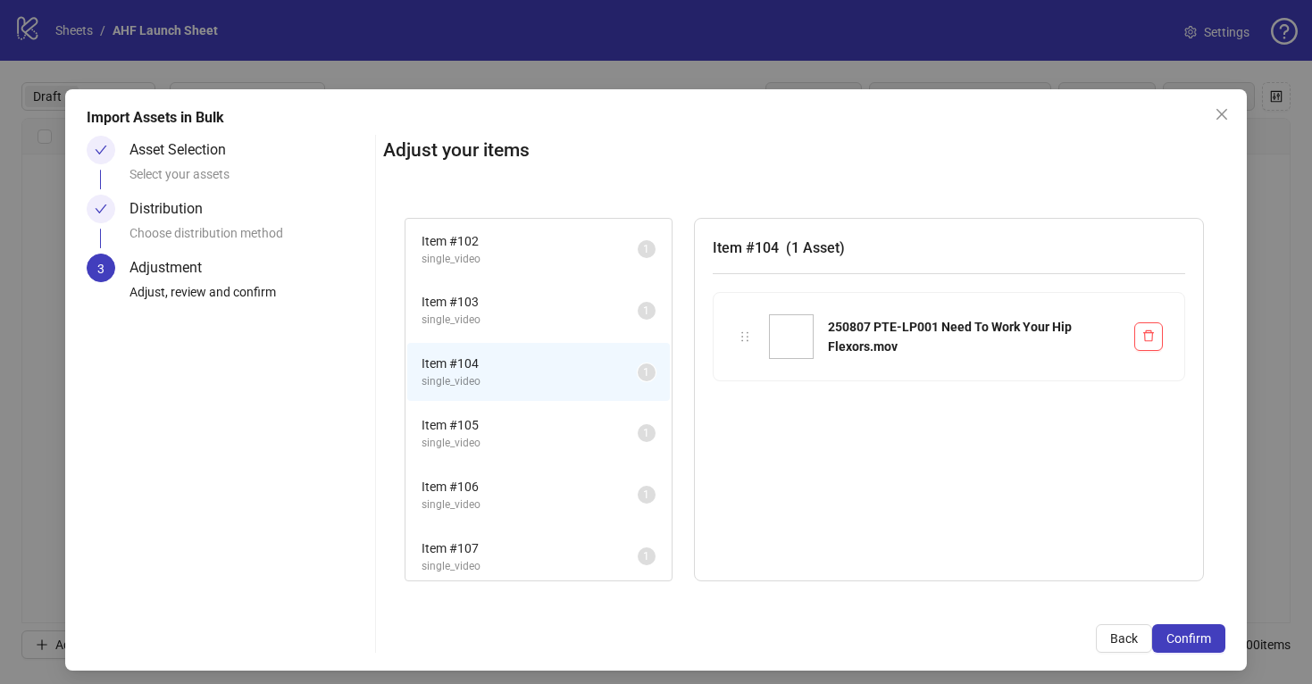
click at [579, 411] on li "Item # 105 single_video 1" at bounding box center [538, 434] width 263 height 58
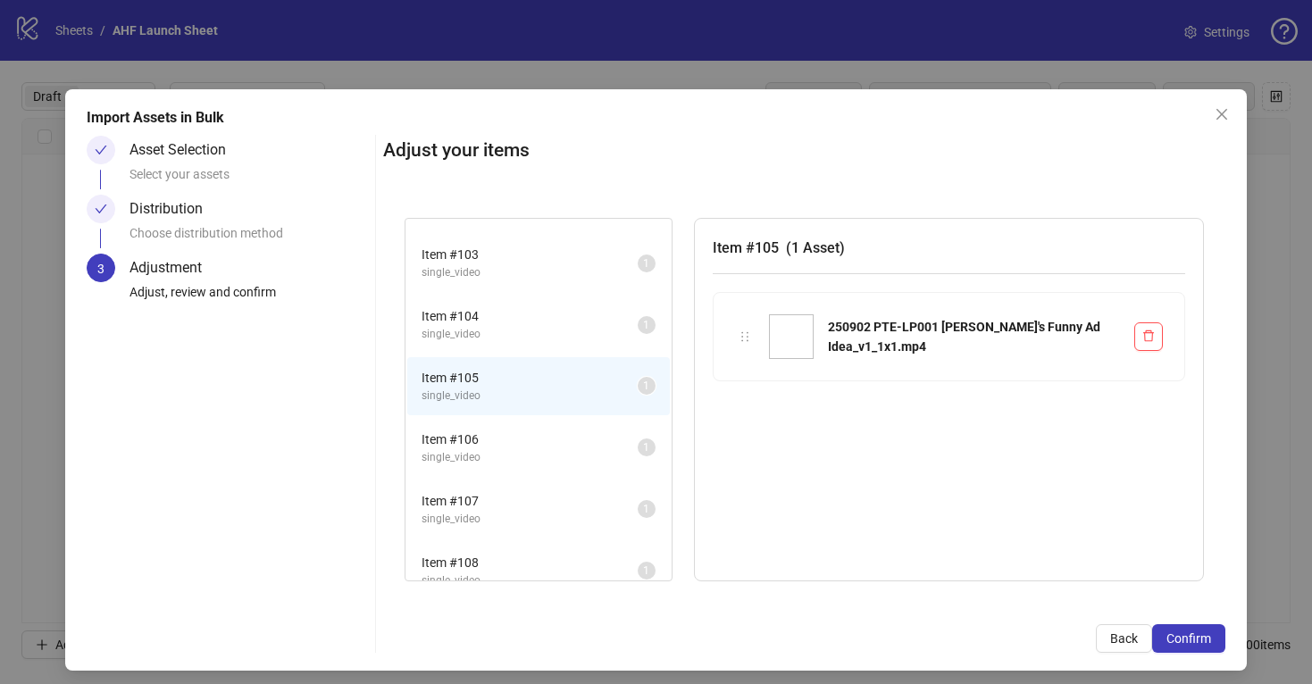
scroll to position [49, 0]
click at [577, 437] on span "Item # 106" at bounding box center [530, 438] width 216 height 20
click at [604, 330] on span "single_video" at bounding box center [530, 338] width 216 height 17
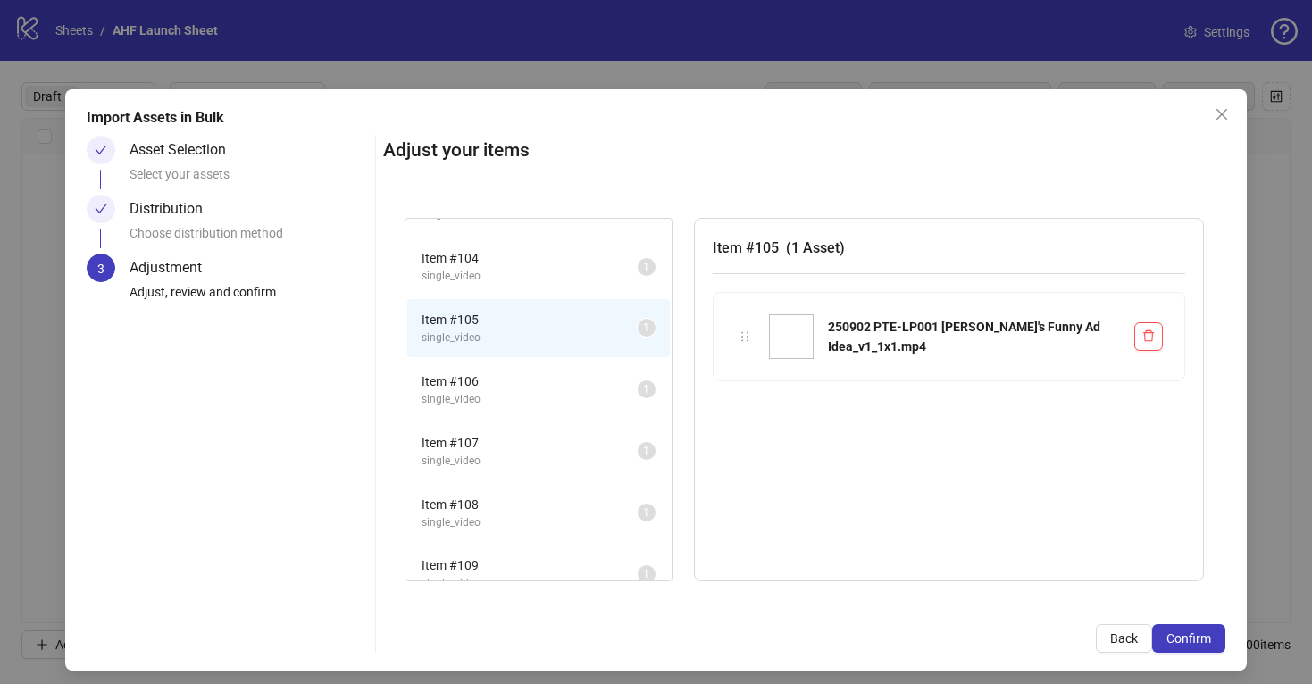
click at [605, 380] on span "Item # 106" at bounding box center [530, 382] width 216 height 20
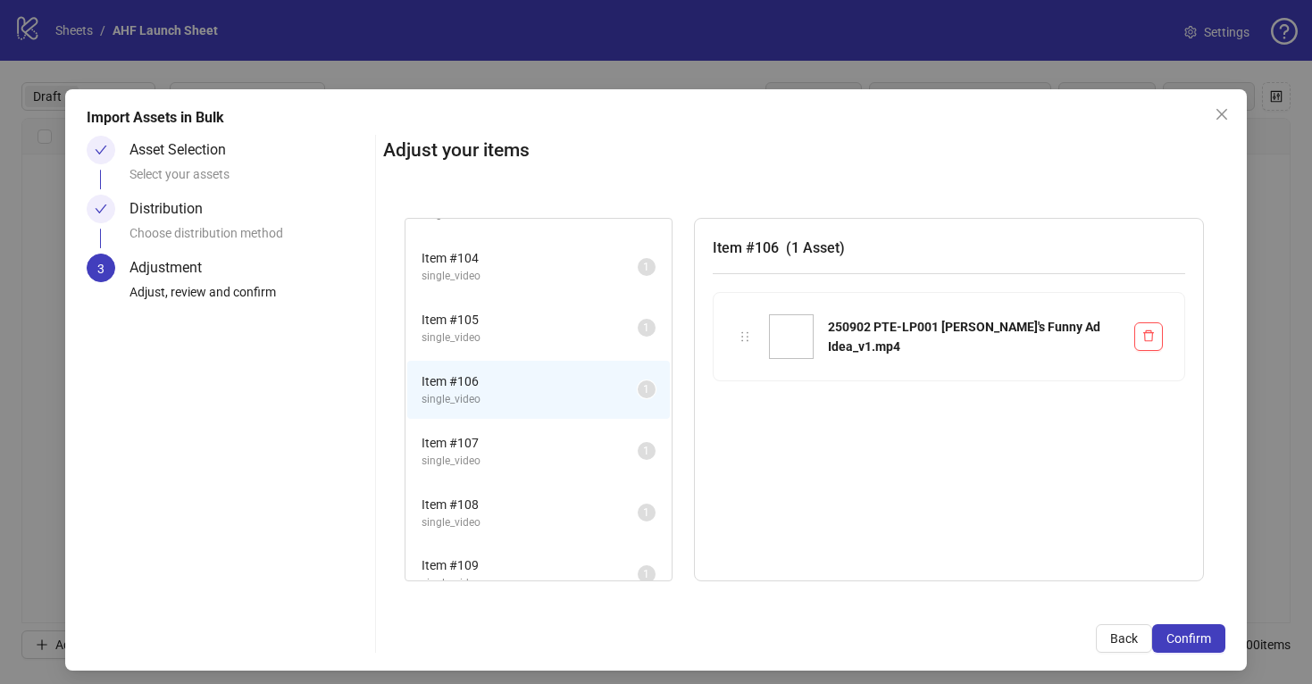
click at [607, 330] on span "single_video" at bounding box center [530, 338] width 216 height 17
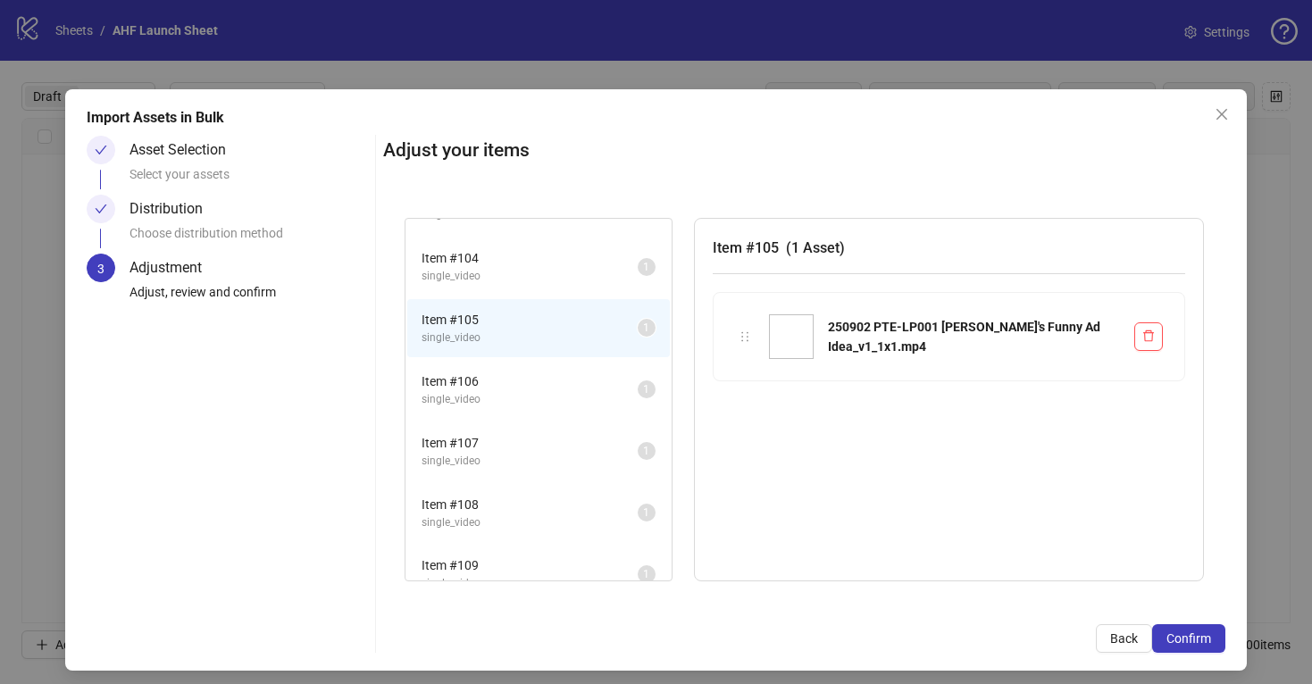
click at [605, 387] on span "Item # 106" at bounding box center [530, 382] width 216 height 20
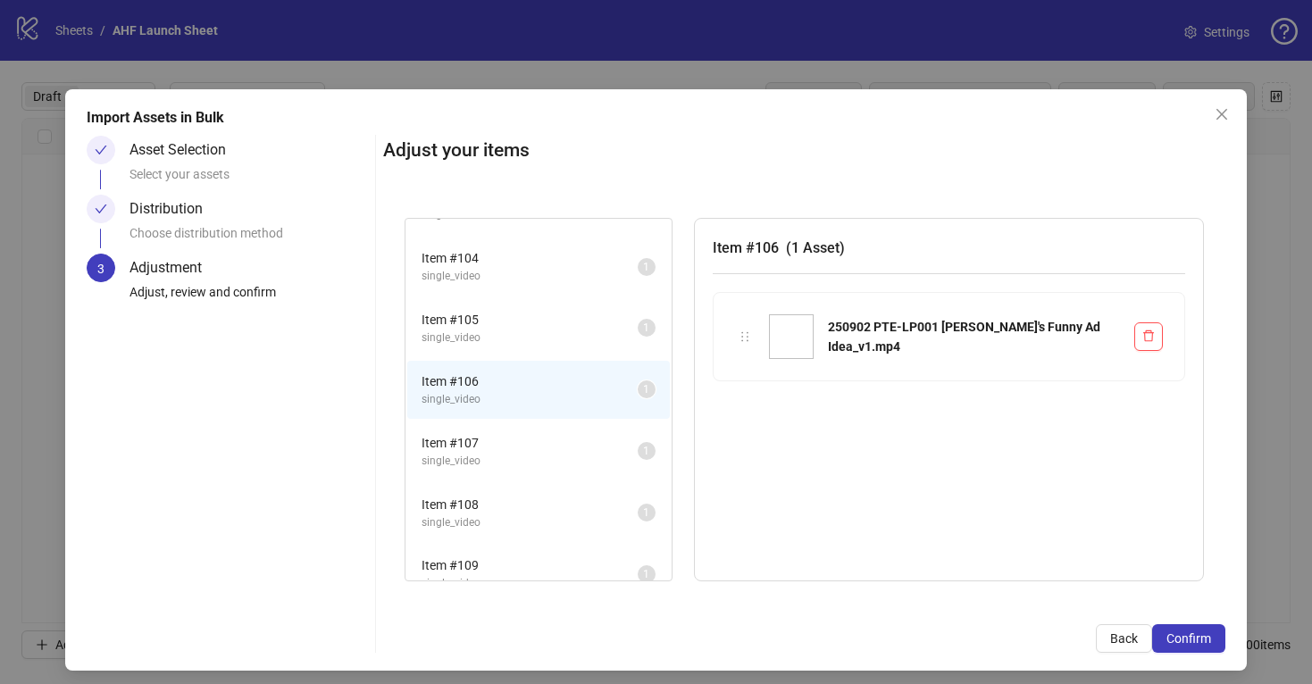
click at [601, 329] on span "Item # 105" at bounding box center [530, 320] width 216 height 20
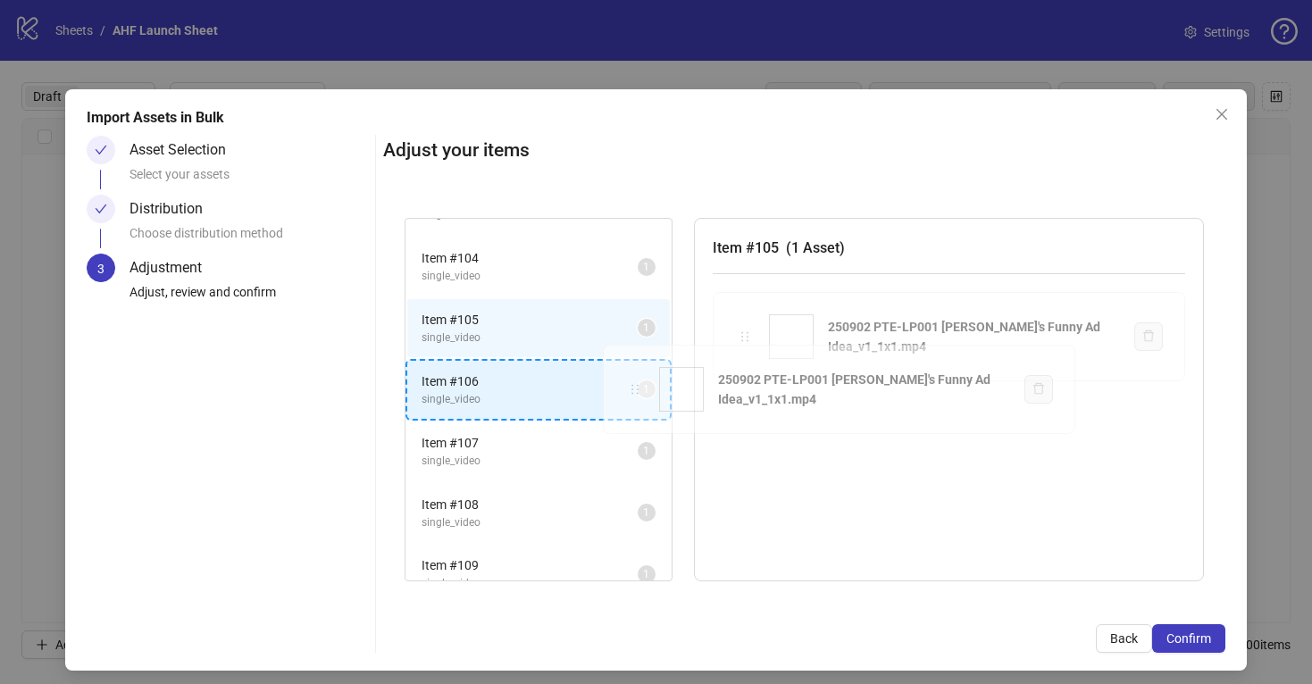
drag, startPoint x: 747, startPoint y: 334, endPoint x: 637, endPoint y: 387, distance: 121.8
click at [637, 387] on div "Item # 102 single_video 1 Item # 103 single_video 1 Item # 104 single_video 1 I…" at bounding box center [804, 399] width 842 height 407
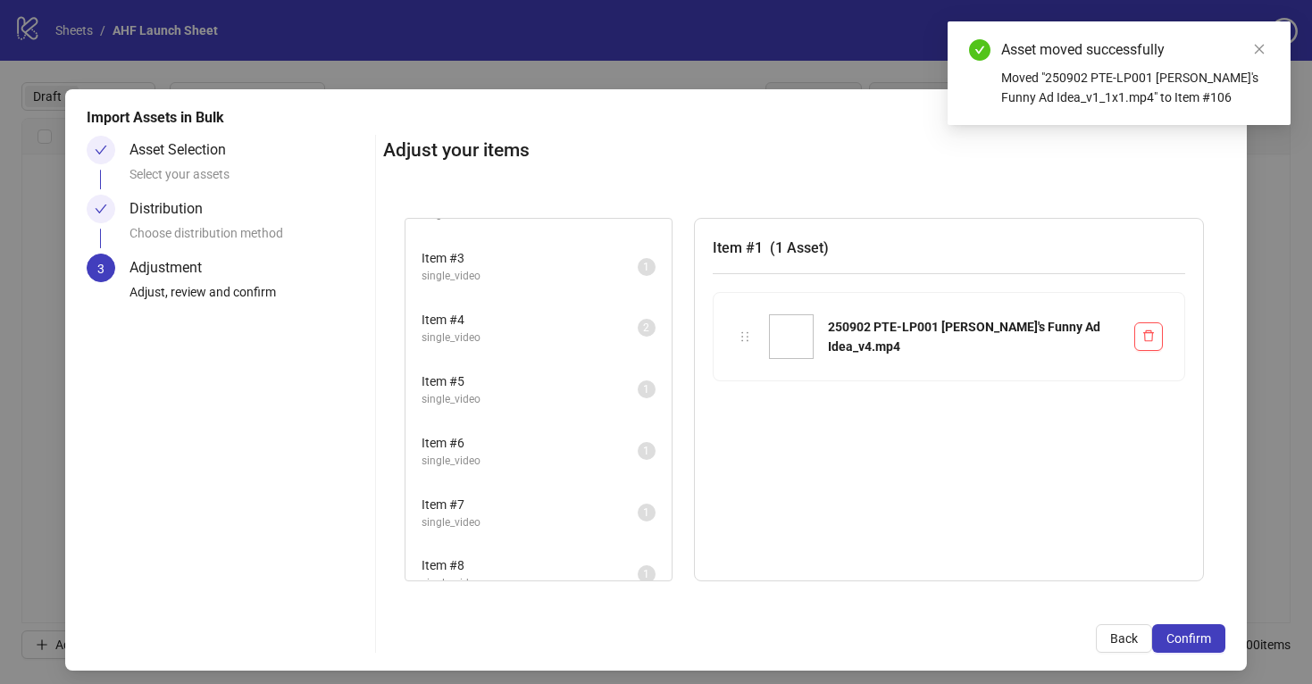
click at [598, 372] on span "Item # 5" at bounding box center [530, 382] width 216 height 20
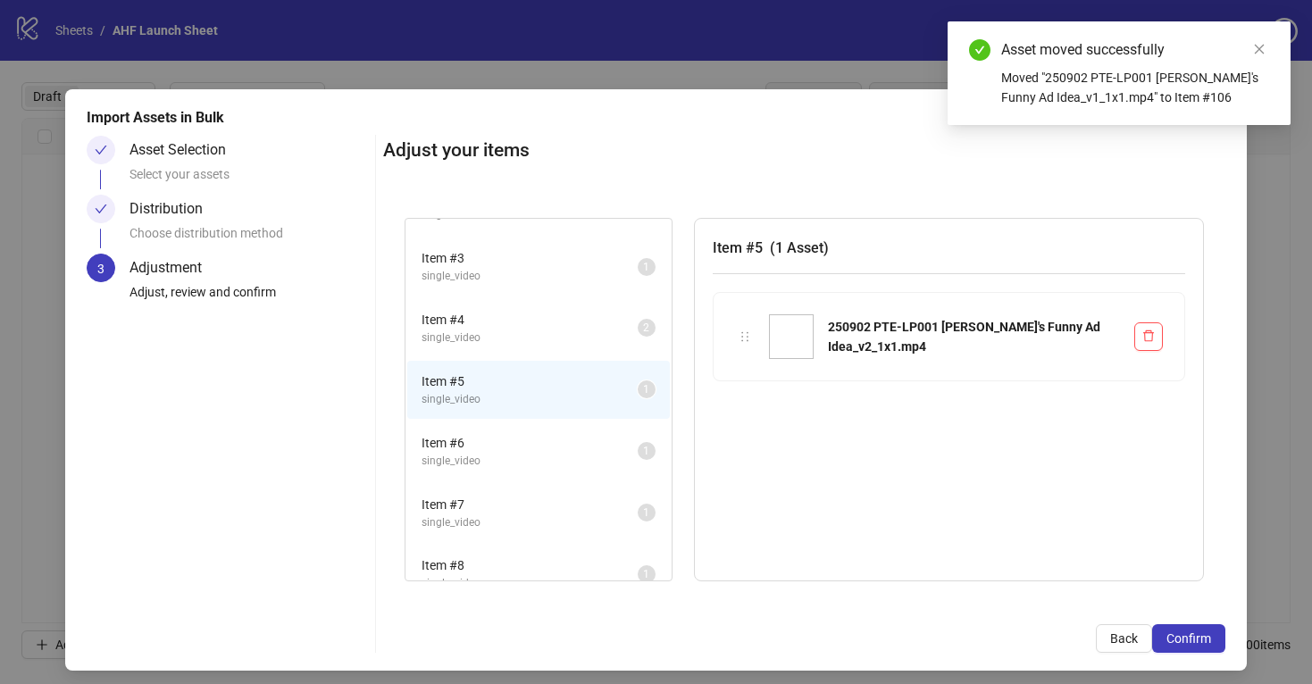
click at [598, 456] on span "single_video" at bounding box center [530, 461] width 216 height 17
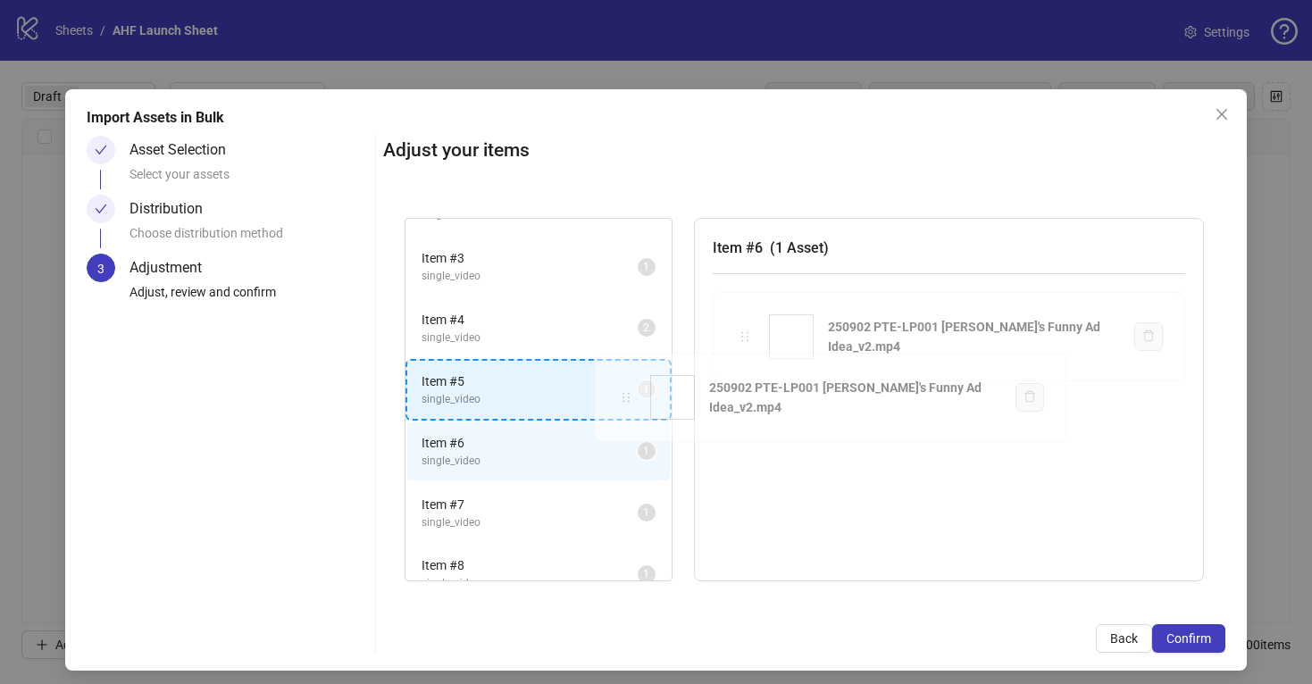
drag, startPoint x: 747, startPoint y: 333, endPoint x: 628, endPoint y: 394, distance: 133.4
click at [628, 394] on div "Item # 1 single_video 1 Item # 2 single_video 1 Item # 3 single_video 1 Item # …" at bounding box center [804, 399] width 842 height 407
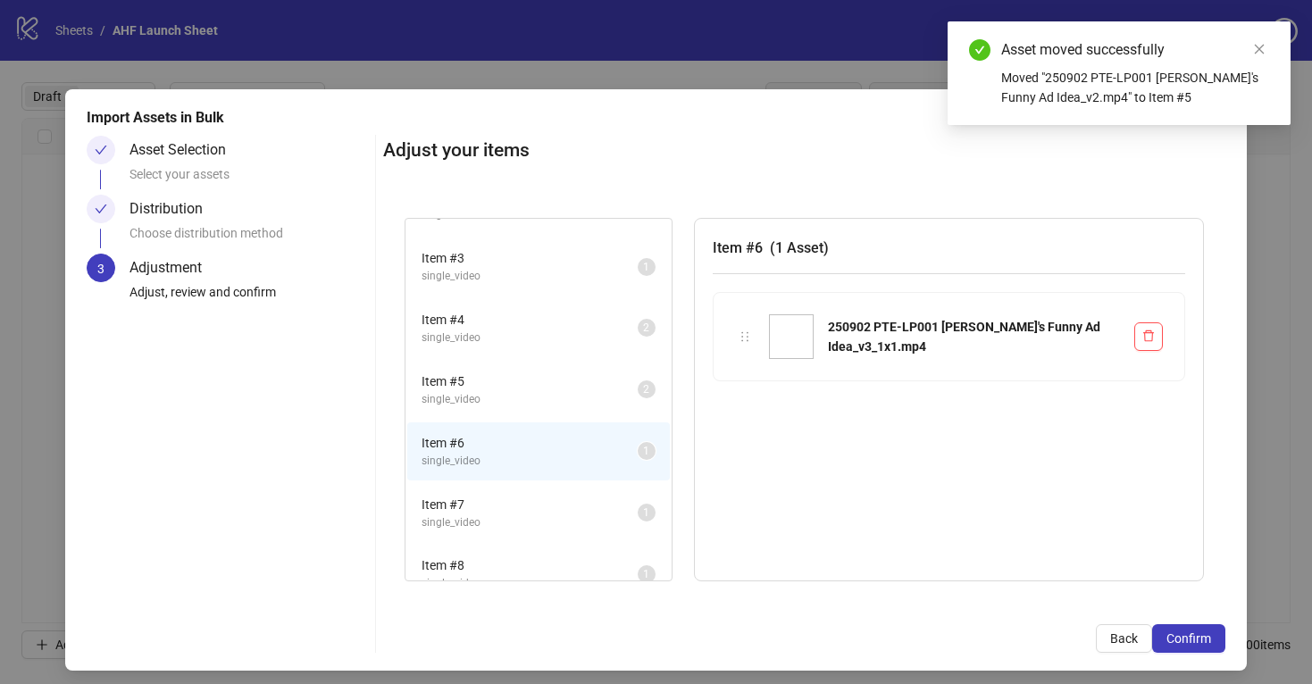
scroll to position [0, 0]
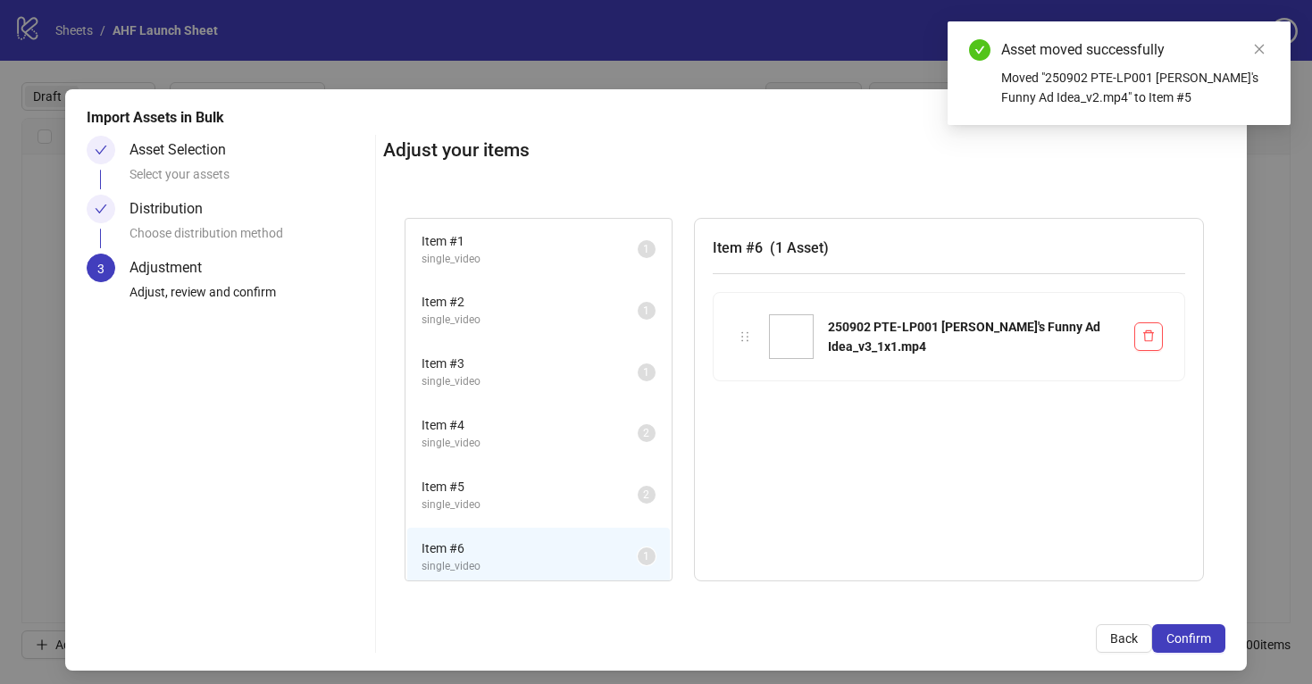
click at [616, 437] on span "single_video" at bounding box center [530, 443] width 216 height 17
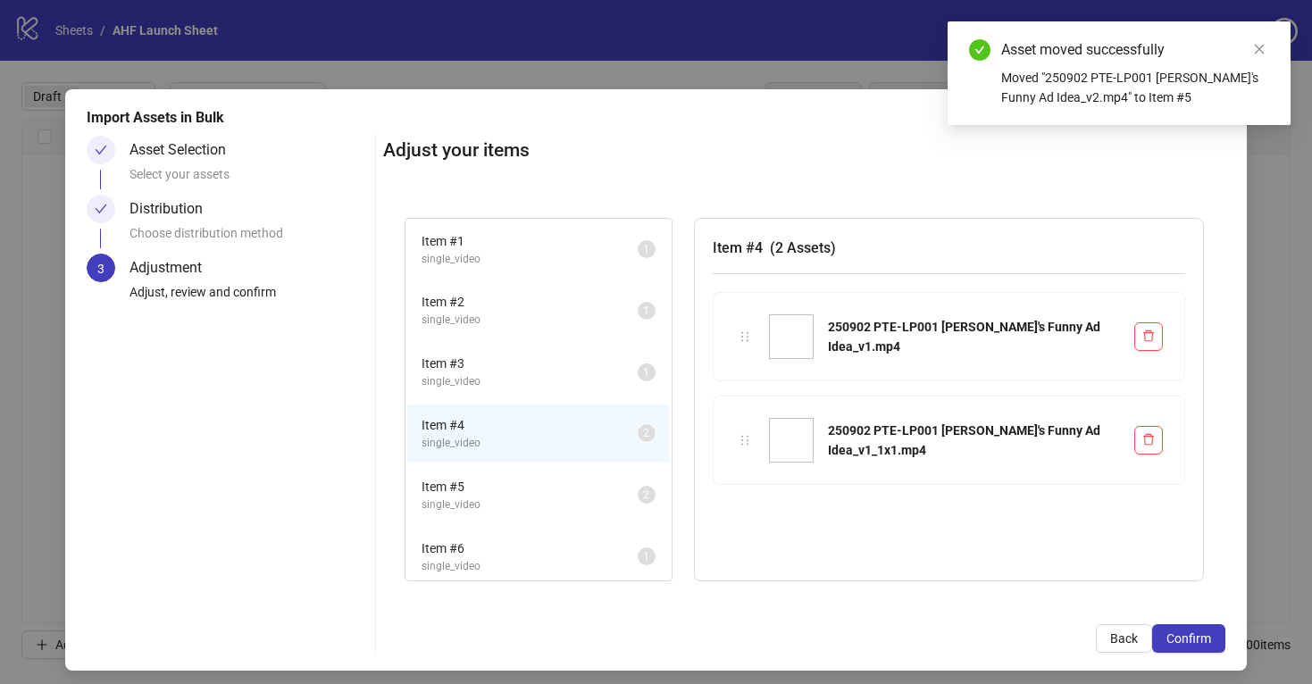
click at [608, 372] on span "Item # 3" at bounding box center [530, 364] width 216 height 20
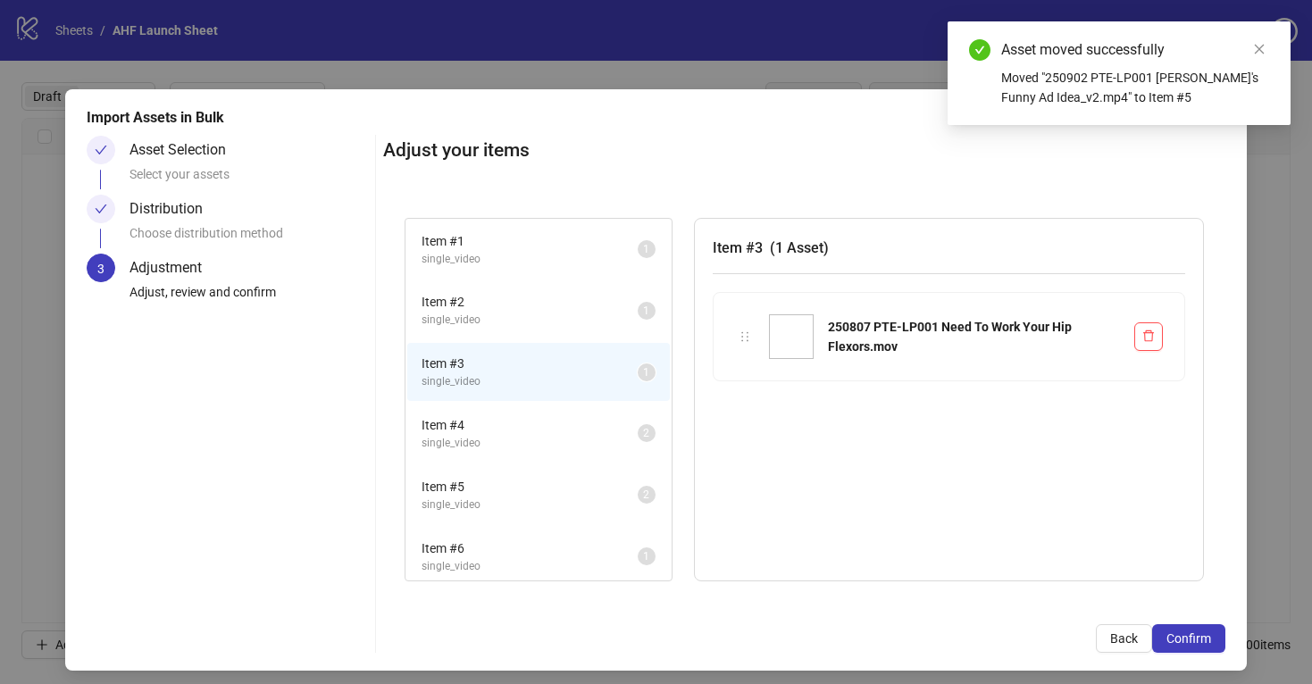
click at [607, 316] on span "single_video" at bounding box center [530, 320] width 216 height 17
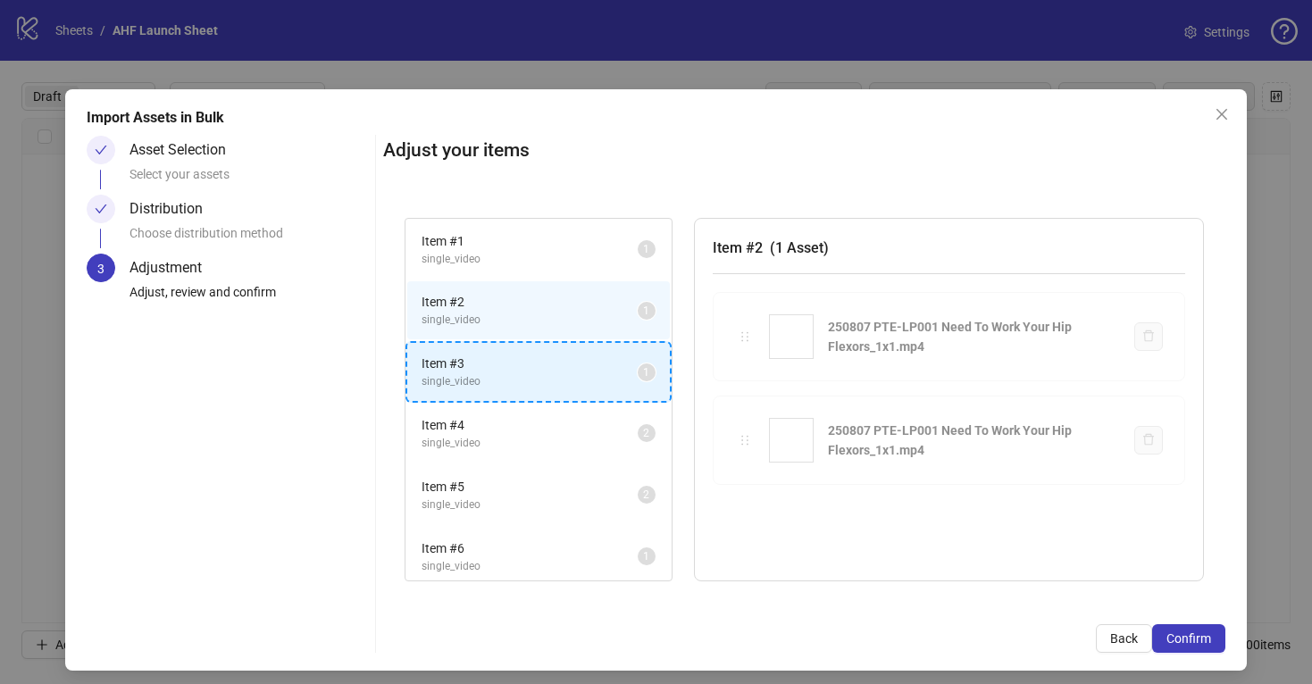
drag, startPoint x: 746, startPoint y: 332, endPoint x: 627, endPoint y: 367, distance: 123.8
click at [627, 367] on div "Item # 1 single_video 1 Item # 2 single_video 1 Item # 3 single_video 1 Item # …" at bounding box center [804, 399] width 842 height 407
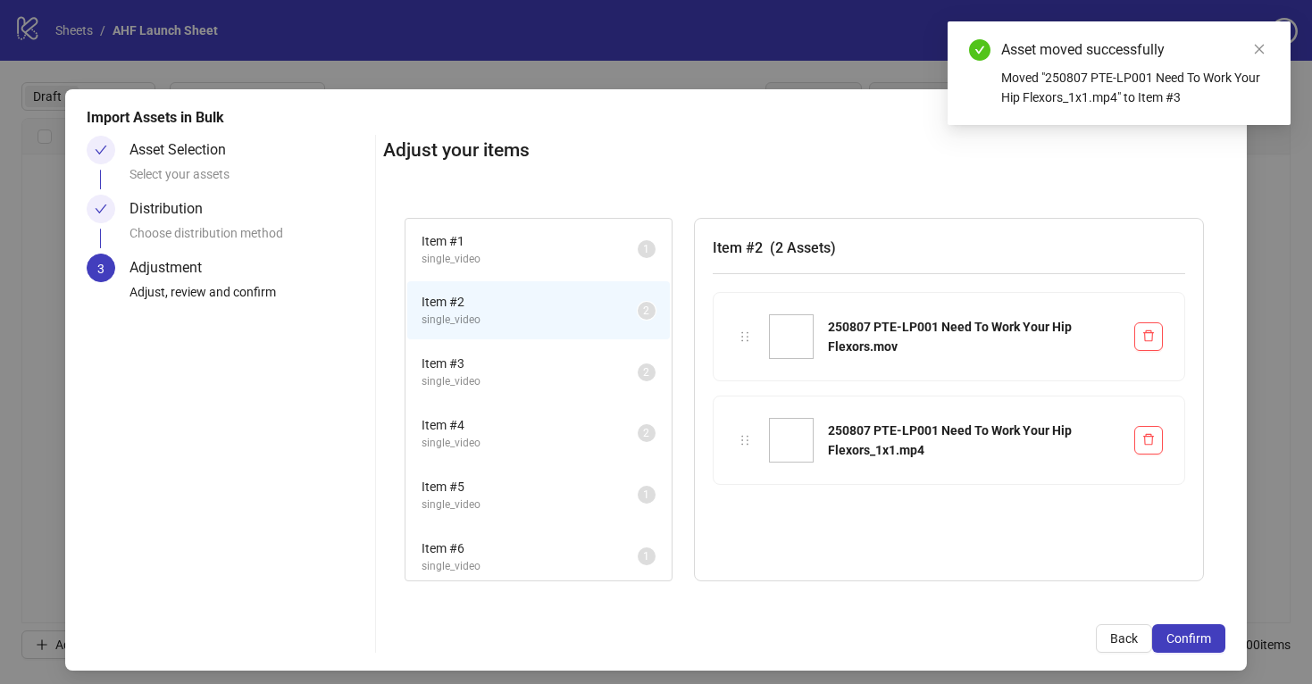
scroll to position [68, 0]
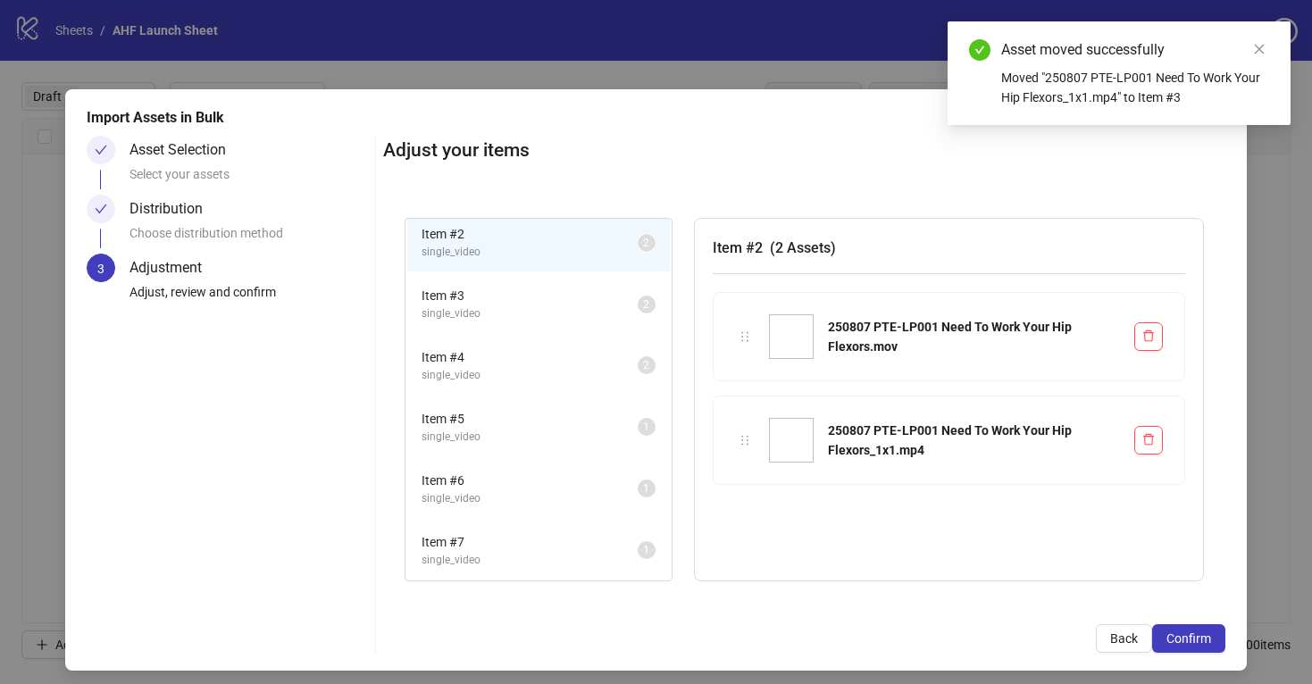
click at [611, 494] on span "single_video" at bounding box center [530, 498] width 216 height 17
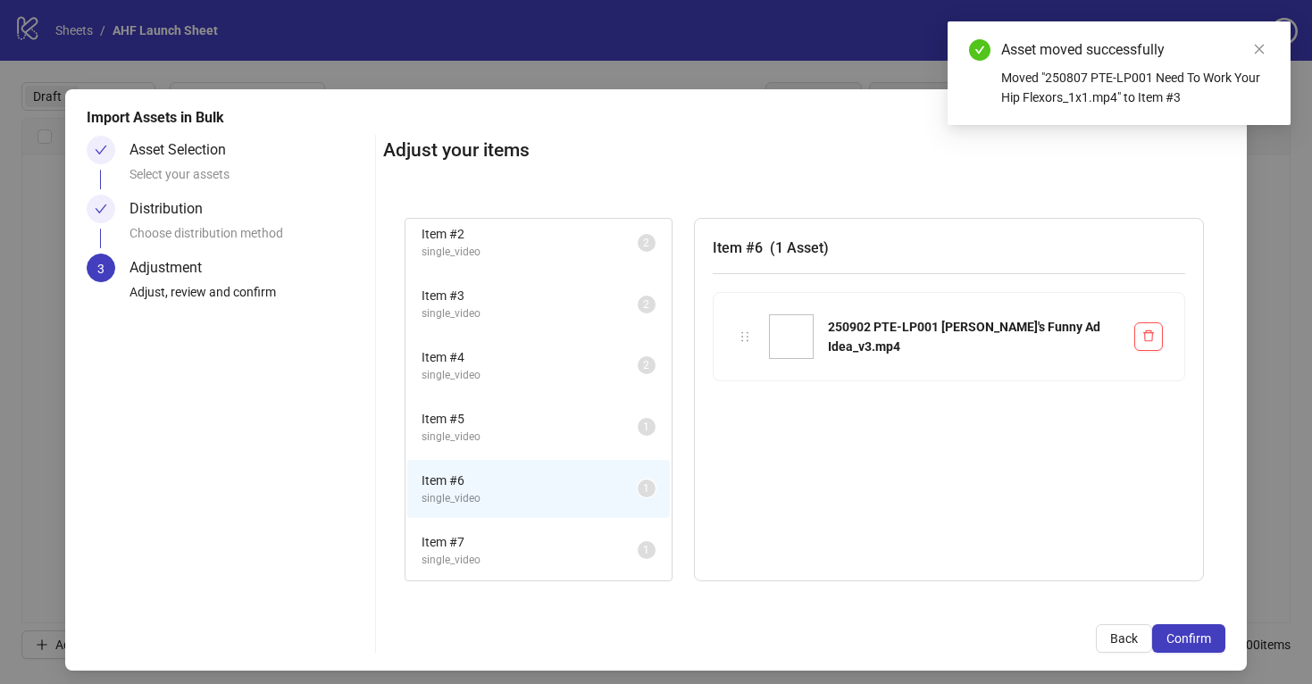
click at [605, 438] on span "single_video" at bounding box center [530, 437] width 216 height 17
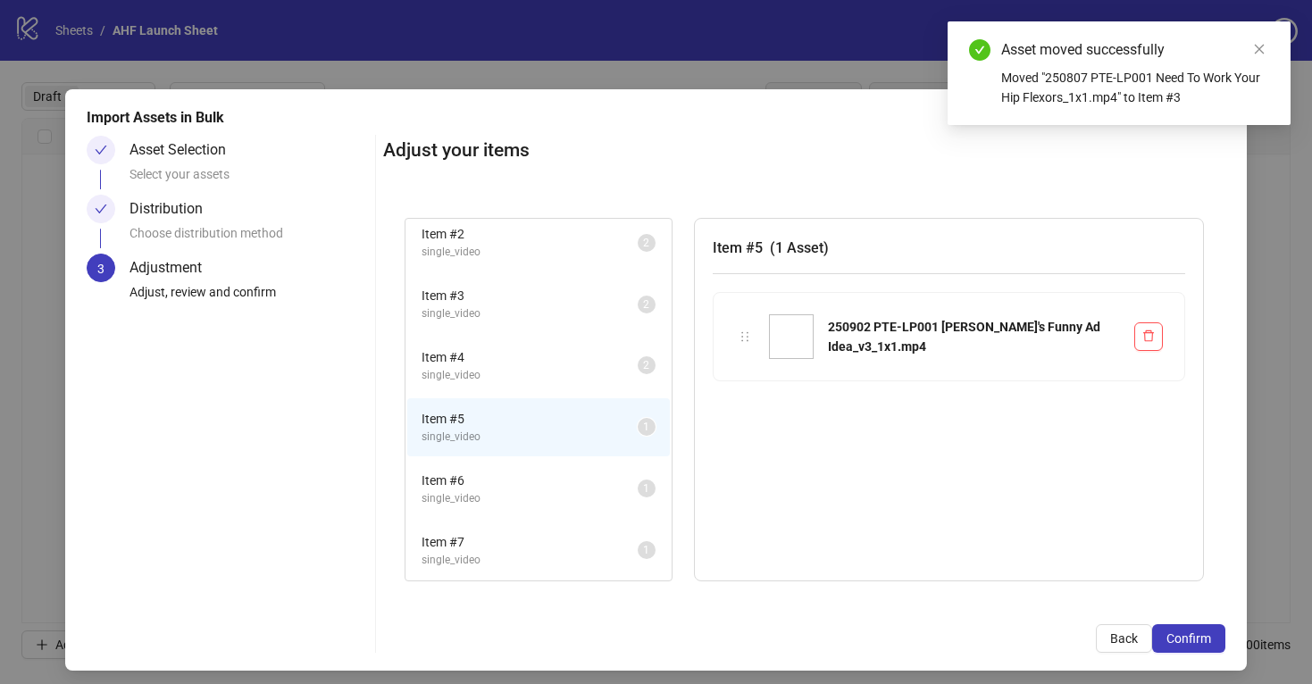
click at [625, 481] on span "Item # 6" at bounding box center [530, 481] width 216 height 20
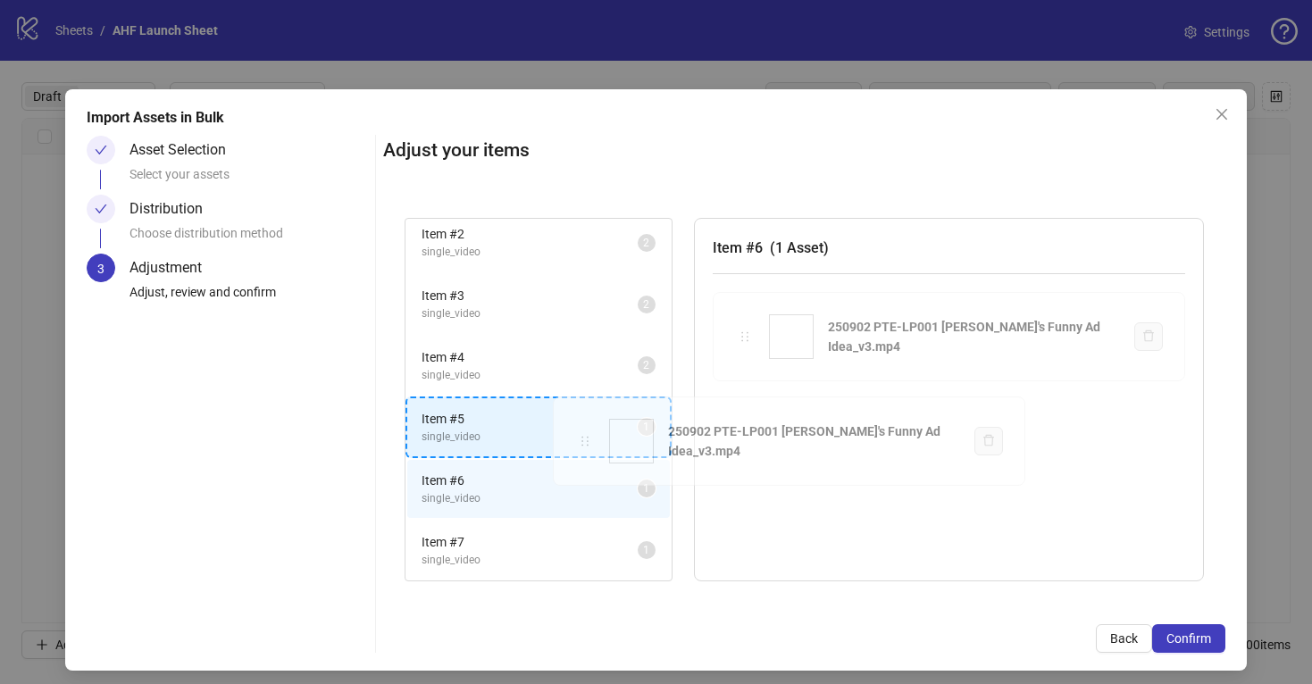
drag, startPoint x: 746, startPoint y: 338, endPoint x: 586, endPoint y: 442, distance: 191.0
click at [586, 442] on div "Item # 1 single_video 1 Item # 2 single_video 2 Item # 3 single_video 2 Item # …" at bounding box center [804, 399] width 842 height 407
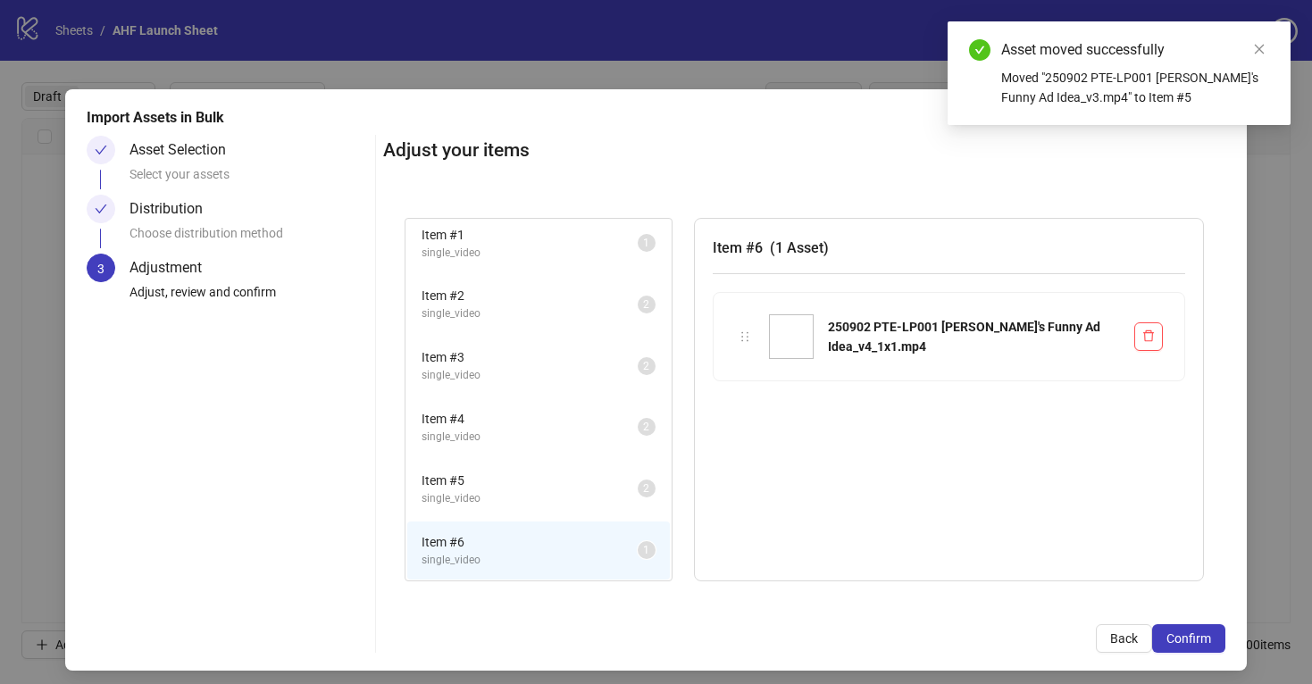
scroll to position [0, 0]
click at [598, 240] on span "Item # 1" at bounding box center [530, 241] width 216 height 20
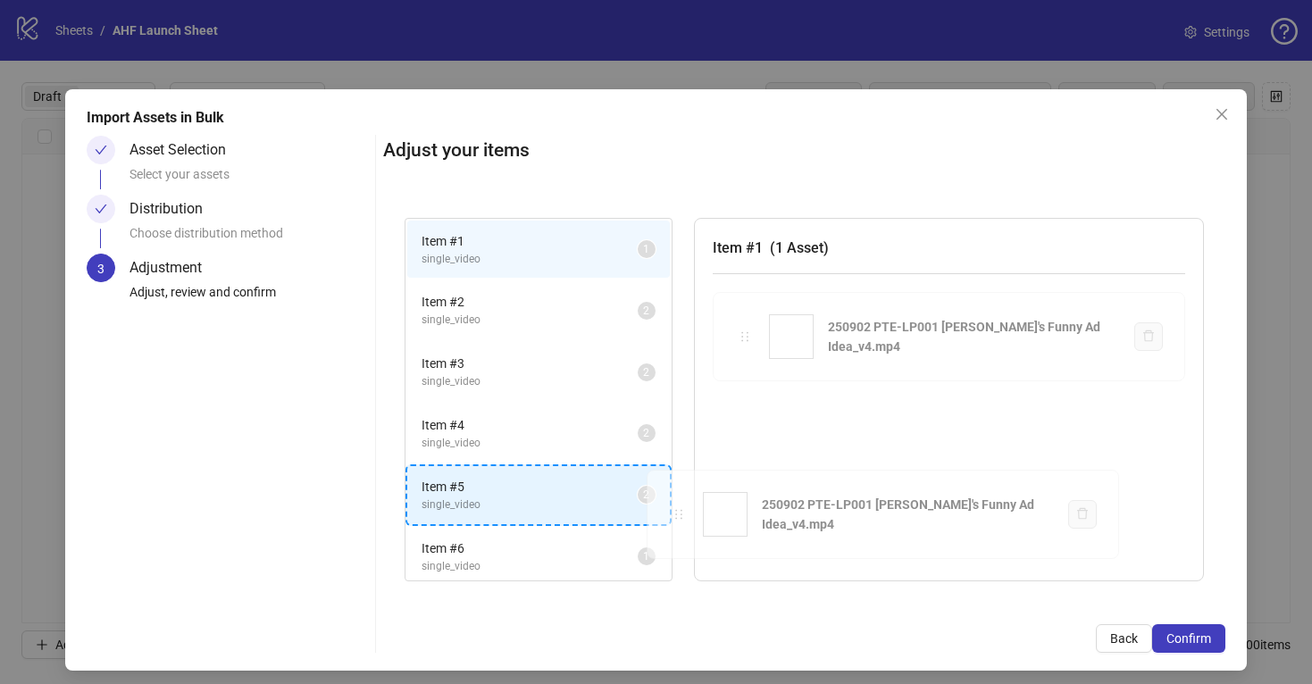
scroll to position [6, 0]
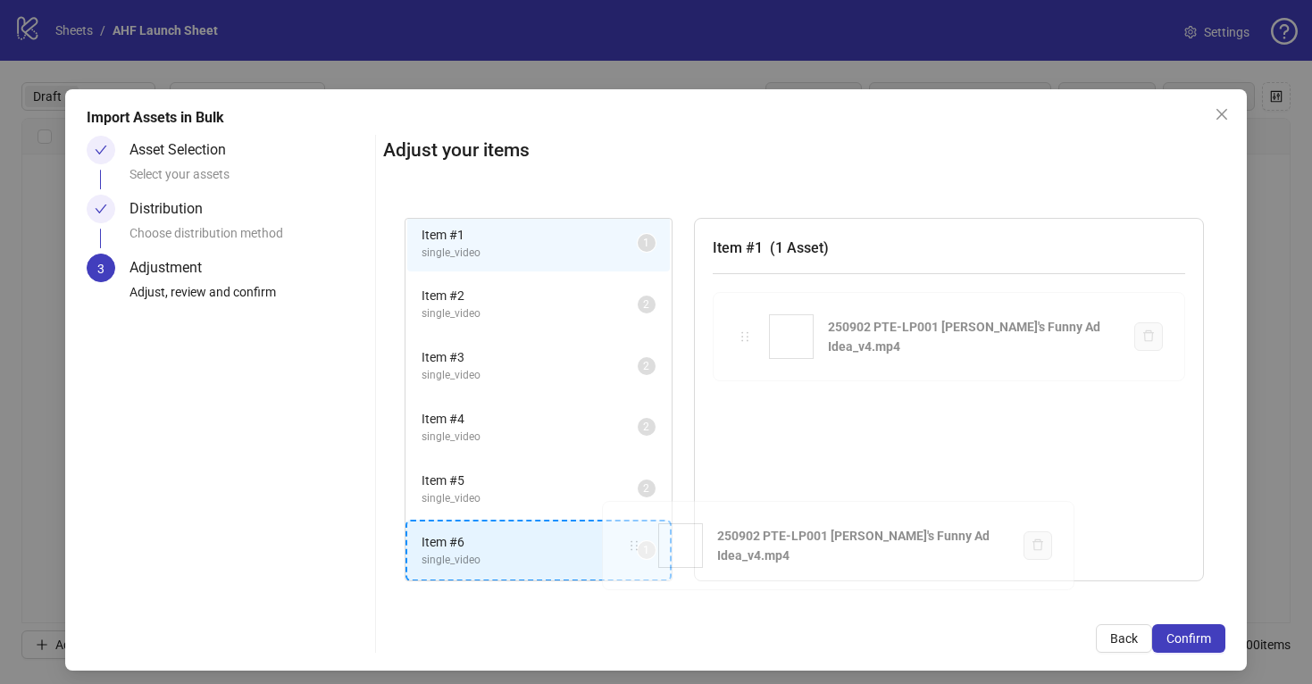
drag, startPoint x: 748, startPoint y: 336, endPoint x: 631, endPoint y: 547, distance: 241.5
click at [631, 547] on div "Item # 1 single_video 1 Item # 2 single_video 2 Item # 3 single_video 2 Item # …" at bounding box center [804, 399] width 842 height 407
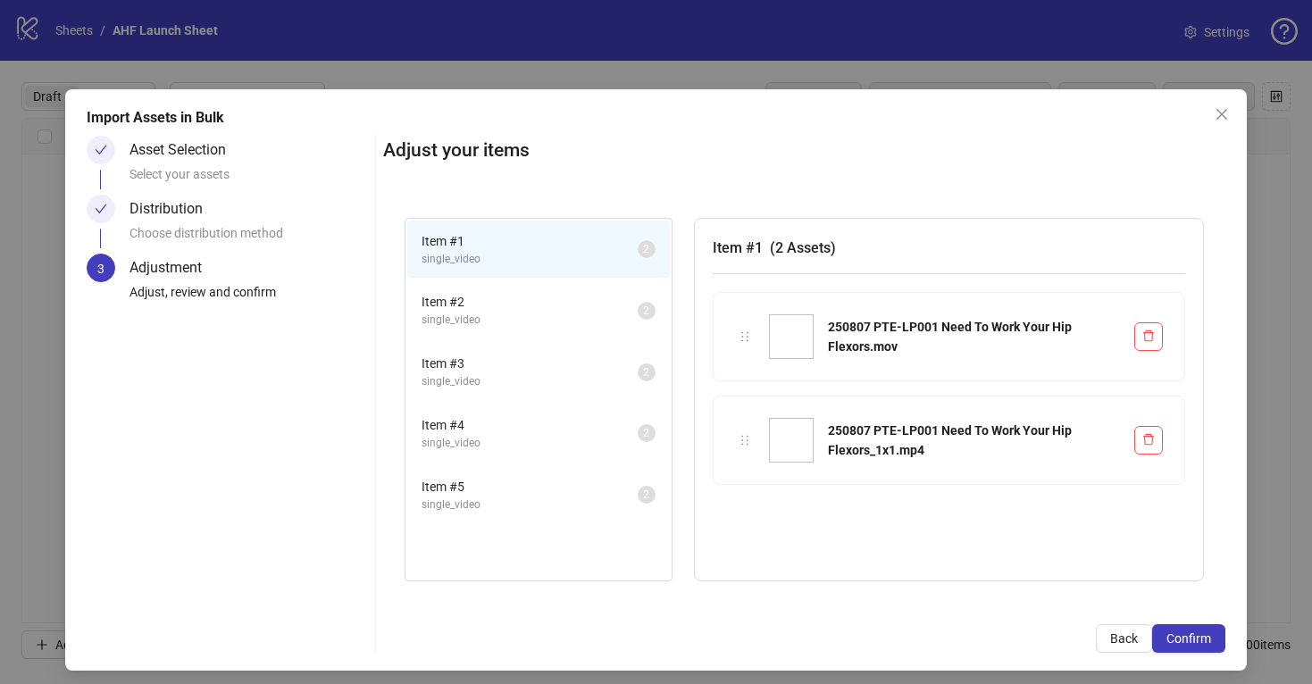
scroll to position [0, 0]
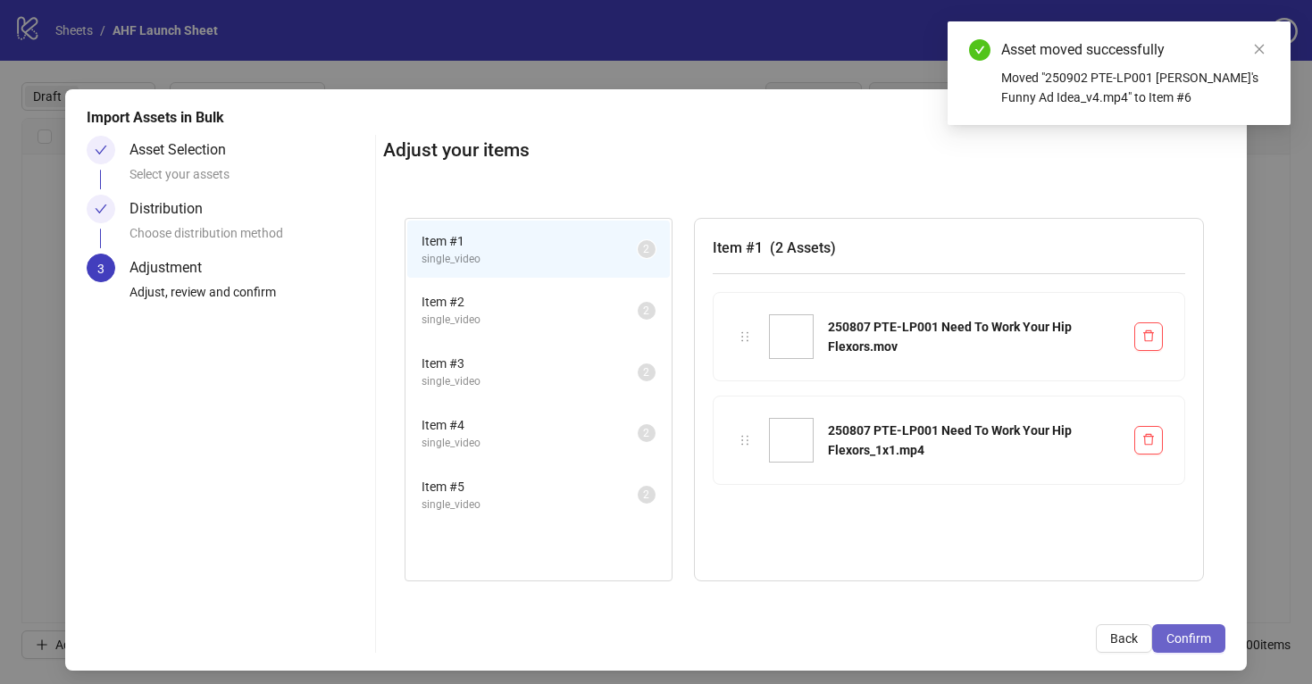
click at [1189, 637] on span "Confirm" at bounding box center [1188, 638] width 45 height 14
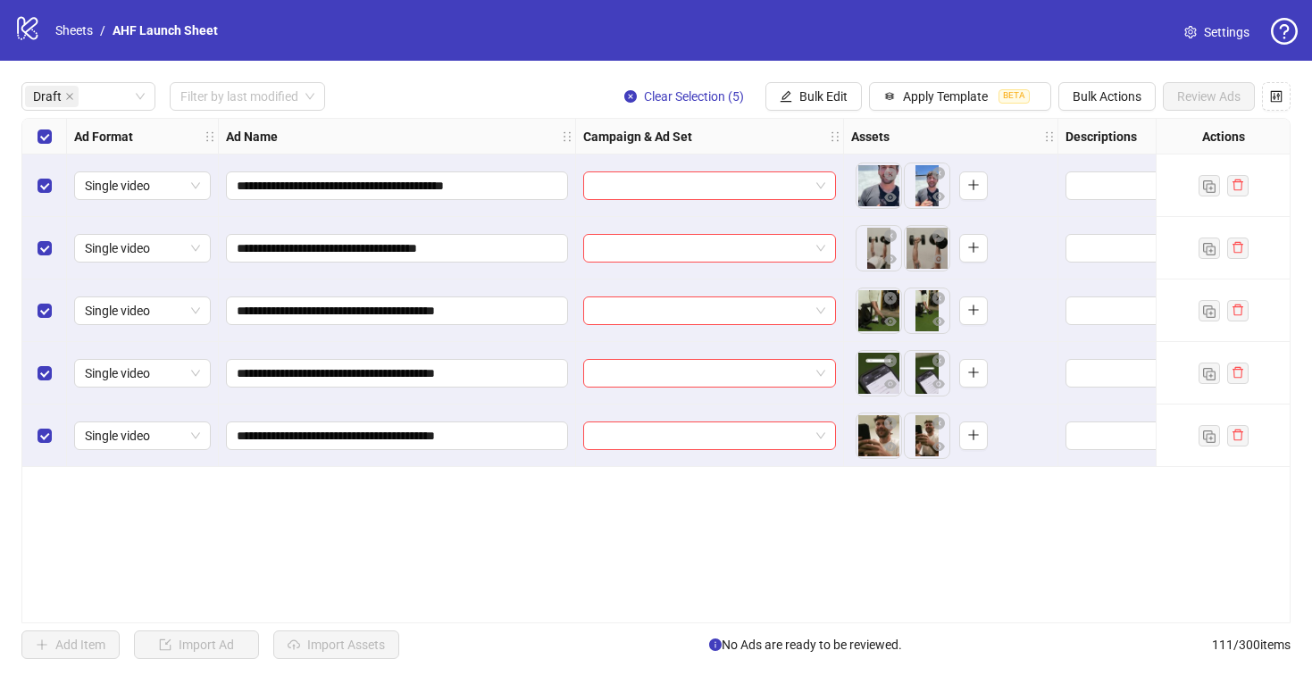
drag, startPoint x: 919, startPoint y: 179, endPoint x: 879, endPoint y: 179, distance: 40.2
click at [879, 179] on body "**********" at bounding box center [656, 342] width 1312 height 684
drag, startPoint x: 922, startPoint y: 249, endPoint x: 879, endPoint y: 249, distance: 42.9
click at [879, 249] on body "**********" at bounding box center [656, 342] width 1312 height 684
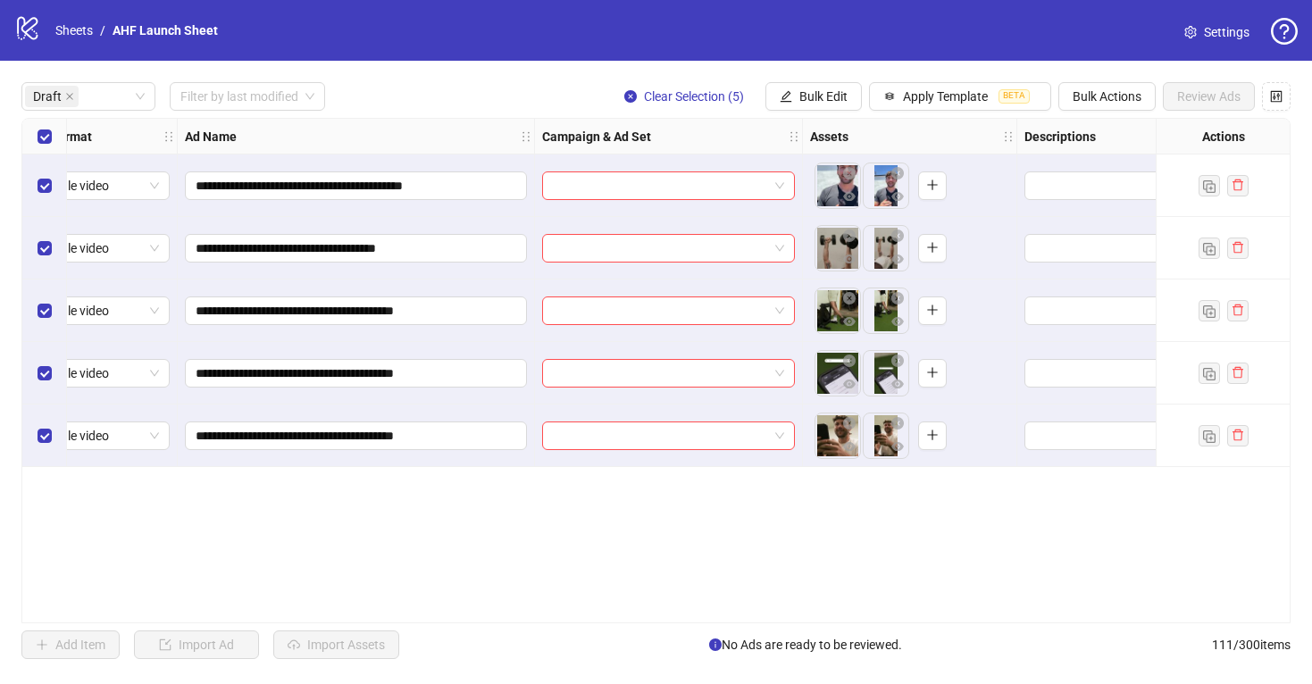
scroll to position [0, 135]
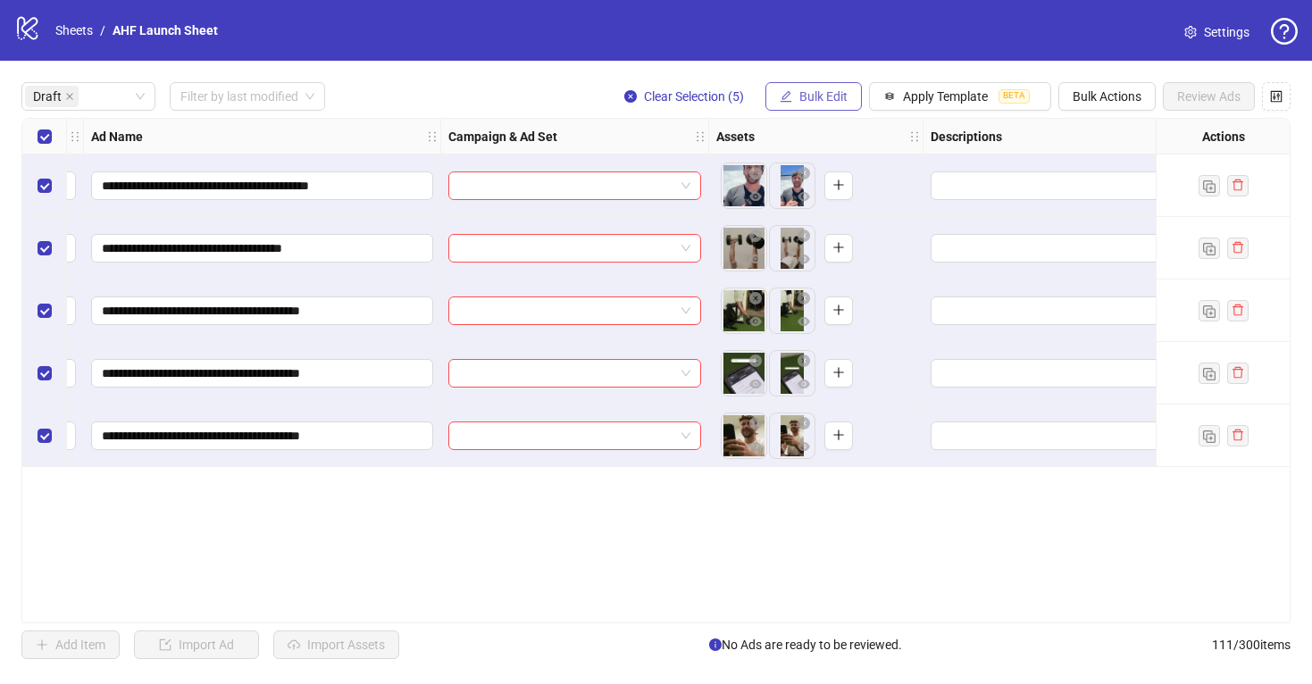
click at [826, 85] on button "Bulk Edit" at bounding box center [813, 96] width 96 height 29
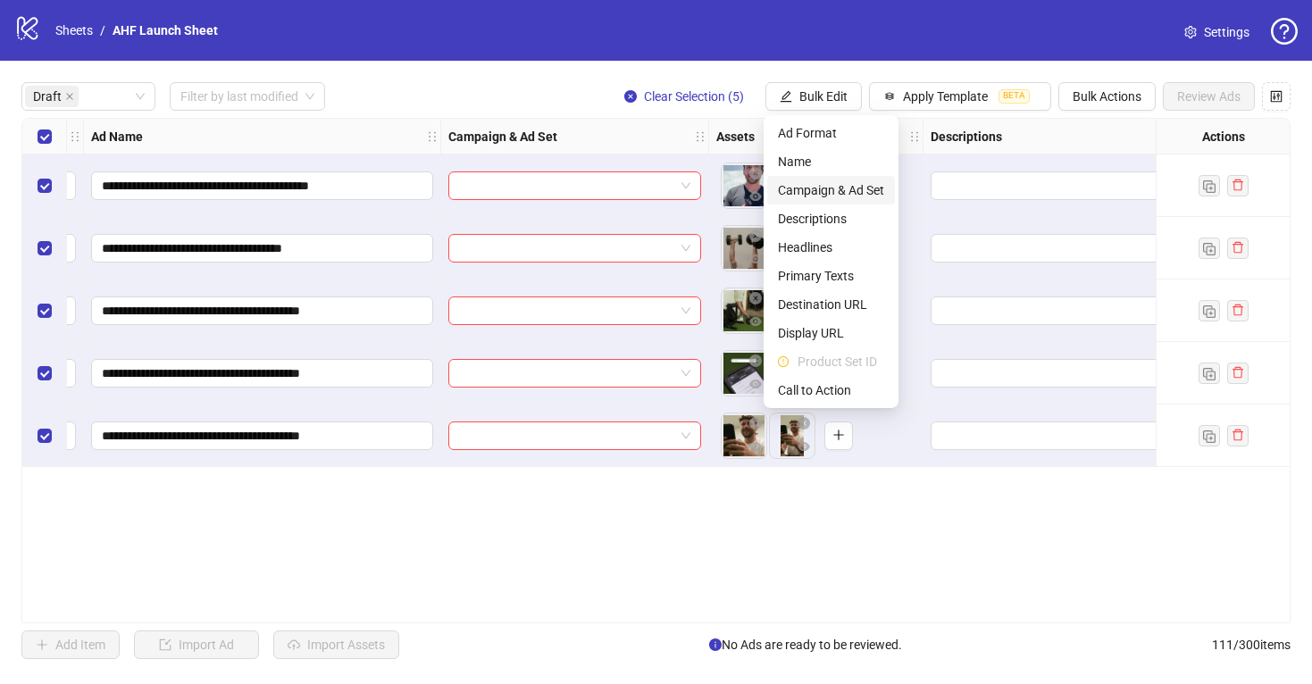
click at [848, 191] on span "Campaign & Ad Set" at bounding box center [831, 190] width 106 height 20
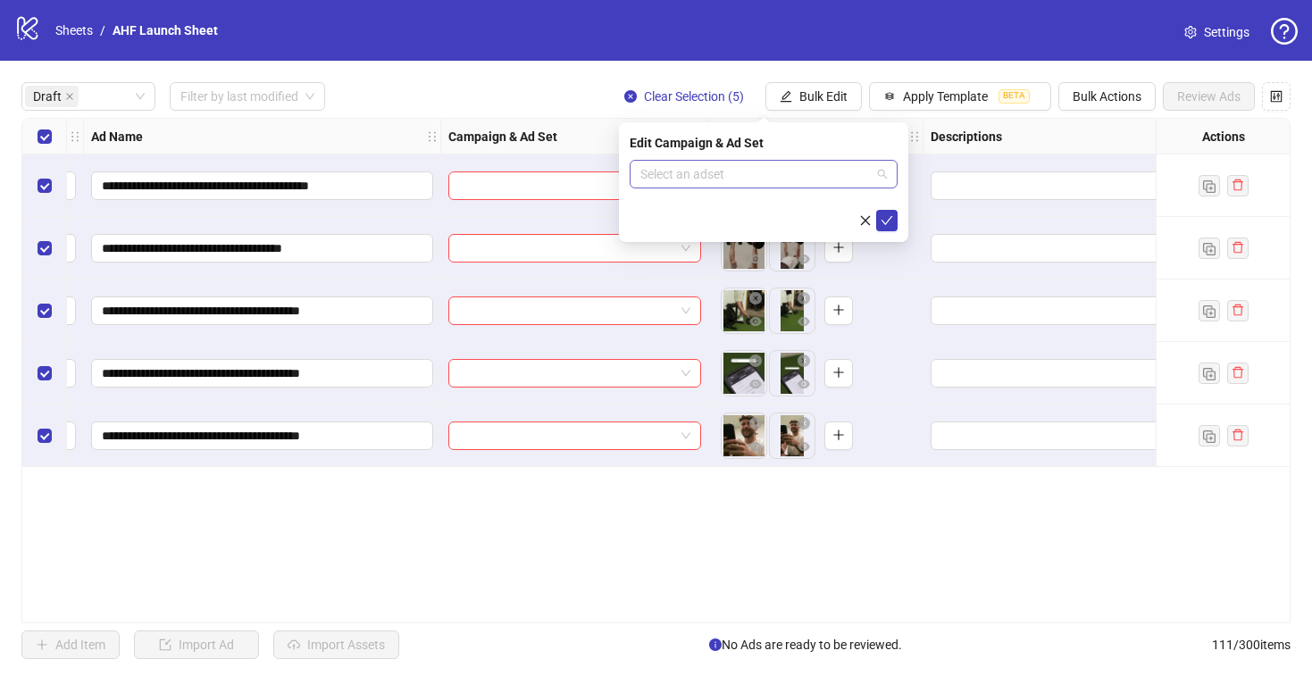
click at [836, 177] on input "search" at bounding box center [755, 174] width 230 height 27
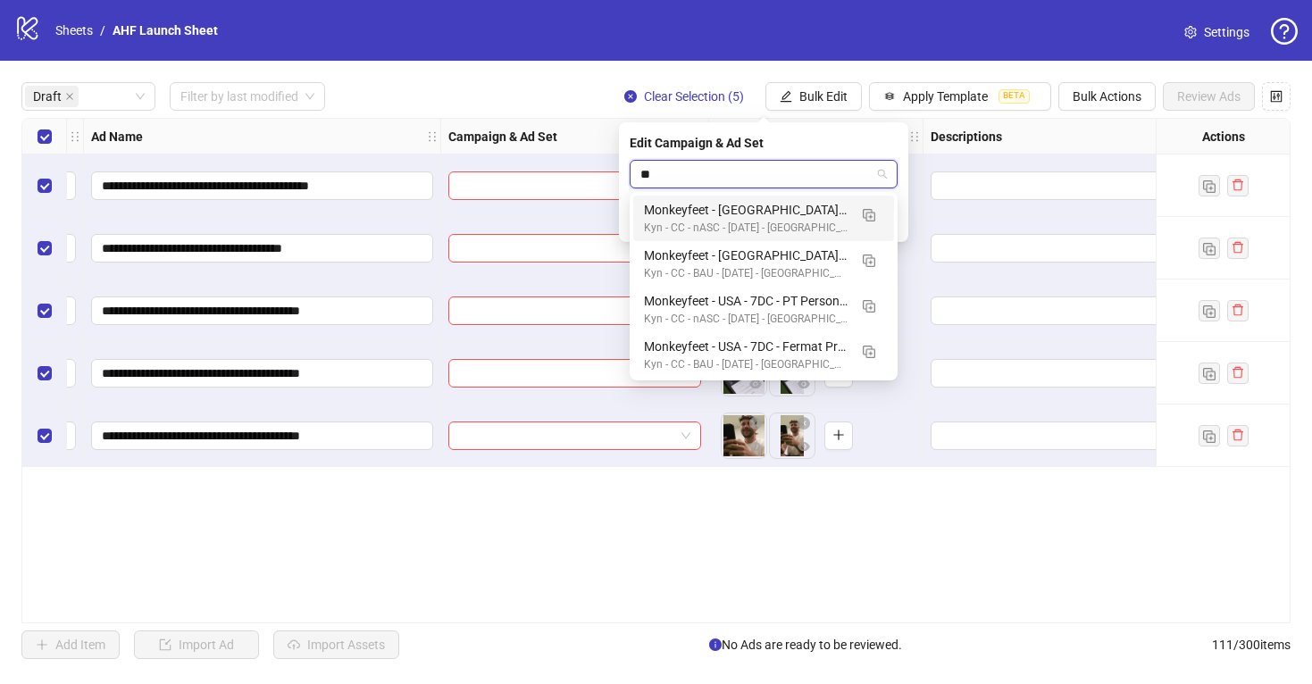
type input "*"
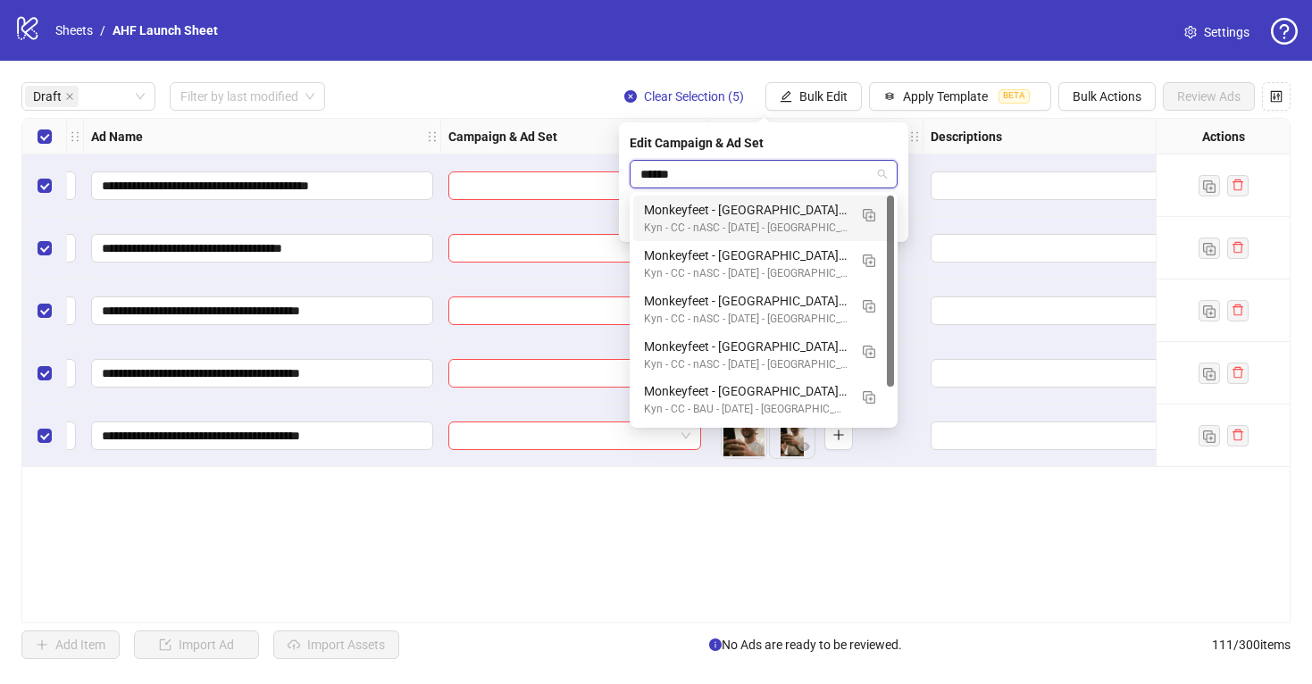
type input "*******"
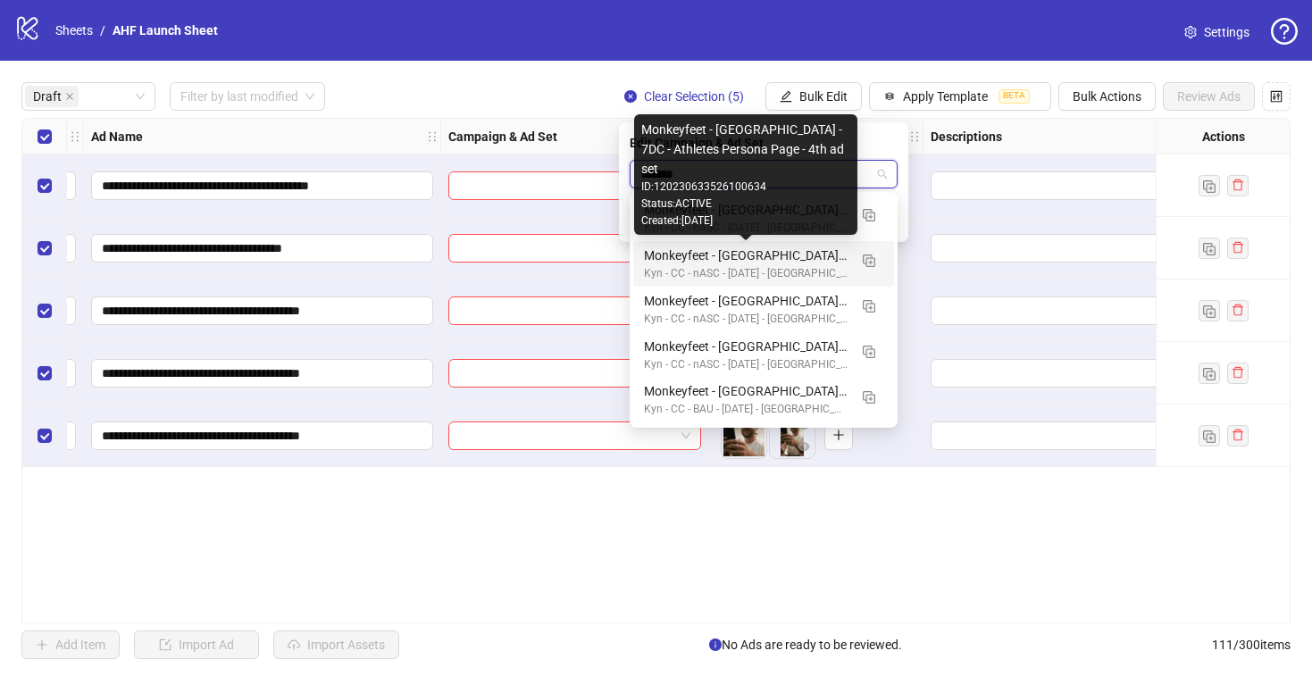
click at [798, 255] on div "Monkeyfeet - [GEOGRAPHIC_DATA] - 7DC - Athletes Persona Page - 4th ad set" at bounding box center [746, 256] width 204 height 20
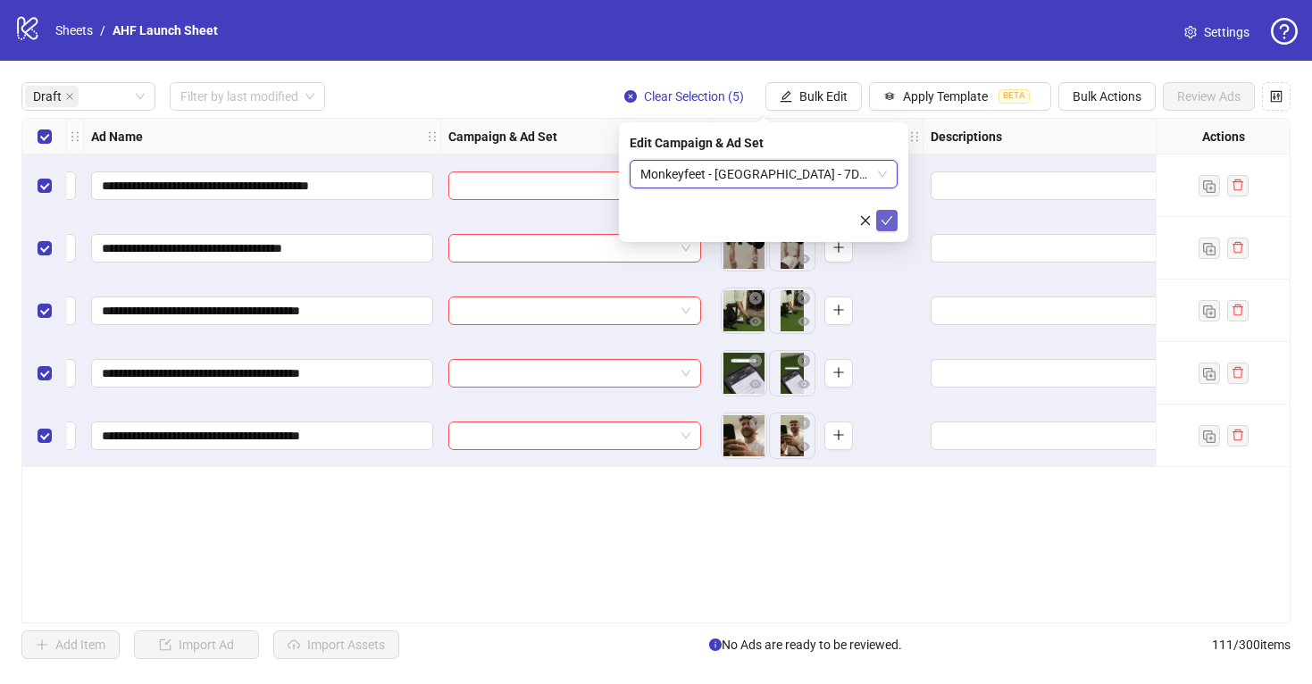
click at [888, 218] on icon "check" at bounding box center [887, 220] width 13 height 13
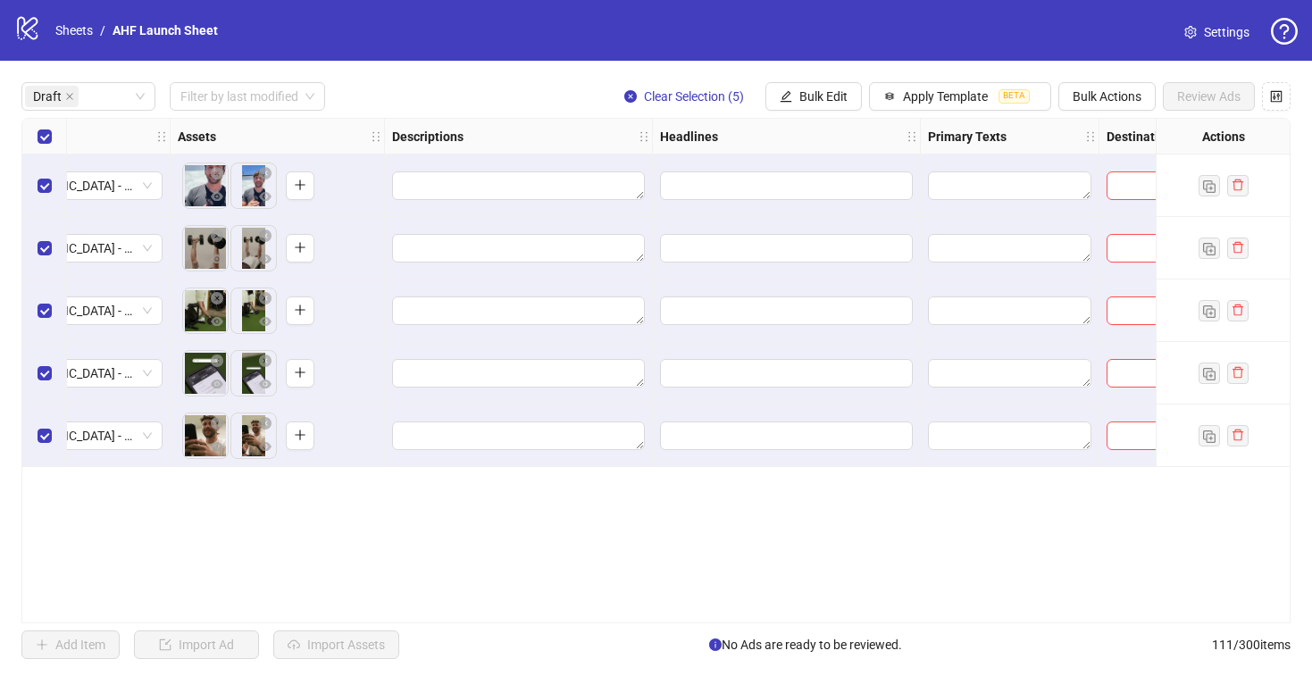
scroll to position [0, 707]
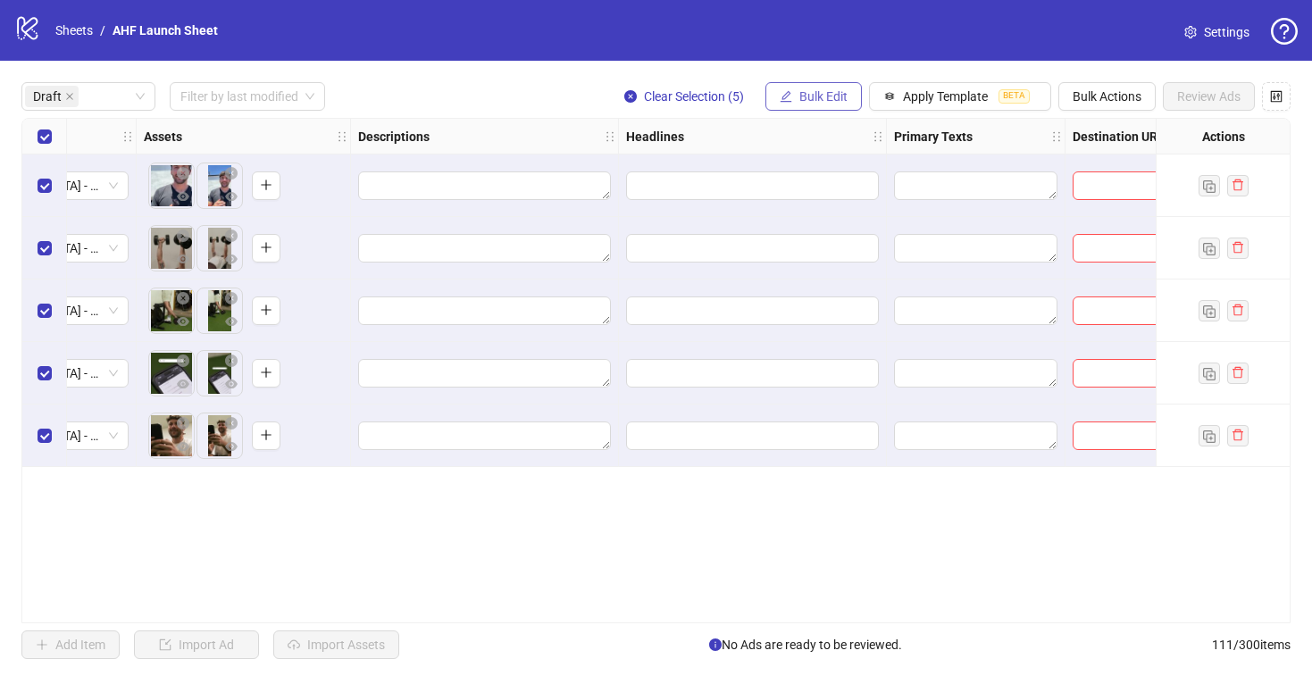
click at [799, 96] on span "Bulk Edit" at bounding box center [823, 96] width 48 height 14
click at [907, 104] on button "Apply Template BETA" at bounding box center [960, 96] width 182 height 29
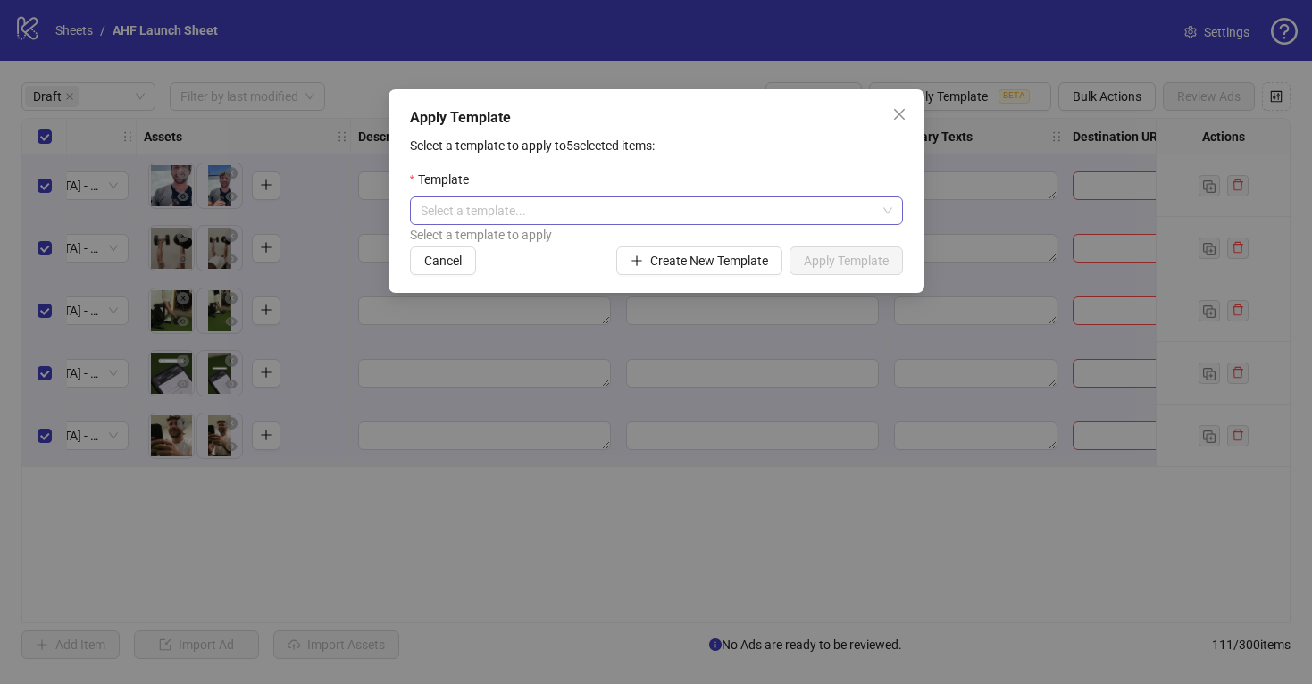
click at [717, 217] on input "search" at bounding box center [649, 210] width 456 height 27
click at [689, 243] on div "Monkeyfeet General" at bounding box center [656, 248] width 464 height 20
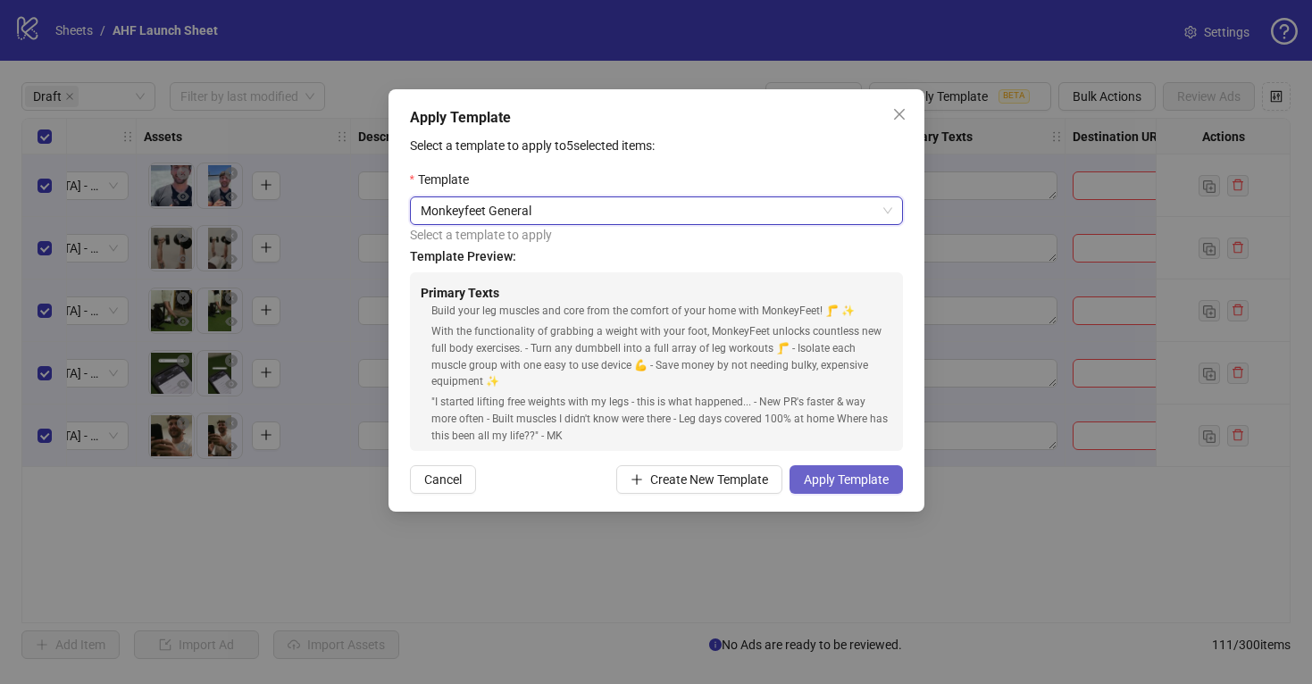
click at [832, 482] on span "Apply Template" at bounding box center [846, 479] width 85 height 14
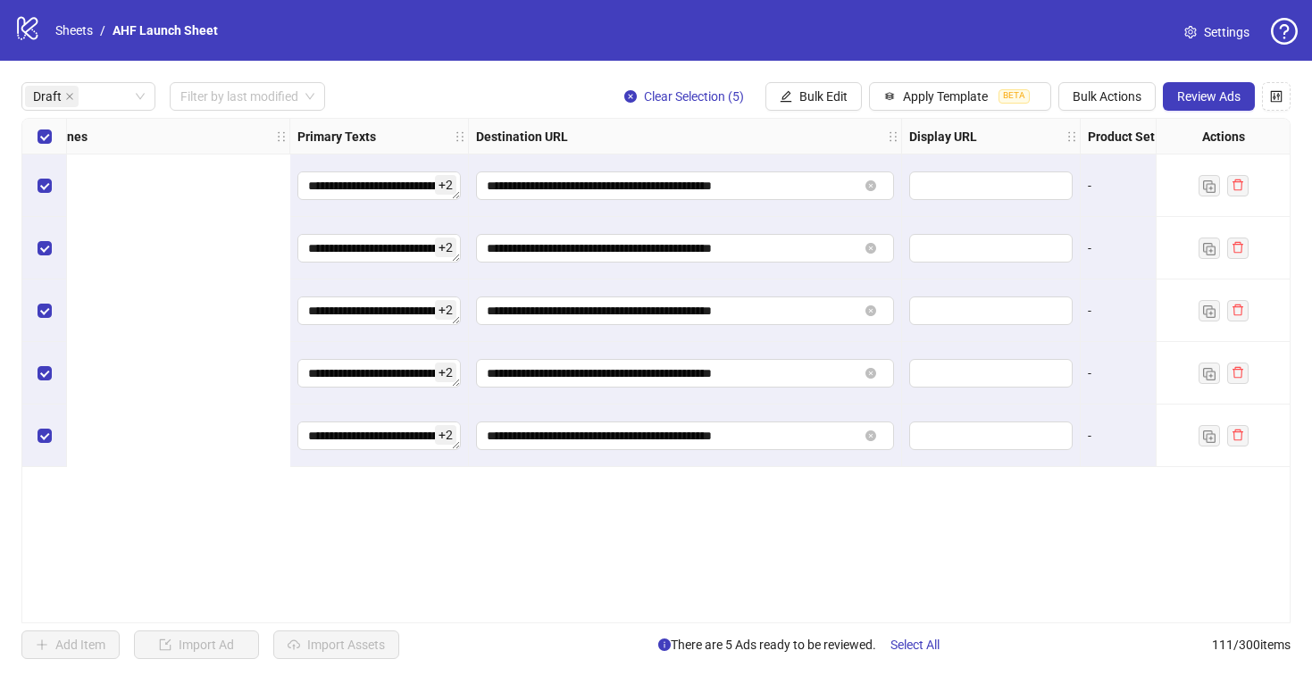
scroll to position [0, 1133]
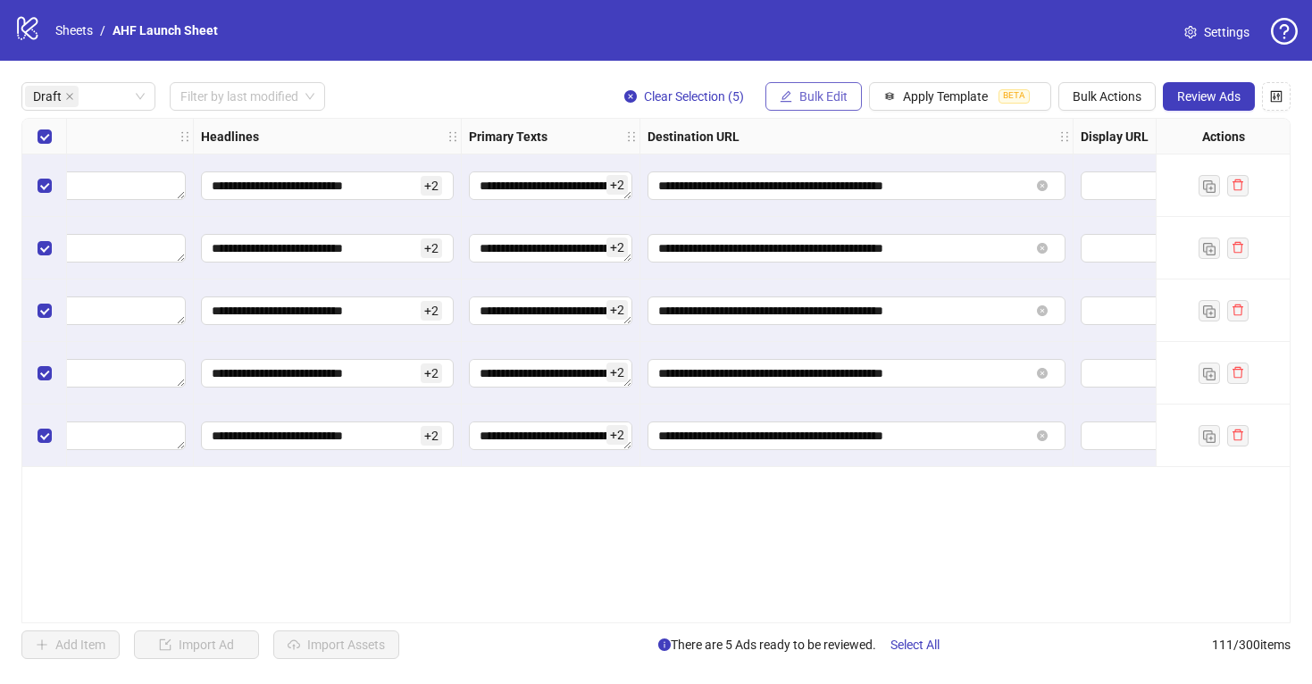
click at [808, 99] on span "Bulk Edit" at bounding box center [823, 96] width 48 height 14
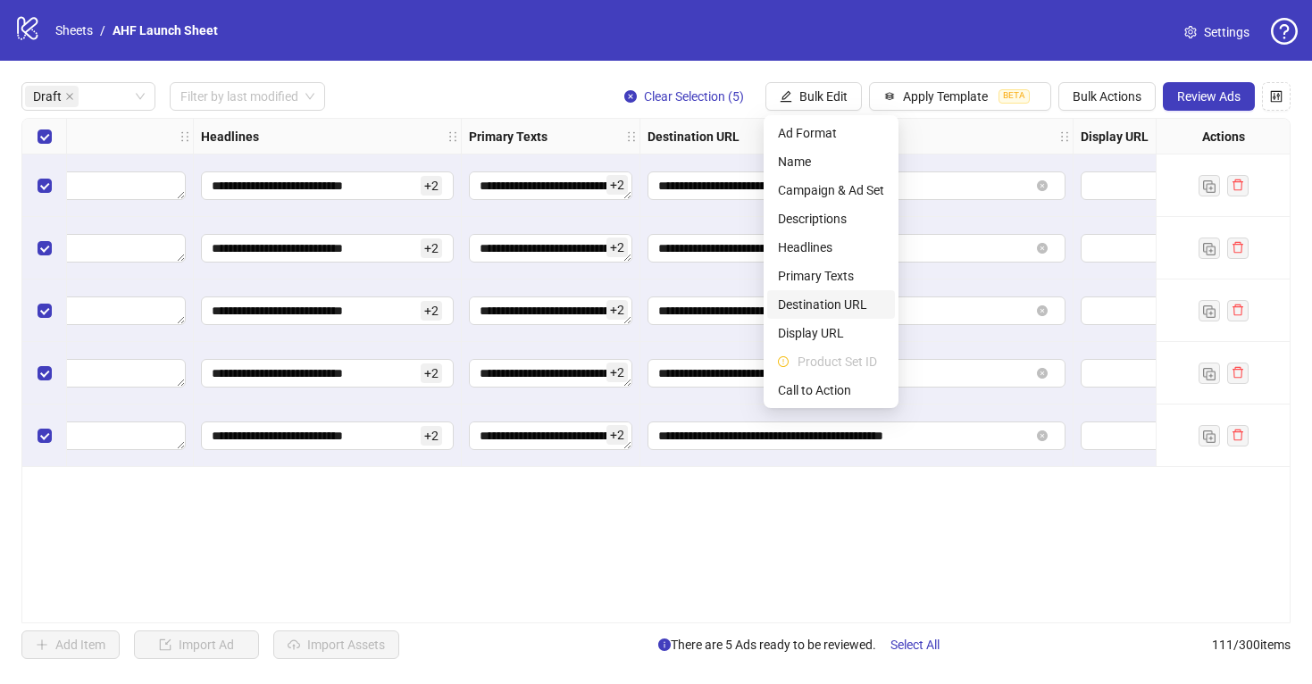
click at [819, 305] on span "Destination URL" at bounding box center [831, 305] width 106 height 20
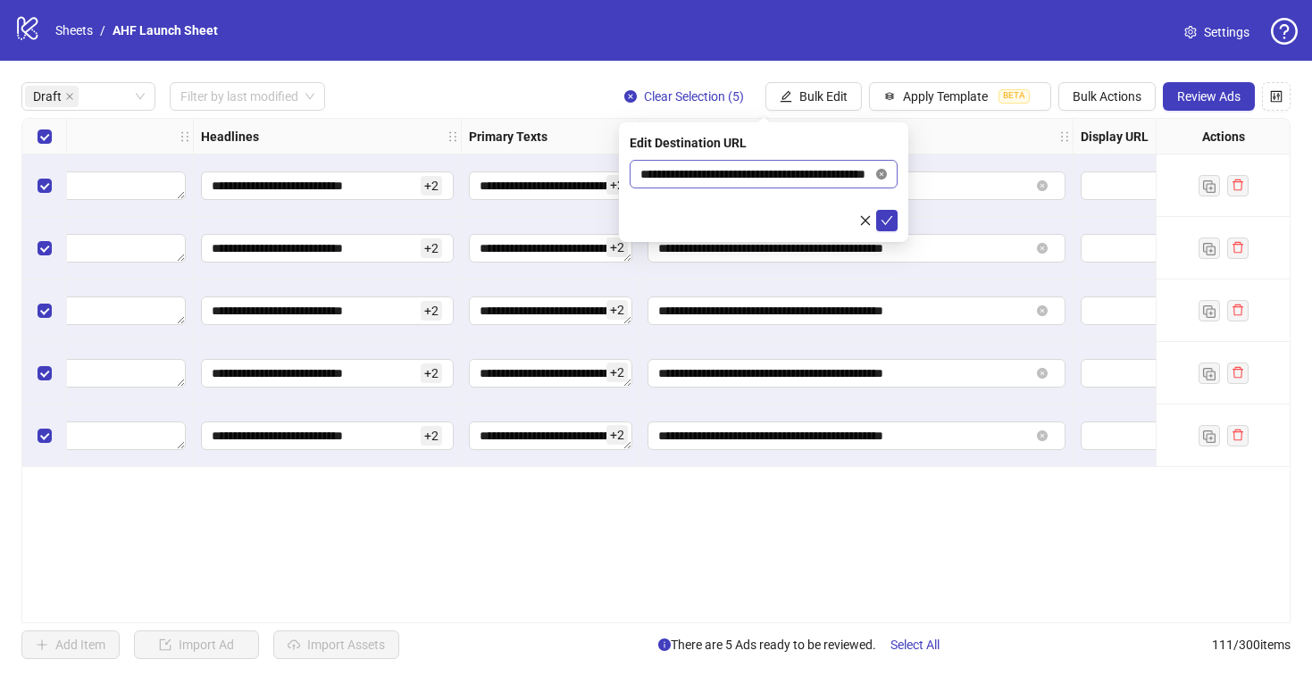
click at [884, 171] on icon "close-circle" at bounding box center [881, 174] width 11 height 11
paste input "**********"
type input "**********"
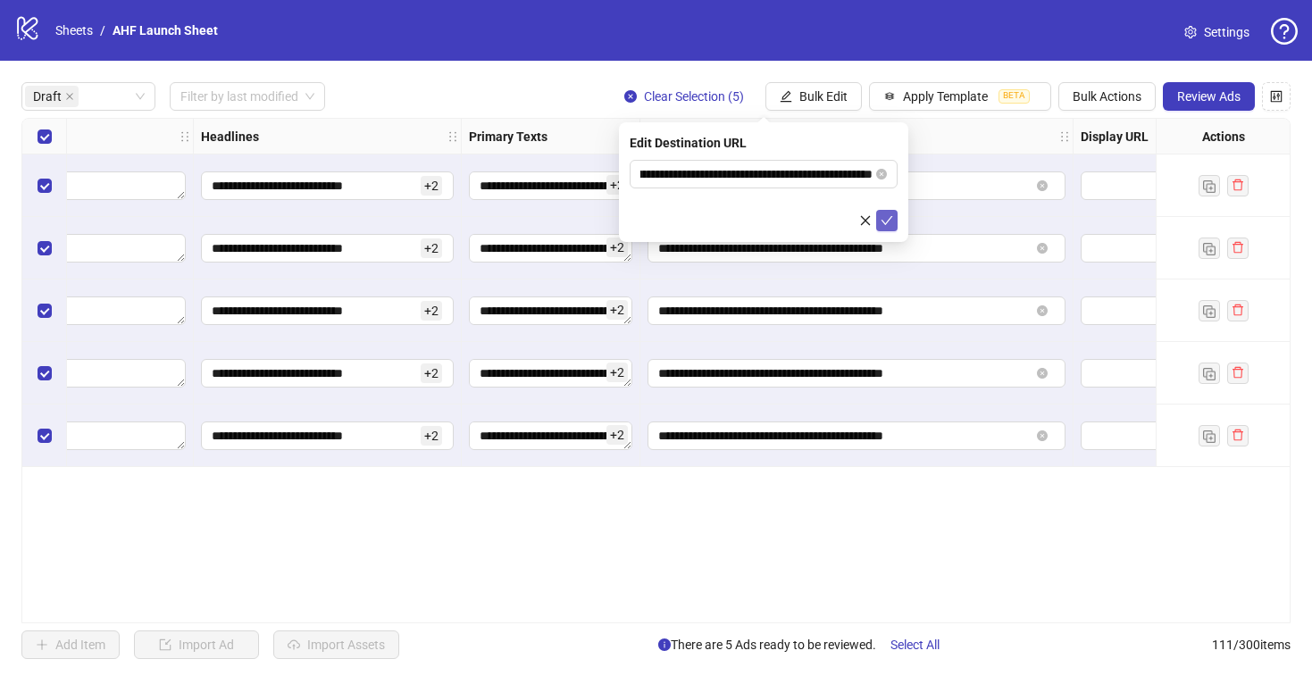
click at [885, 221] on icon "check" at bounding box center [887, 220] width 13 height 13
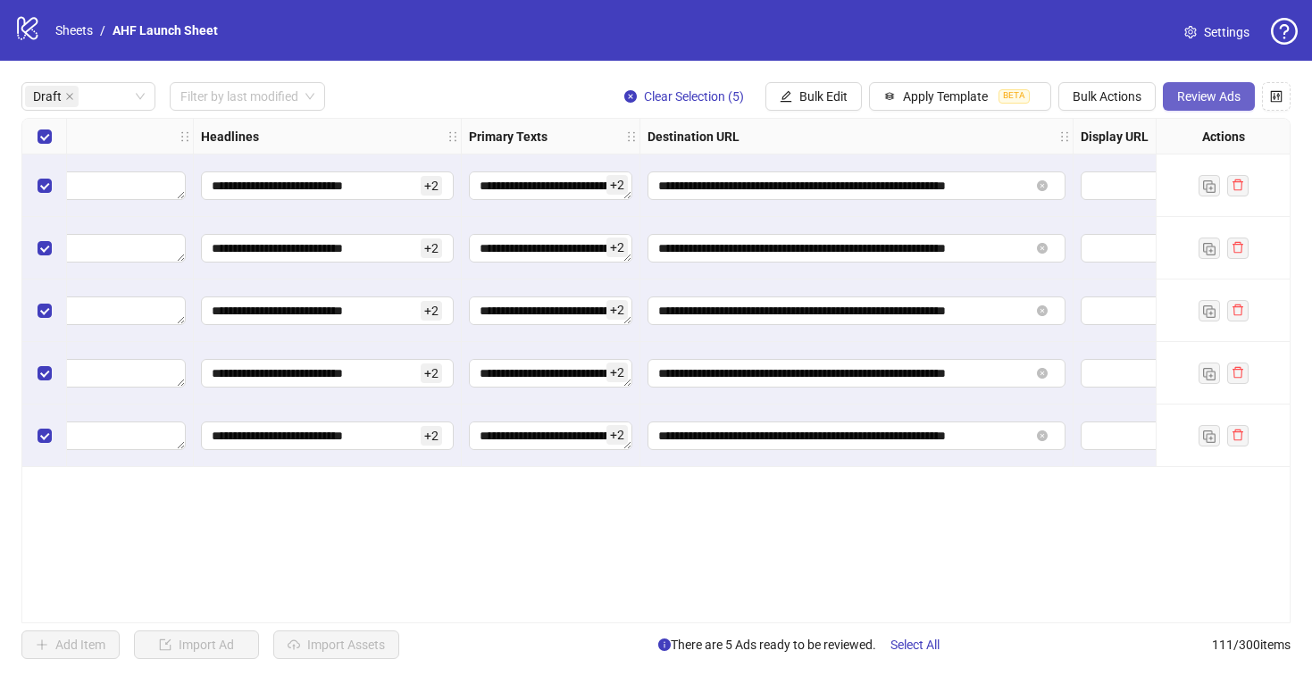
click at [1194, 95] on span "Review Ads" at bounding box center [1208, 96] width 63 height 14
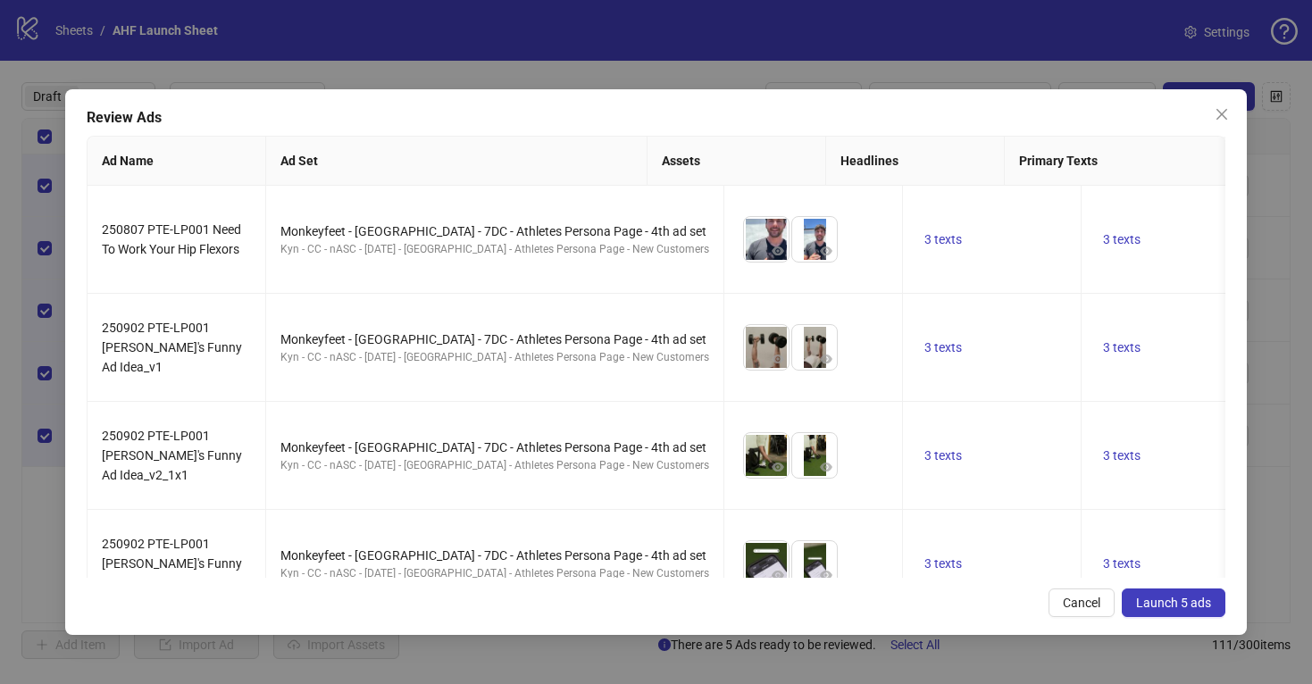
click at [1177, 598] on span "Launch 5 ads" at bounding box center [1173, 603] width 75 height 14
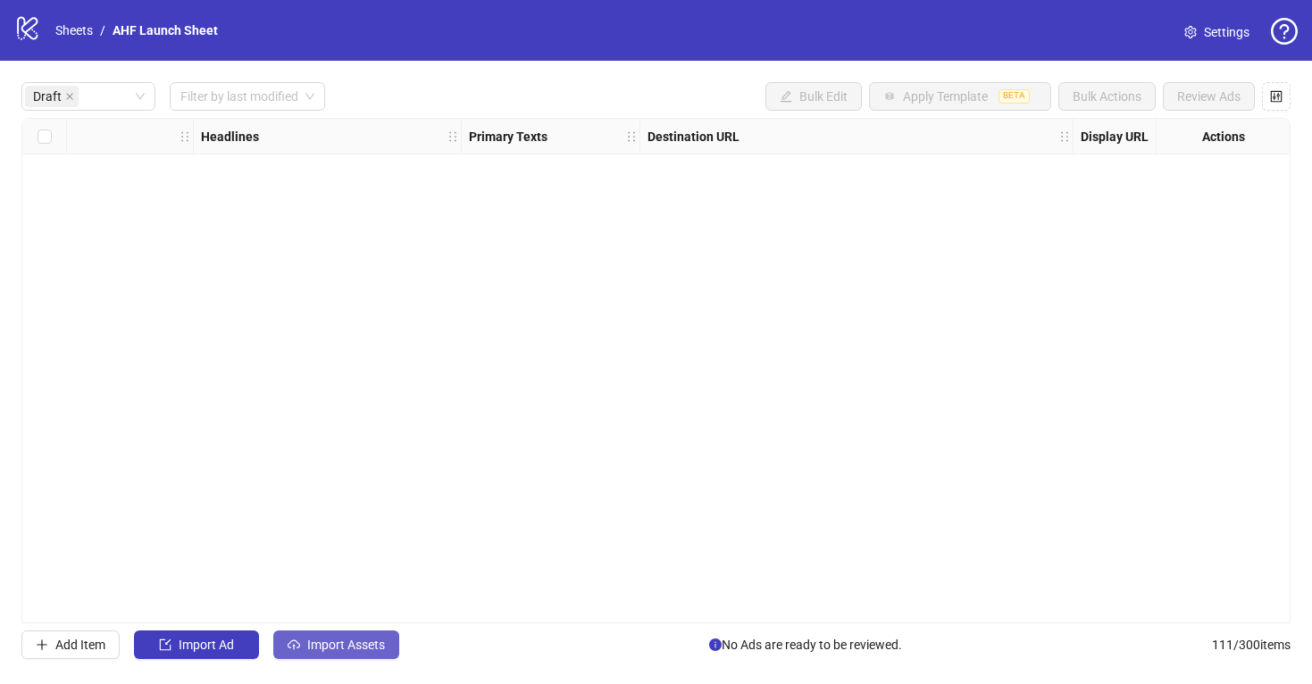
click at [330, 636] on button "Import Assets" at bounding box center [336, 645] width 126 height 29
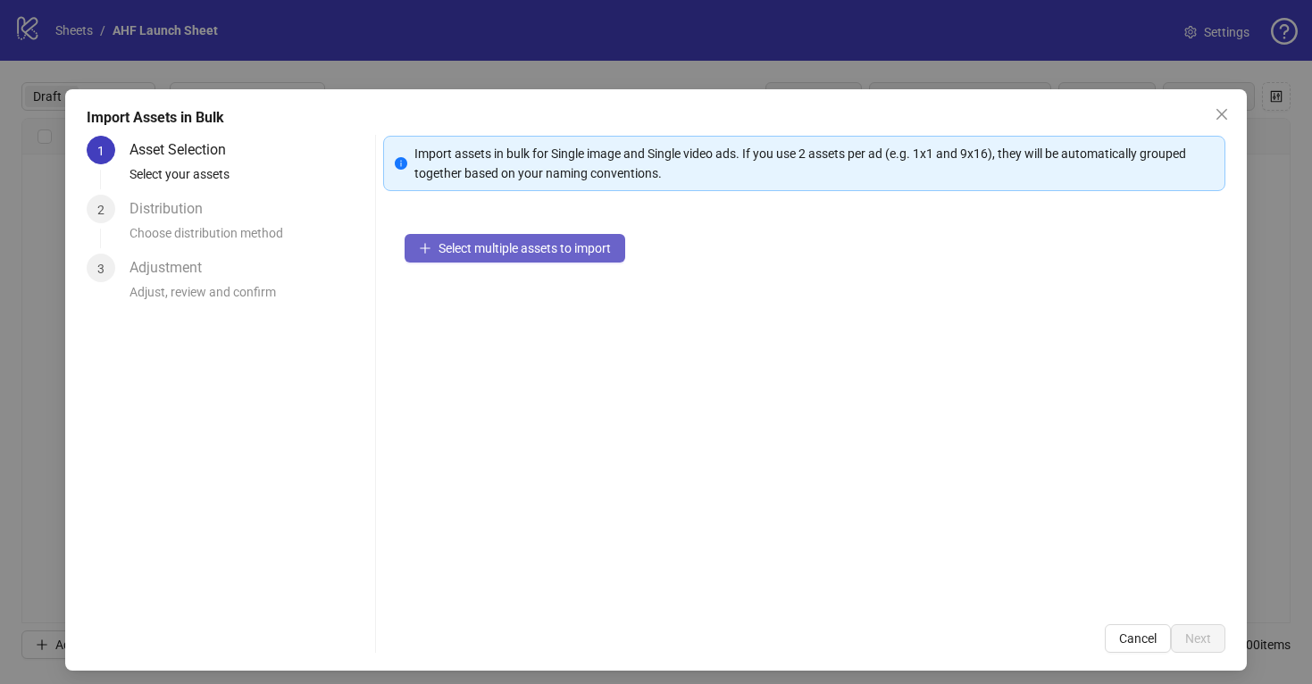
click at [474, 234] on button "Select multiple assets to import" at bounding box center [515, 248] width 221 height 29
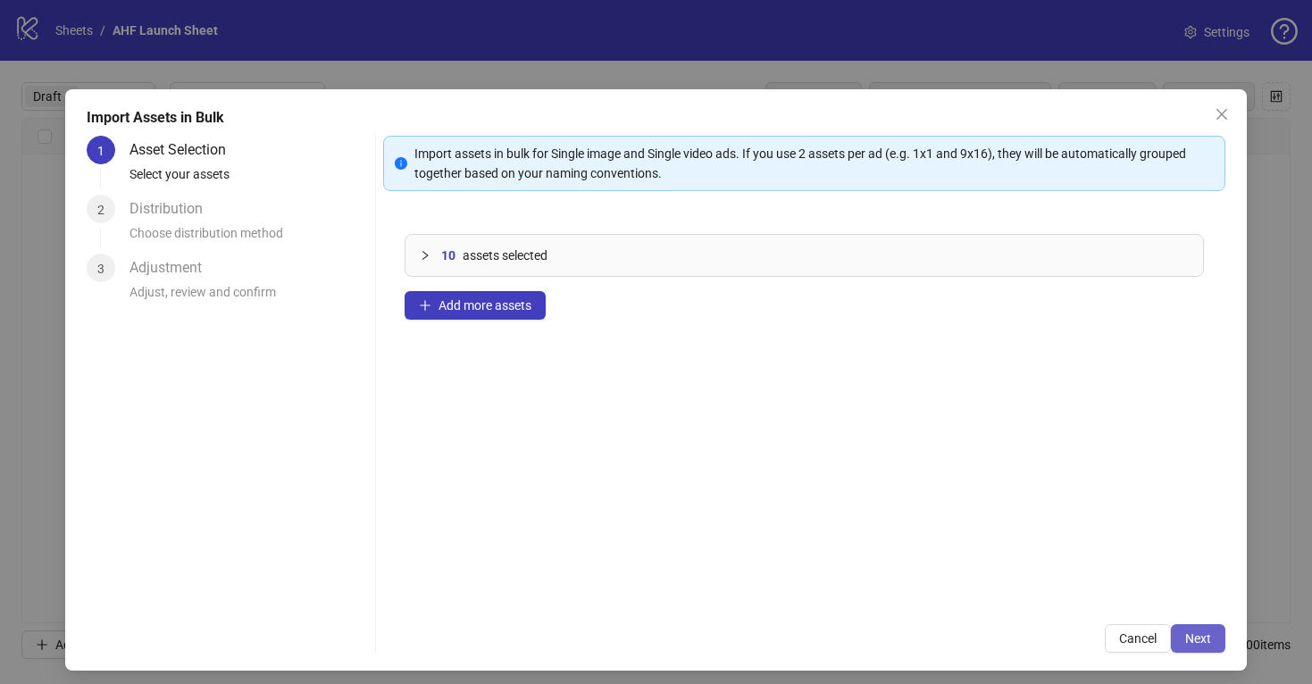
click at [1196, 640] on span "Next" at bounding box center [1198, 638] width 26 height 14
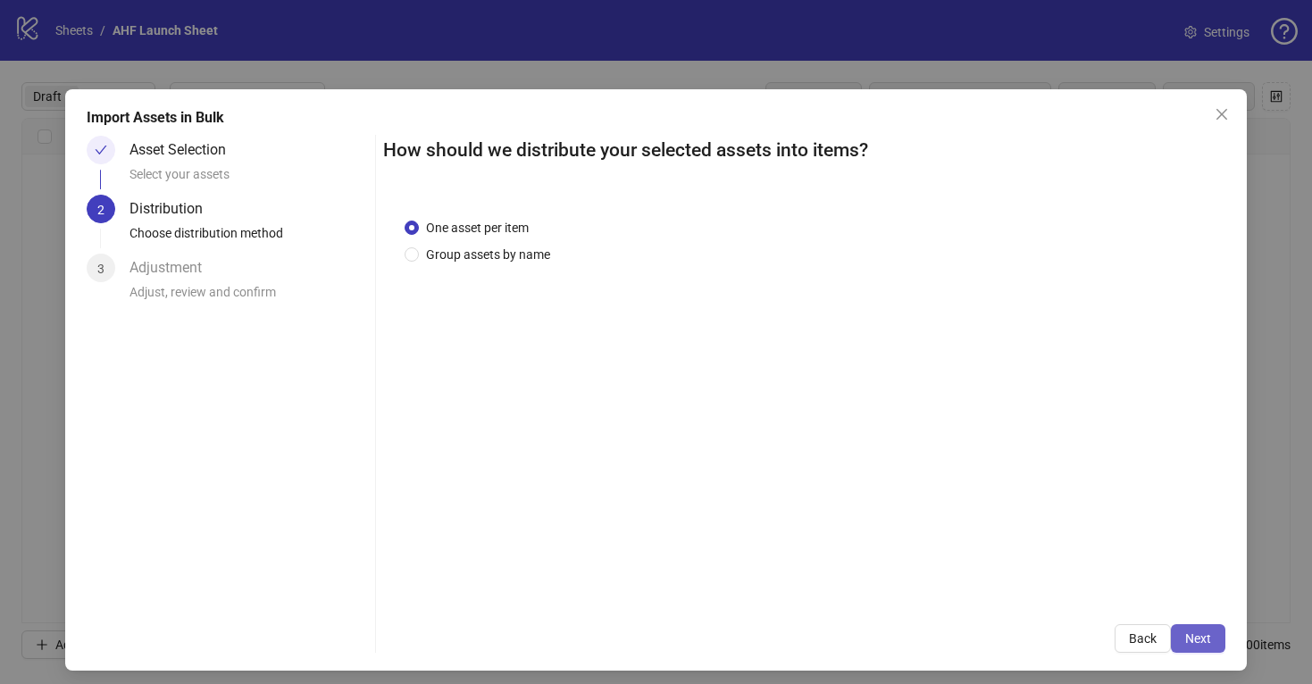
click at [1191, 628] on button "Next" at bounding box center [1198, 638] width 54 height 29
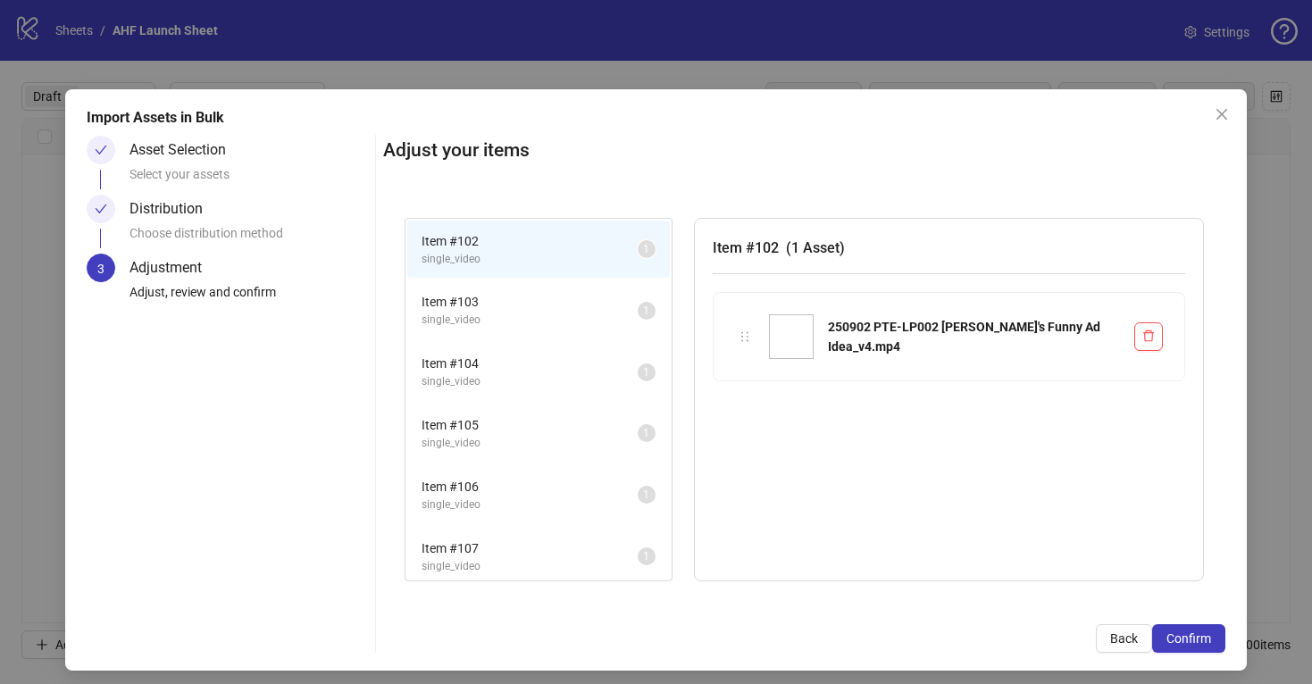
click at [596, 295] on span "Item # 103" at bounding box center [530, 302] width 216 height 20
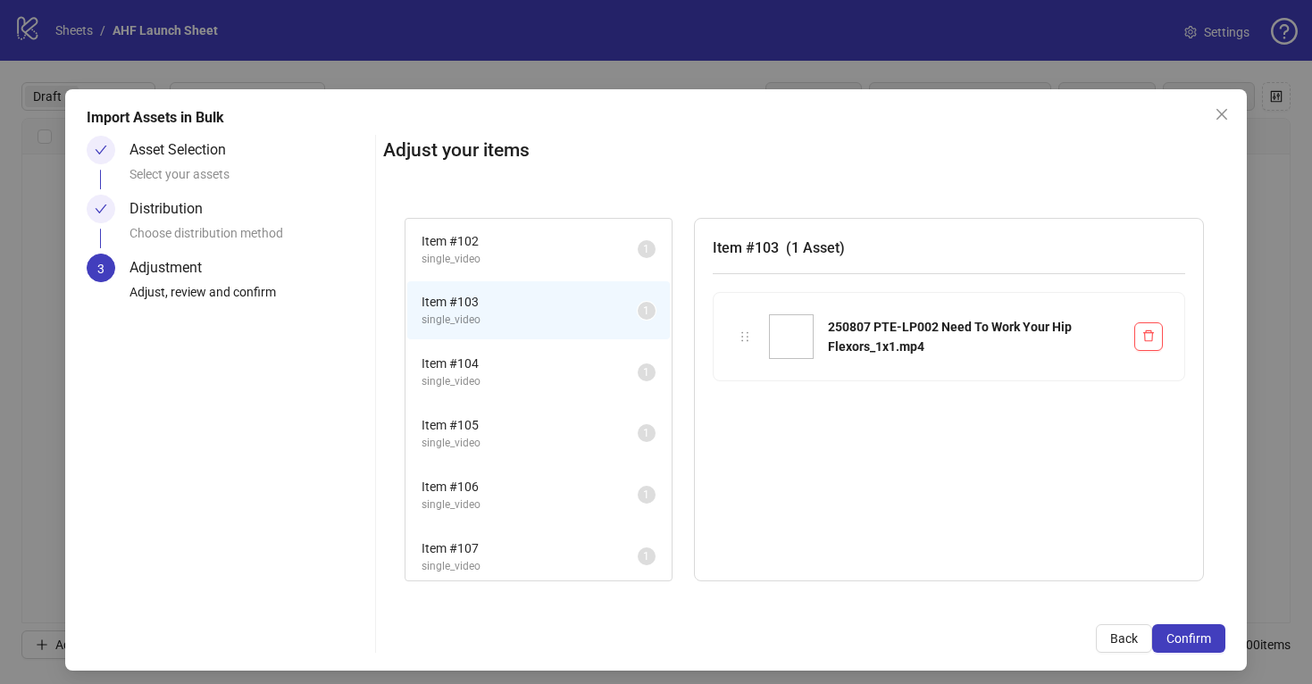
click at [603, 359] on span "Item # 104" at bounding box center [530, 364] width 216 height 20
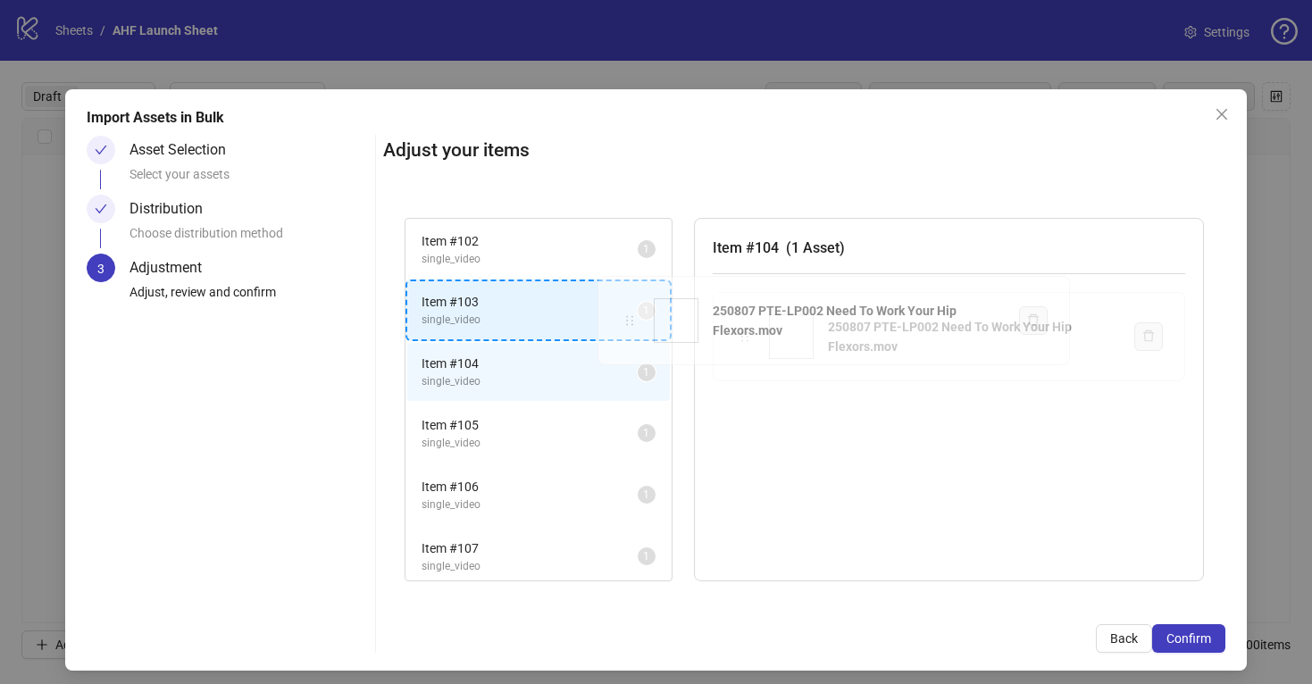
drag, startPoint x: 745, startPoint y: 339, endPoint x: 630, endPoint y: 322, distance: 116.3
click at [630, 322] on div "Item # 102 single_video 1 Item # 103 single_video 1 Item # 104 single_video 1 I…" at bounding box center [804, 399] width 842 height 407
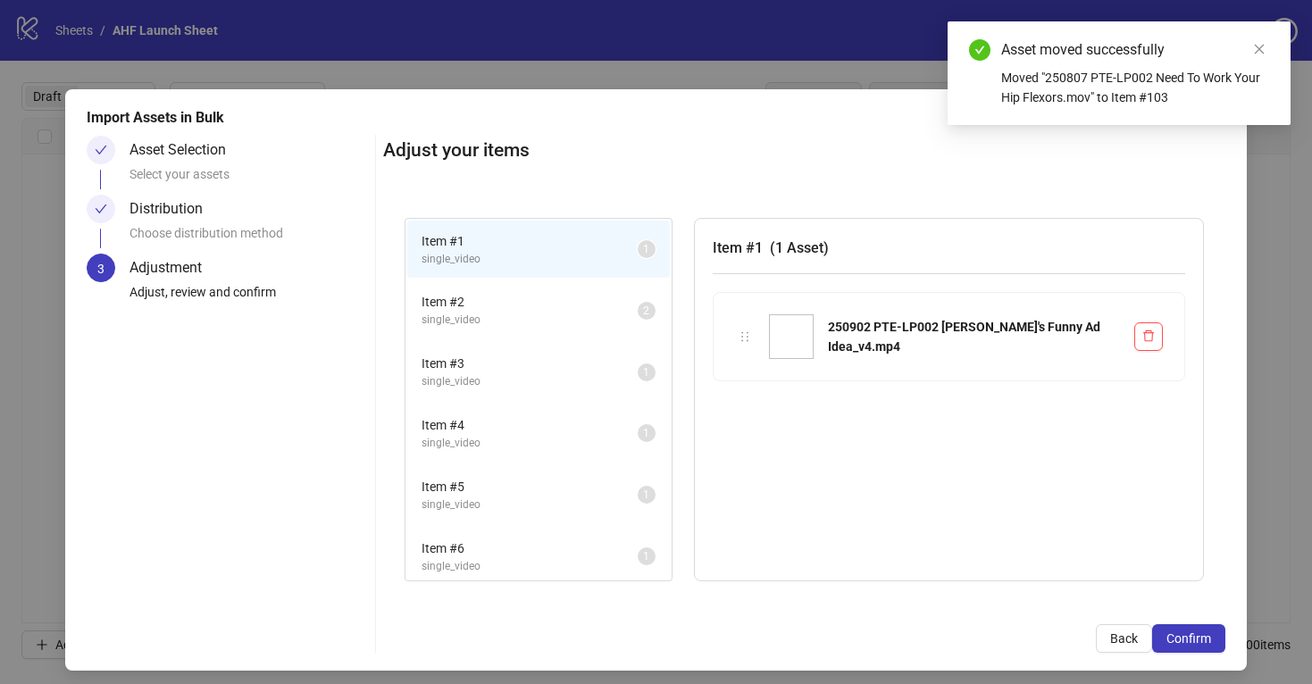
click at [606, 425] on span "Item # 4" at bounding box center [530, 425] width 216 height 20
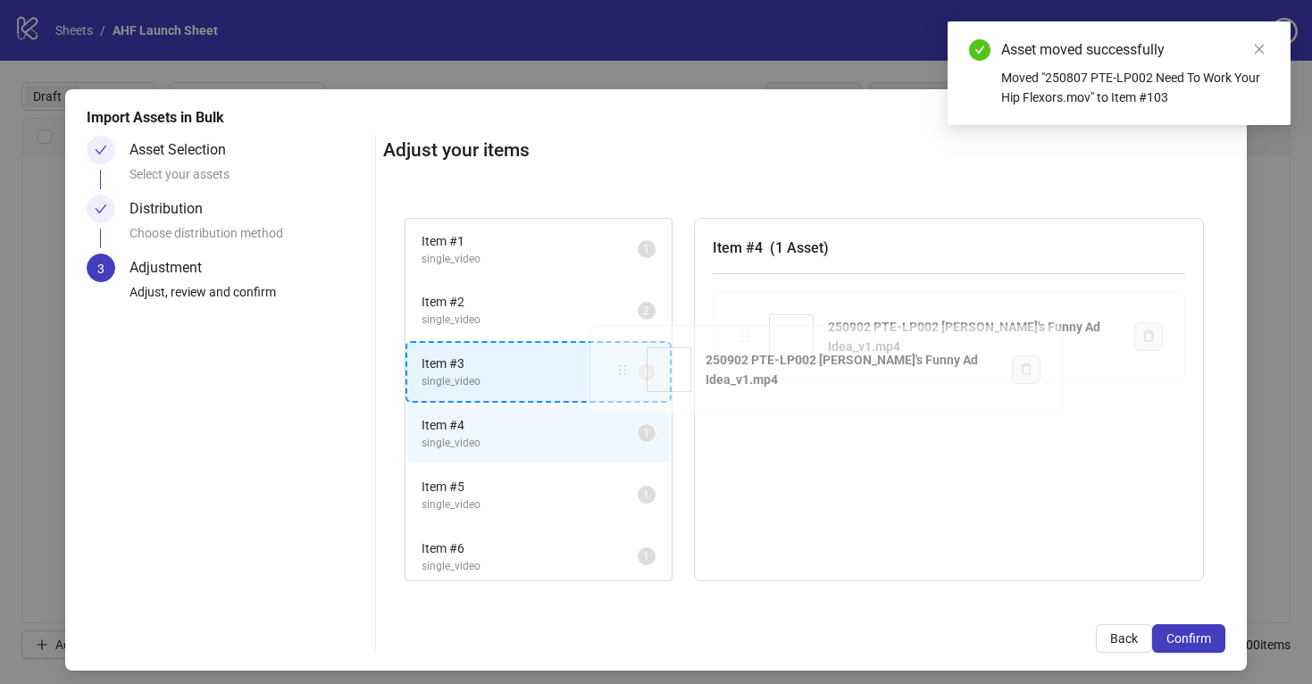
drag, startPoint x: 747, startPoint y: 338, endPoint x: 624, endPoint y: 371, distance: 126.7
click at [624, 371] on div "Item # 1 single_video 1 Item # 2 single_video 2 Item # 3 single_video 1 Item # …" at bounding box center [804, 399] width 842 height 407
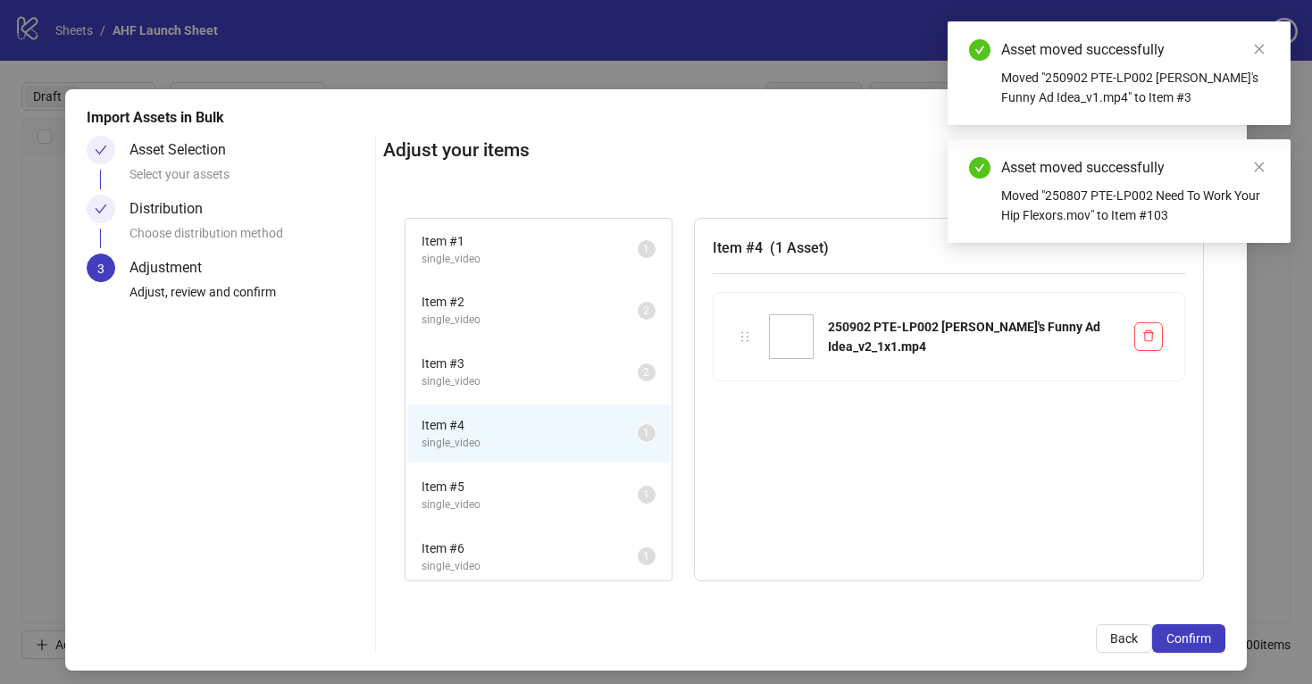
click at [624, 371] on span "Item # 3" at bounding box center [530, 364] width 216 height 20
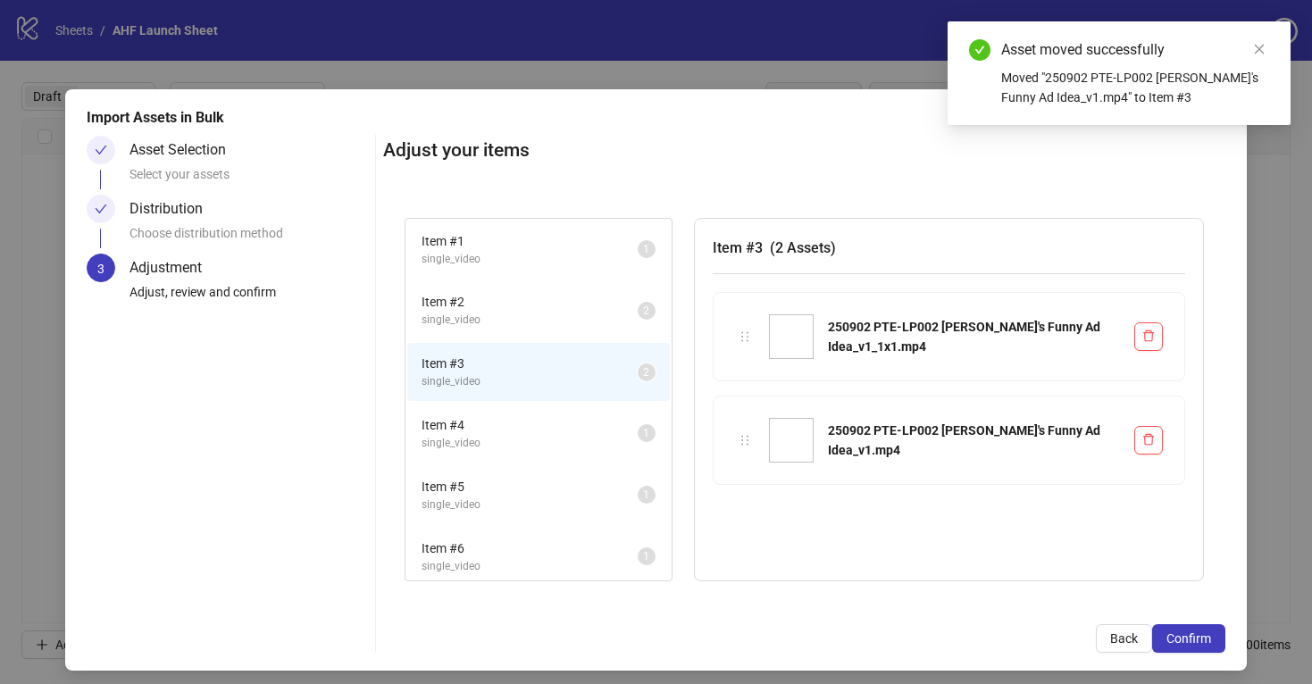
click at [612, 429] on span "Item # 4" at bounding box center [530, 425] width 216 height 20
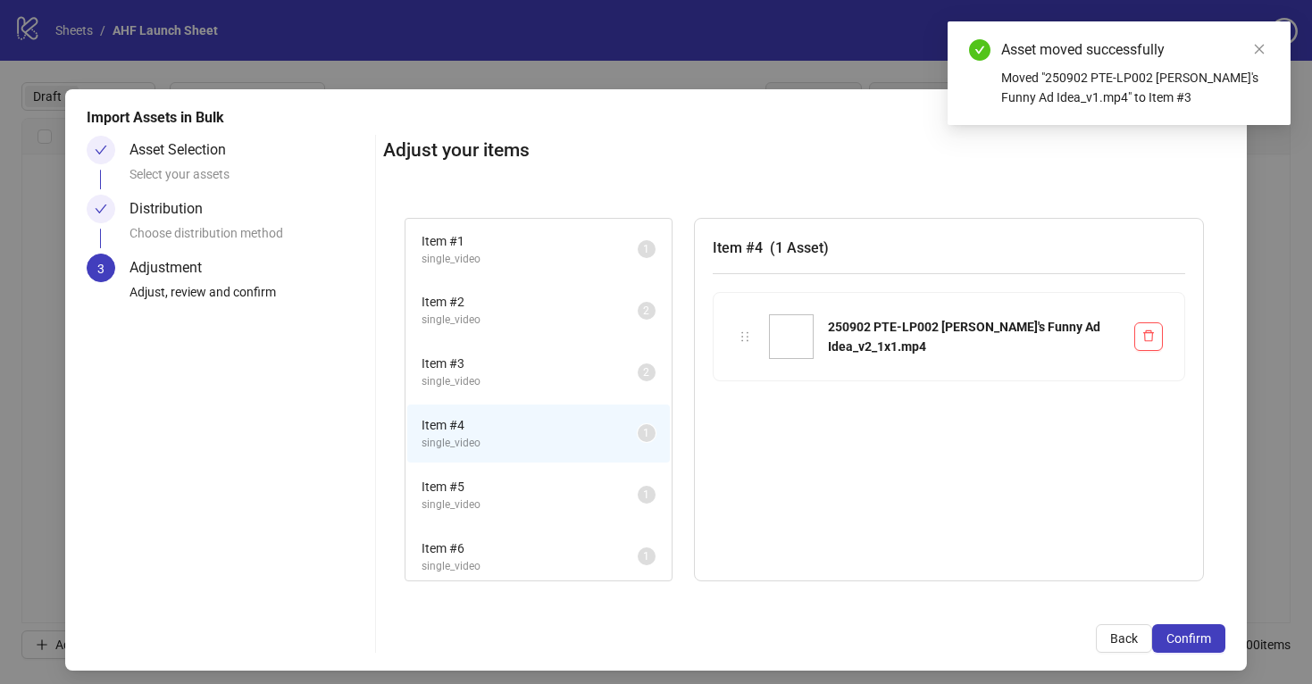
click at [606, 490] on span "Item # 5" at bounding box center [530, 487] width 216 height 20
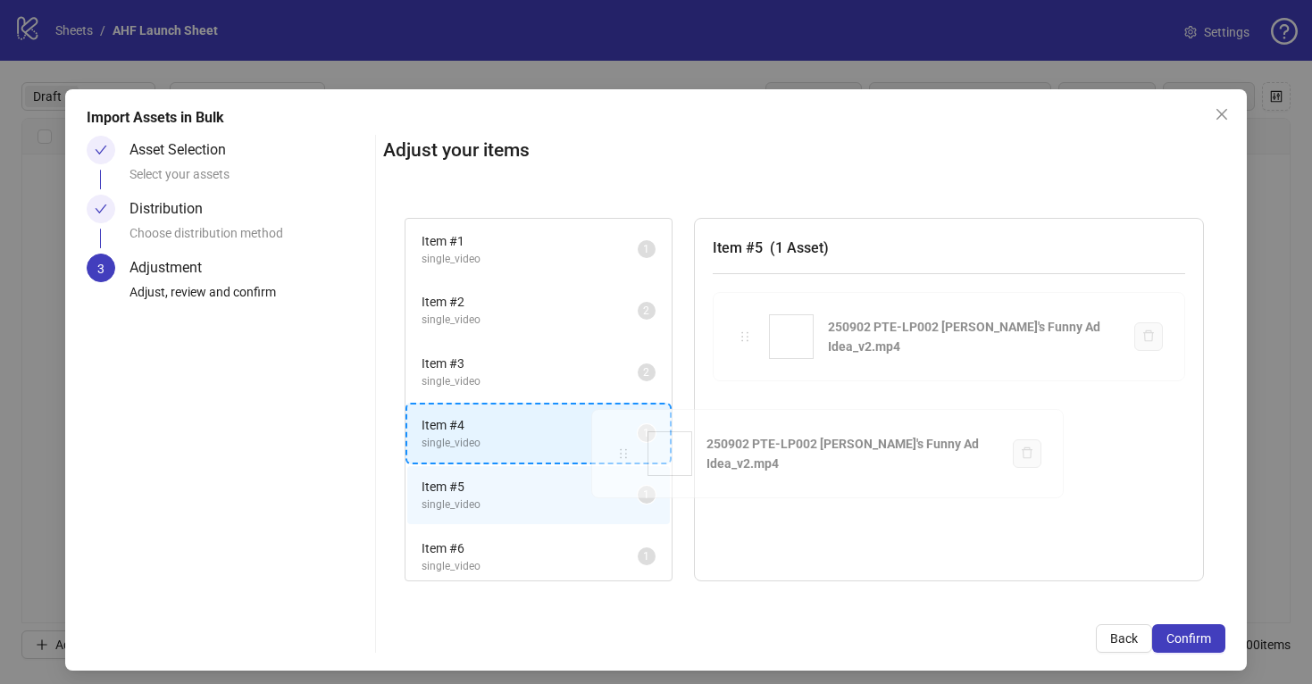
drag, startPoint x: 745, startPoint y: 337, endPoint x: 622, endPoint y: 452, distance: 168.7
click at [622, 452] on div "Item # 1 single_video 1 Item # 2 single_video 2 Item # 3 single_video 2 Item # …" at bounding box center [804, 399] width 842 height 407
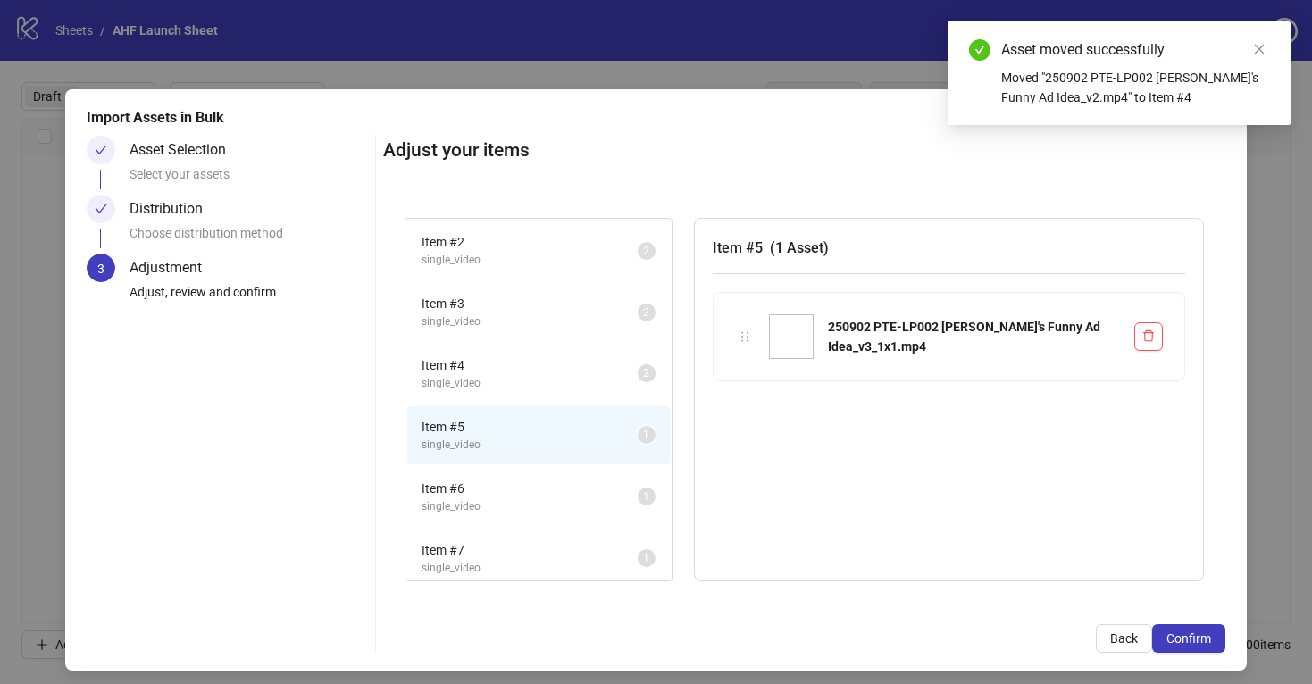
scroll to position [68, 0]
click at [614, 487] on span "Item # 6" at bounding box center [530, 481] width 216 height 20
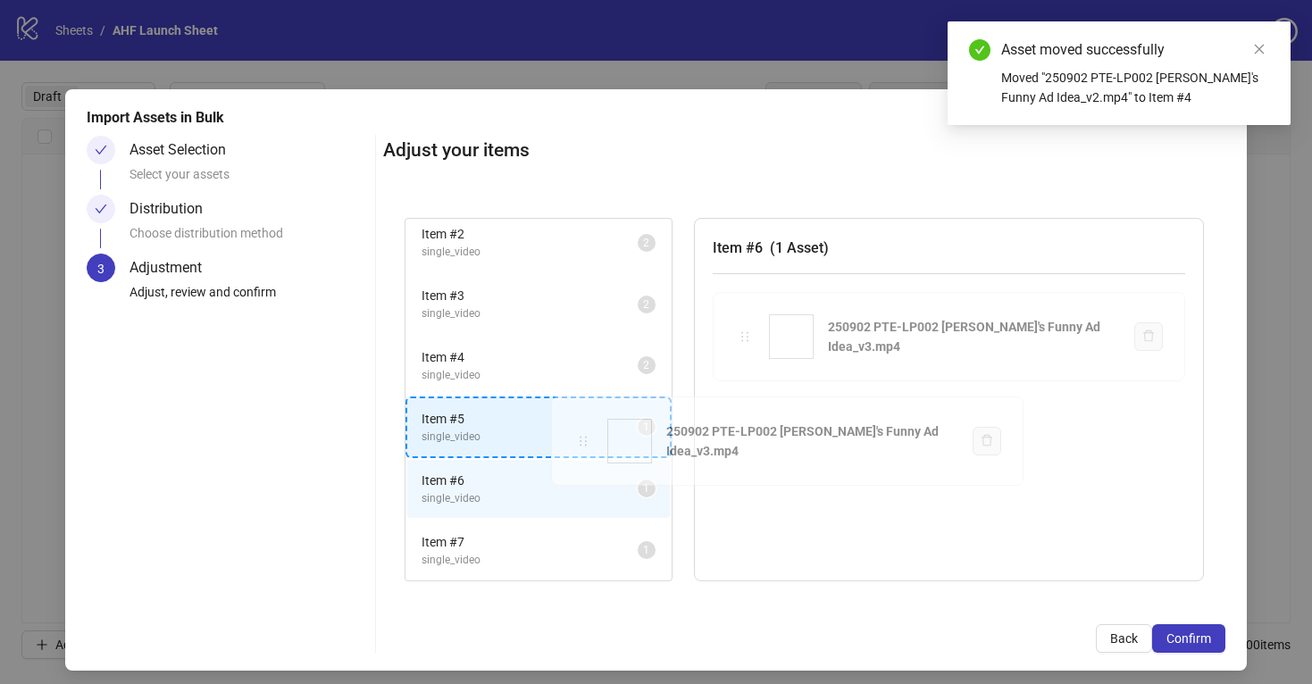
drag, startPoint x: 744, startPoint y: 335, endPoint x: 588, endPoint y: 425, distance: 180.5
click at [588, 425] on div "Item # 1 single_video 1 Item # 2 single_video 2 Item # 3 single_video 2 Item # …" at bounding box center [804, 399] width 842 height 407
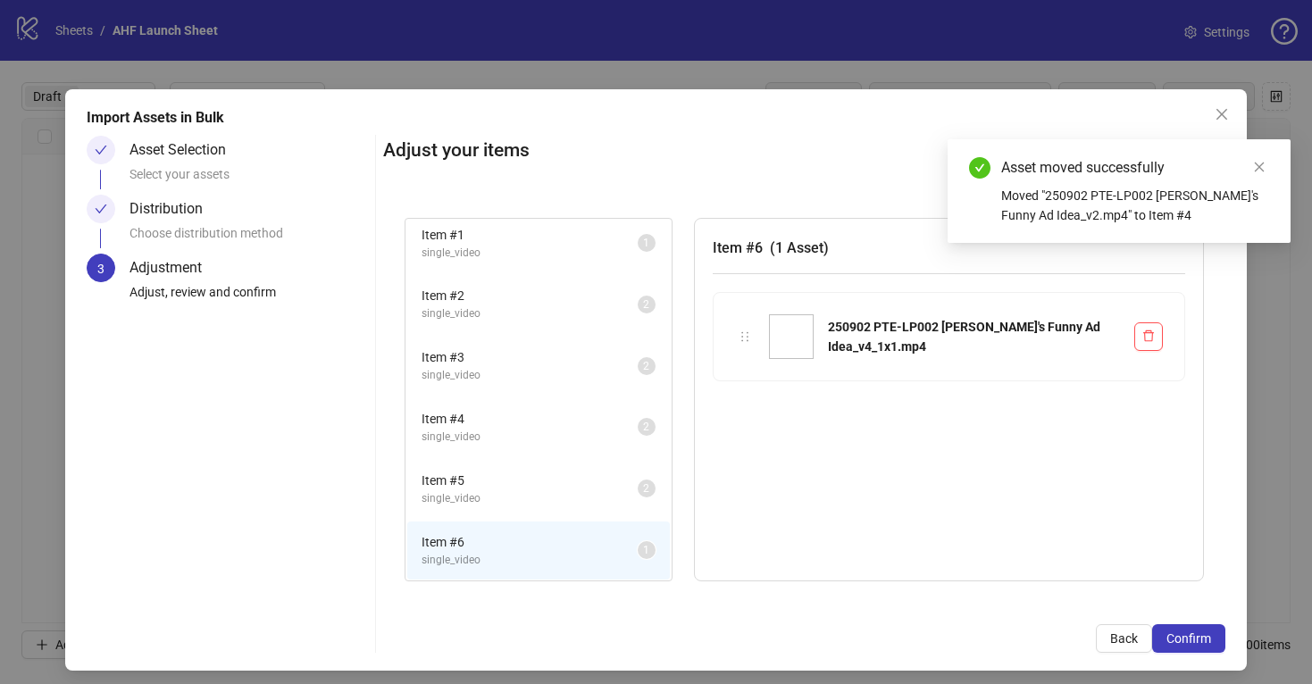
scroll to position [6, 0]
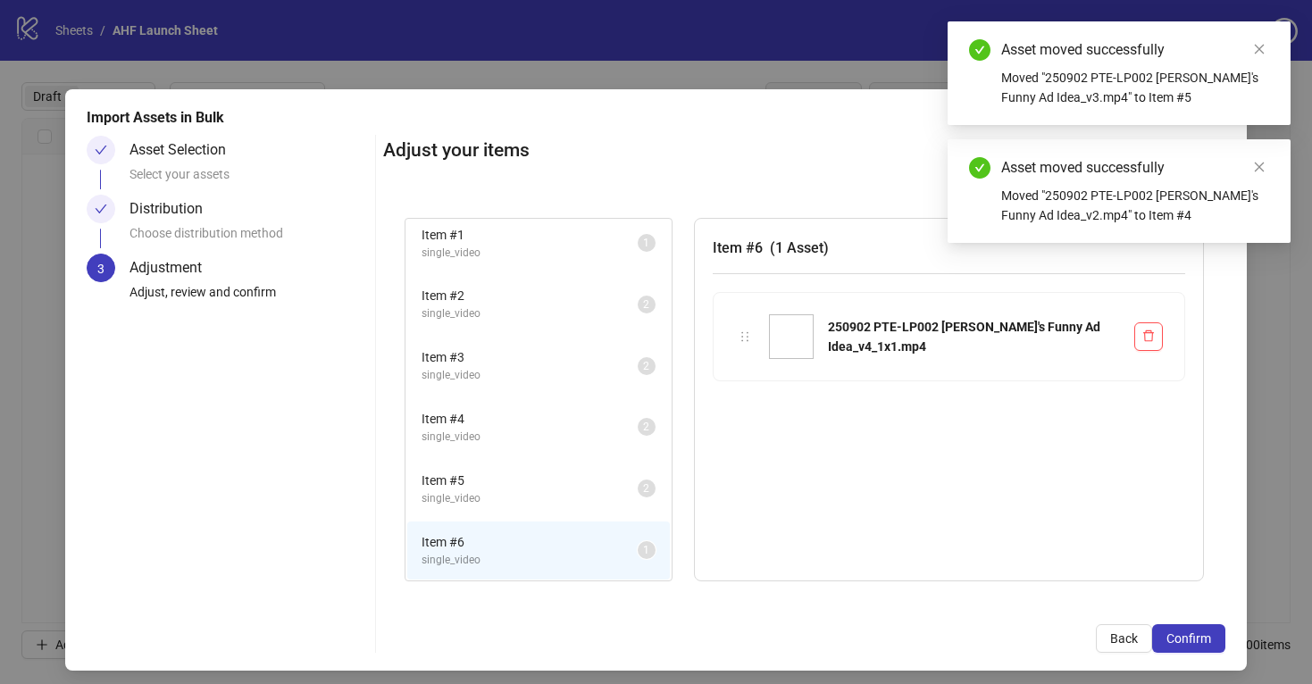
click at [596, 493] on span "single_video" at bounding box center [530, 498] width 216 height 17
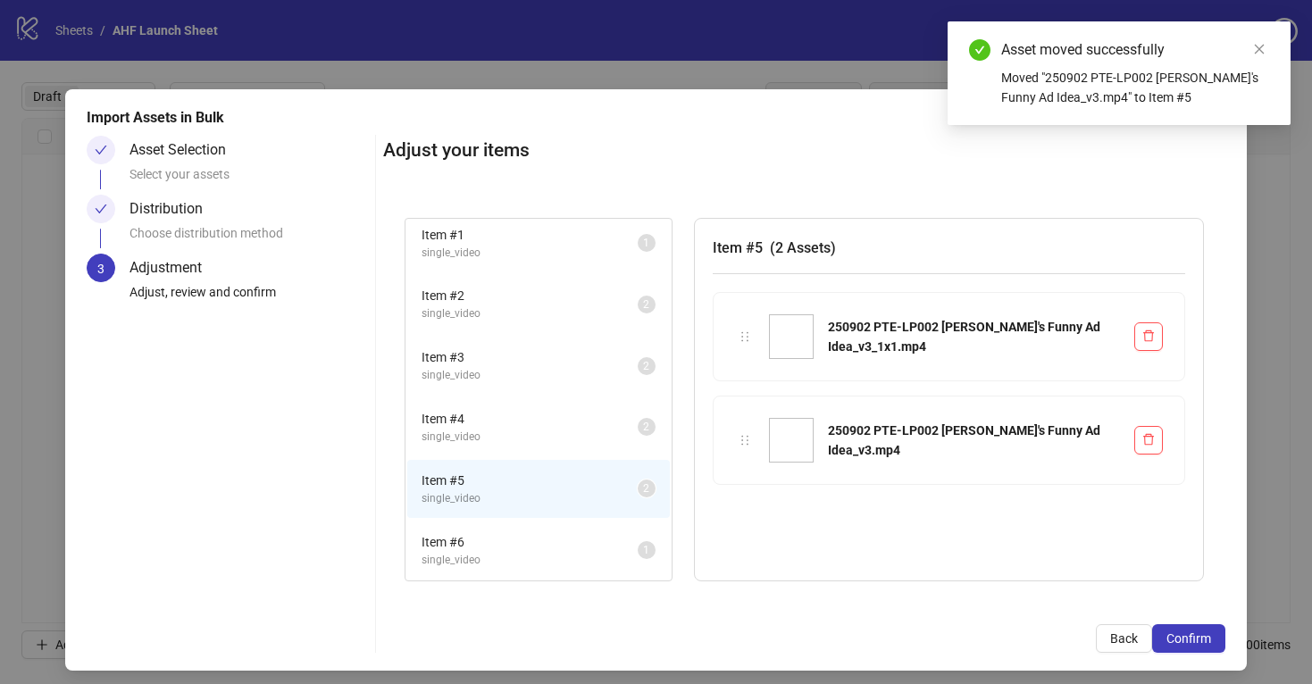
click at [609, 561] on span "single_video" at bounding box center [530, 560] width 216 height 17
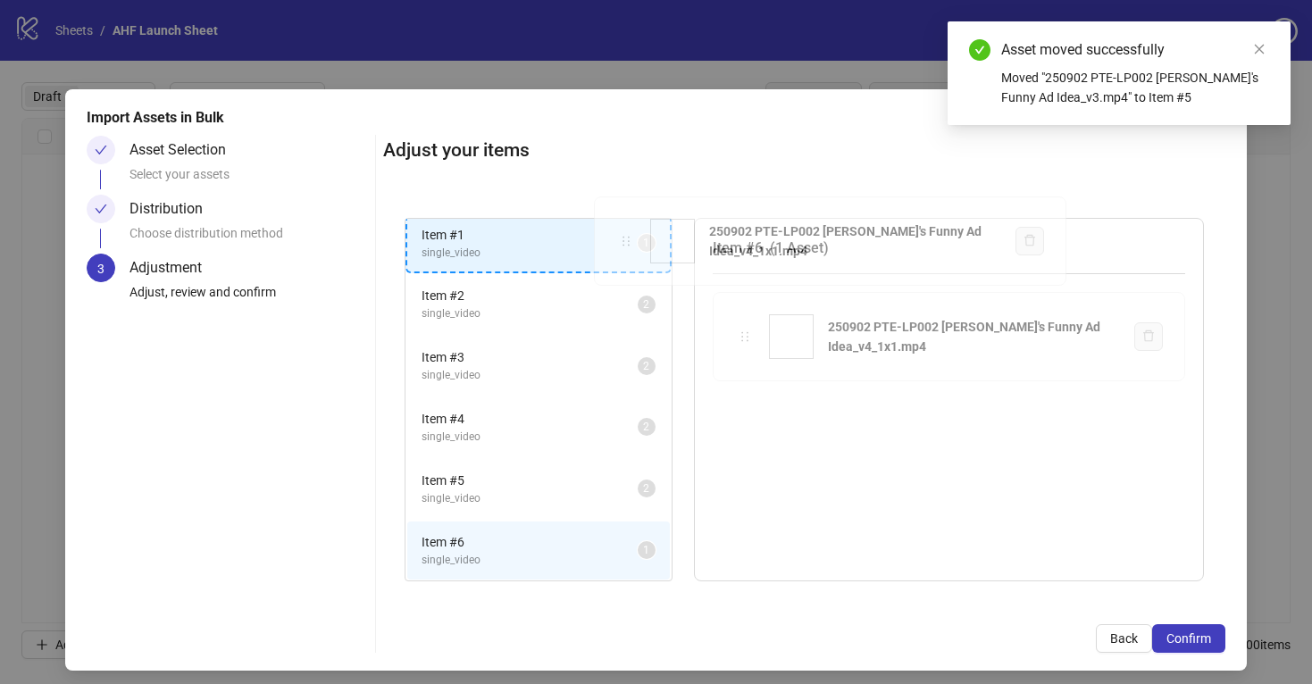
scroll to position [0, 0]
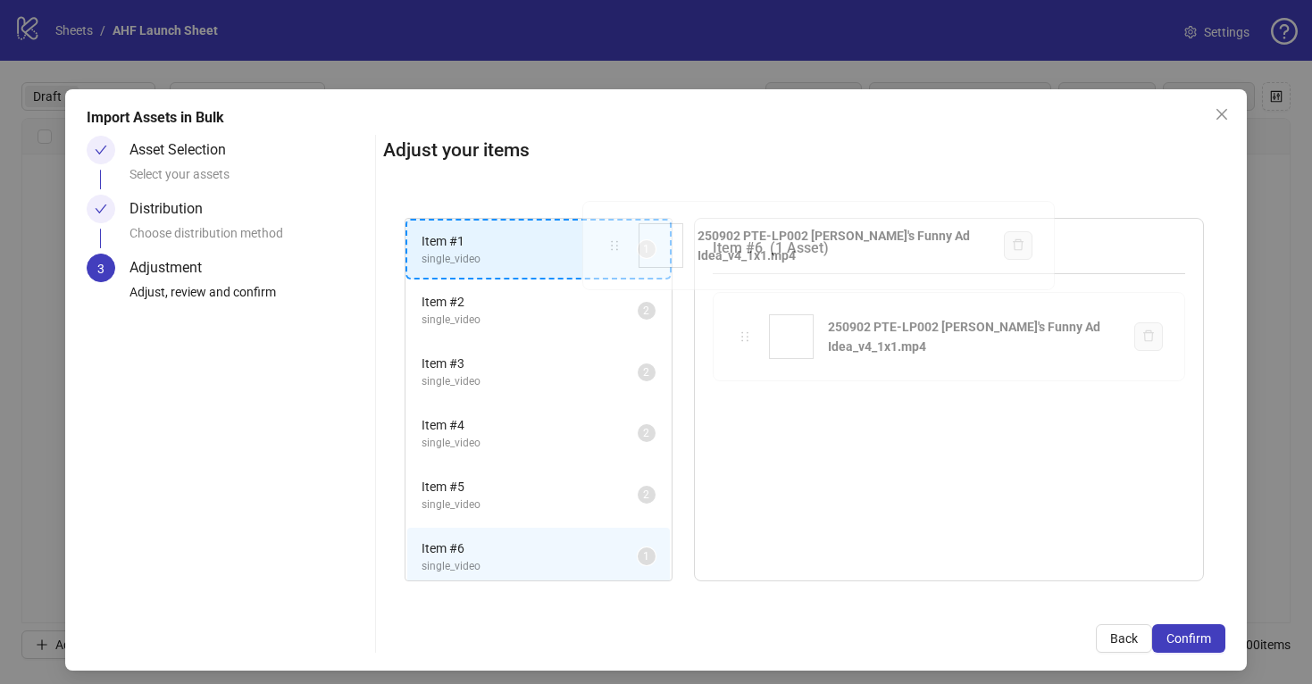
drag, startPoint x: 746, startPoint y: 336, endPoint x: 614, endPoint y: 249, distance: 158.0
click at [614, 249] on div "Item # 1 single_video 1 Item # 2 single_video 2 Item # 3 single_video 2 Item # …" at bounding box center [804, 399] width 842 height 407
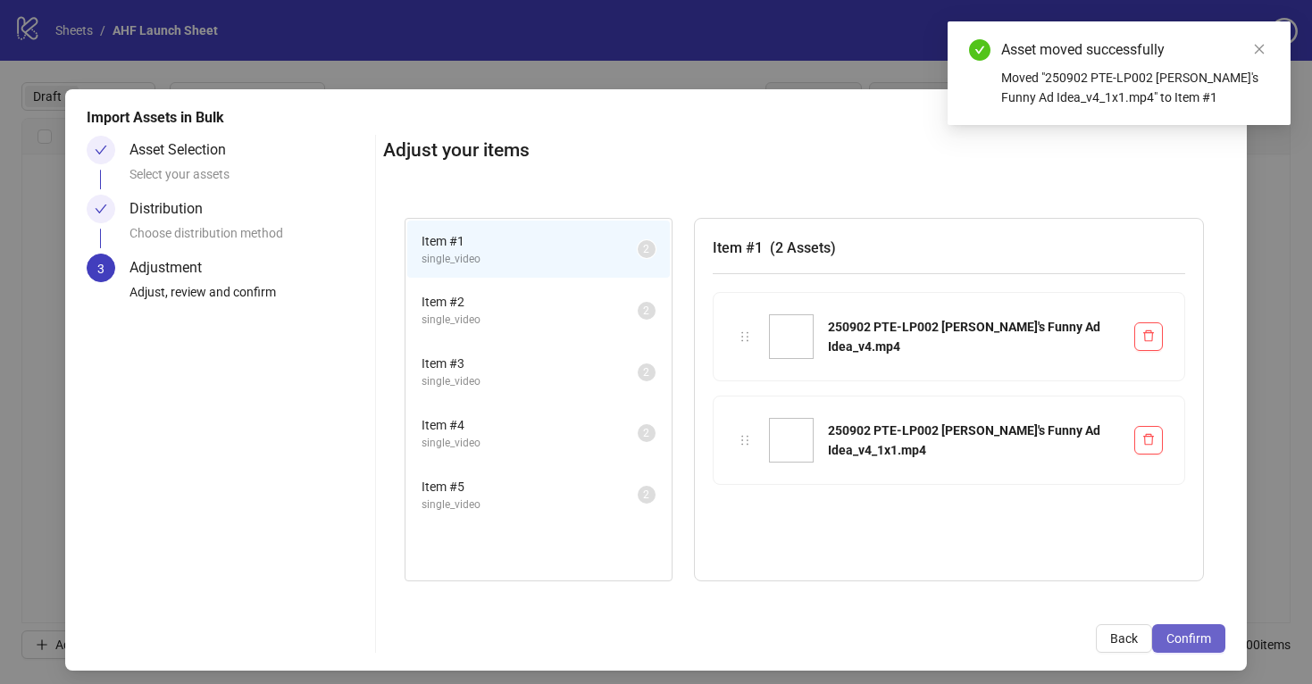
click at [1186, 648] on button "Confirm" at bounding box center [1188, 638] width 73 height 29
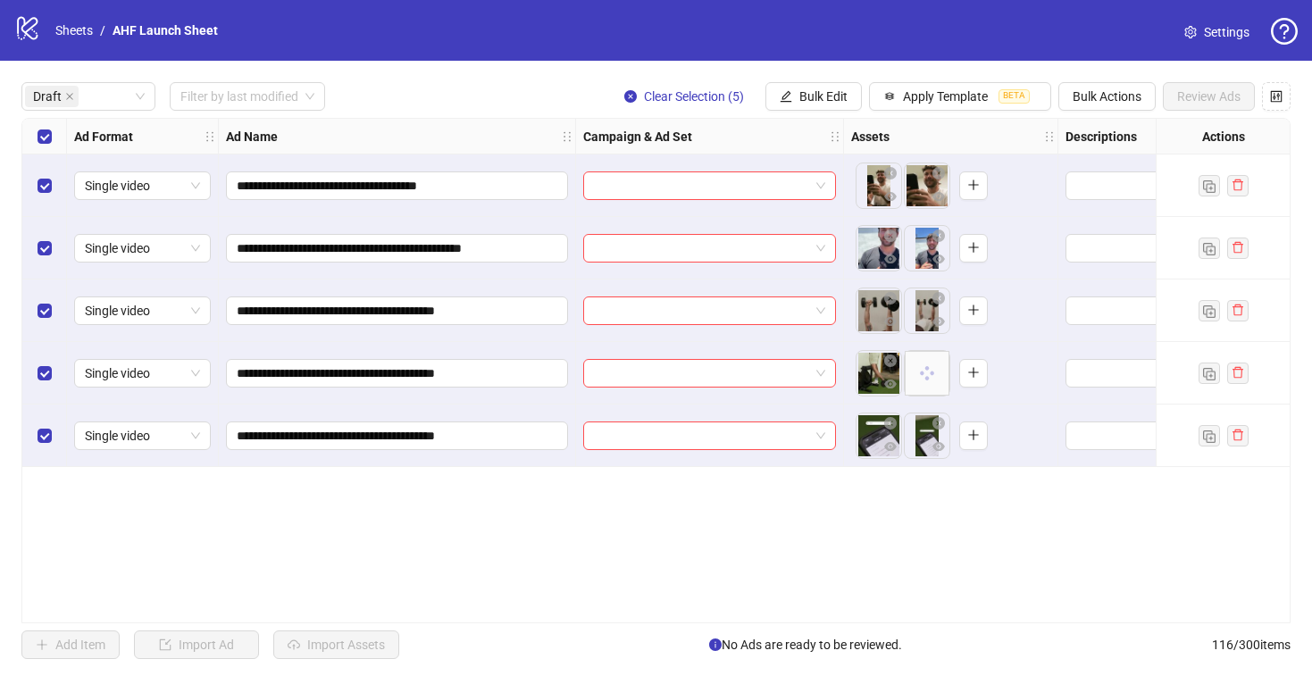
drag, startPoint x: 931, startPoint y: 203, endPoint x: 909, endPoint y: 226, distance: 31.6
drag, startPoint x: 923, startPoint y: 186, endPoint x: 878, endPoint y: 186, distance: 44.7
click at [878, 186] on body "**********" at bounding box center [656, 342] width 1312 height 684
click at [928, 530] on div "**********" at bounding box center [655, 371] width 1269 height 506
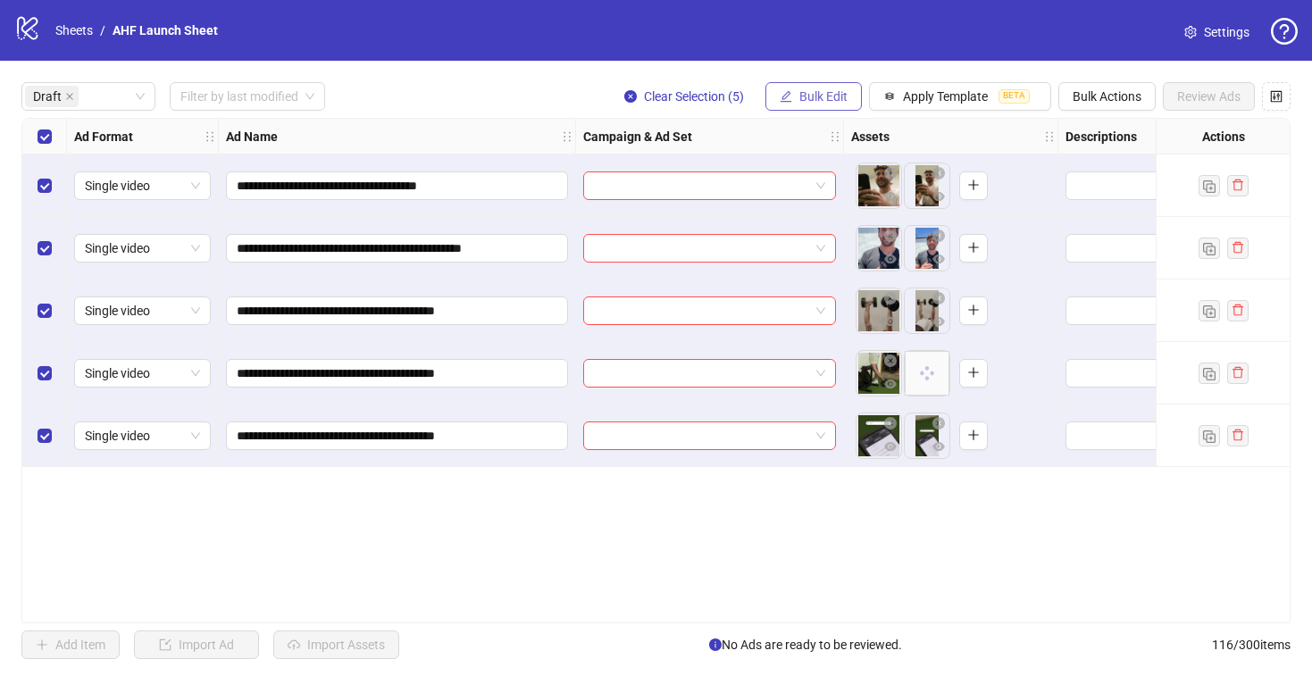
click at [802, 92] on span "Bulk Edit" at bounding box center [823, 96] width 48 height 14
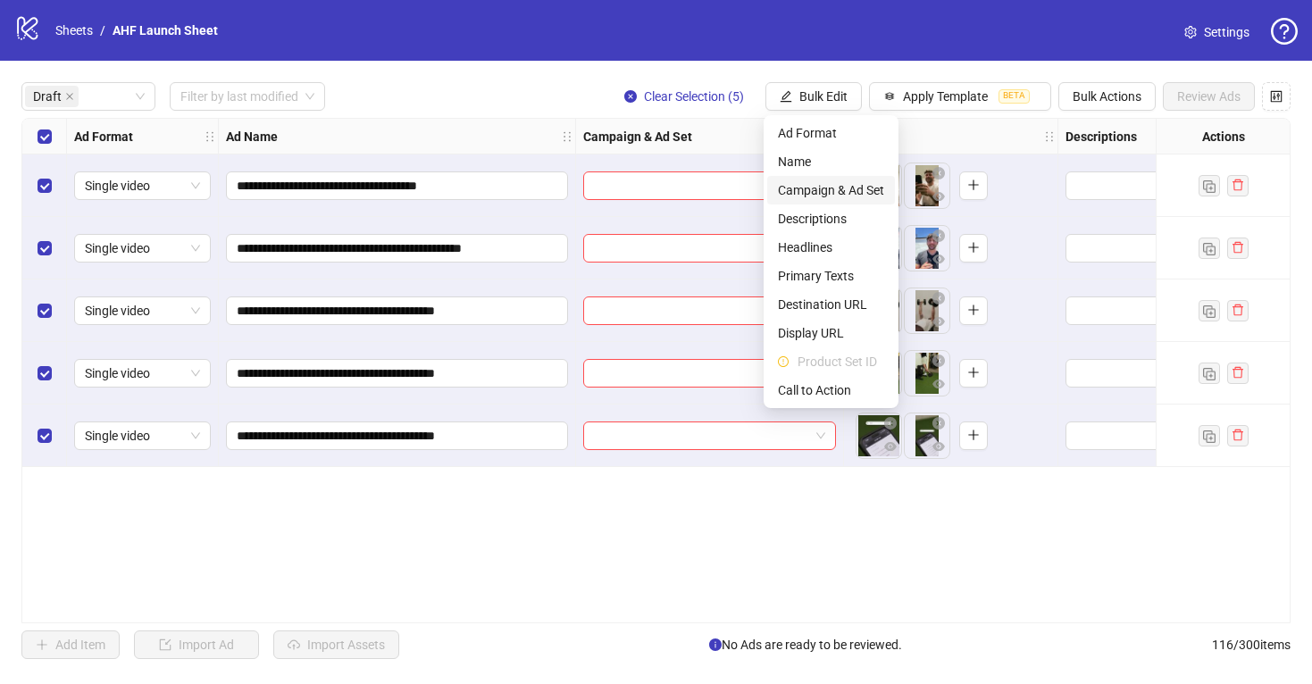
click at [819, 187] on span "Campaign & Ad Set" at bounding box center [831, 190] width 106 height 20
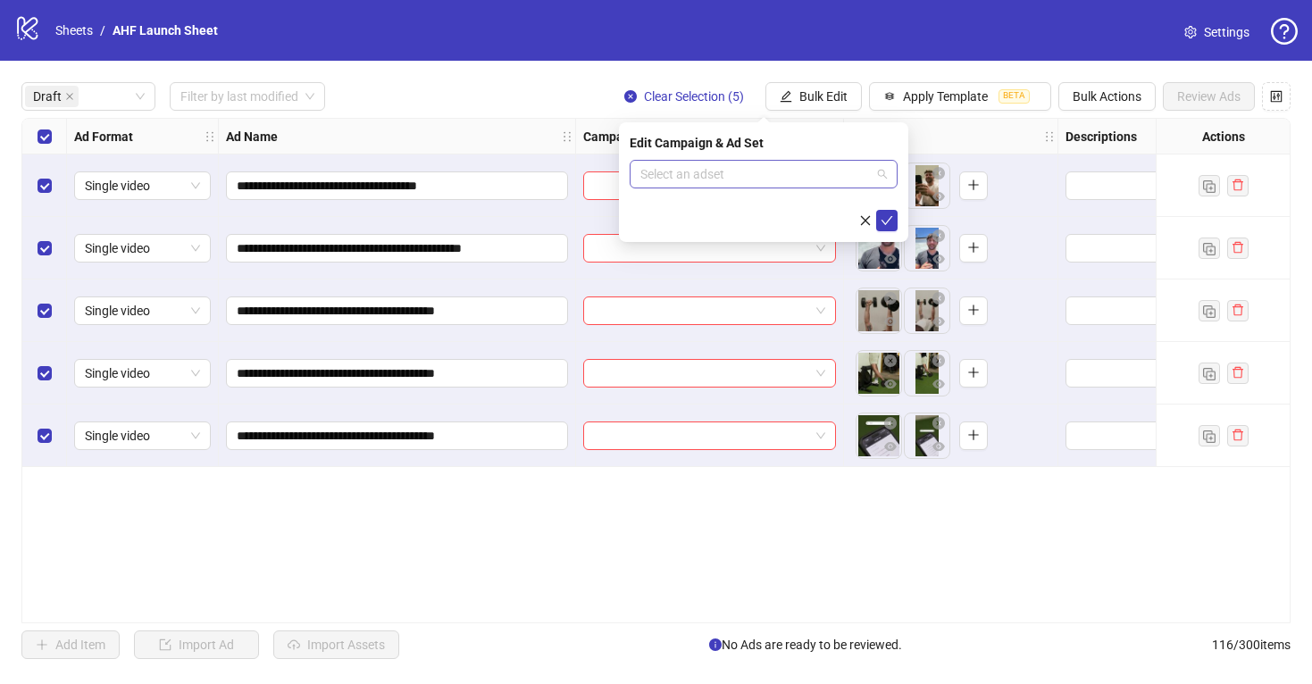
click at [816, 178] on input "search" at bounding box center [755, 174] width 230 height 27
type input "*"
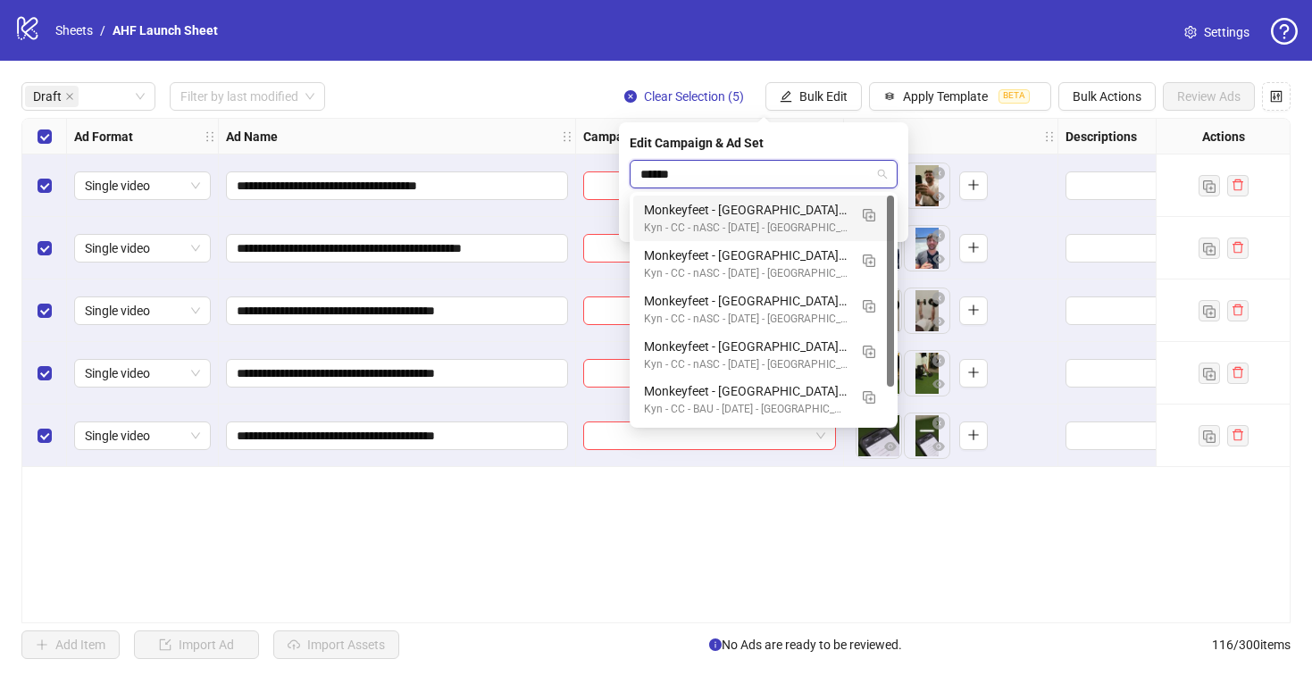
type input "*******"
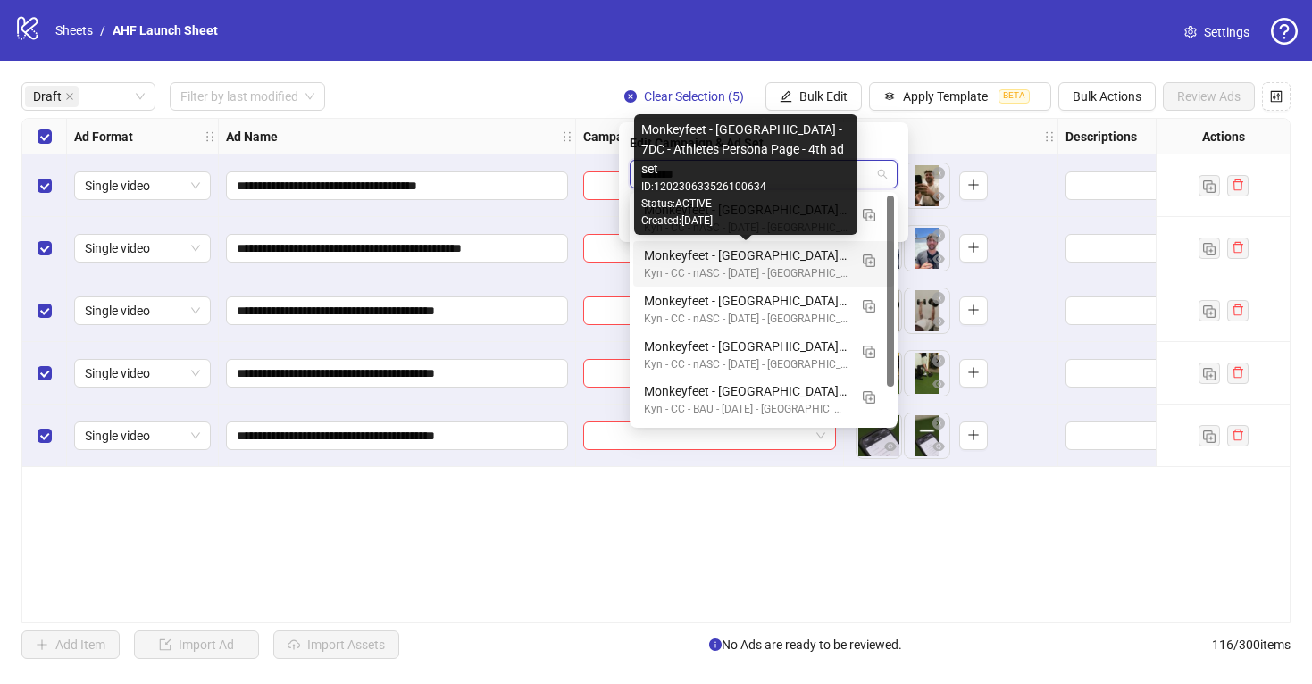
click at [773, 256] on div "Monkeyfeet - [GEOGRAPHIC_DATA] - 7DC - Athletes Persona Page - 4th ad set" at bounding box center [746, 256] width 204 height 20
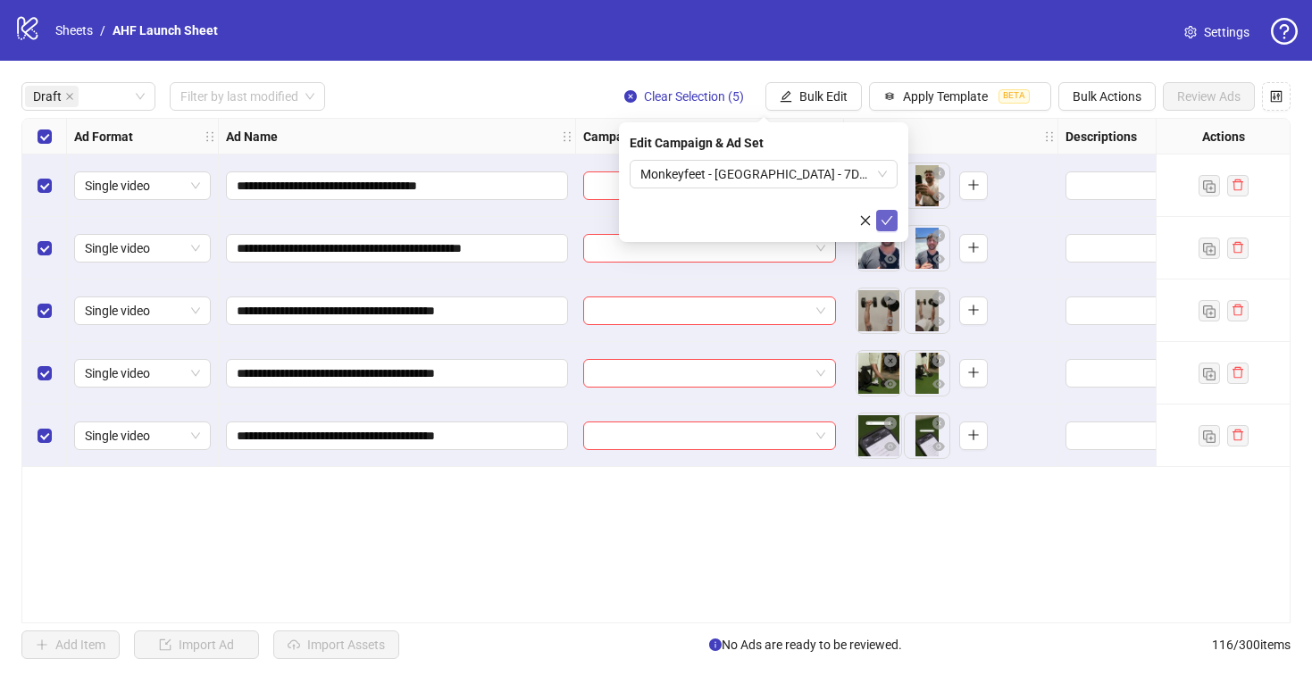
click at [884, 218] on icon "check" at bounding box center [887, 220] width 13 height 13
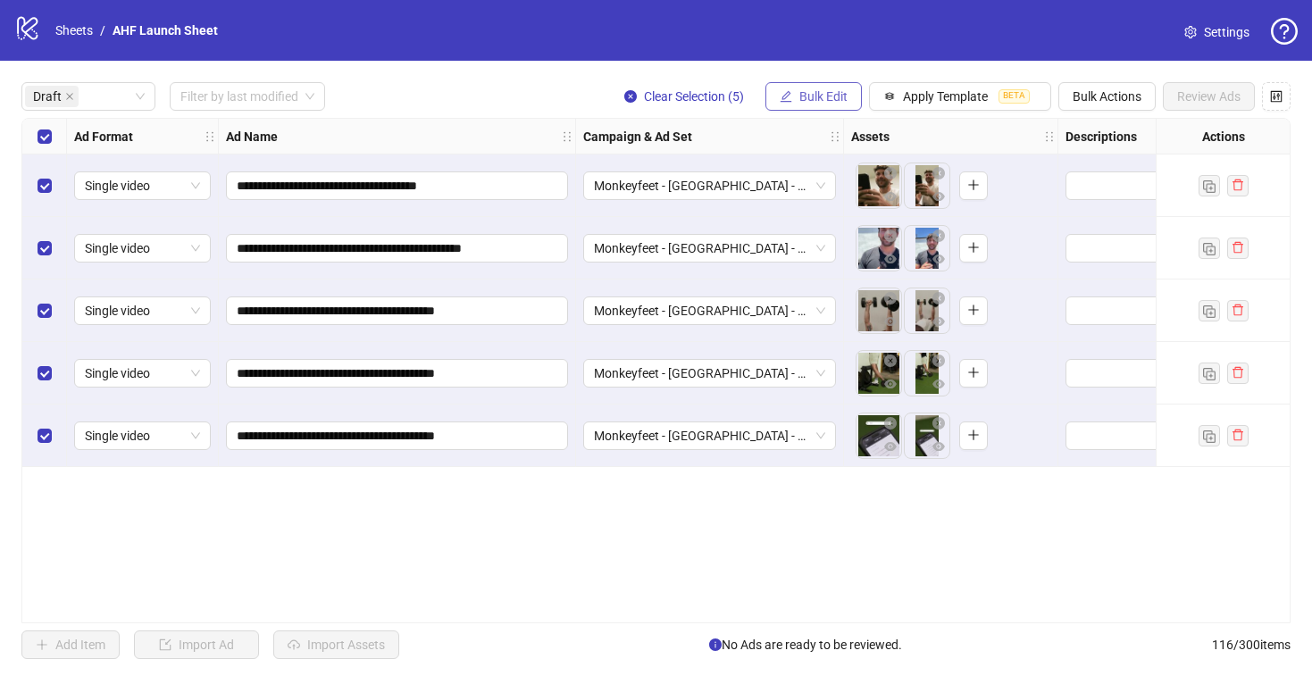
click at [813, 104] on span "Bulk Edit" at bounding box center [823, 96] width 48 height 14
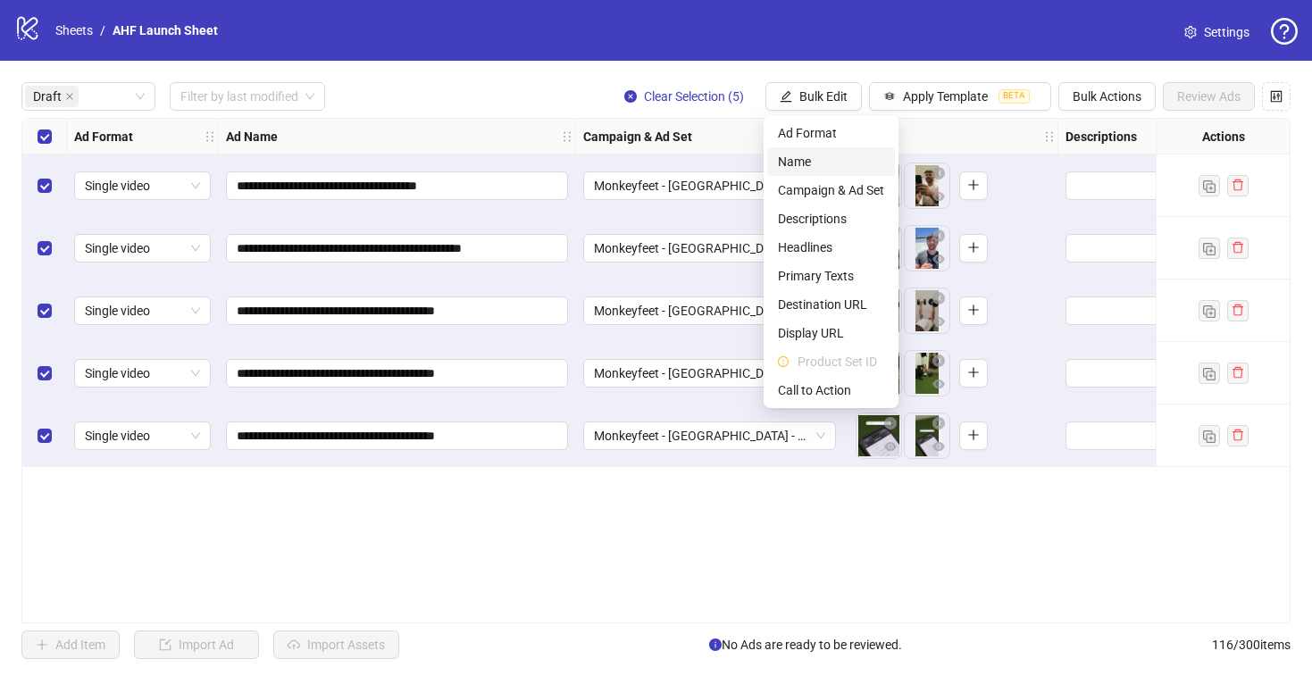
click at [811, 164] on span "Name" at bounding box center [831, 162] width 106 height 20
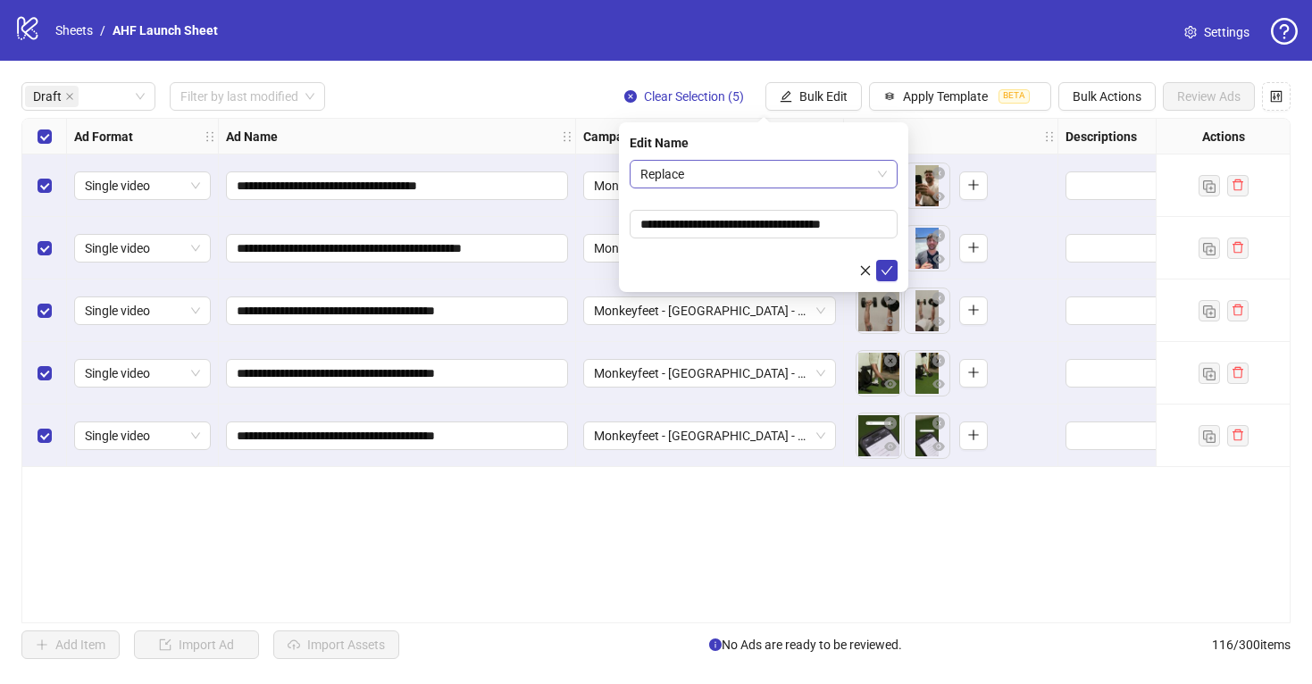
click at [727, 167] on span "Replace" at bounding box center [763, 174] width 247 height 27
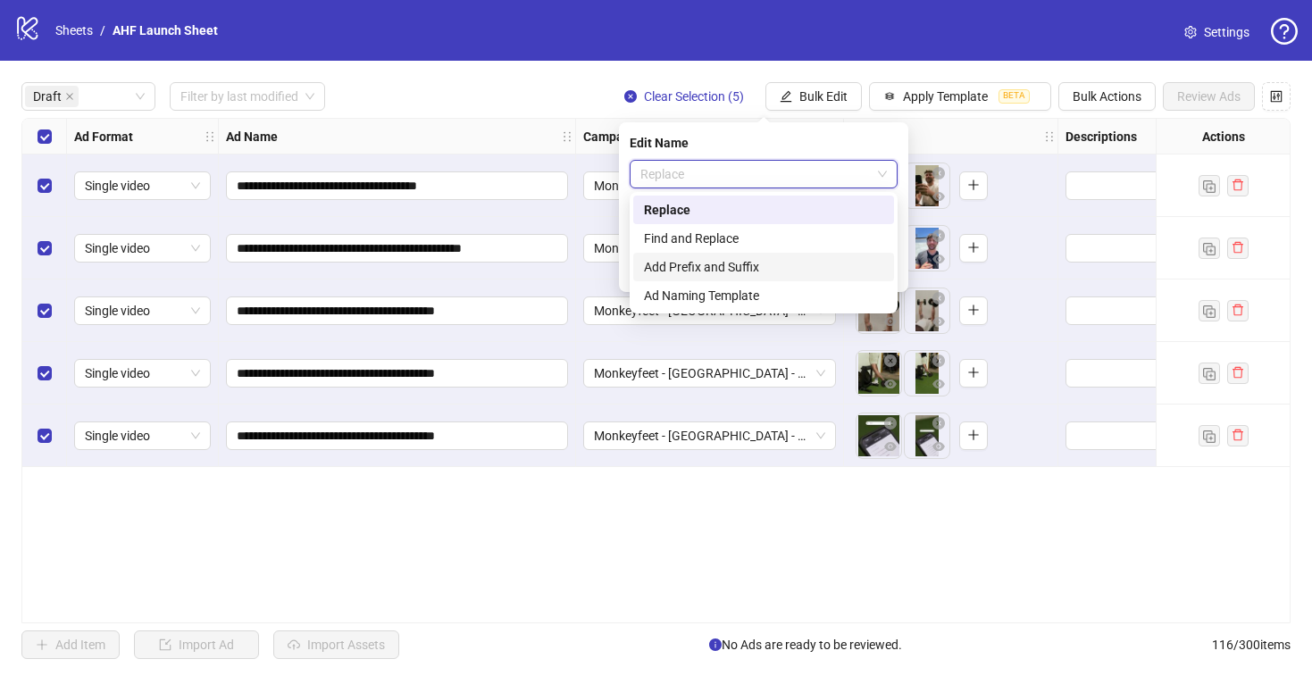
click at [695, 263] on div "Add Prefix and Suffix" at bounding box center [763, 267] width 239 height 20
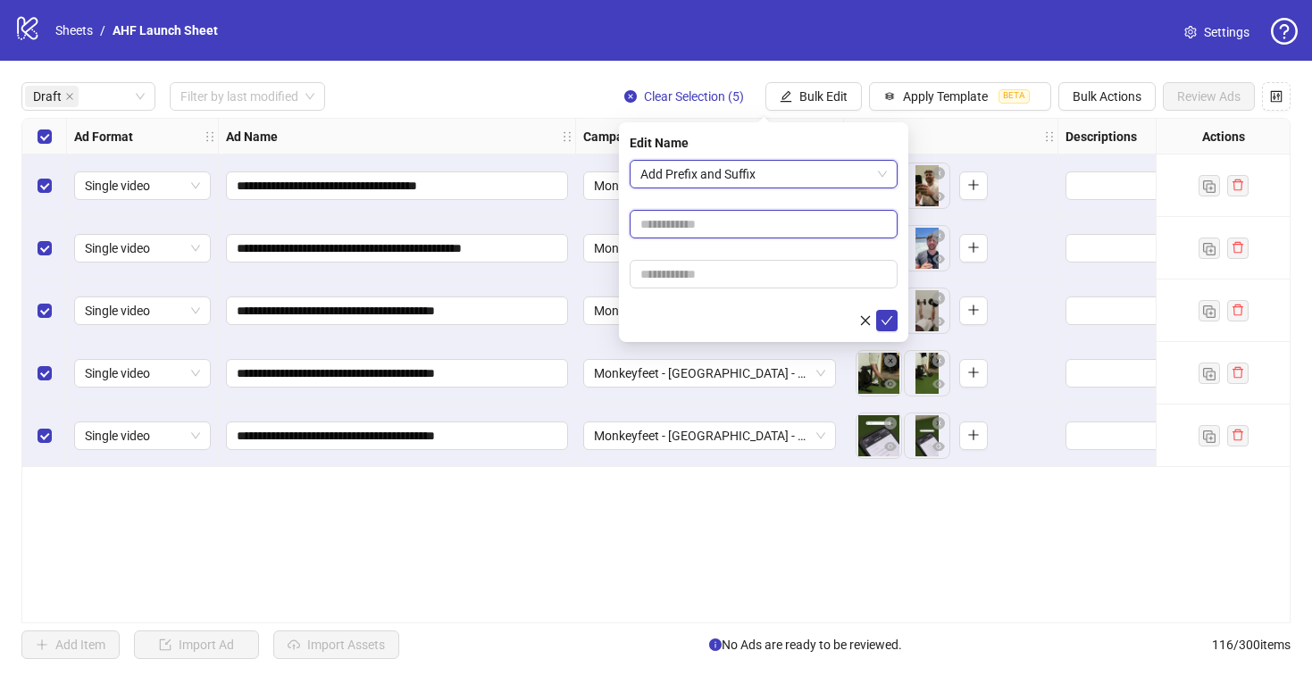
click at [675, 221] on input "text" at bounding box center [764, 224] width 268 height 29
type input "***"
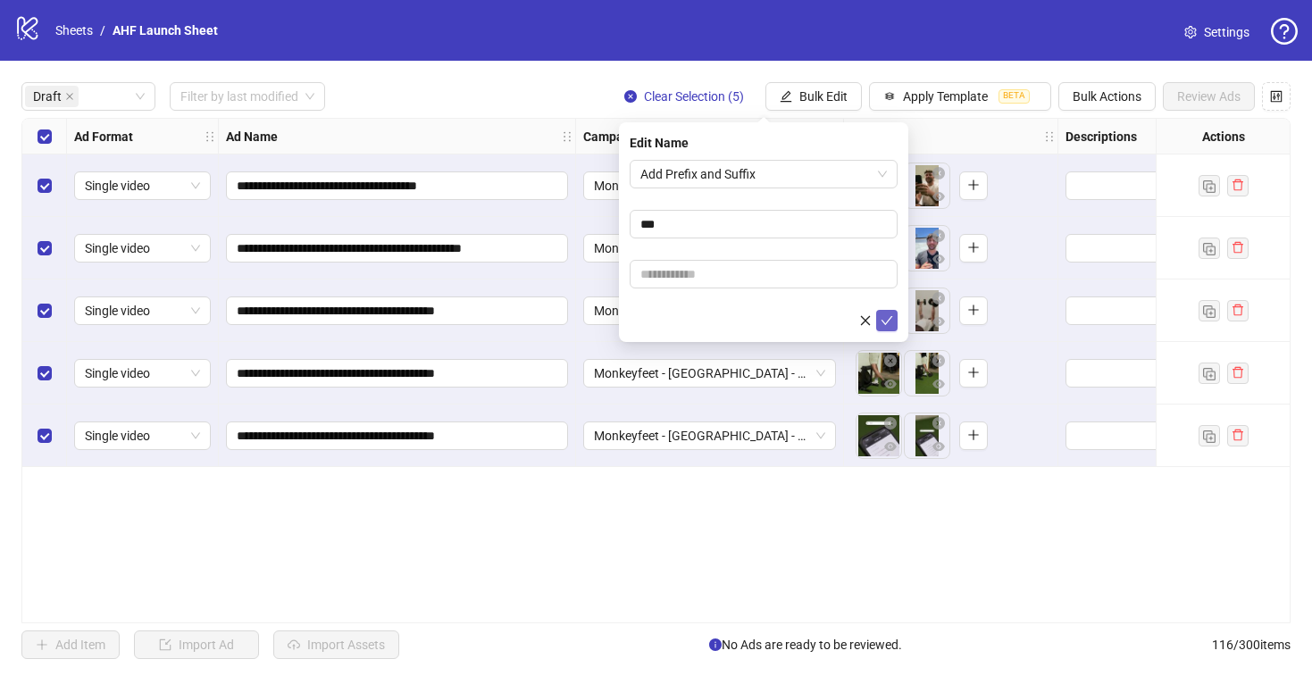
click at [888, 317] on icon "check" at bounding box center [887, 320] width 13 height 13
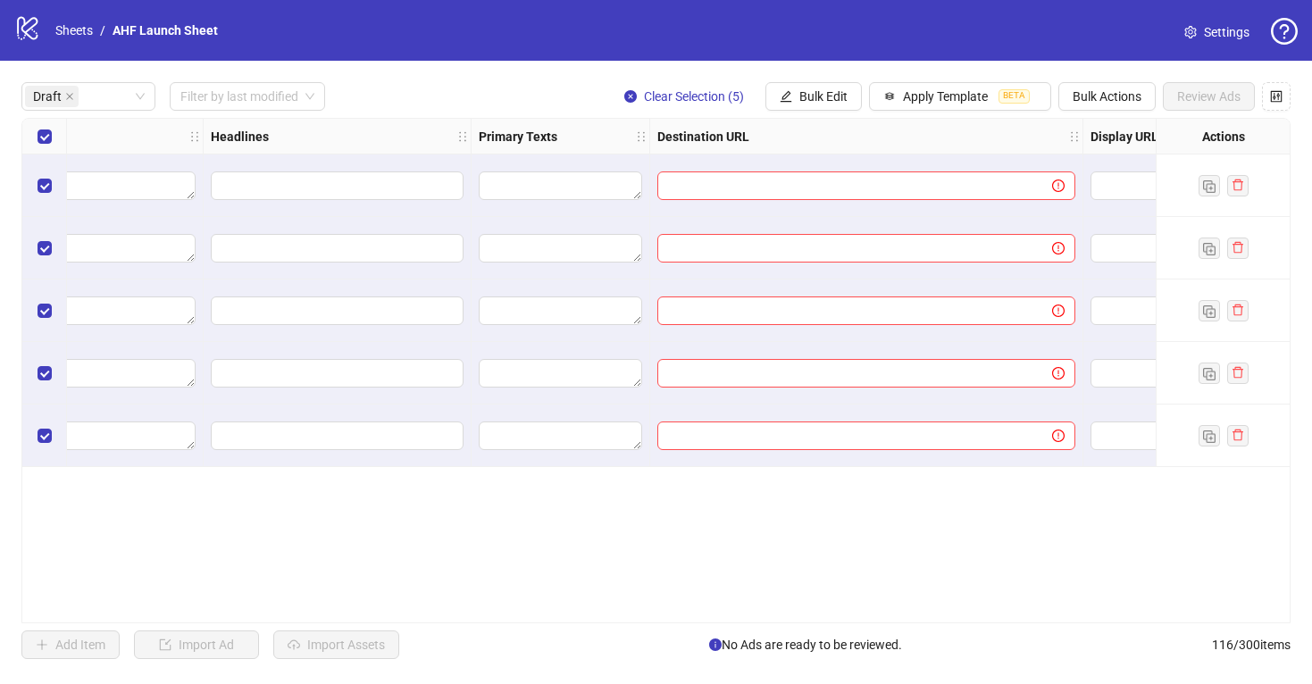
scroll to position [0, 1126]
click at [826, 94] on span "Bulk Edit" at bounding box center [823, 96] width 48 height 14
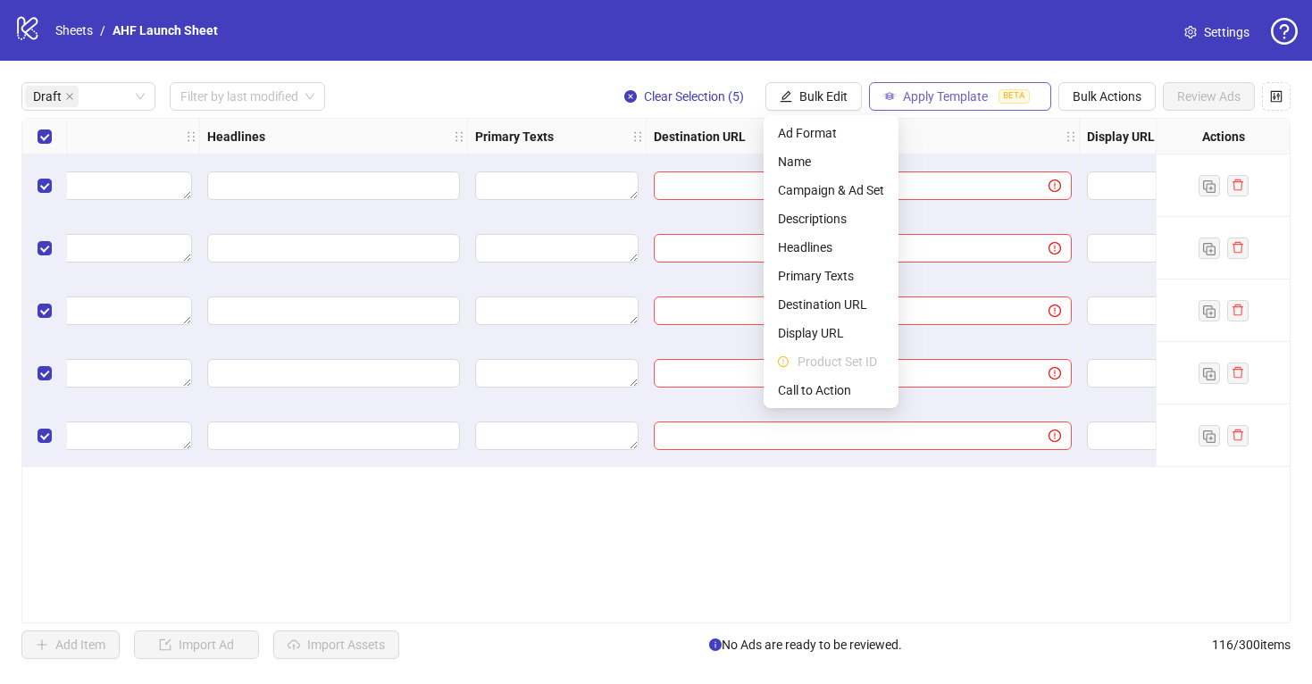
click at [915, 95] on span "Apply Template" at bounding box center [945, 96] width 85 height 14
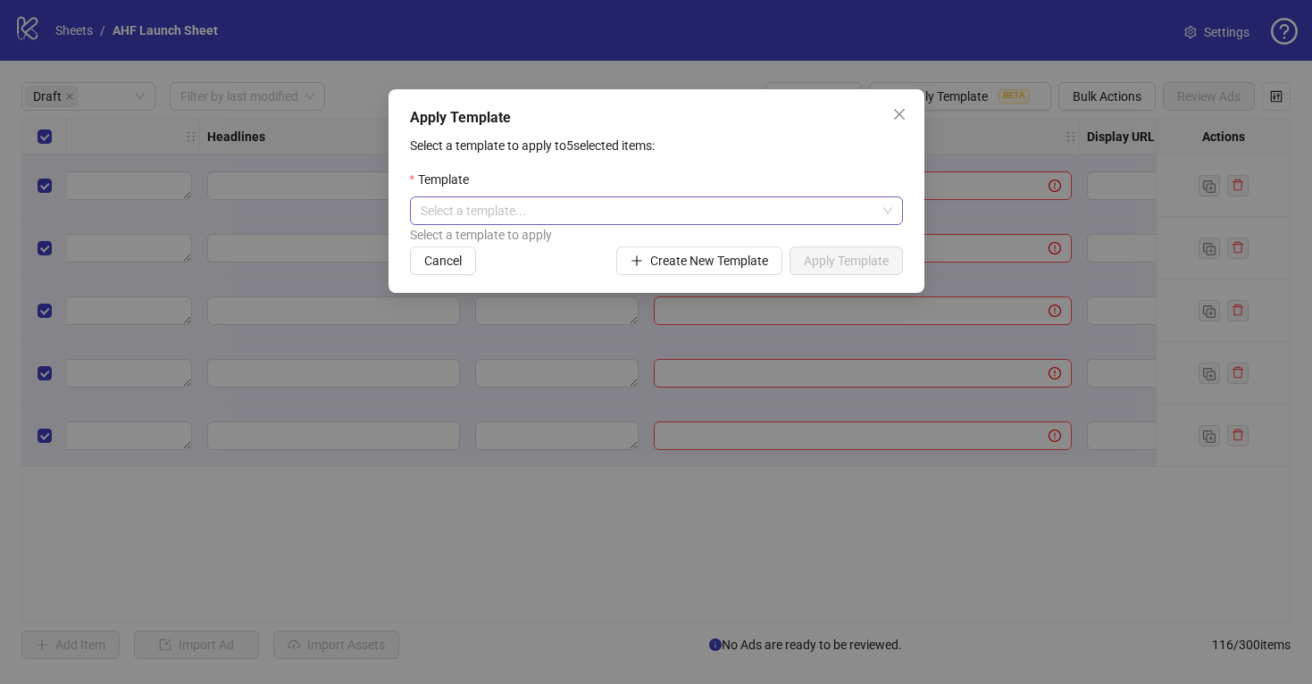
click at [807, 213] on input "search" at bounding box center [649, 210] width 456 height 27
click at [758, 238] on div "Monkeyfeet General" at bounding box center [656, 248] width 464 height 20
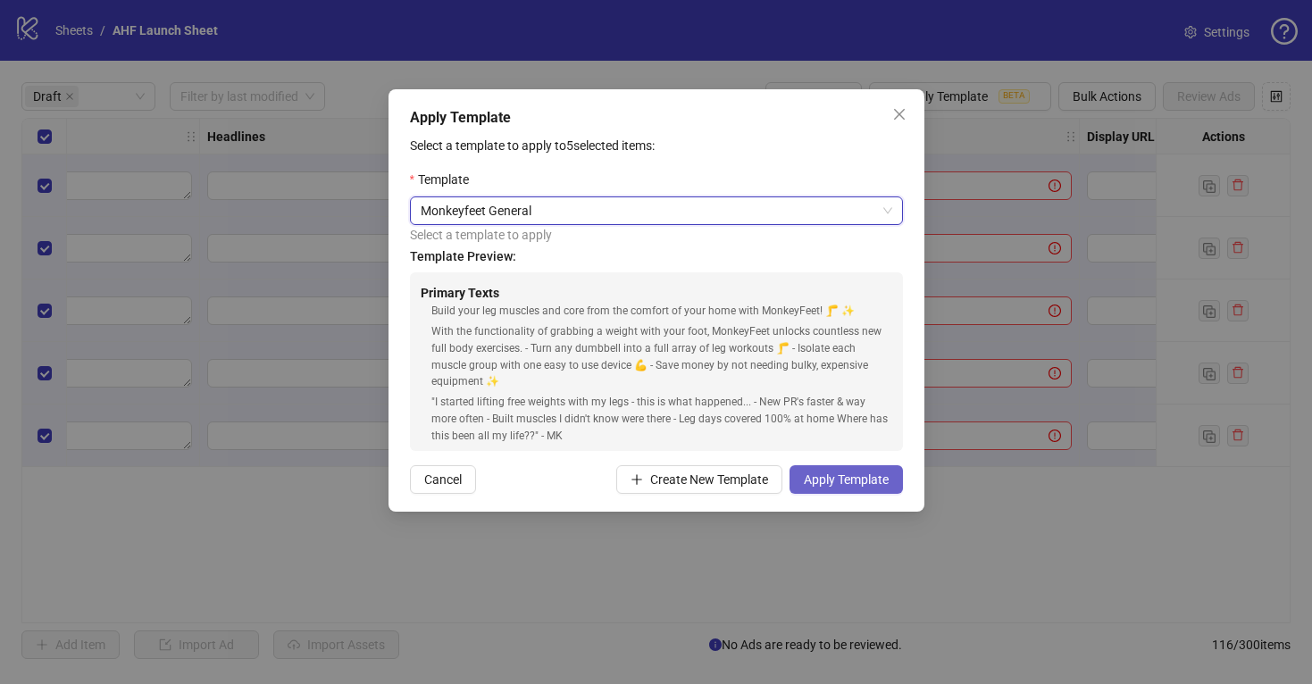
click at [849, 481] on span "Apply Template" at bounding box center [846, 479] width 85 height 14
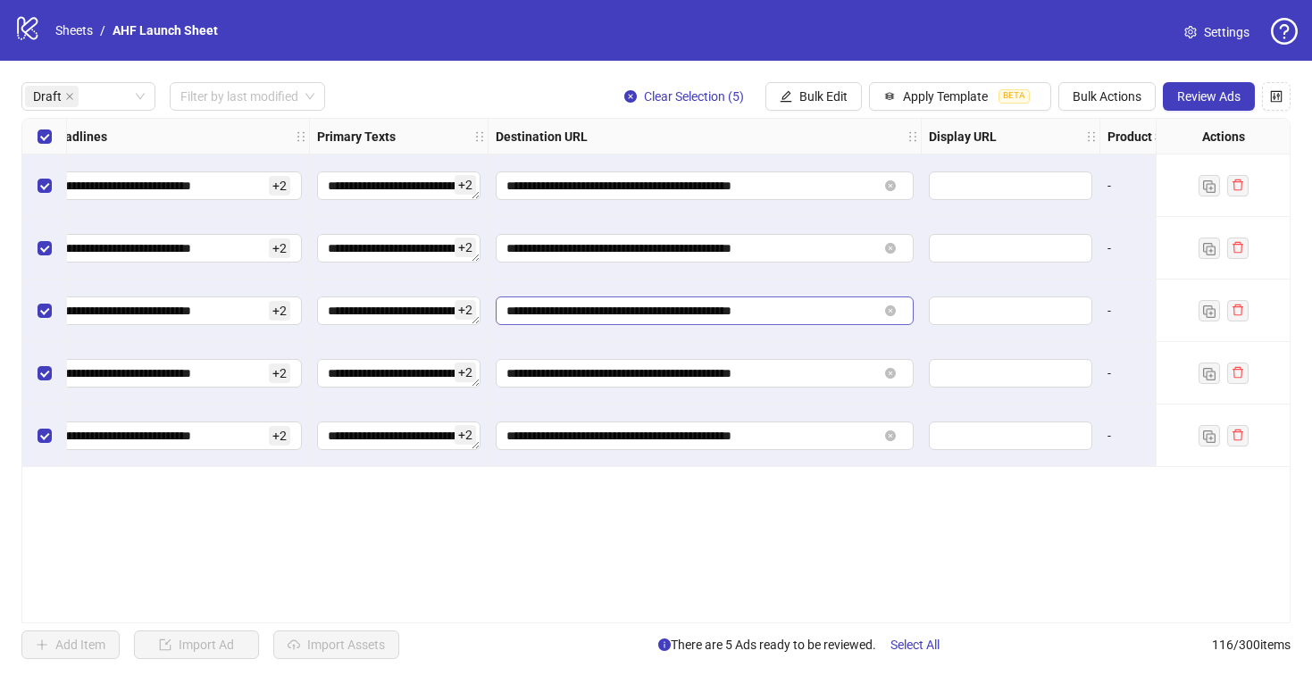
scroll to position [0, 1169]
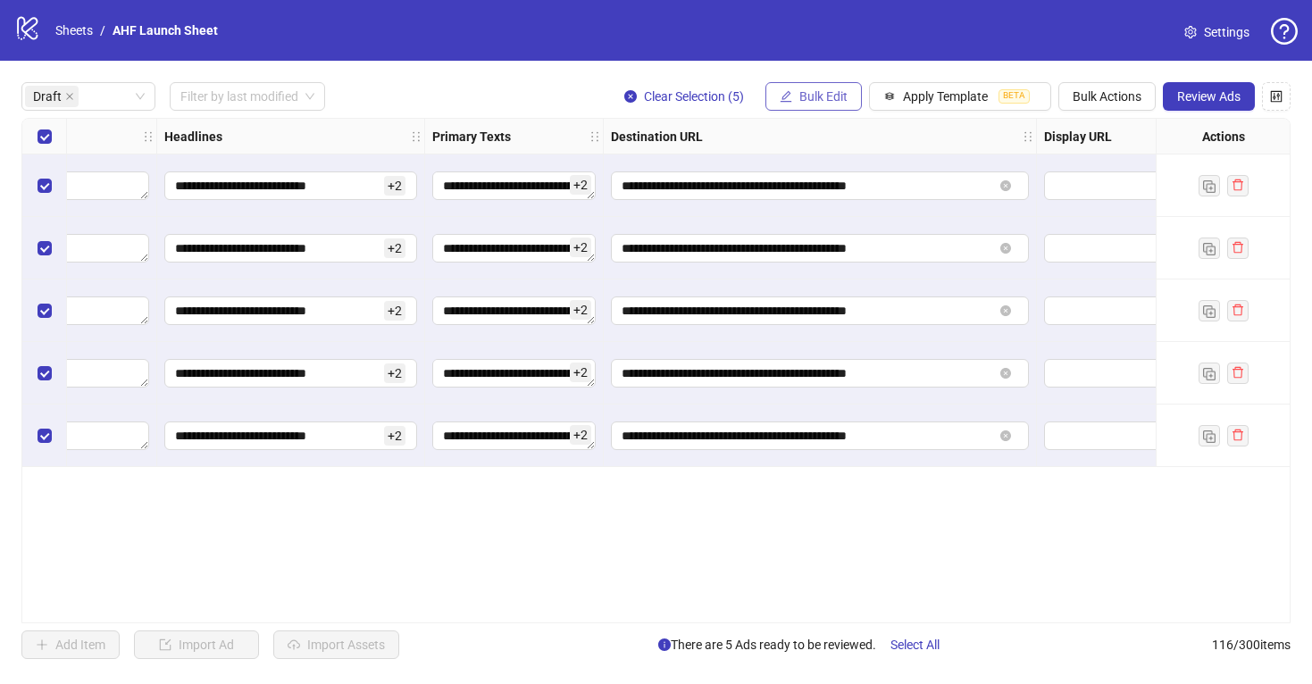
click at [821, 93] on span "Bulk Edit" at bounding box center [823, 96] width 48 height 14
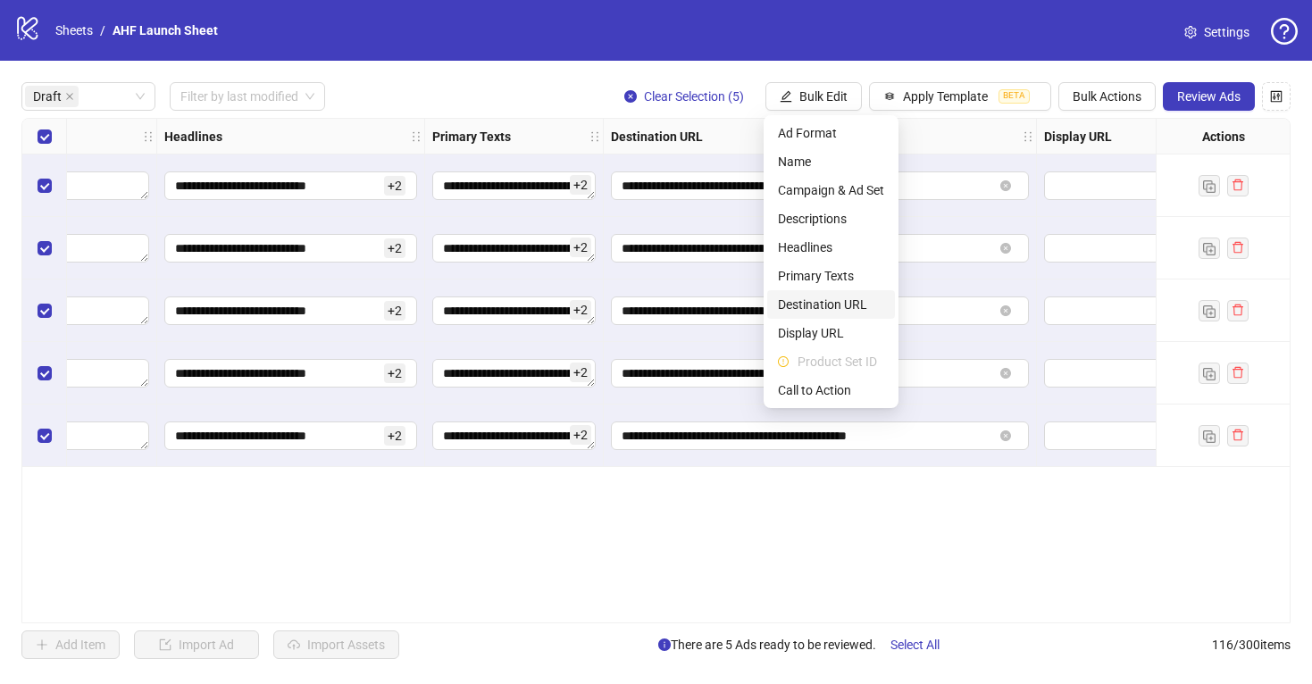
click at [855, 306] on span "Destination URL" at bounding box center [831, 305] width 106 height 20
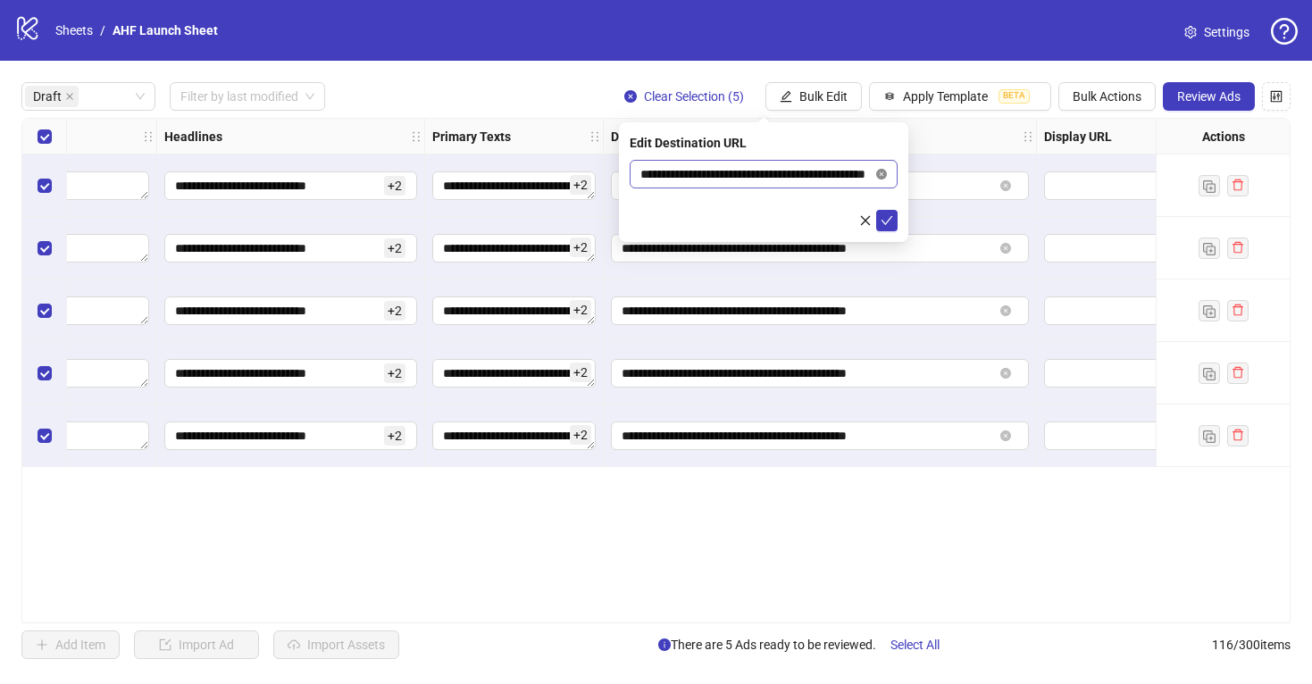
click at [878, 171] on icon "close-circle" at bounding box center [881, 174] width 11 height 11
paste input "**********"
type input "**********"
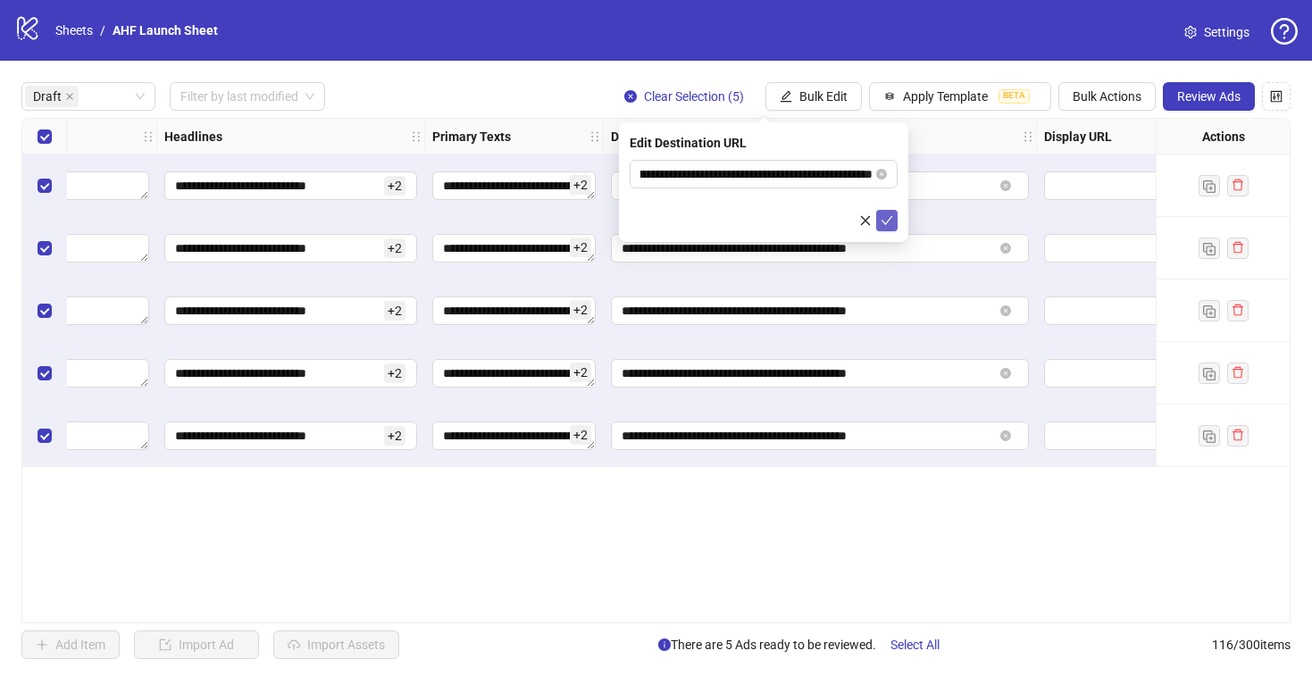
click at [883, 219] on icon "check" at bounding box center [887, 220] width 13 height 13
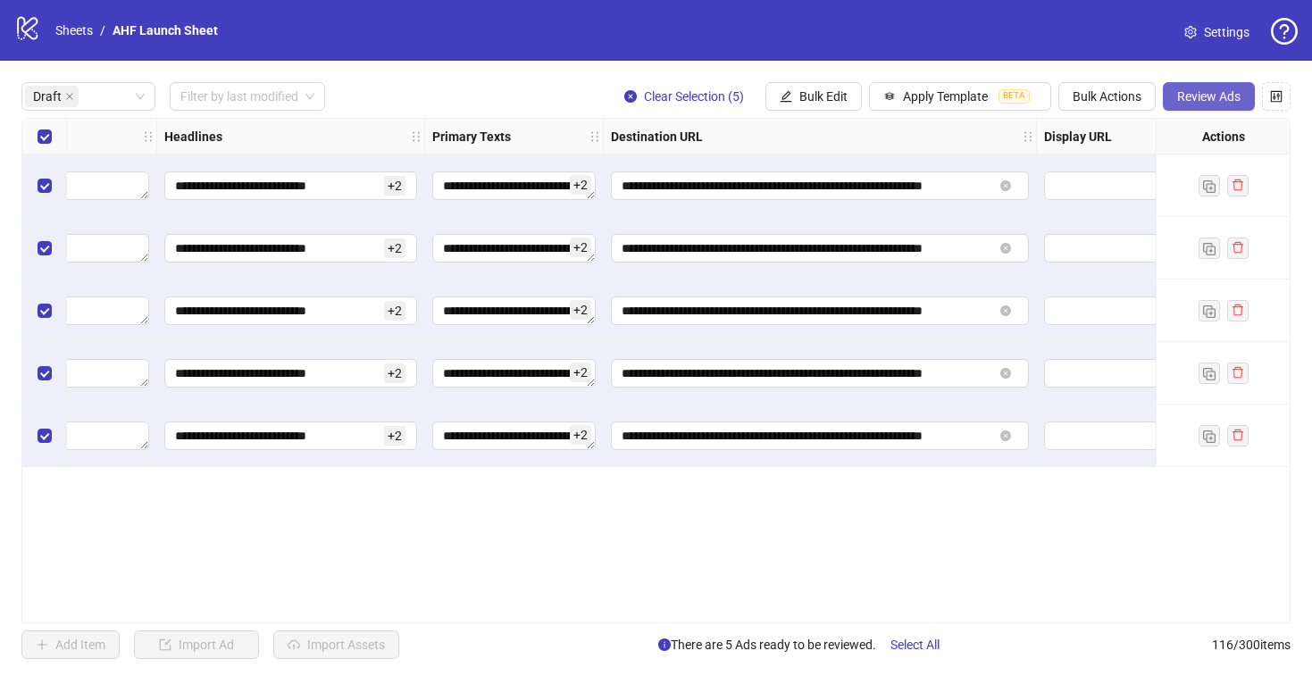
click at [1202, 96] on span "Review Ads" at bounding box center [1208, 96] width 63 height 14
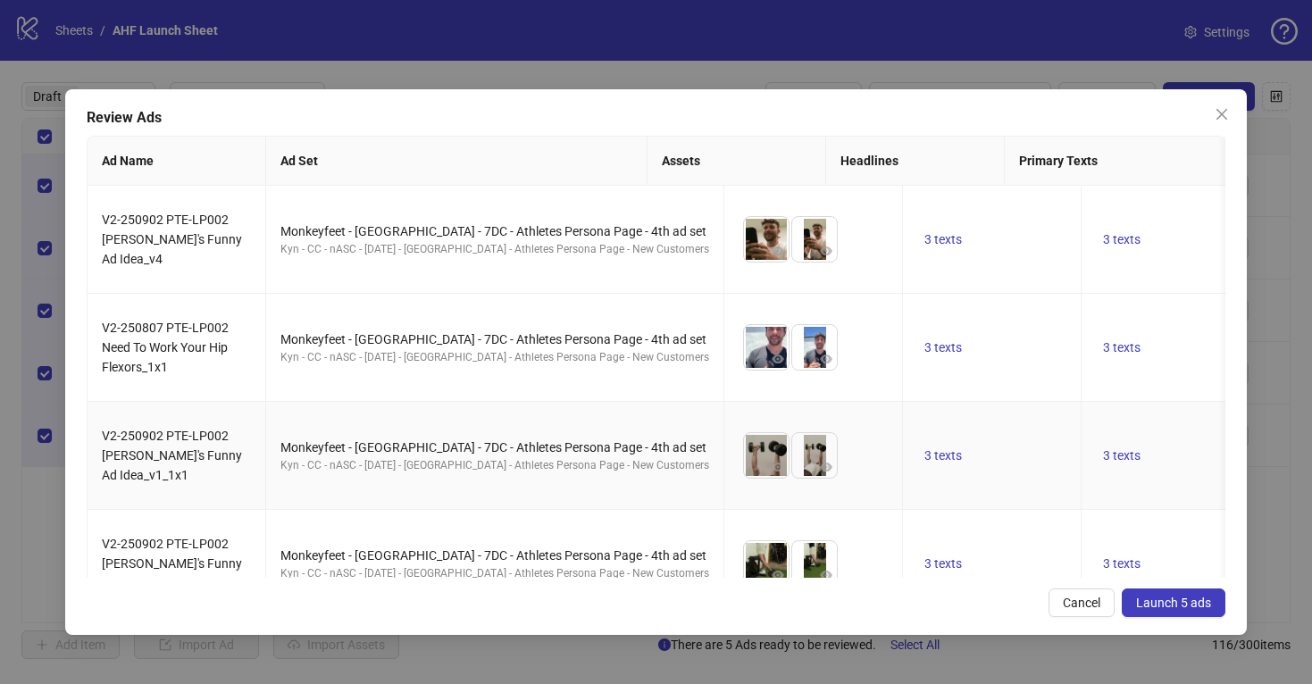
scroll to position [147, 0]
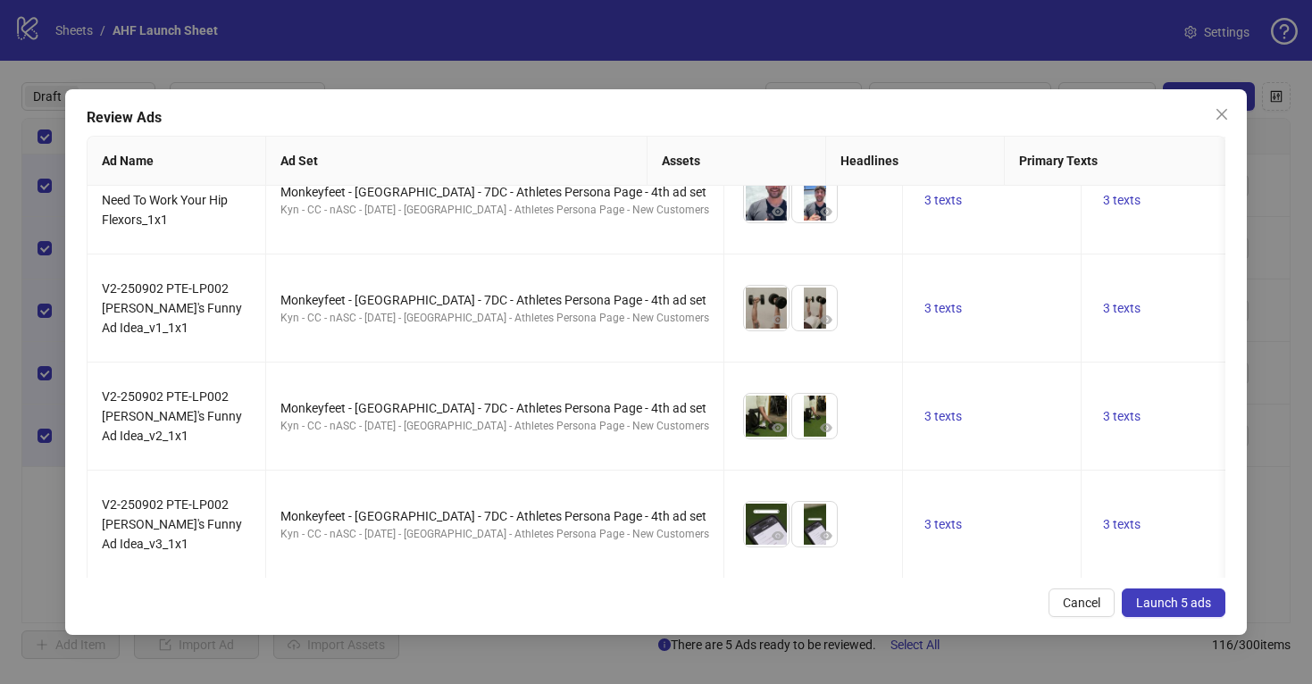
click at [1162, 609] on span "Launch 5 ads" at bounding box center [1173, 603] width 75 height 14
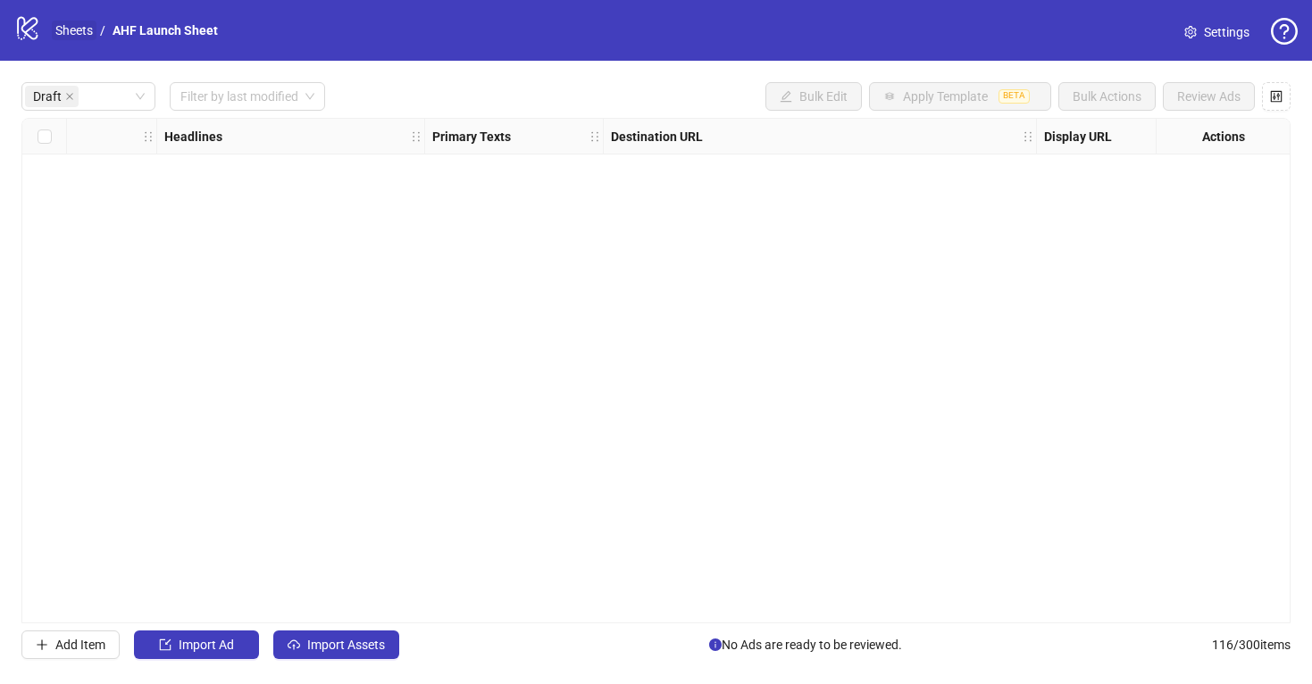
click at [77, 29] on link "Sheets" at bounding box center [74, 31] width 45 height 20
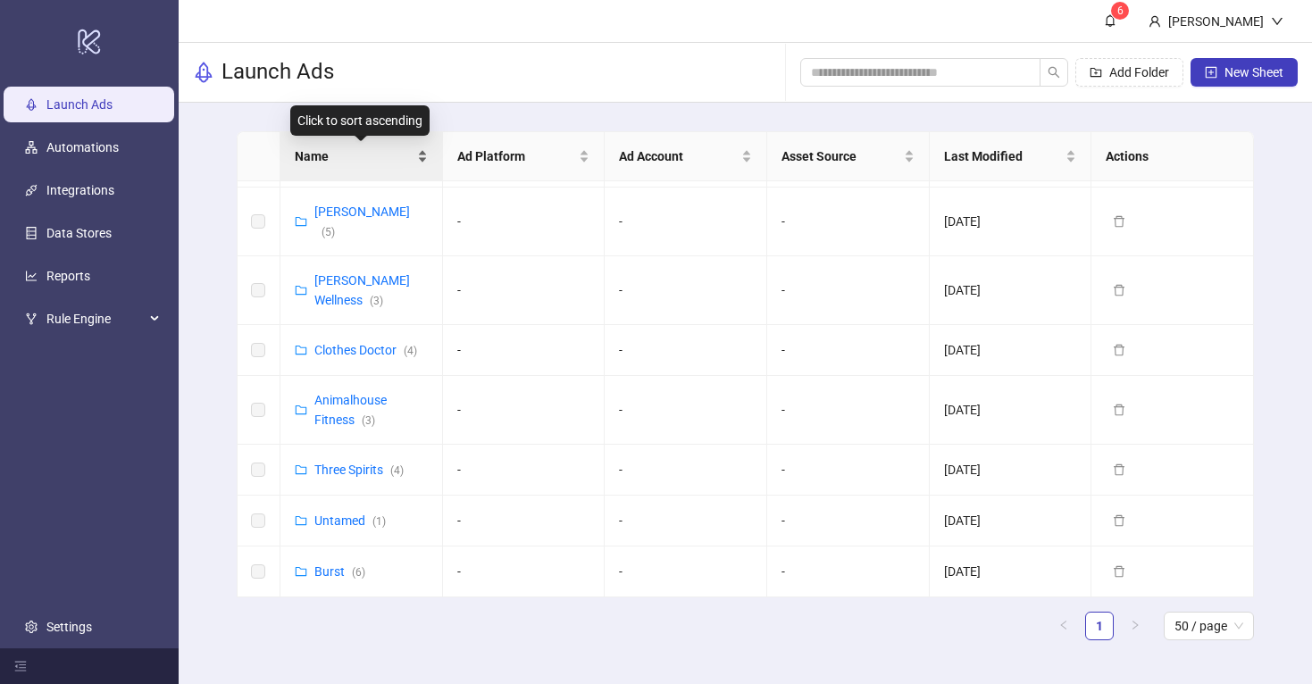
click at [356, 157] on span "Name" at bounding box center [354, 156] width 119 height 20
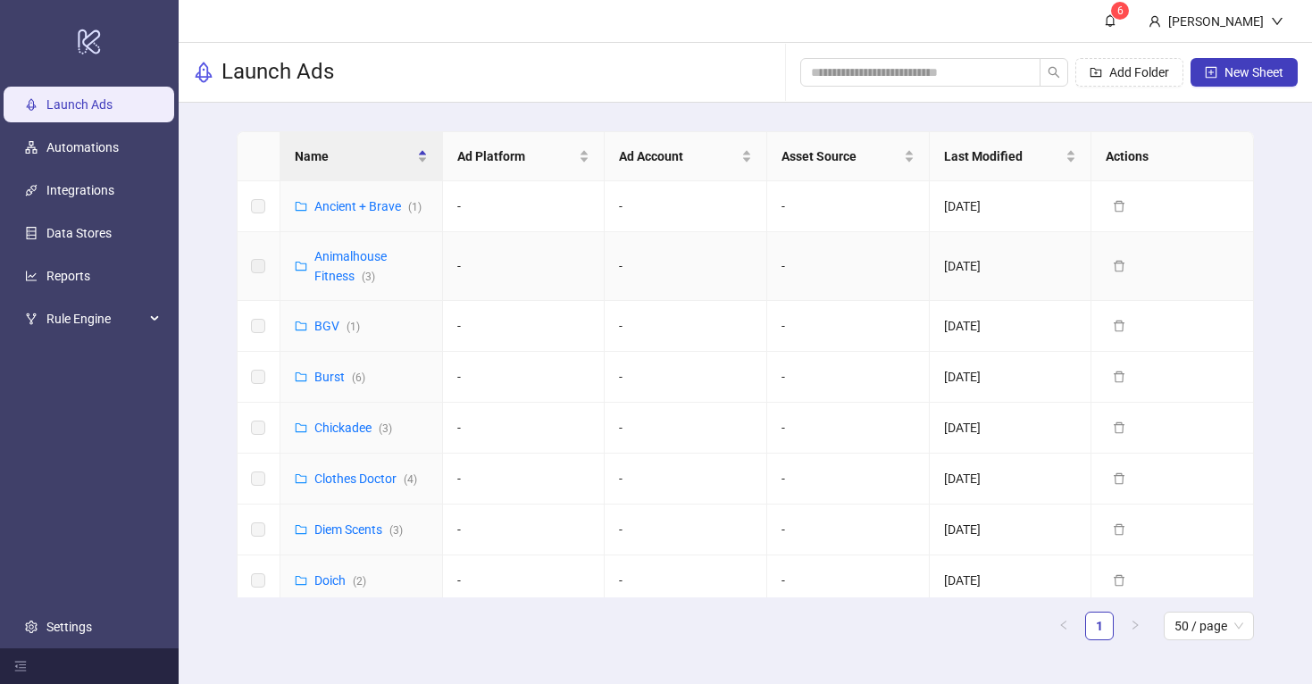
click at [352, 266] on div "Animalhouse Fitness ( 3 )" at bounding box center [370, 266] width 113 height 39
click at [349, 255] on link "Animalhouse Fitness ( 3 )" at bounding box center [350, 266] width 72 height 34
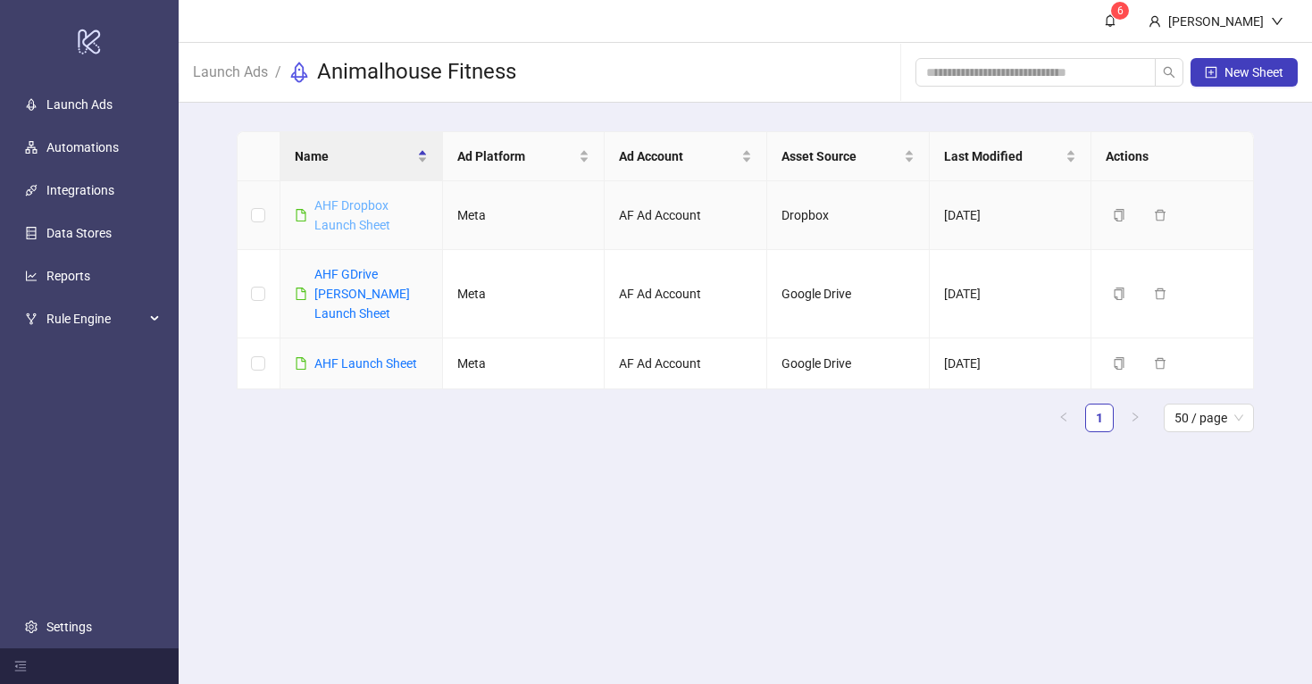
click at [362, 205] on link "AHF Dropbox Launch Sheet" at bounding box center [352, 215] width 76 height 34
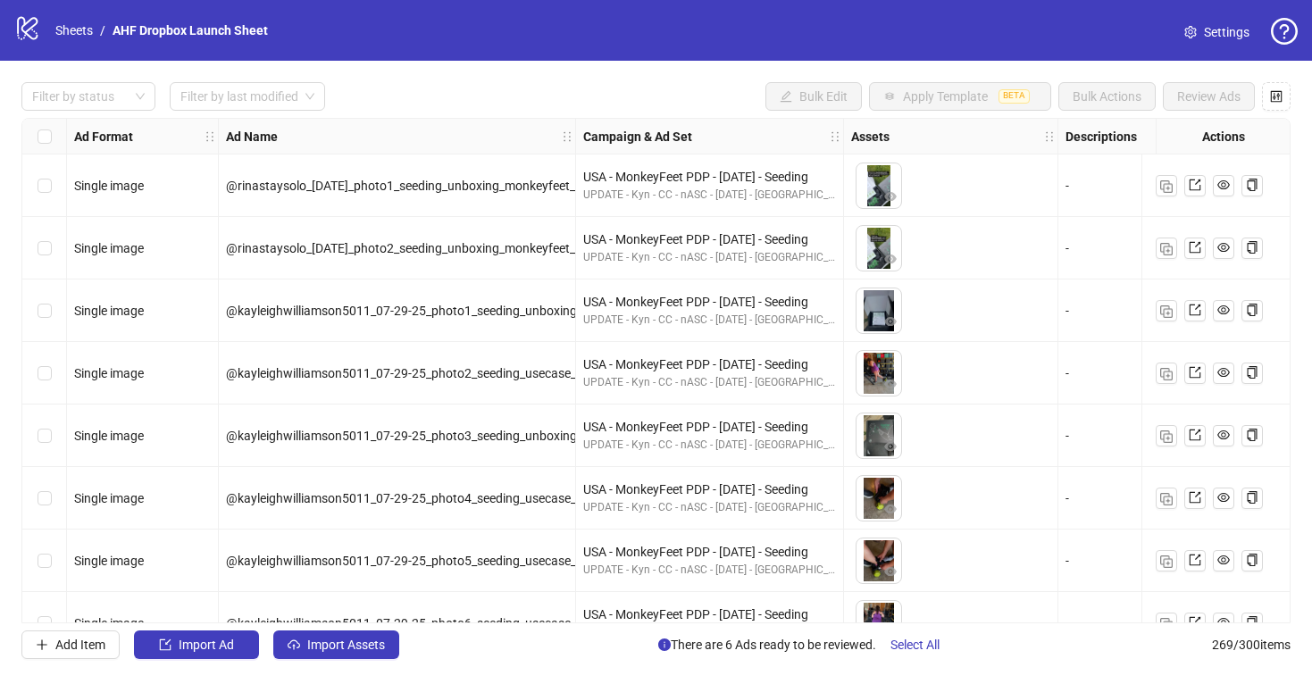
click at [29, 36] on icon at bounding box center [27, 28] width 21 height 23
click at [73, 30] on link "Sheets" at bounding box center [74, 31] width 45 height 20
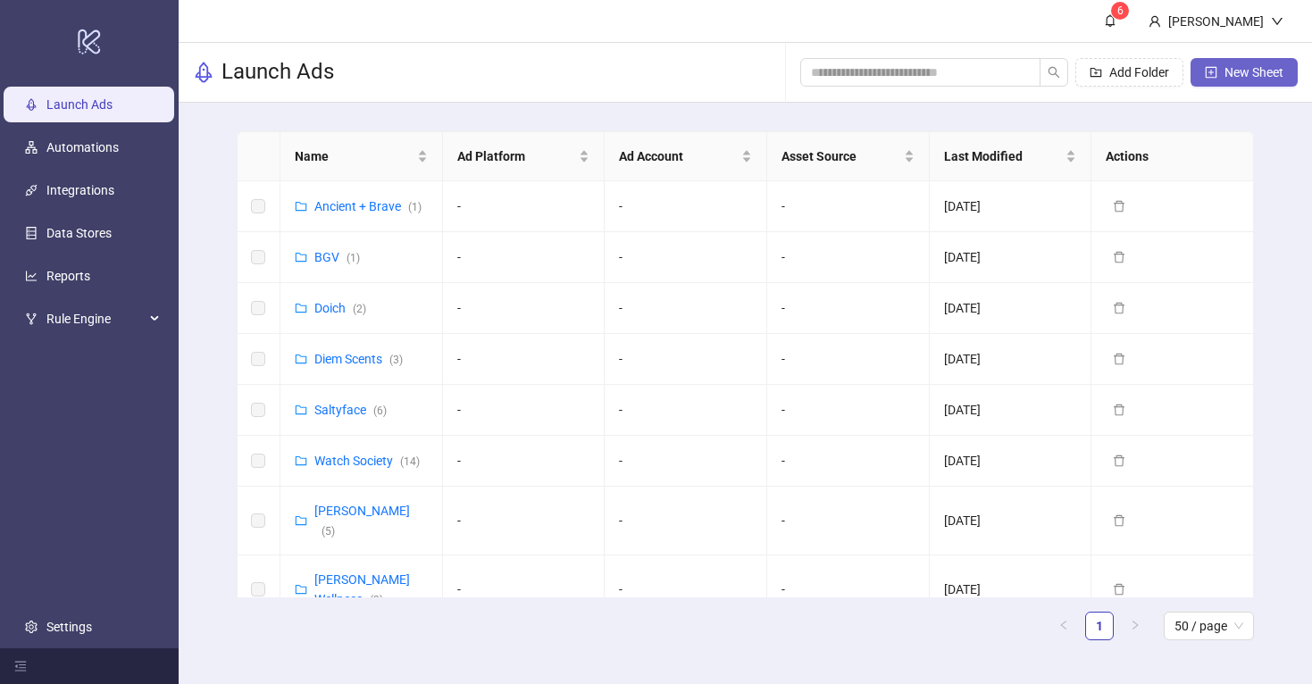
click at [1249, 67] on span "New Sheet" at bounding box center [1254, 72] width 59 height 14
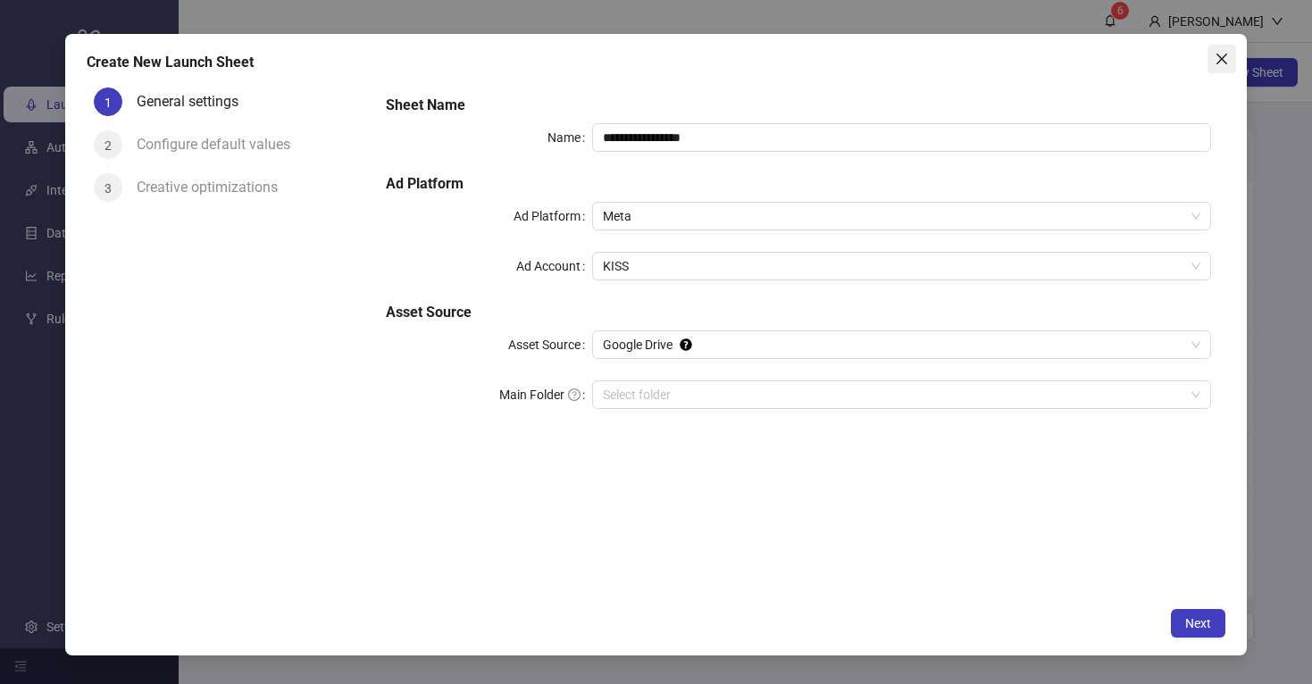
click at [1220, 54] on icon "close" at bounding box center [1222, 59] width 14 height 14
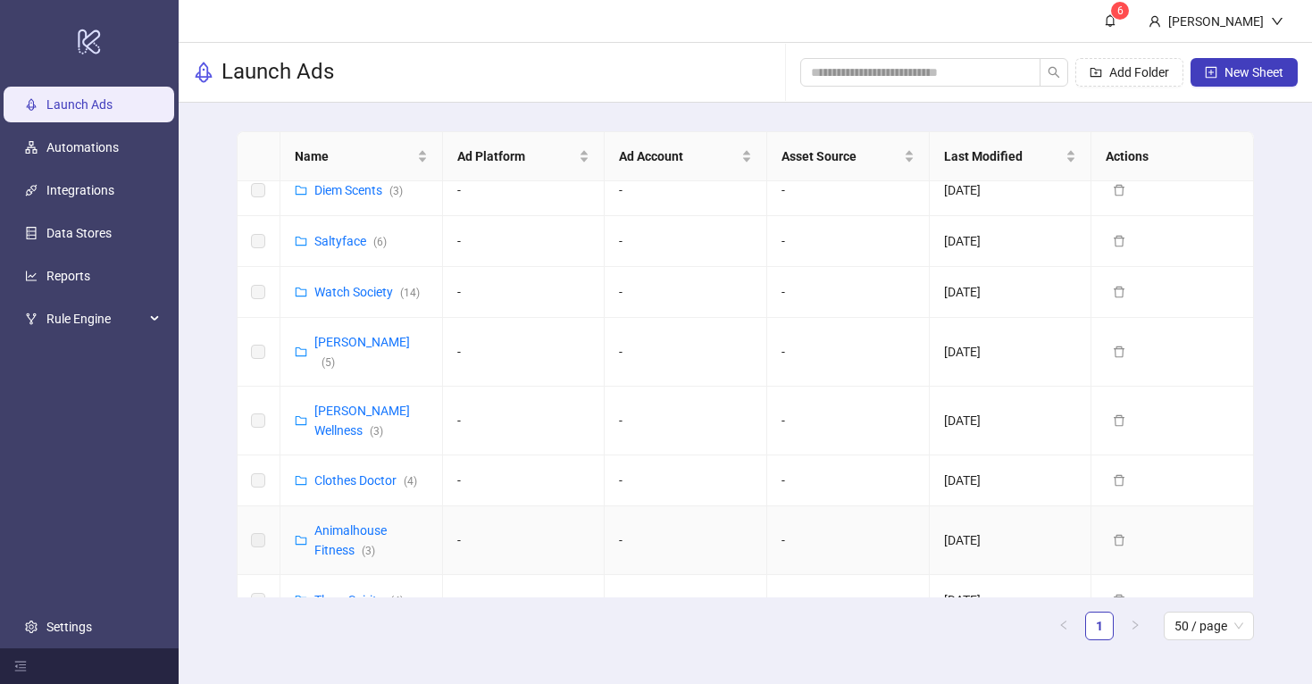
scroll to position [277, 0]
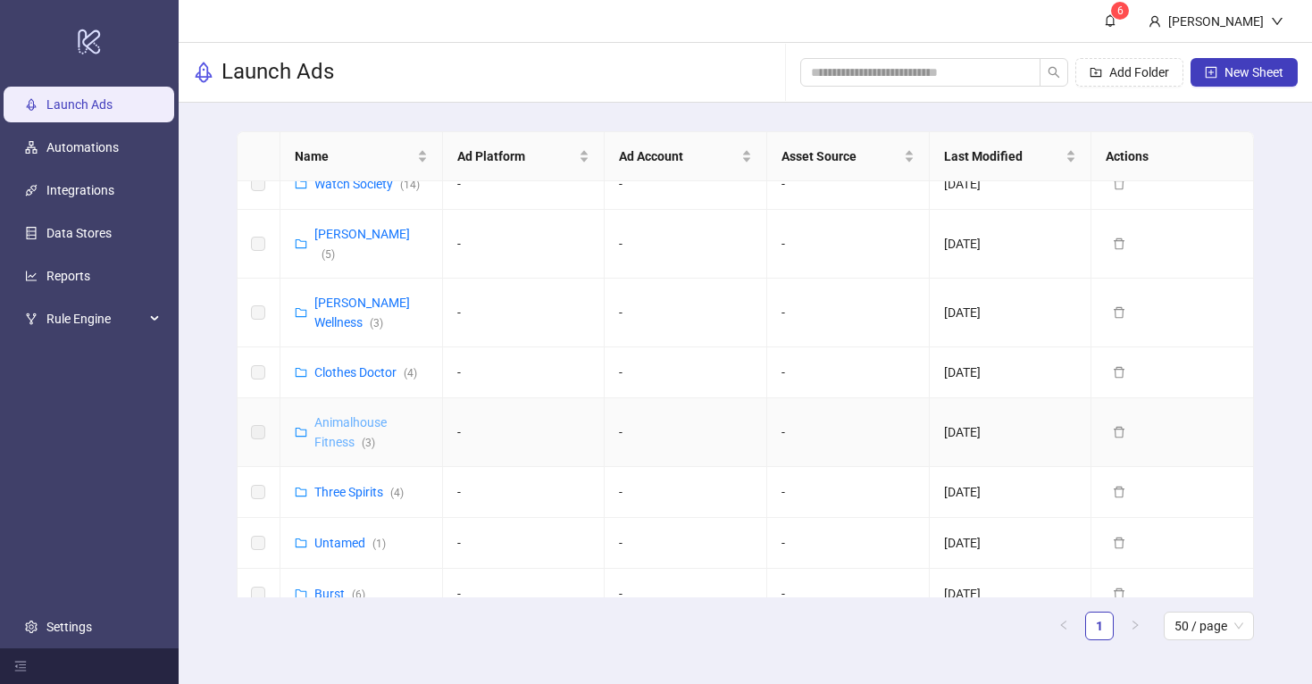
click at [339, 415] on link "Animalhouse Fitness ( 3 )" at bounding box center [350, 432] width 72 height 34
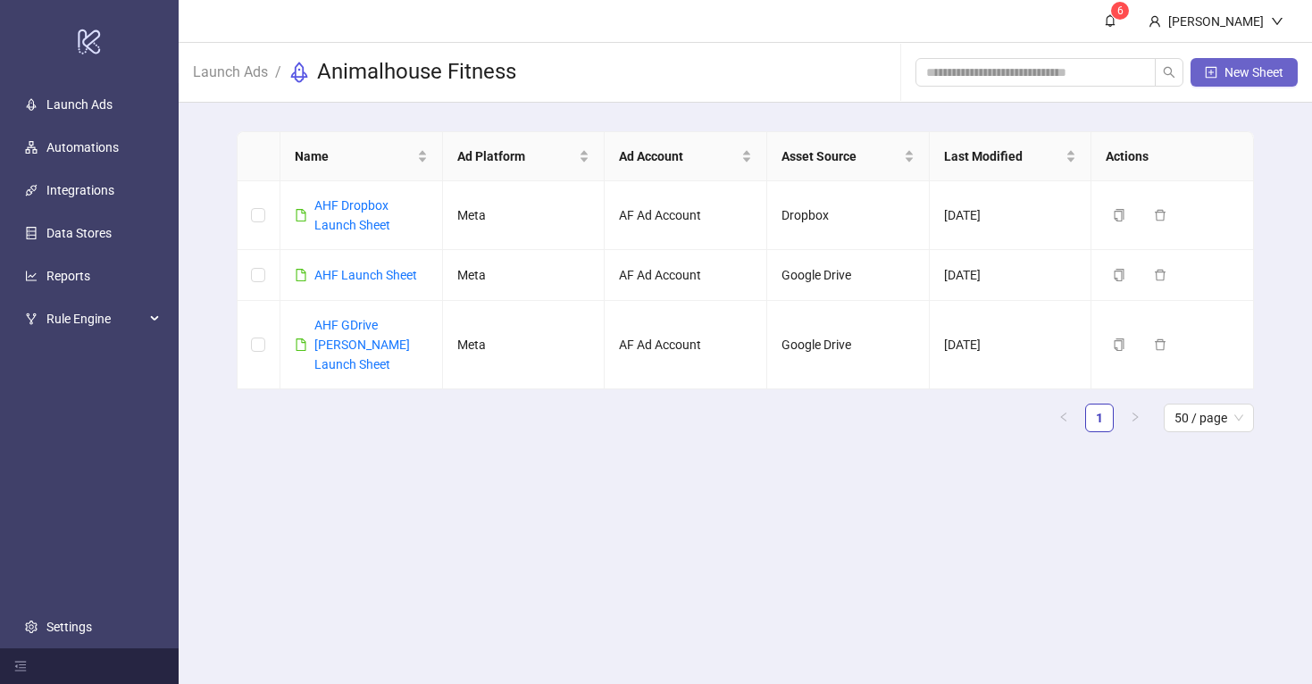
click at [1265, 69] on span "New Sheet" at bounding box center [1254, 72] width 59 height 14
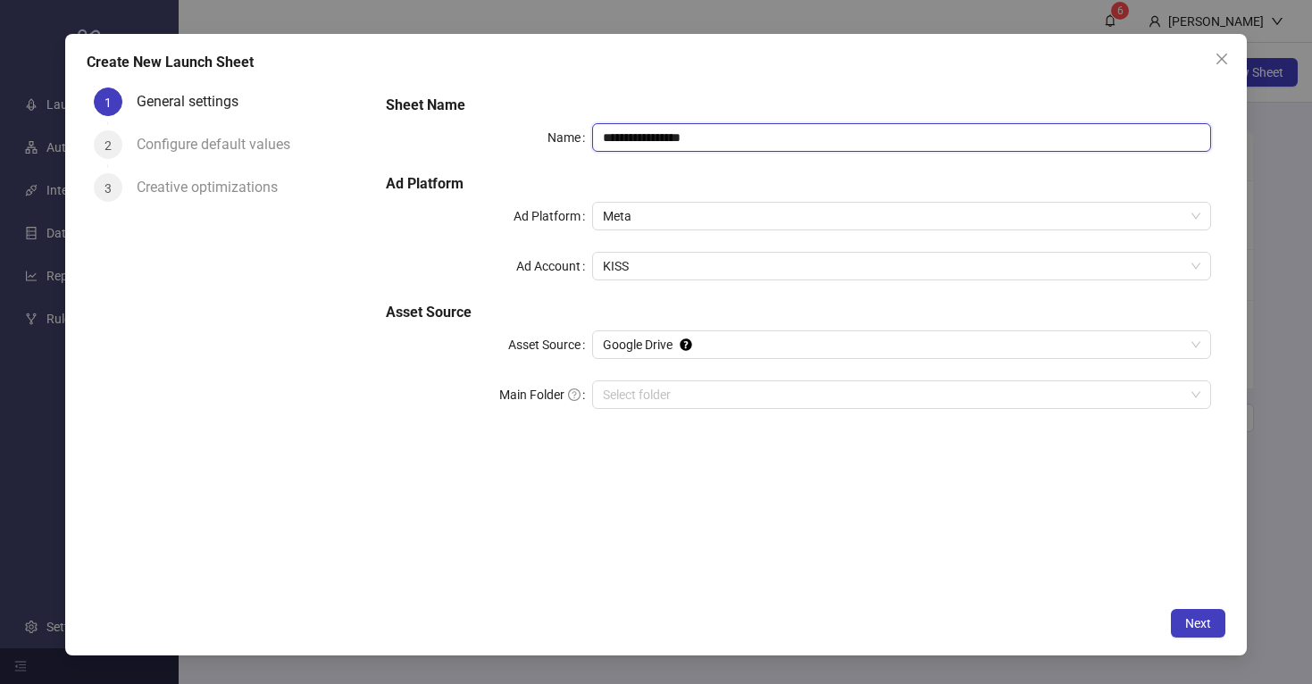
drag, startPoint x: 629, startPoint y: 136, endPoint x: 555, endPoint y: 136, distance: 74.1
click at [555, 136] on div "**********" at bounding box center [798, 137] width 825 height 29
click at [730, 137] on input "**********" at bounding box center [901, 137] width 619 height 29
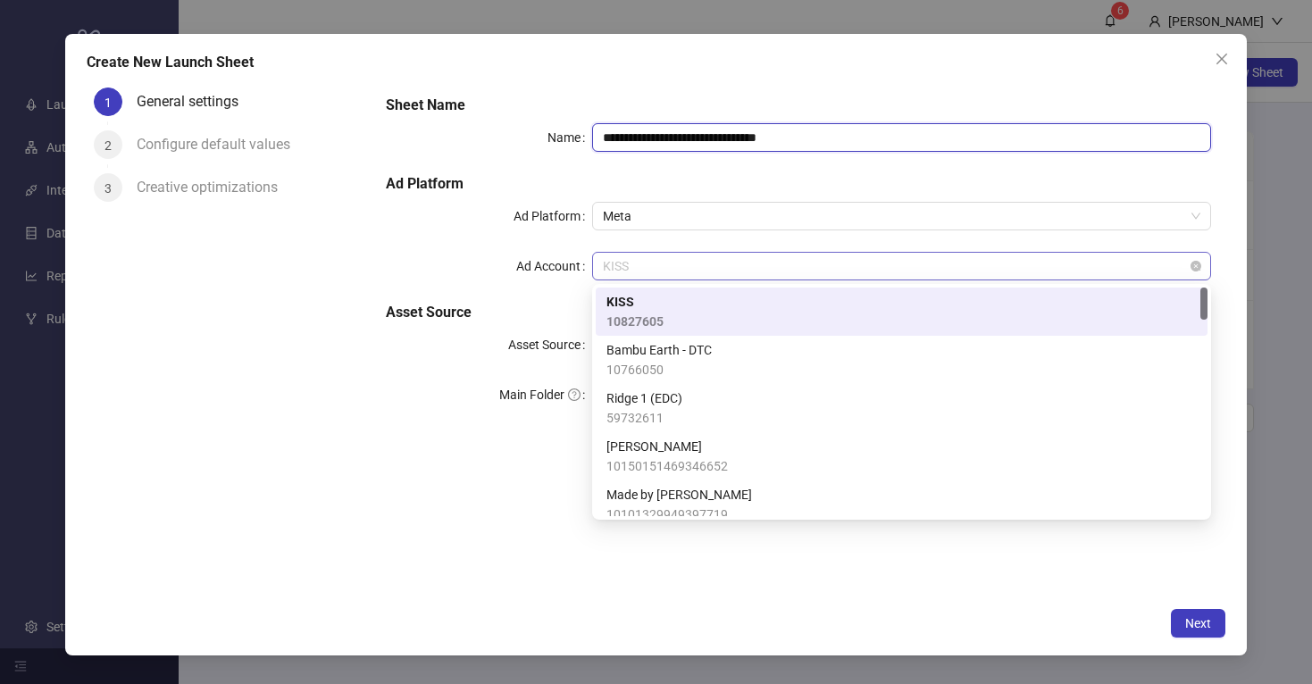
click at [656, 268] on span "KISS" at bounding box center [902, 266] width 598 height 27
type input "**********"
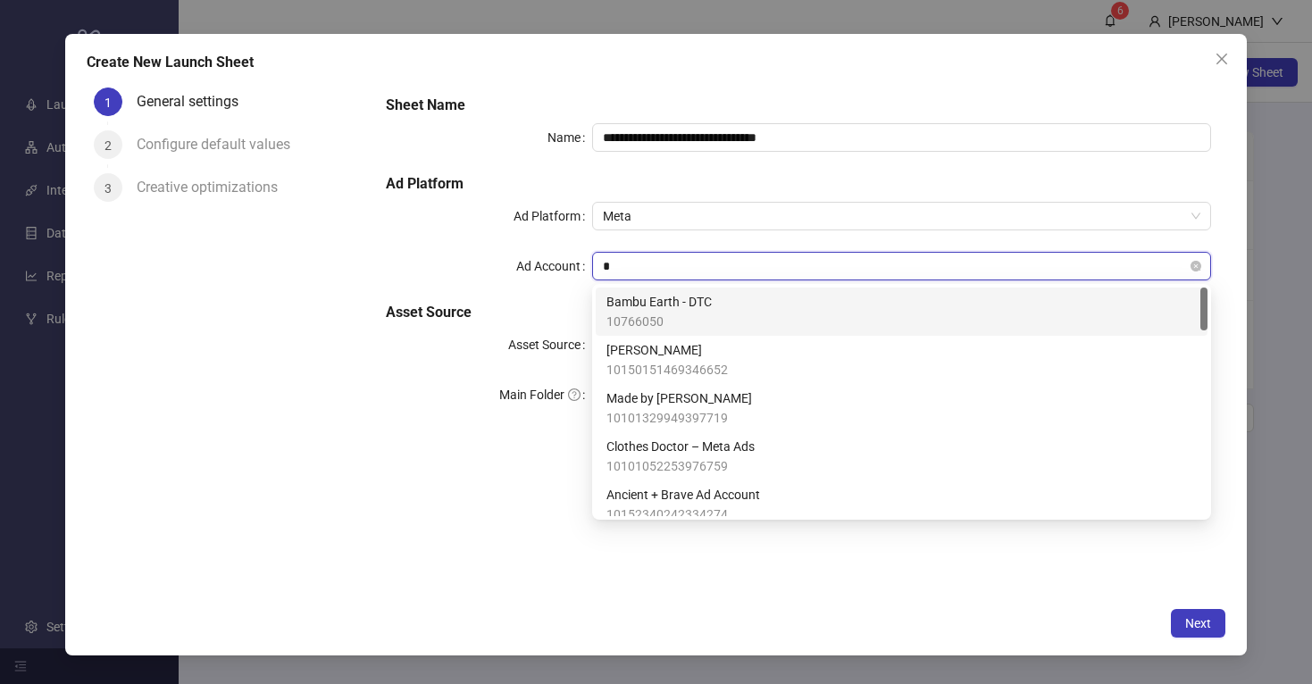
type input "**"
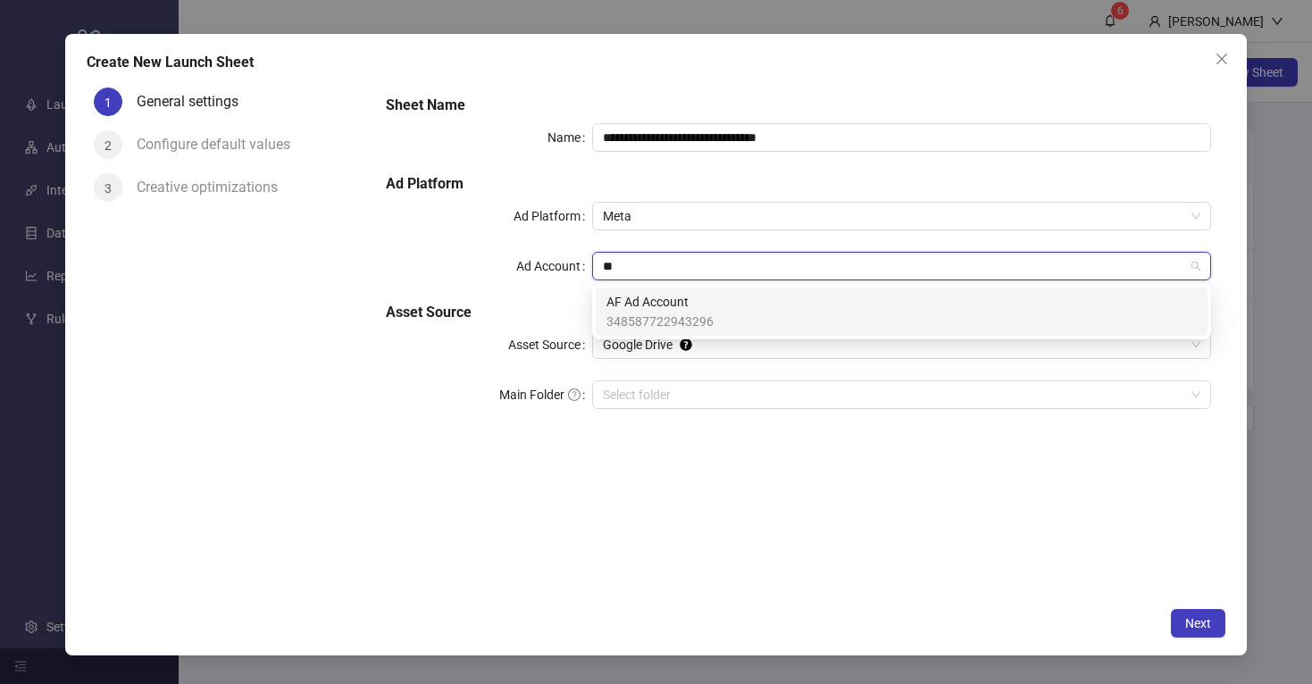
click at [684, 307] on span "AF Ad Account" at bounding box center [659, 302] width 107 height 20
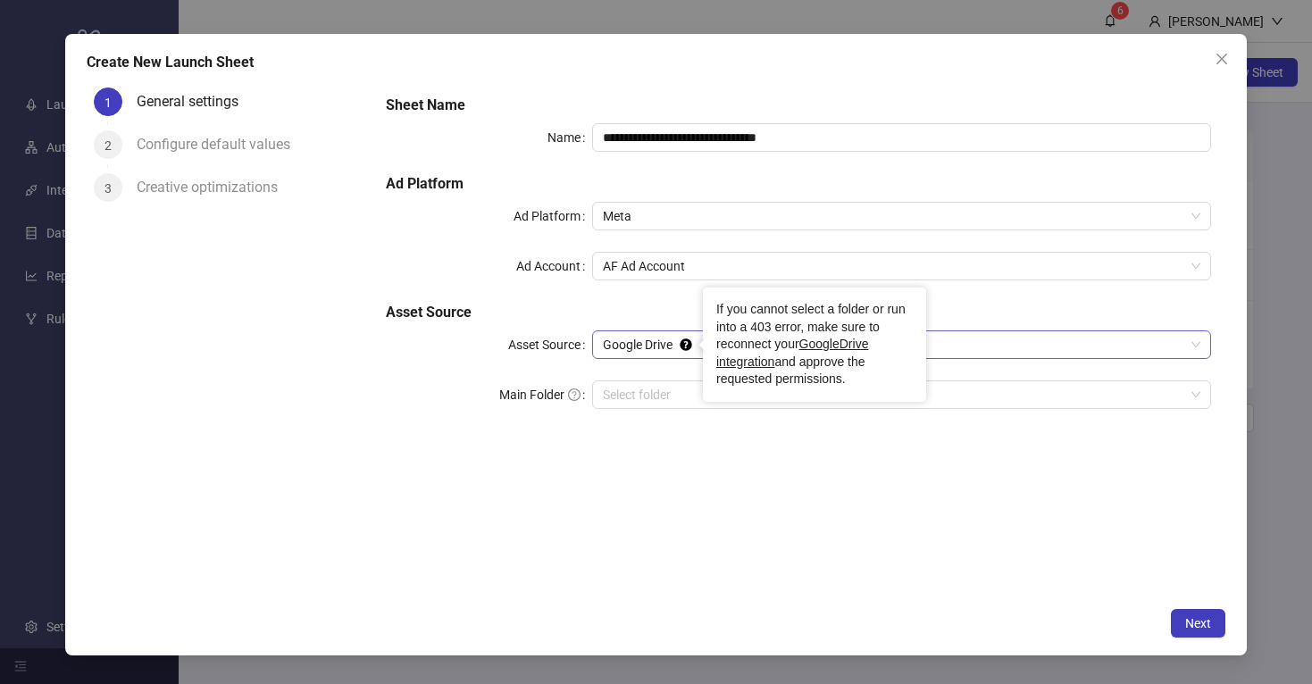
click at [639, 340] on span "Google Drive" at bounding box center [902, 344] width 598 height 27
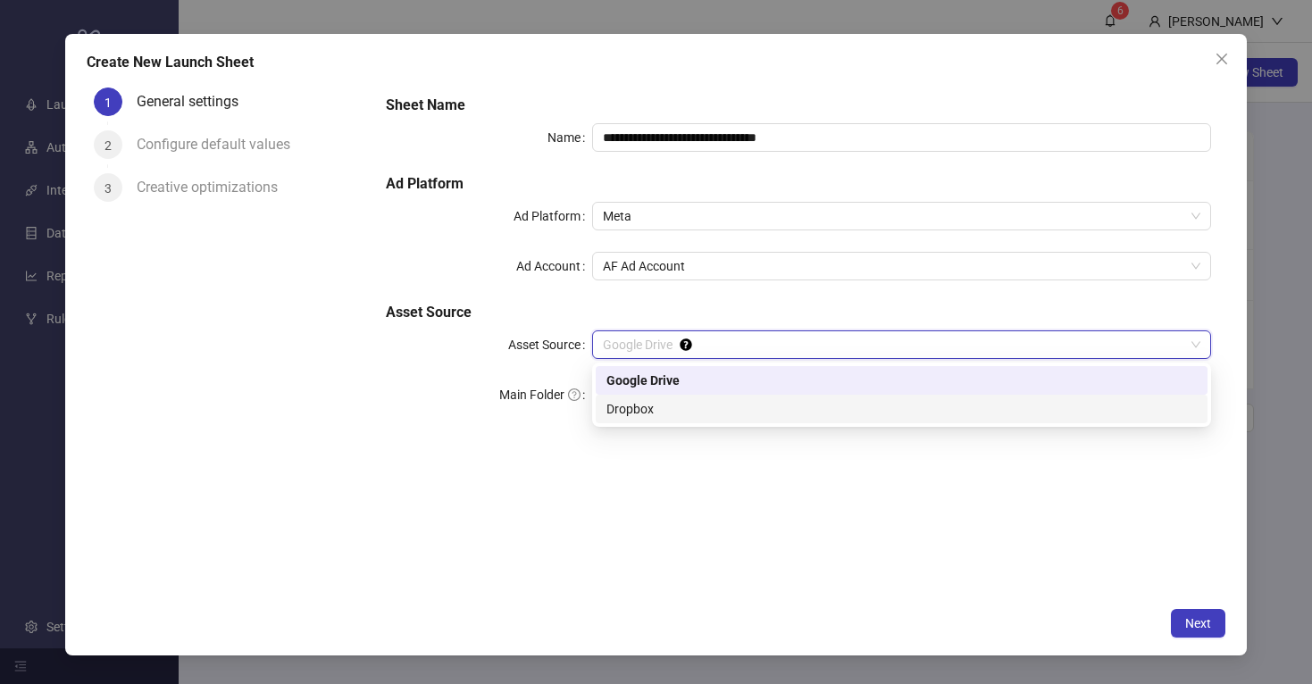
click at [639, 409] on div "Dropbox" at bounding box center [901, 409] width 590 height 20
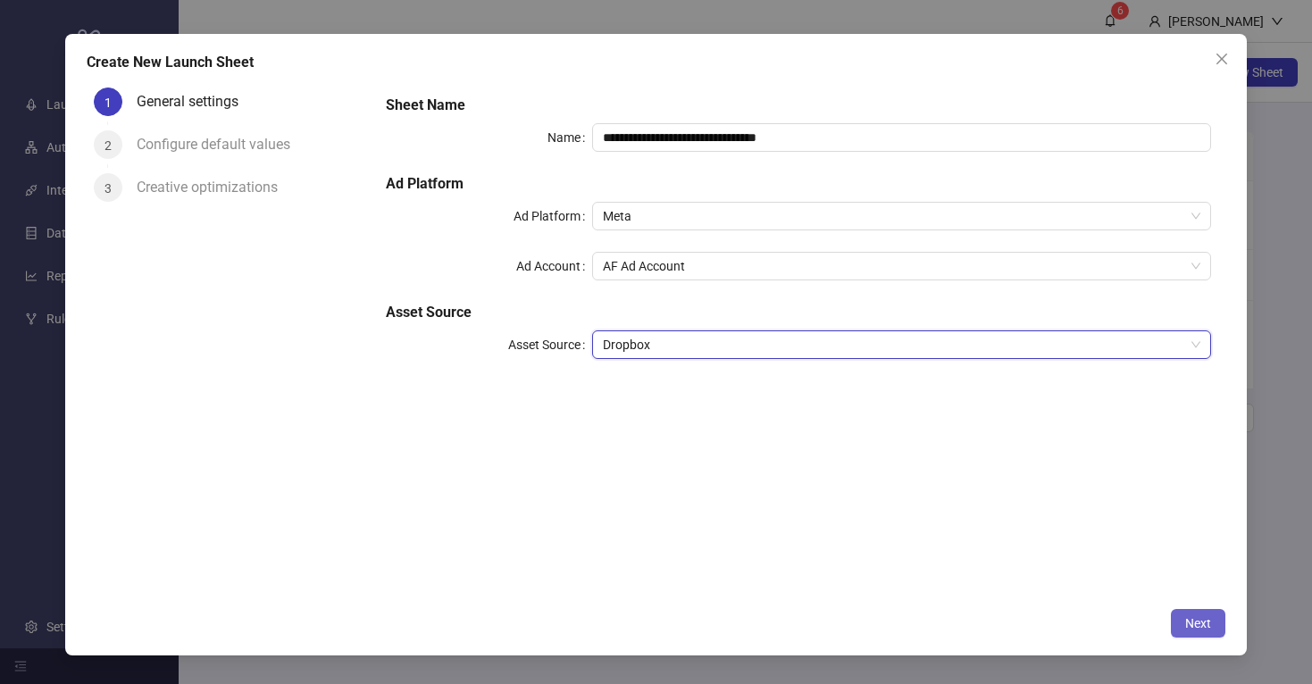
click at [1197, 620] on span "Next" at bounding box center [1198, 623] width 26 height 14
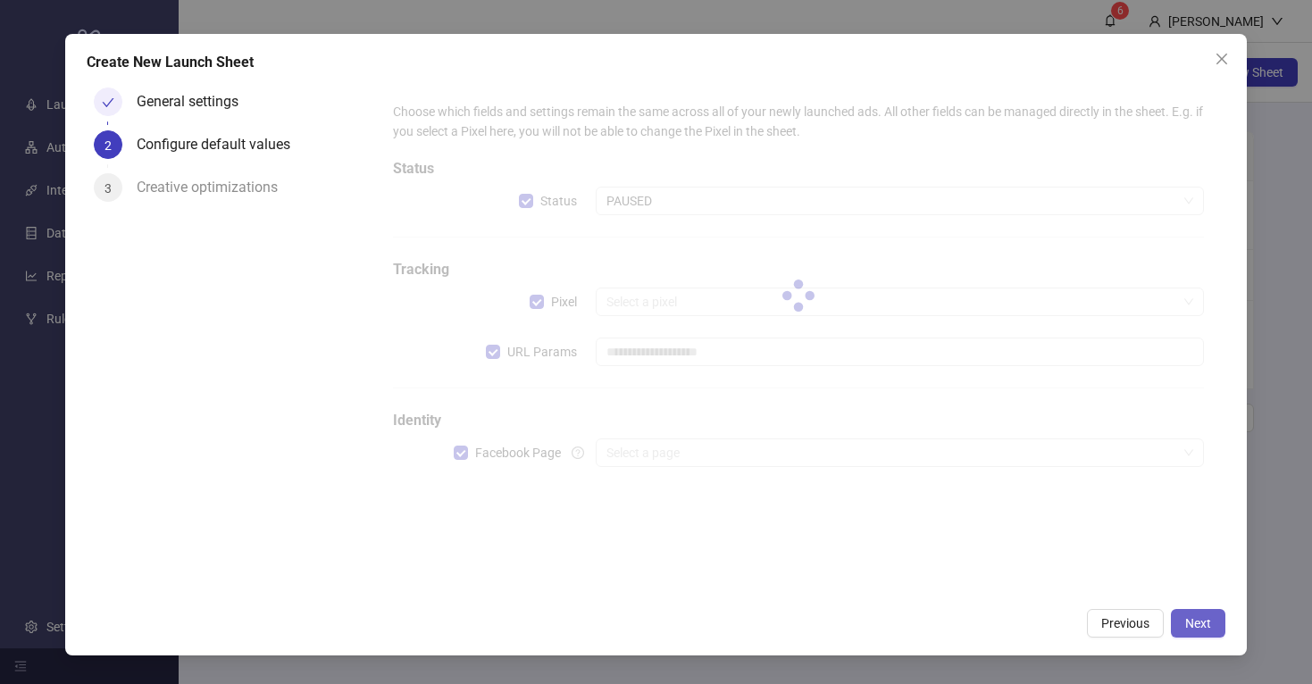
type input "**********"
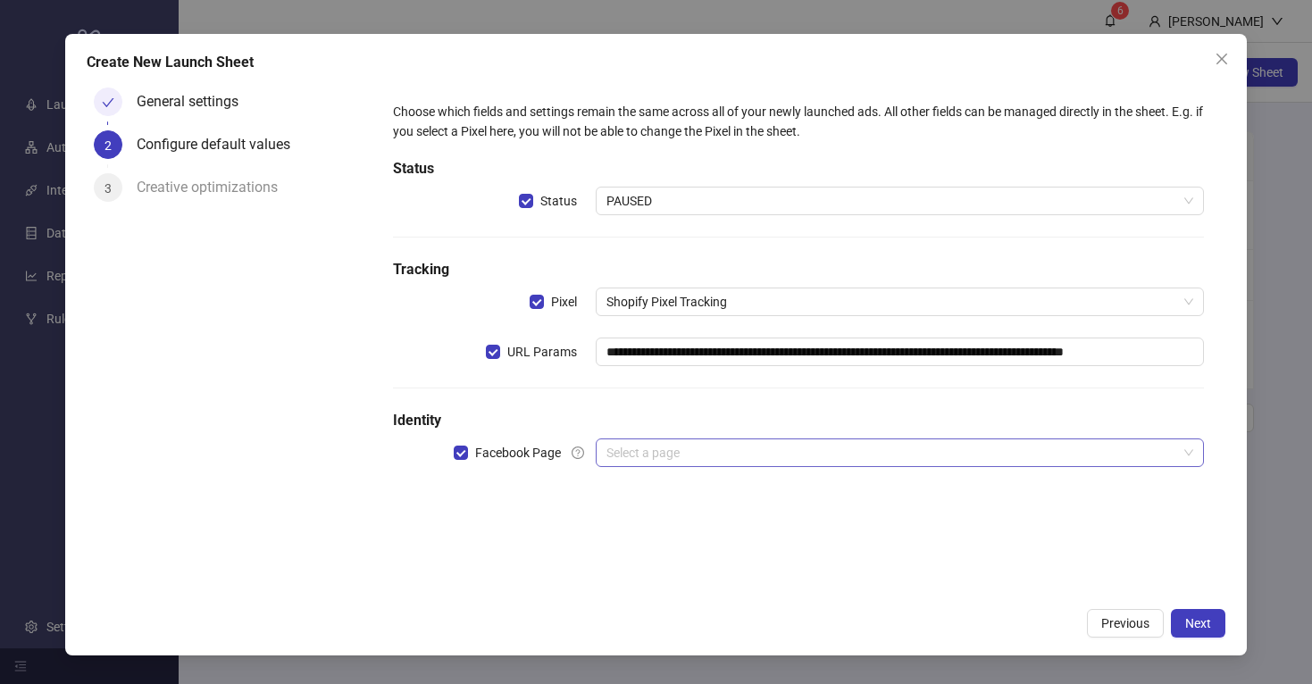
click at [697, 458] on input "search" at bounding box center [891, 452] width 571 height 27
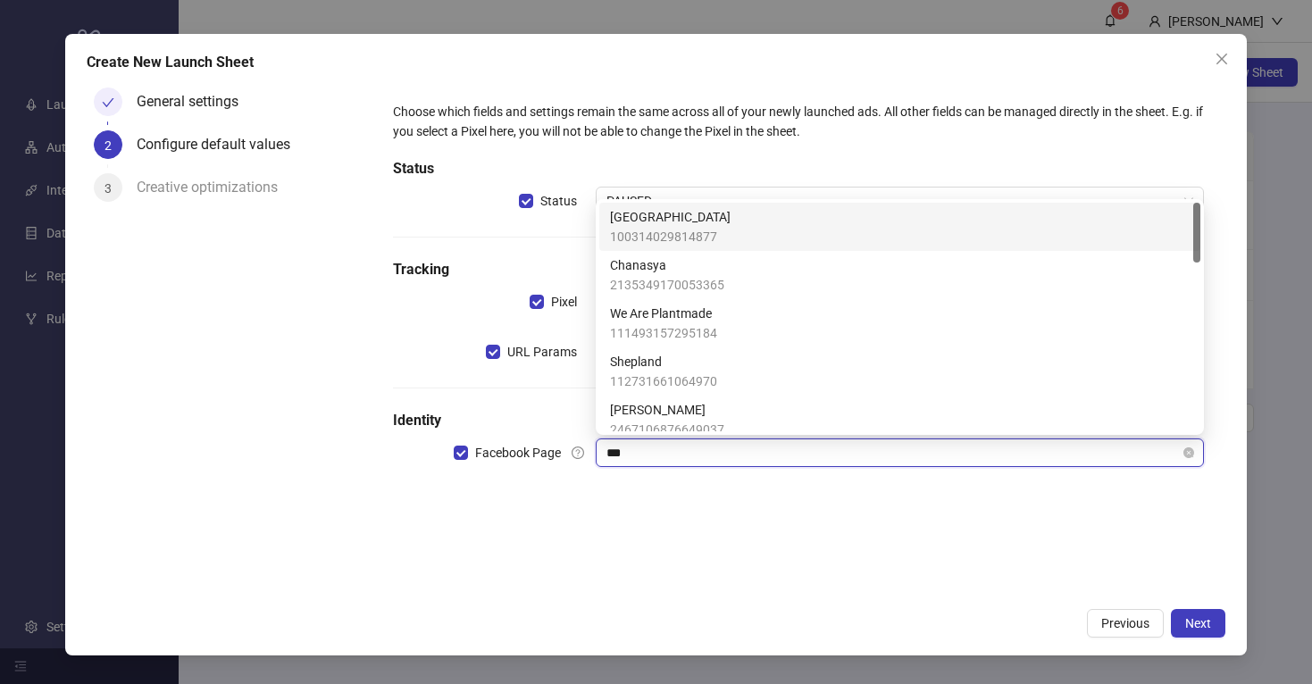
type input "****"
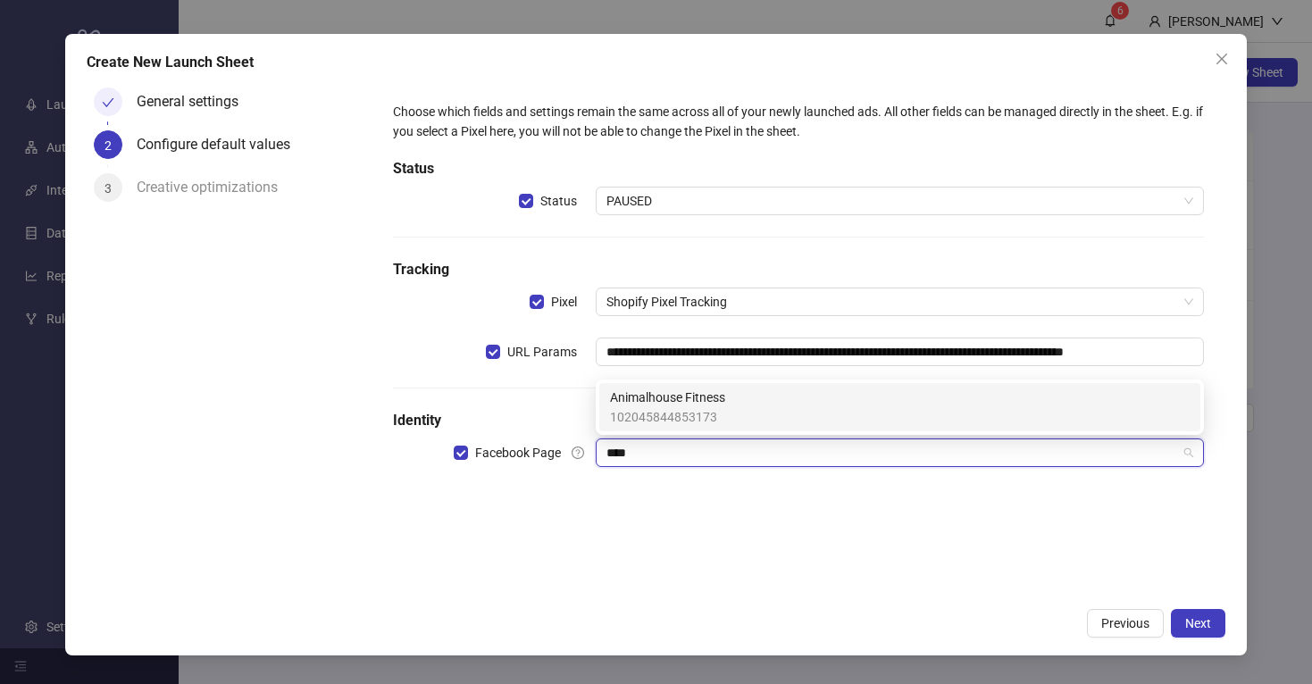
click at [674, 403] on span "Animalhouse Fitness" at bounding box center [667, 398] width 115 height 20
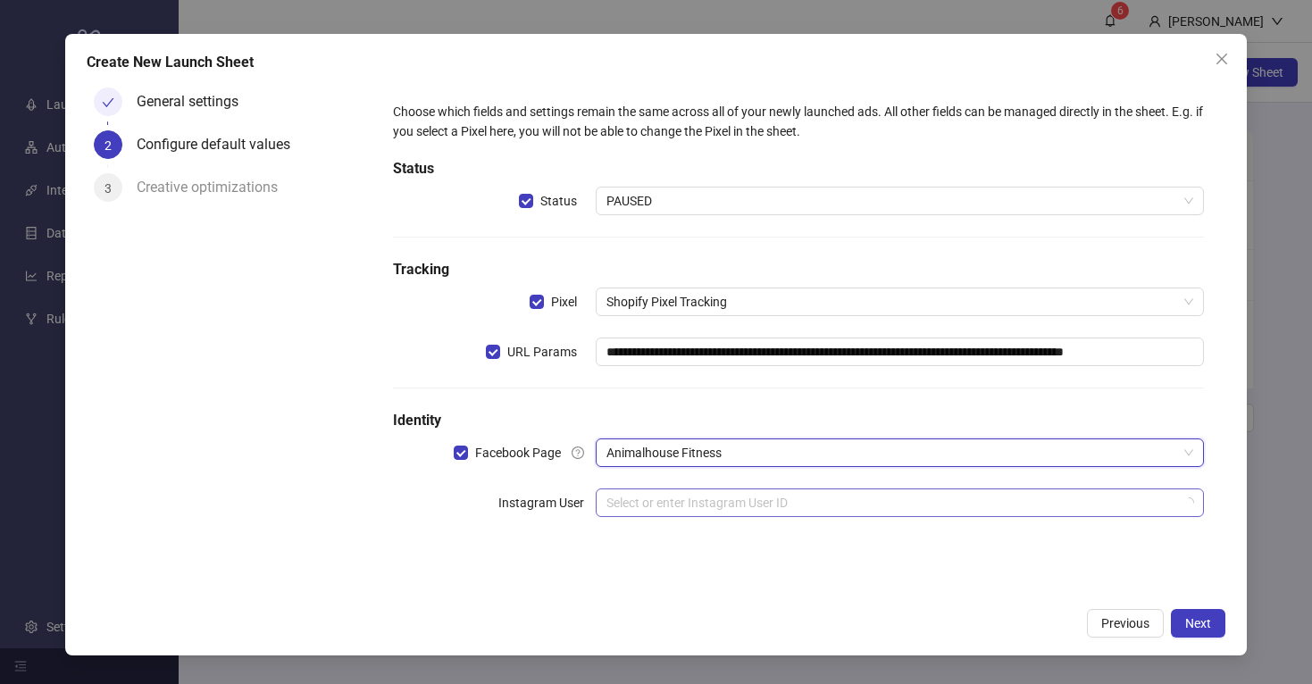
click at [666, 504] on input "search" at bounding box center [891, 502] width 571 height 27
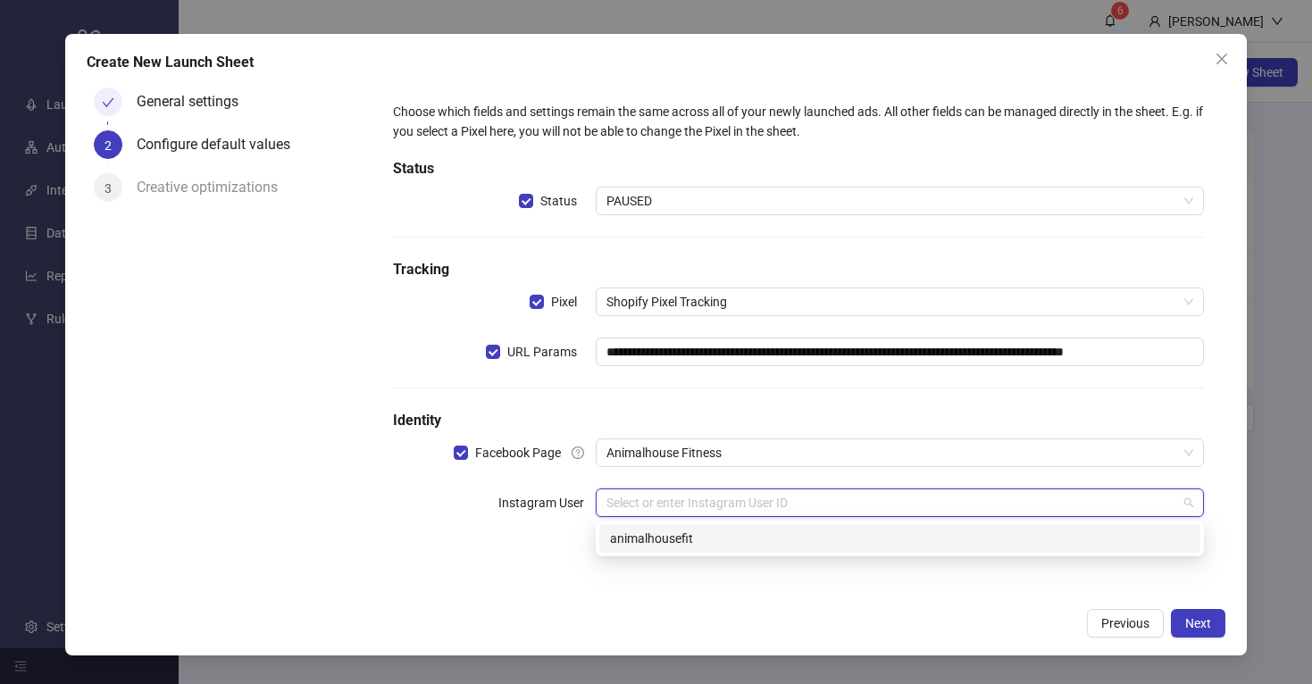
click at [670, 539] on div "animalhousefit" at bounding box center [900, 539] width 580 height 20
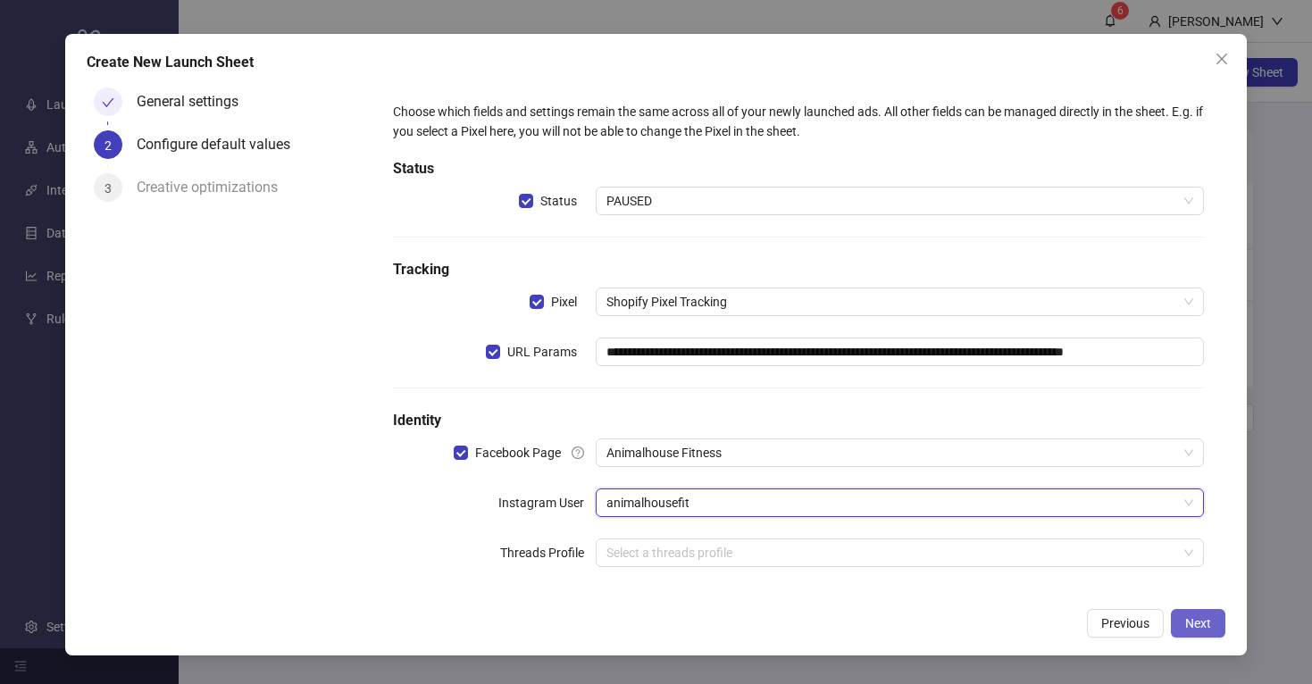
click at [1199, 618] on span "Next" at bounding box center [1198, 623] width 26 height 14
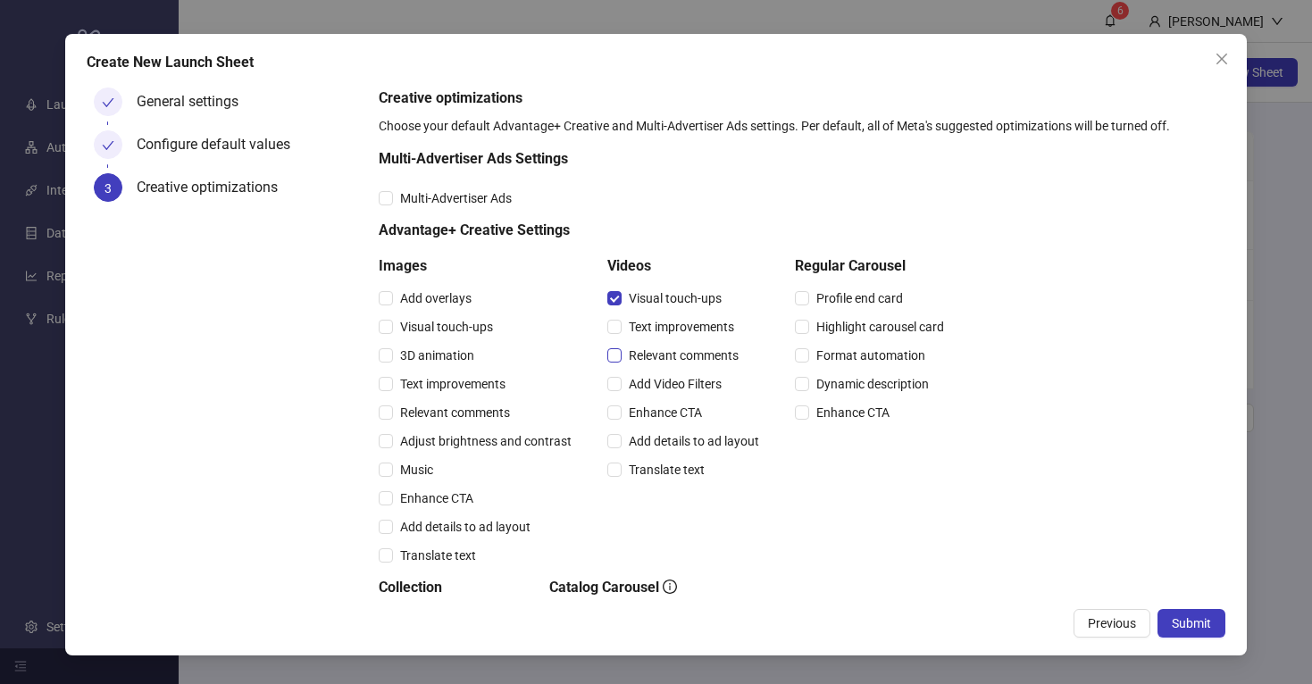
click at [617, 346] on label "Relevant comments" at bounding box center [676, 356] width 138 height 20
click at [617, 370] on div "Add Video Filters" at bounding box center [686, 384] width 159 height 29
click at [1222, 51] on button "Close" at bounding box center [1222, 59] width 29 height 29
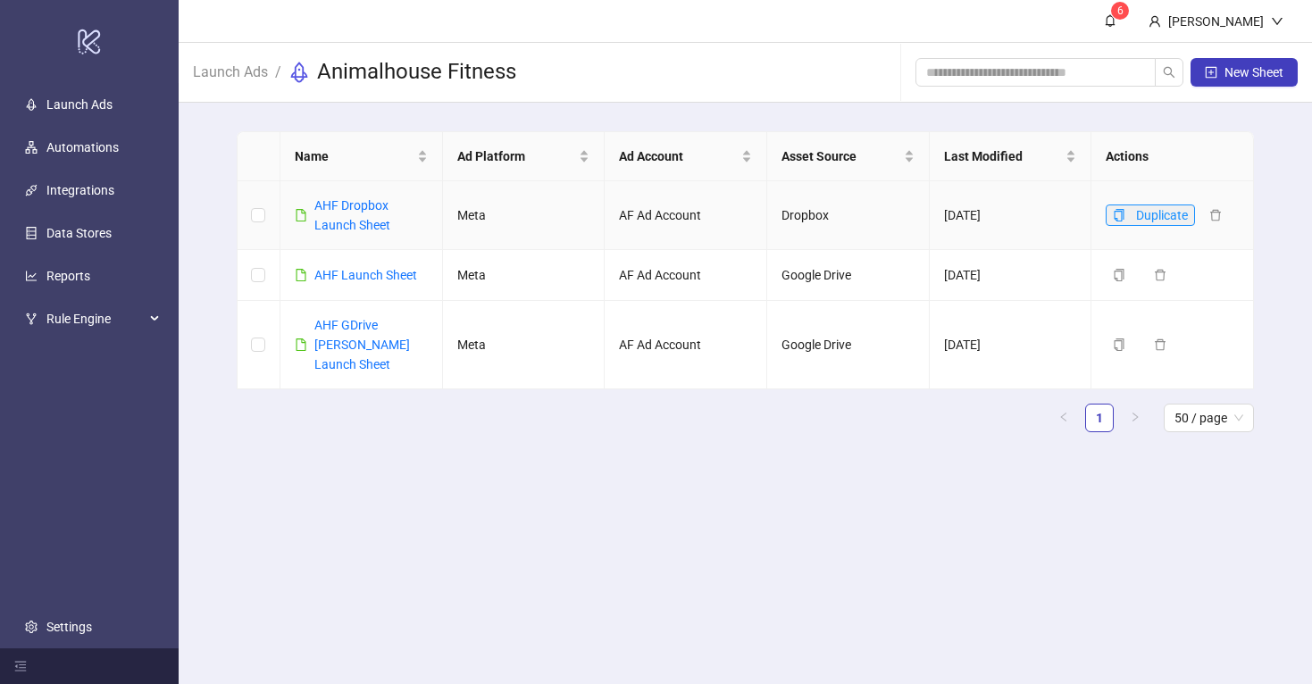
click at [1118, 211] on icon "copy" at bounding box center [1119, 215] width 13 height 13
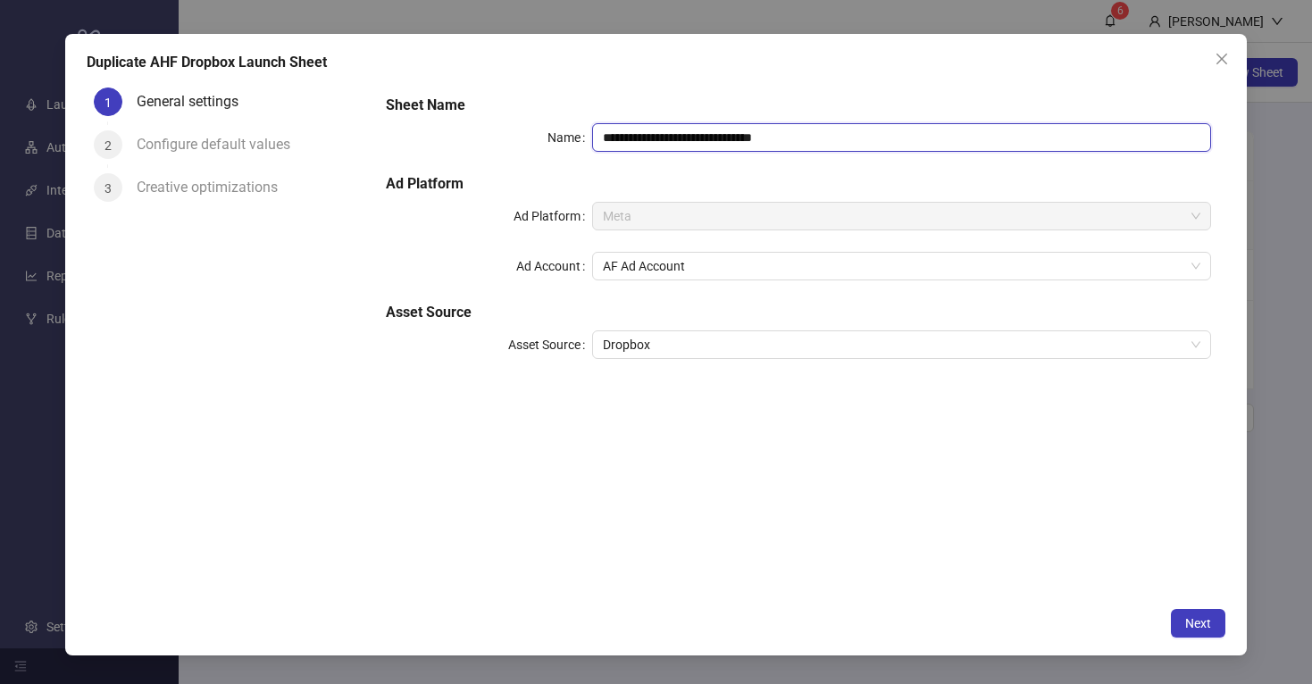
click at [819, 140] on input "**********" at bounding box center [901, 137] width 619 height 29
type input "**********"
click at [1194, 616] on span "Next" at bounding box center [1198, 623] width 26 height 14
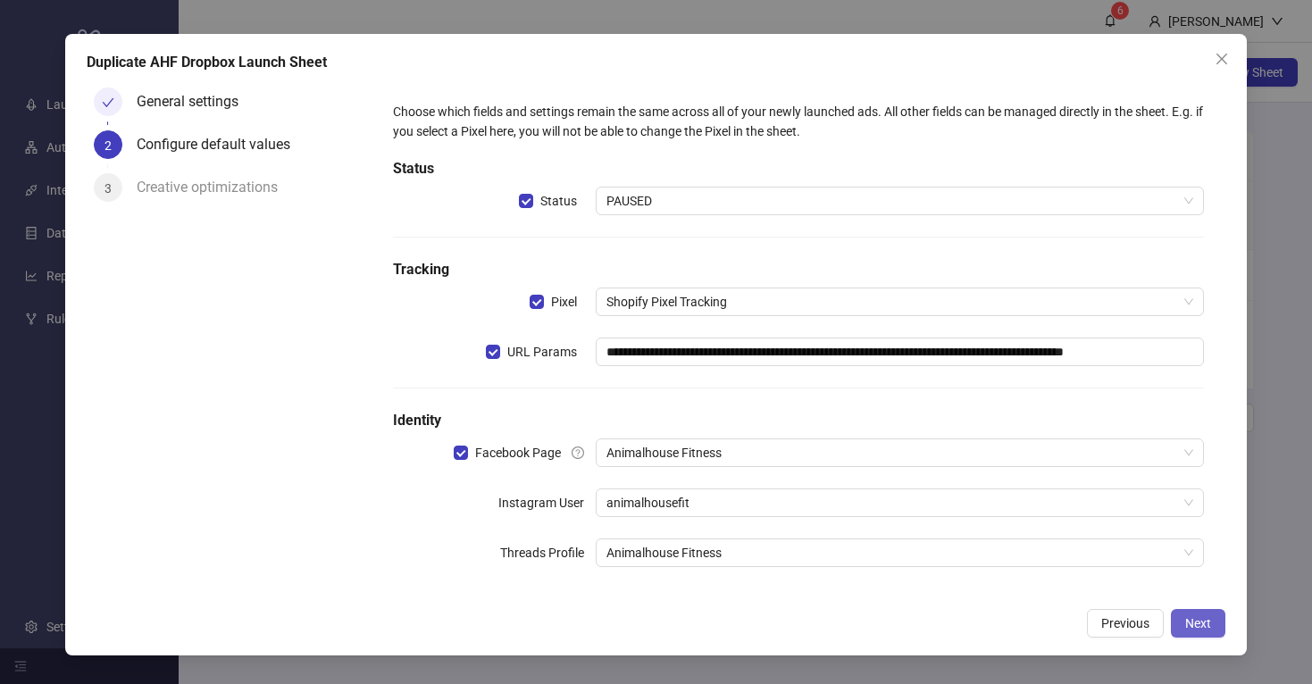
click at [1194, 616] on span "Next" at bounding box center [1198, 623] width 26 height 14
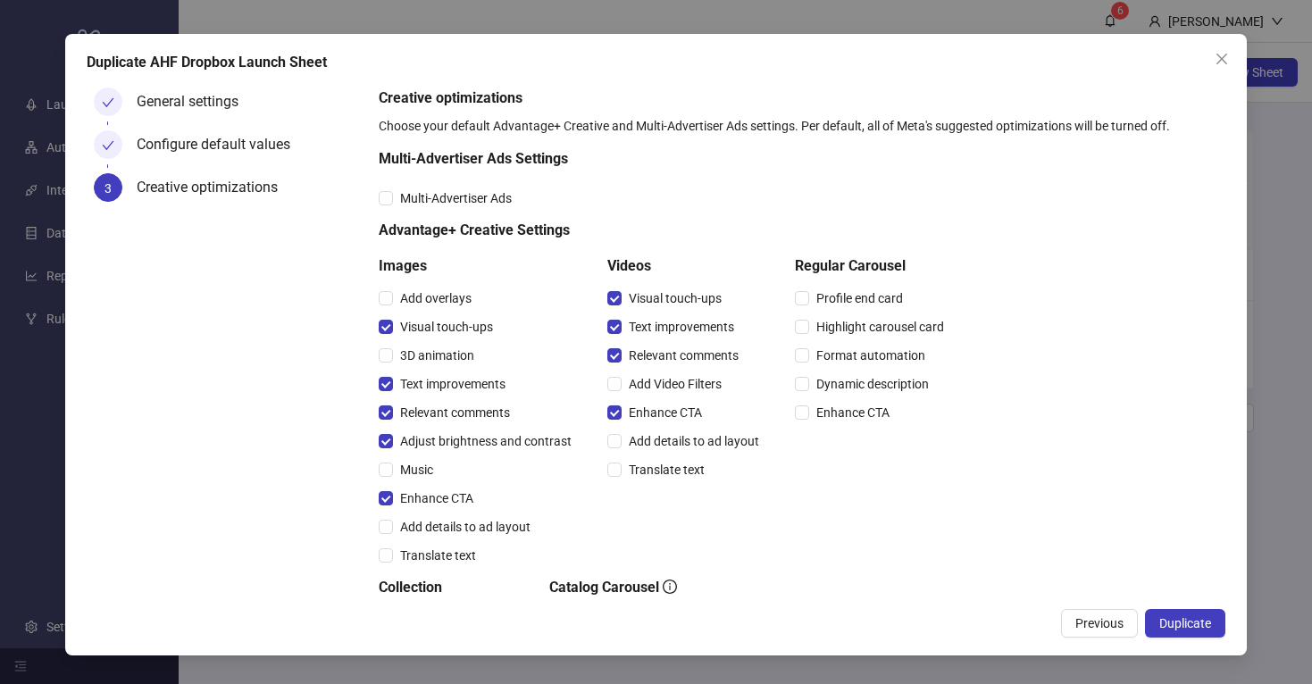
click at [1194, 616] on span "Duplicate" at bounding box center [1185, 623] width 52 height 14
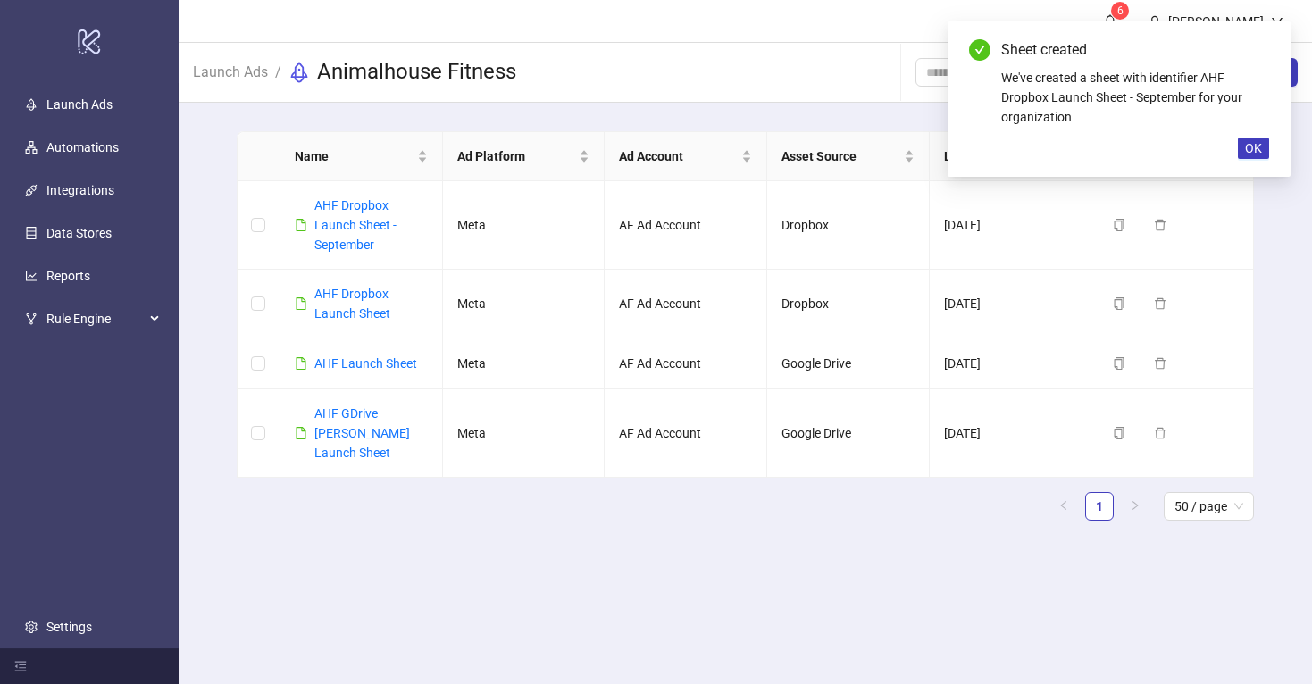
click at [669, 589] on main "6 [PERSON_NAME] Launch Ads / Animalhouse Fitness New Sheet Name Ad Platform Ad …" at bounding box center [745, 342] width 1133 height 684
click at [340, 219] on link "AHF Dropbox Launch Sheet - September" at bounding box center [355, 225] width 82 height 54
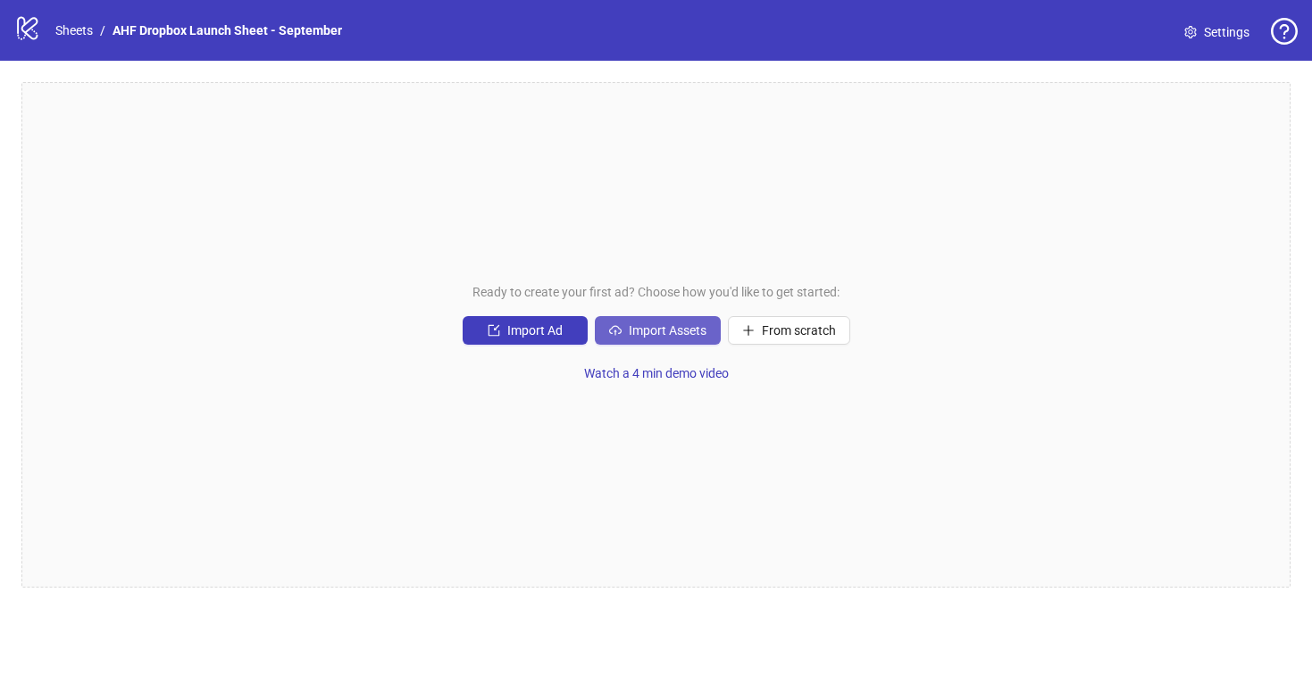
click at [647, 327] on span "Import Assets" at bounding box center [668, 330] width 78 height 14
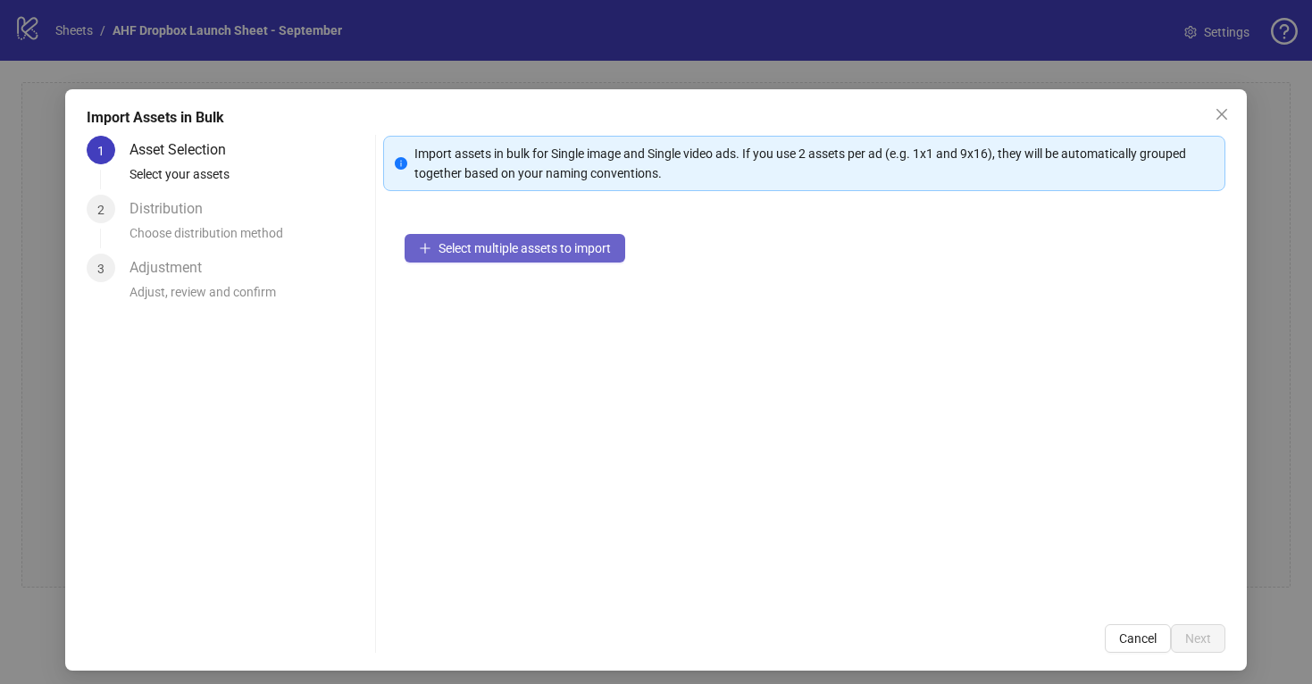
click at [537, 239] on button "Select multiple assets to import" at bounding box center [515, 248] width 221 height 29
click at [574, 246] on span "Select multiple assets to import" at bounding box center [525, 248] width 172 height 14
click at [517, 255] on button "Select multiple assets to import" at bounding box center [515, 248] width 221 height 29
click at [1220, 110] on icon "close" at bounding box center [1222, 114] width 14 height 14
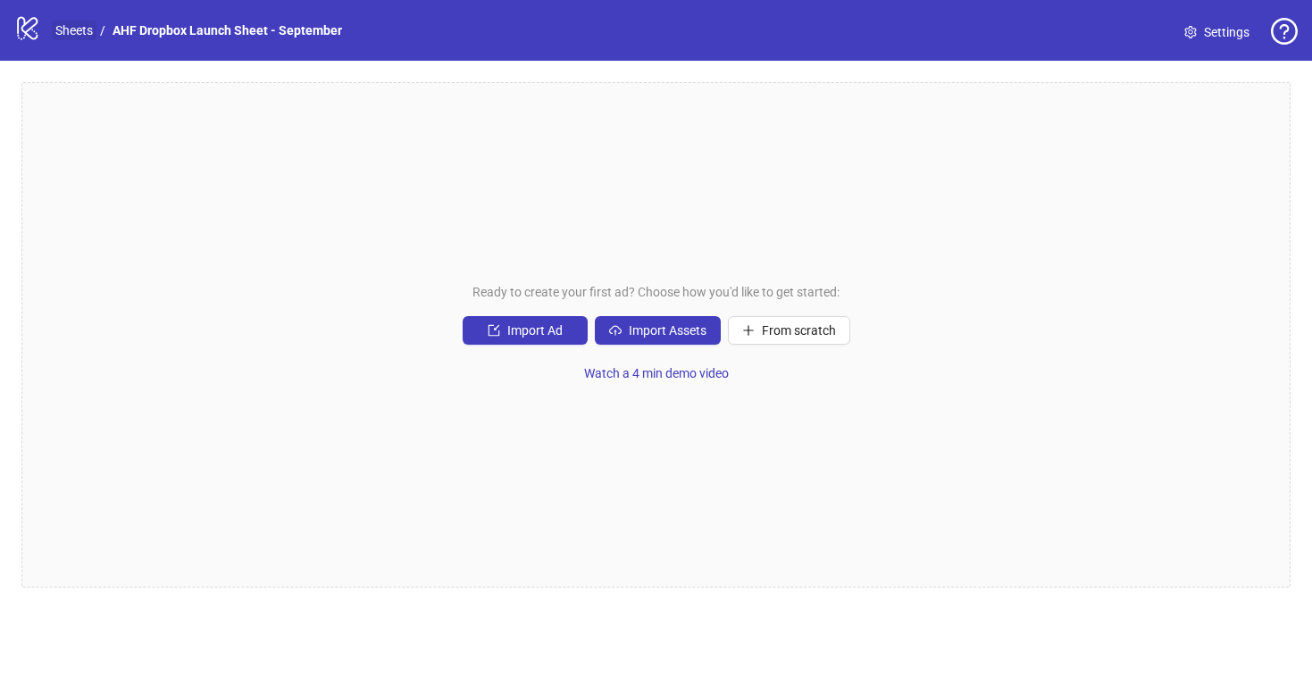
click at [79, 35] on link "Sheets" at bounding box center [74, 31] width 45 height 20
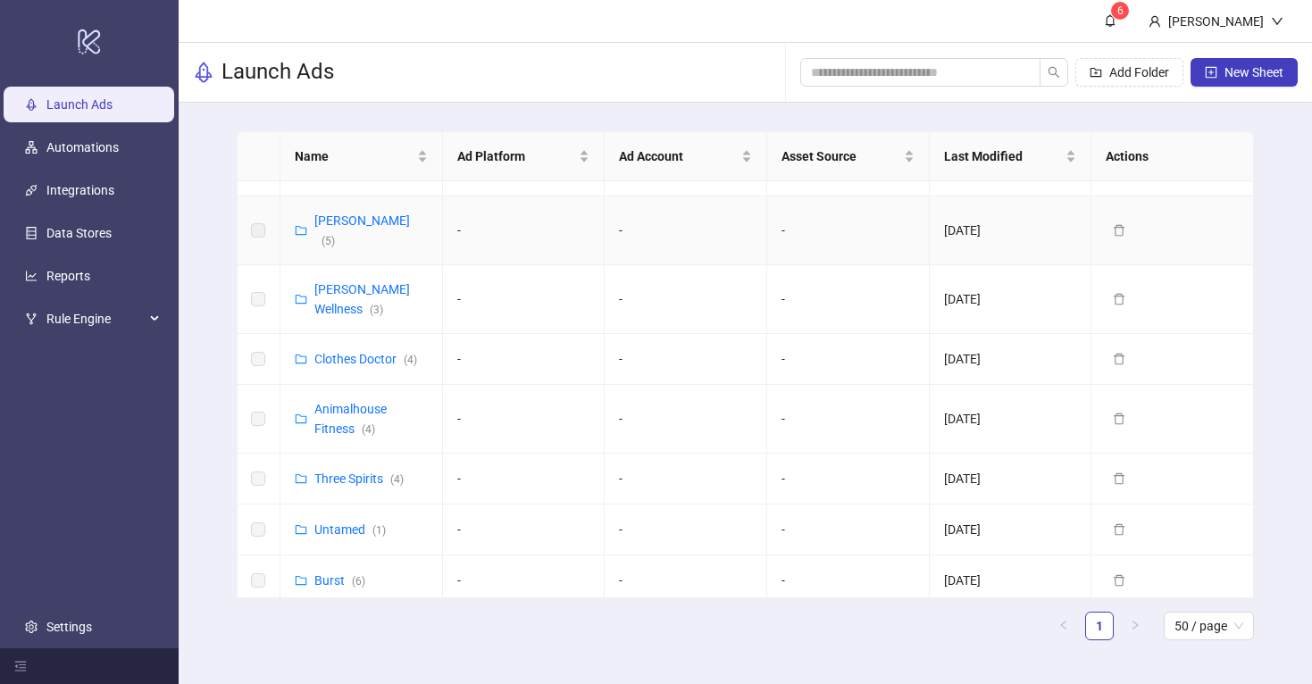
scroll to position [301, 0]
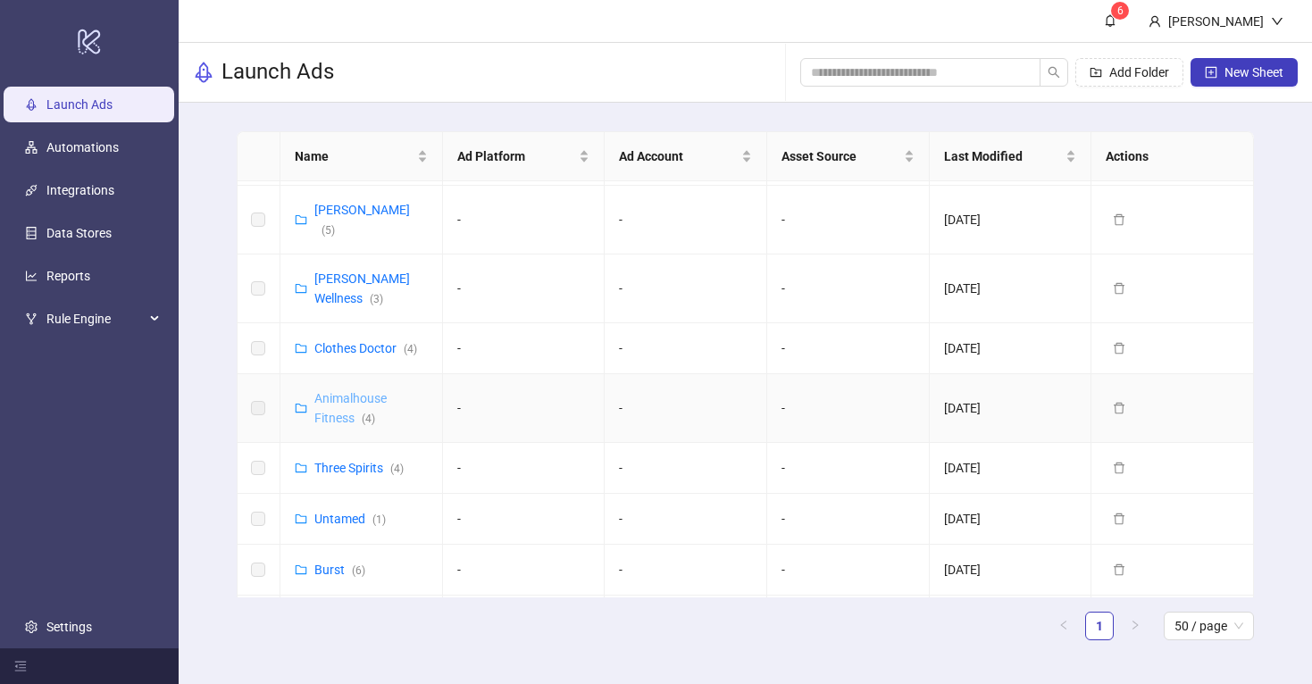
click at [340, 391] on link "Animalhouse Fitness ( 4 )" at bounding box center [350, 408] width 72 height 34
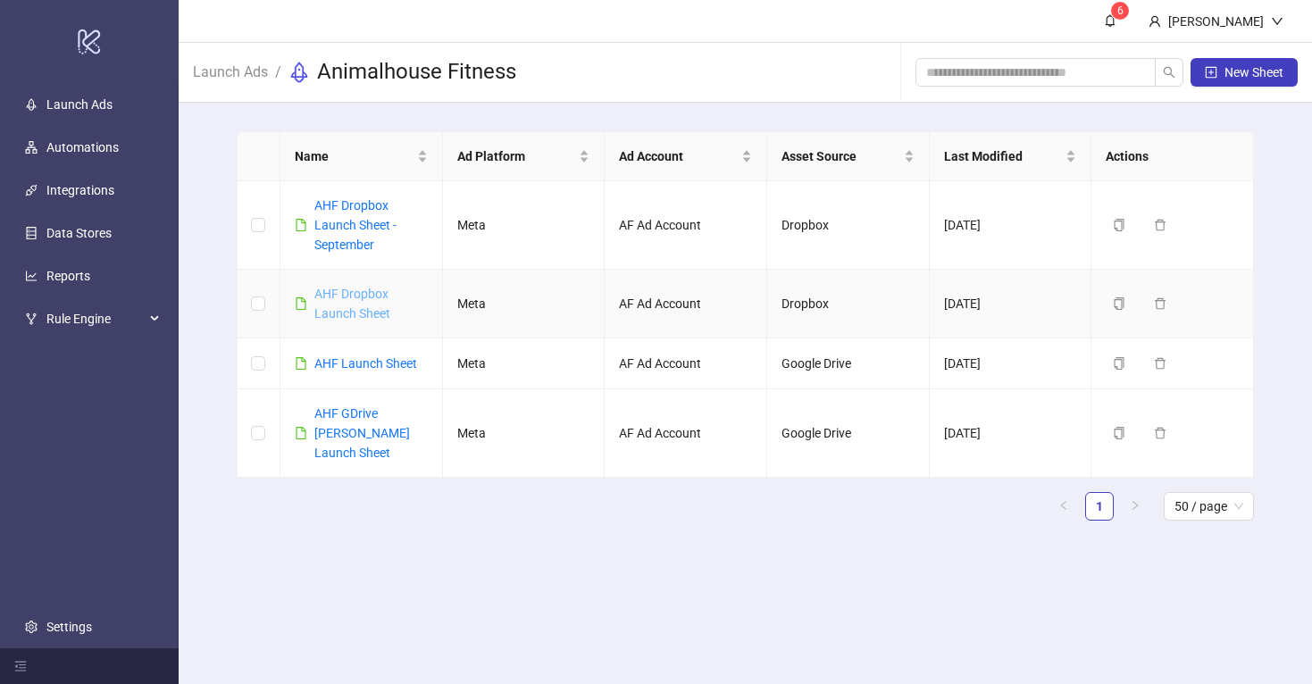
click at [351, 311] on link "AHF Dropbox Launch Sheet" at bounding box center [352, 304] width 76 height 34
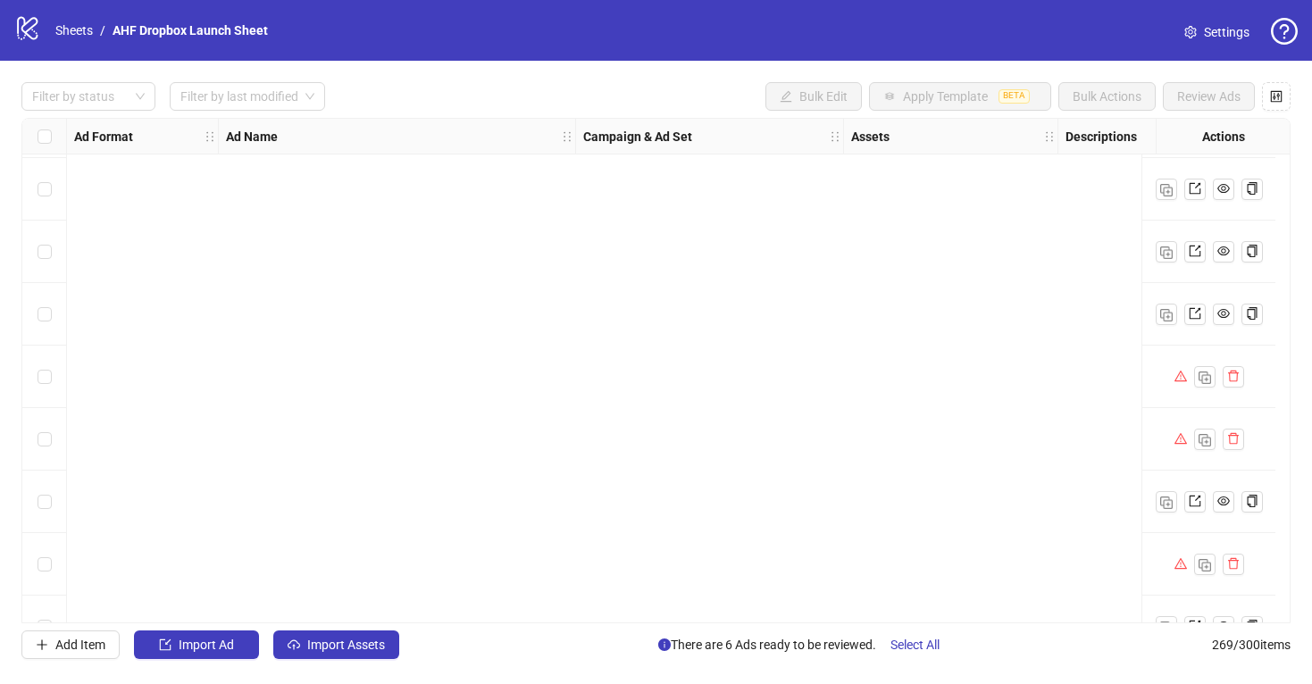
scroll to position [16357, 0]
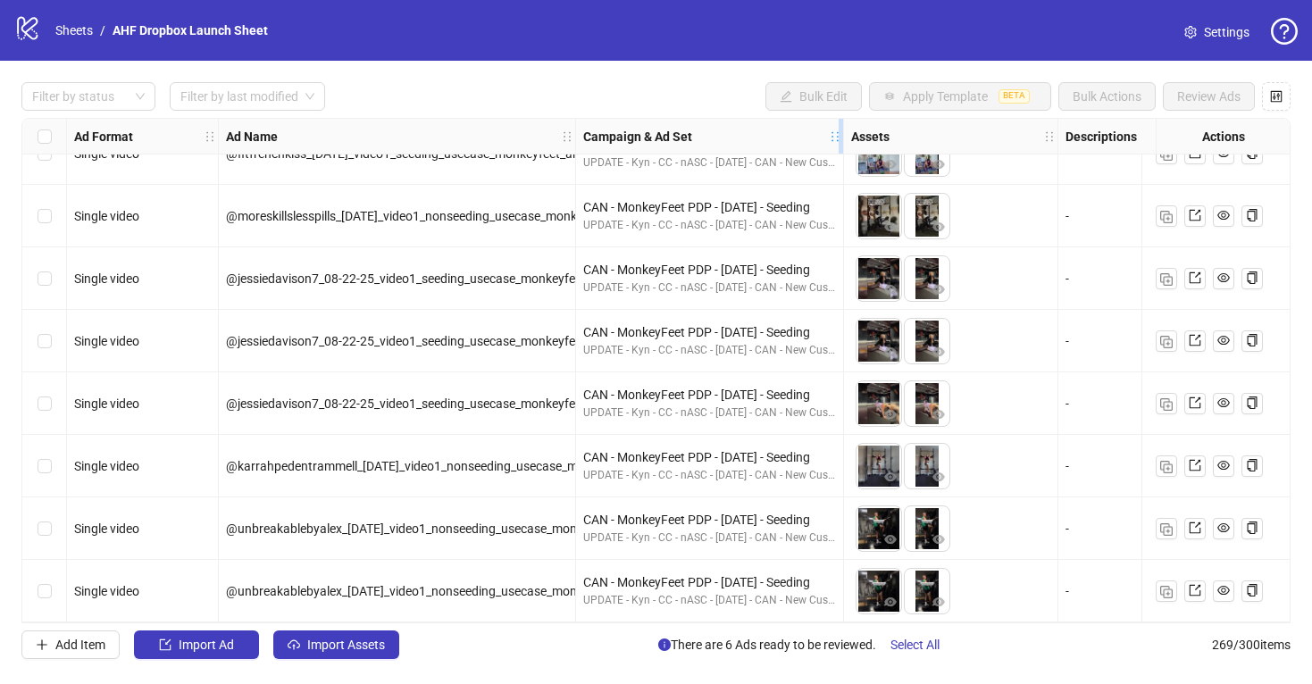
drag, startPoint x: 840, startPoint y: 135, endPoint x: 1103, endPoint y: 140, distance: 262.6
click at [854, 140] on icon "holder" at bounding box center [847, 136] width 13 height 13
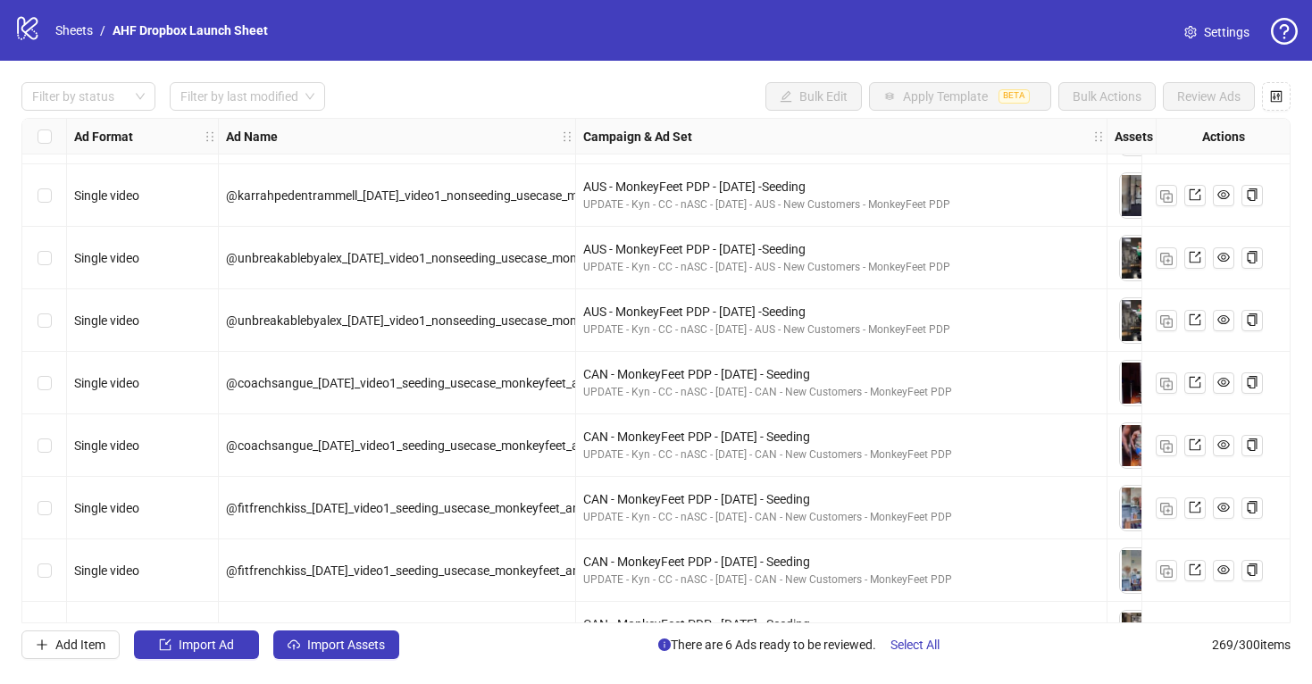
scroll to position [15884, 0]
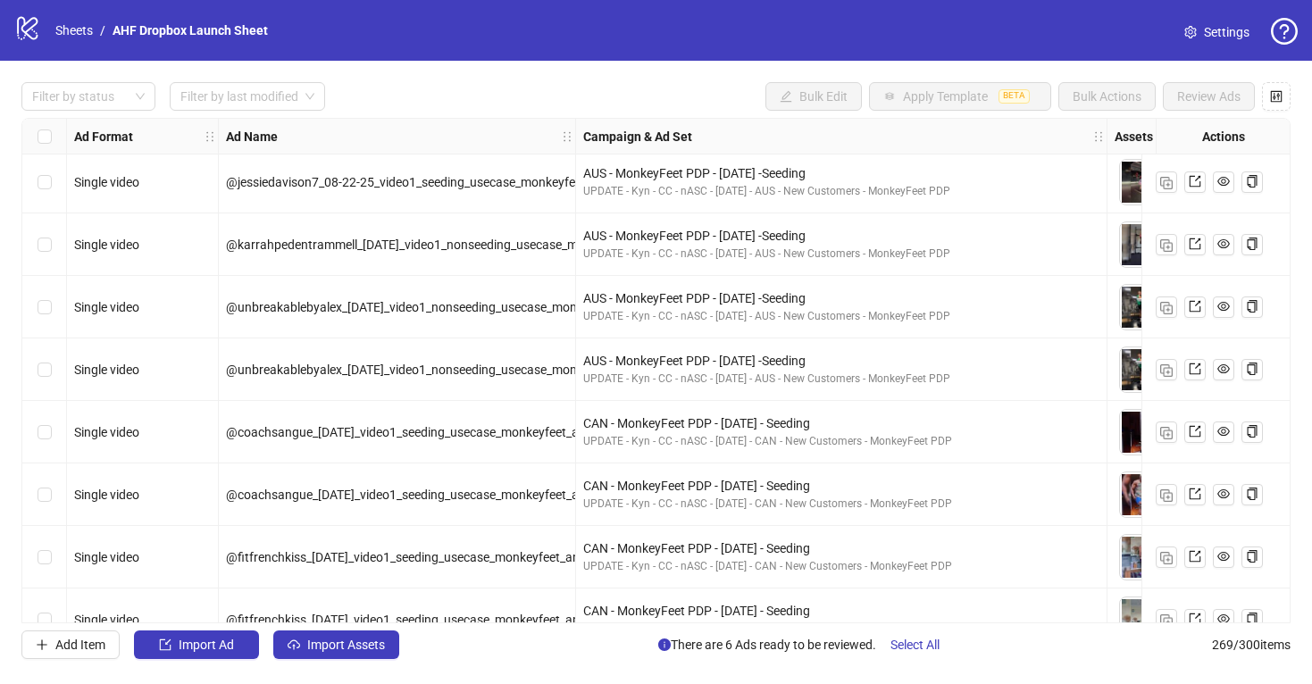
click at [34, 27] on icon "logo/logo-mobile" at bounding box center [27, 27] width 27 height 27
click at [28, 27] on icon "logo/logo-mobile" at bounding box center [27, 27] width 27 height 27
